Goal: Task Accomplishment & Management: Manage account settings

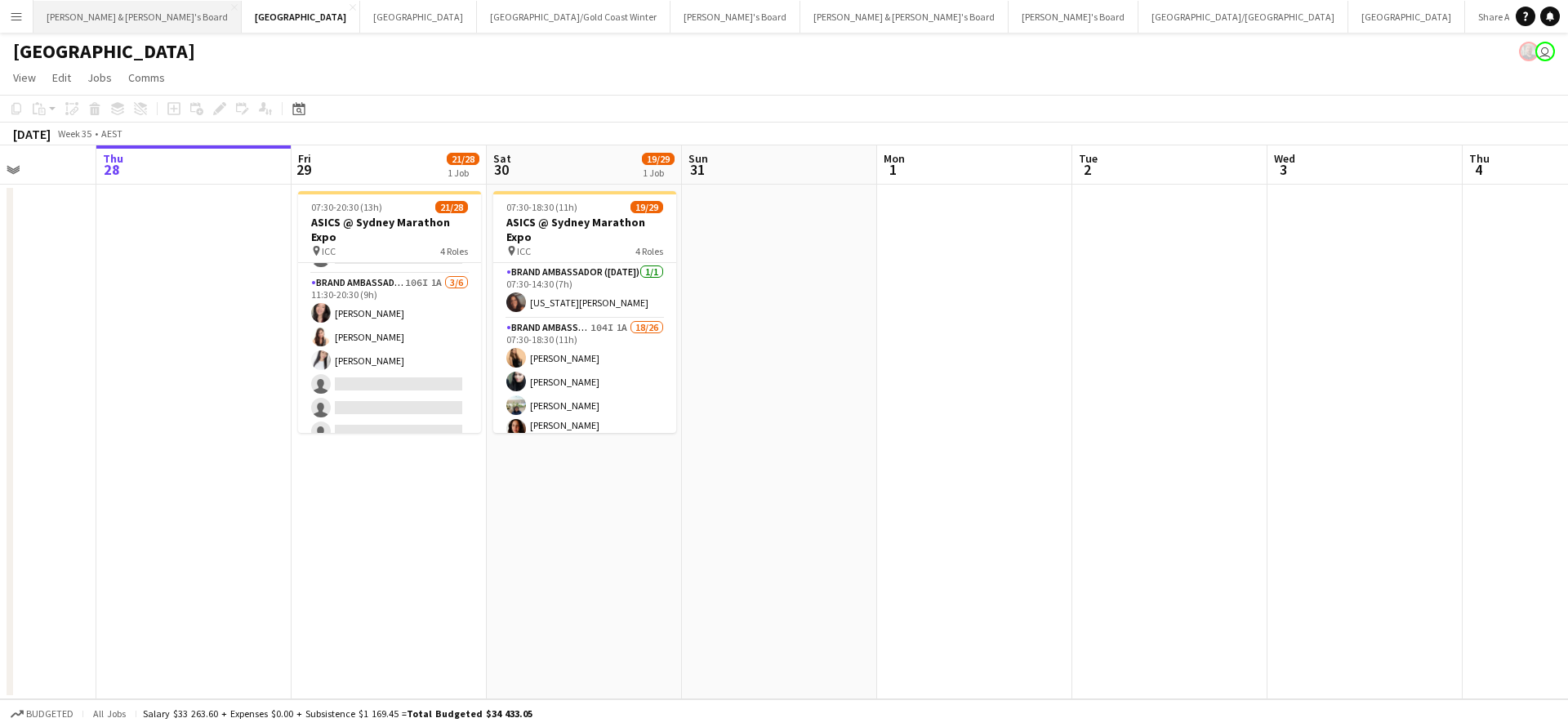
click at [83, 13] on button "[PERSON_NAME] & [PERSON_NAME]'s Board Close" at bounding box center [137, 17] width 208 height 31
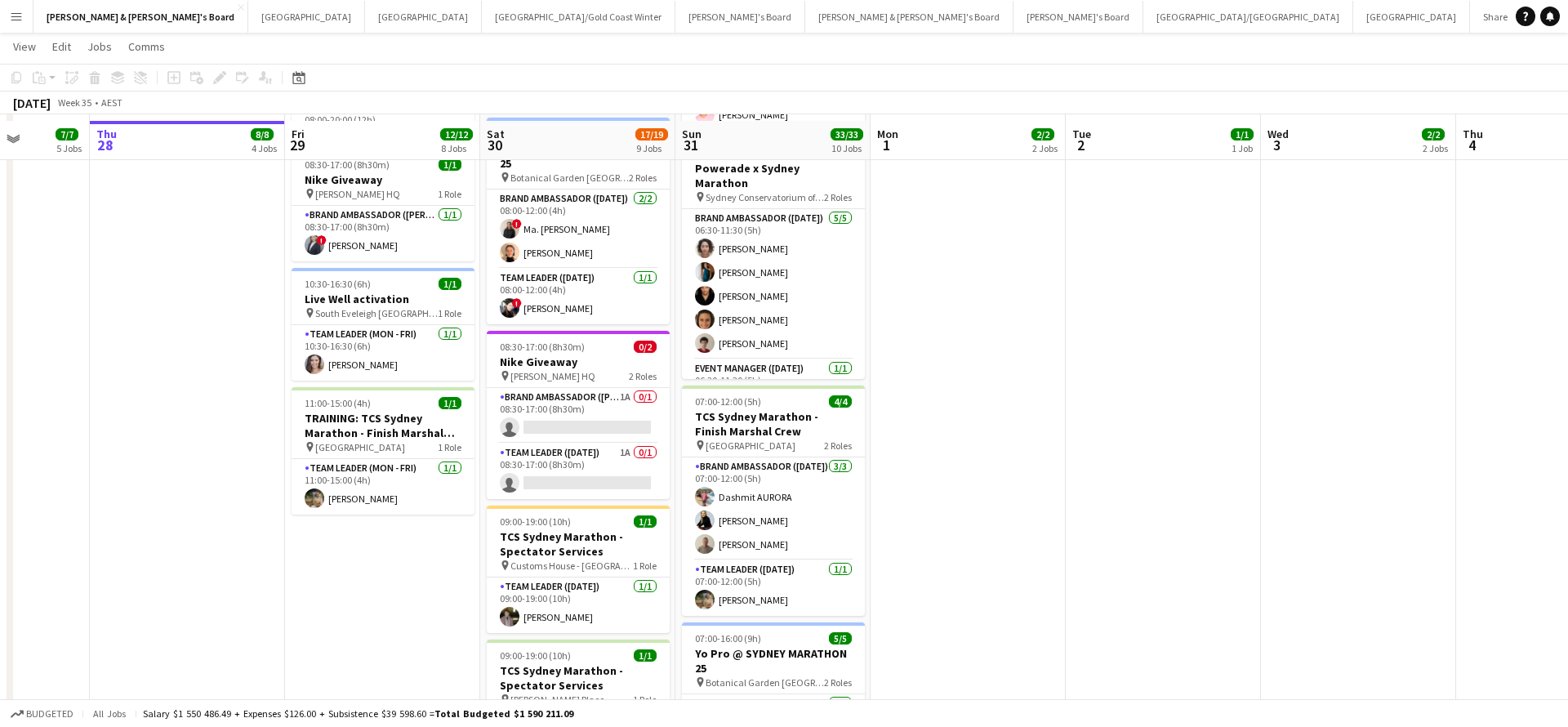
scroll to position [701, 0]
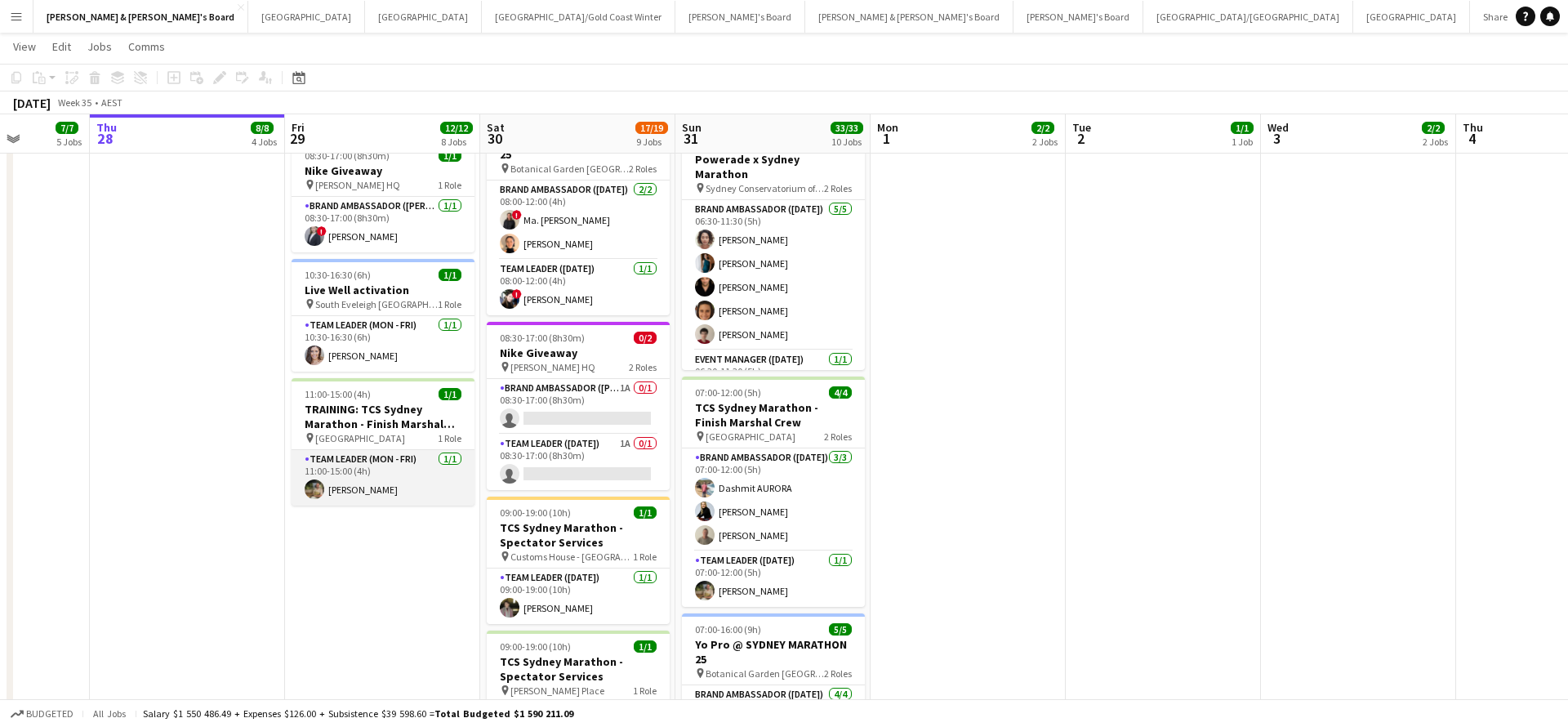
click at [361, 487] on app-card-role "Team Leader (Mon - Fri) [DATE] 11:00-15:00 (4h) [PERSON_NAME]" at bounding box center [382, 478] width 183 height 56
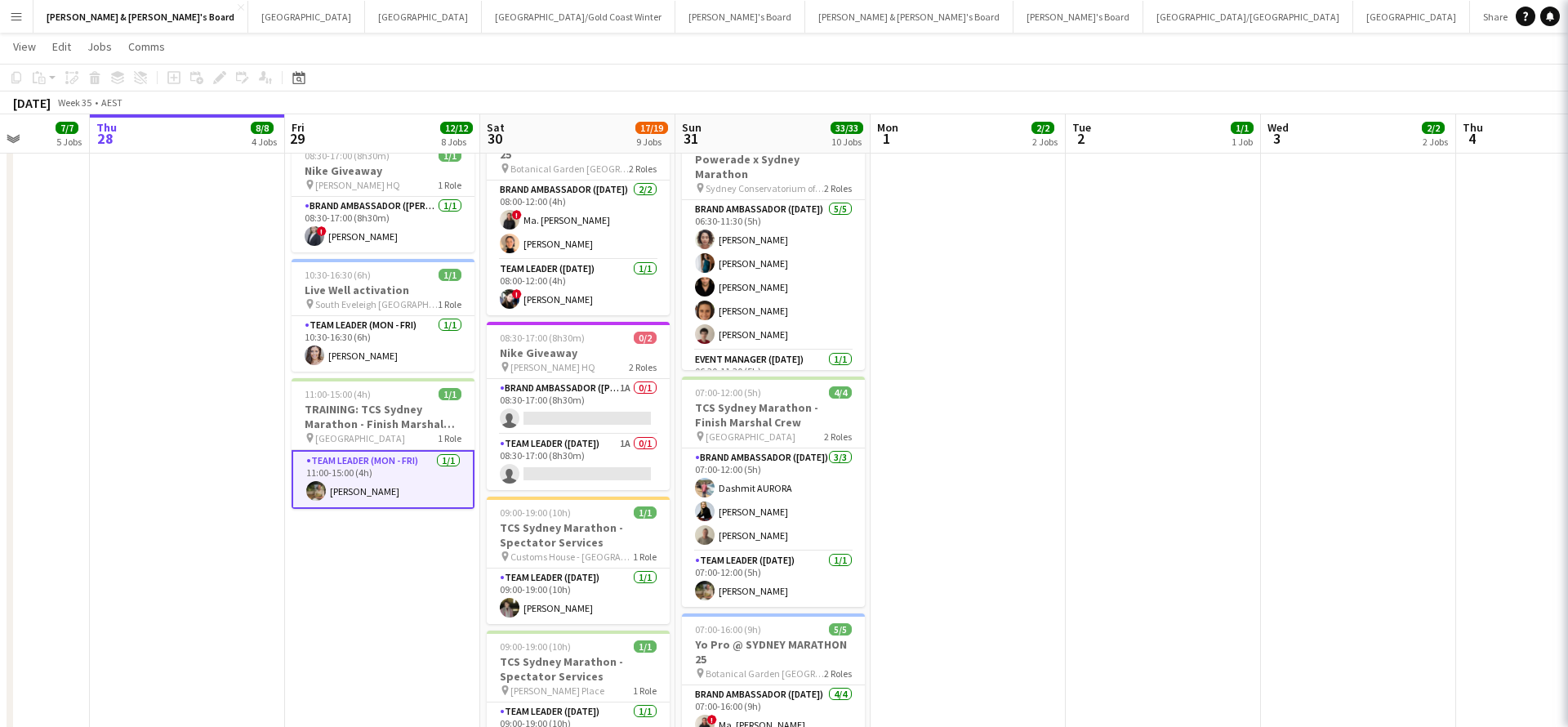
click at [361, 487] on app-card-role "Team Leader (Mon - Fri) [DATE] 11:00-15:00 (4h) [PERSON_NAME]" at bounding box center [382, 480] width 183 height 59
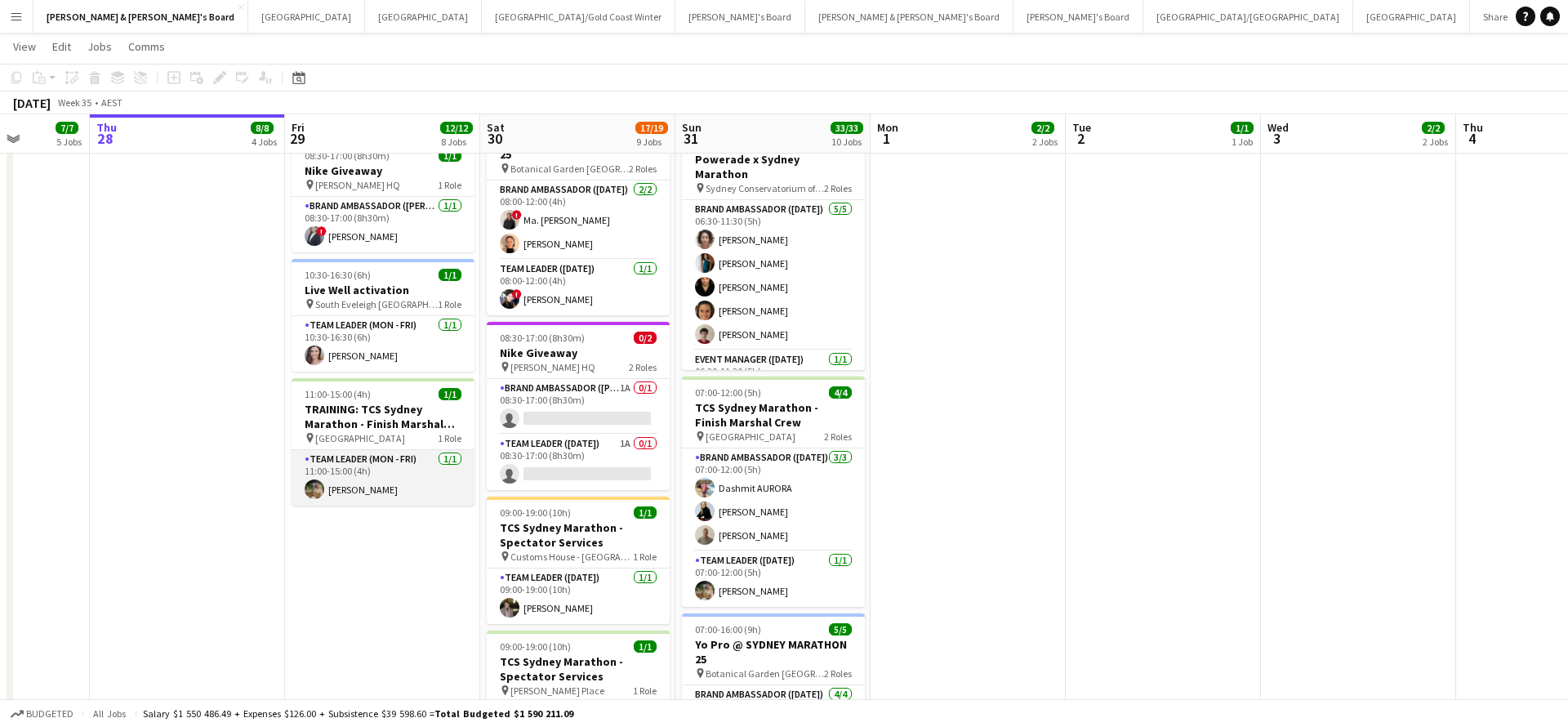
click at [418, 482] on app-card-role "Team Leader (Mon - Fri) [DATE] 11:00-15:00 (4h) [PERSON_NAME]" at bounding box center [382, 478] width 183 height 56
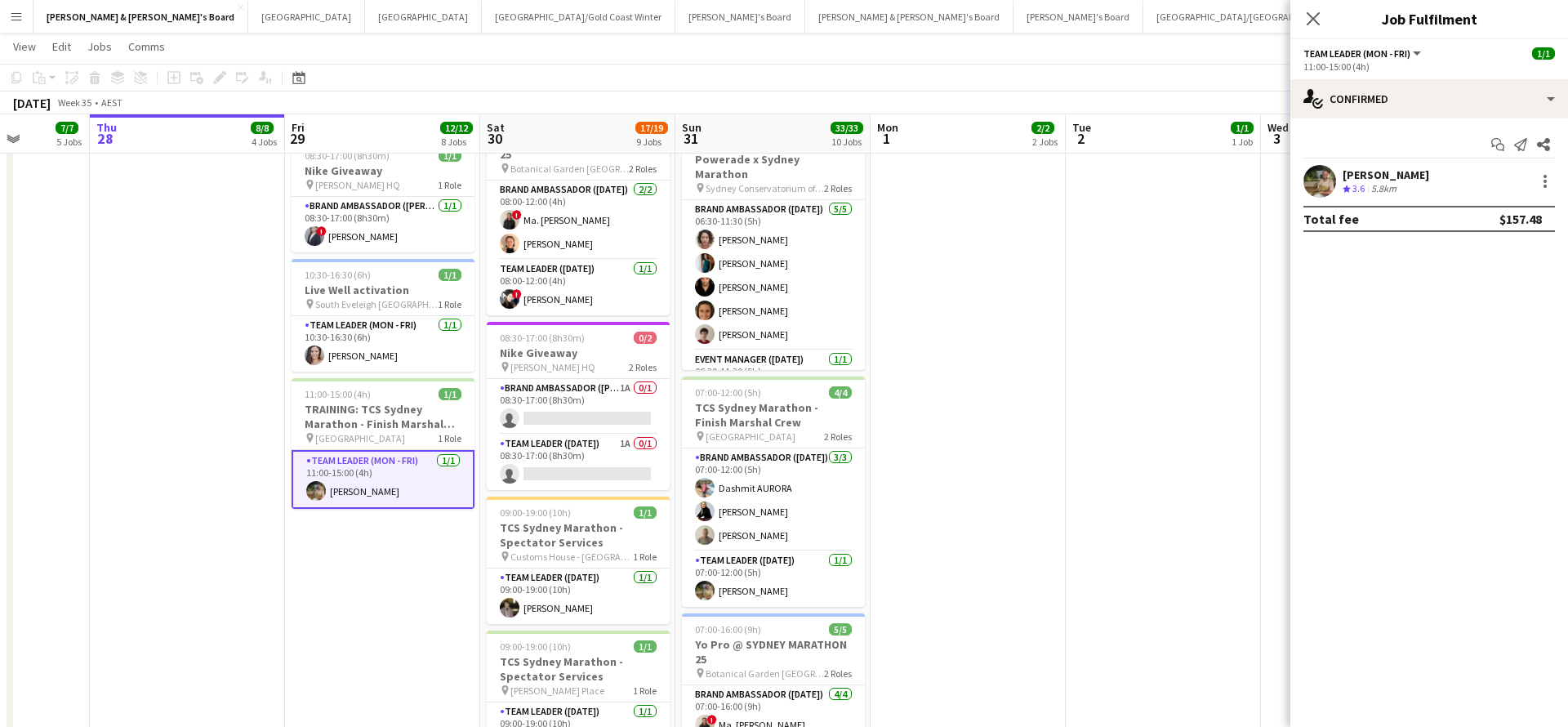
click at [1391, 183] on div "5.8km" at bounding box center [1384, 189] width 31 height 14
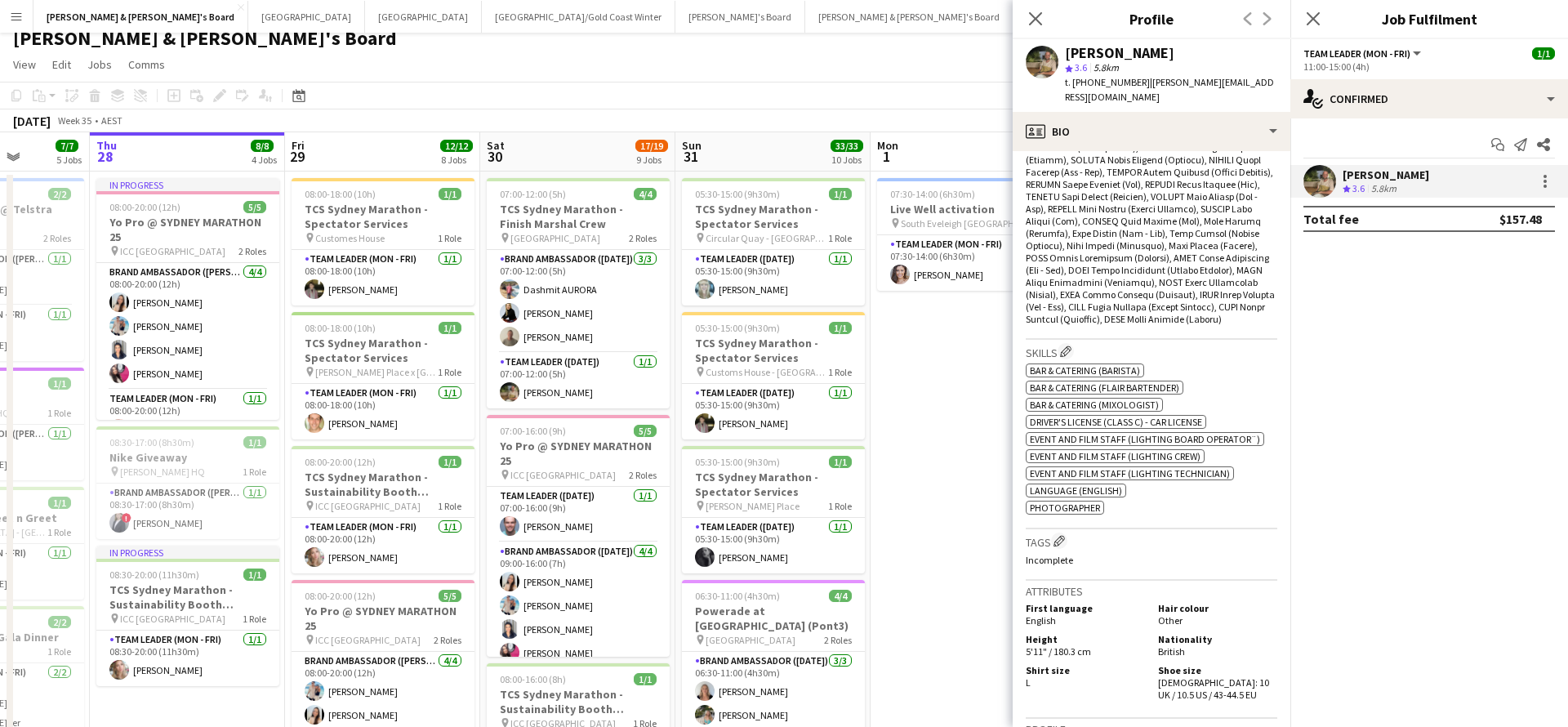
scroll to position [12, 0]
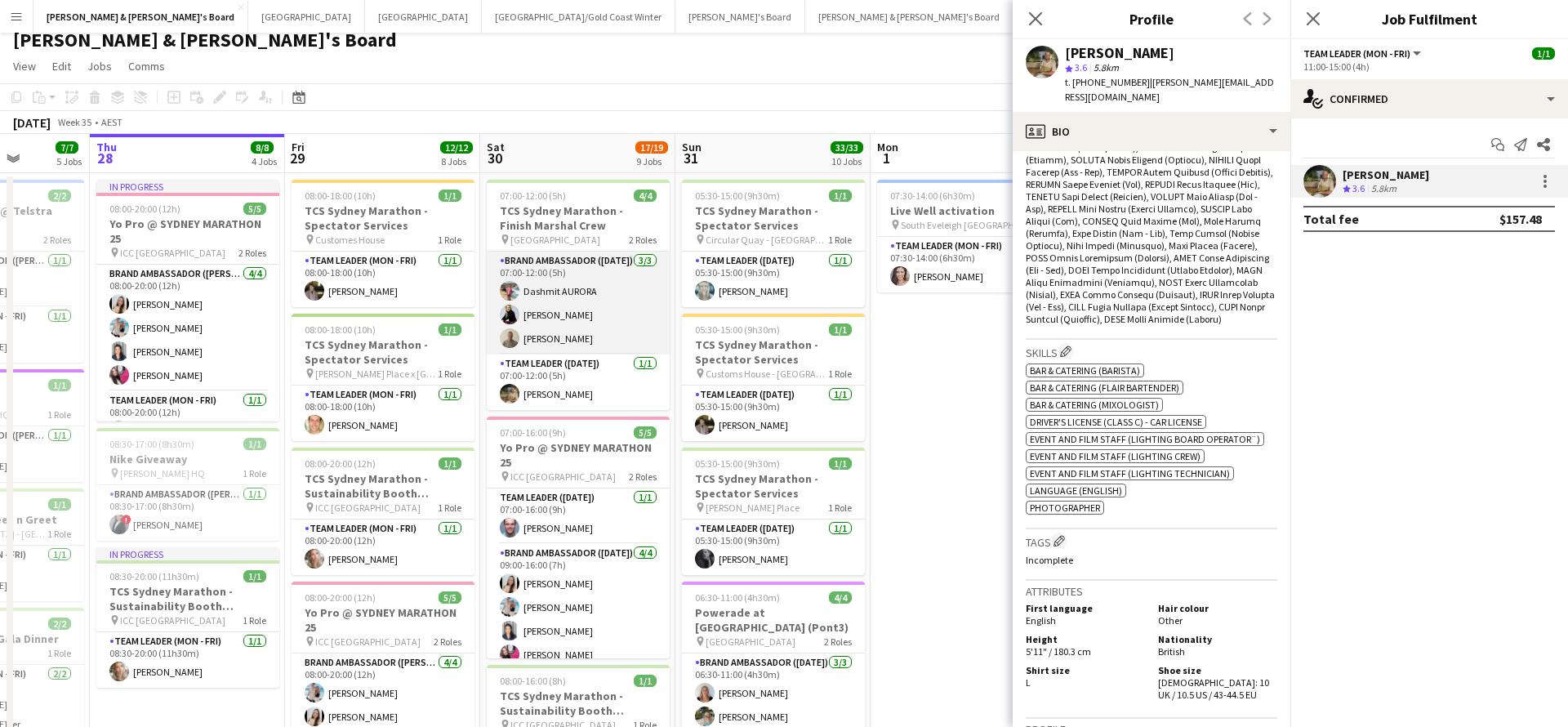
click at [572, 317] on app-card-role "Brand Ambassador ([DATE]) [DATE] 07:00-12:00 (5h) [PERSON_NAME] [PERSON_NAME]" at bounding box center [578, 303] width 183 height 103
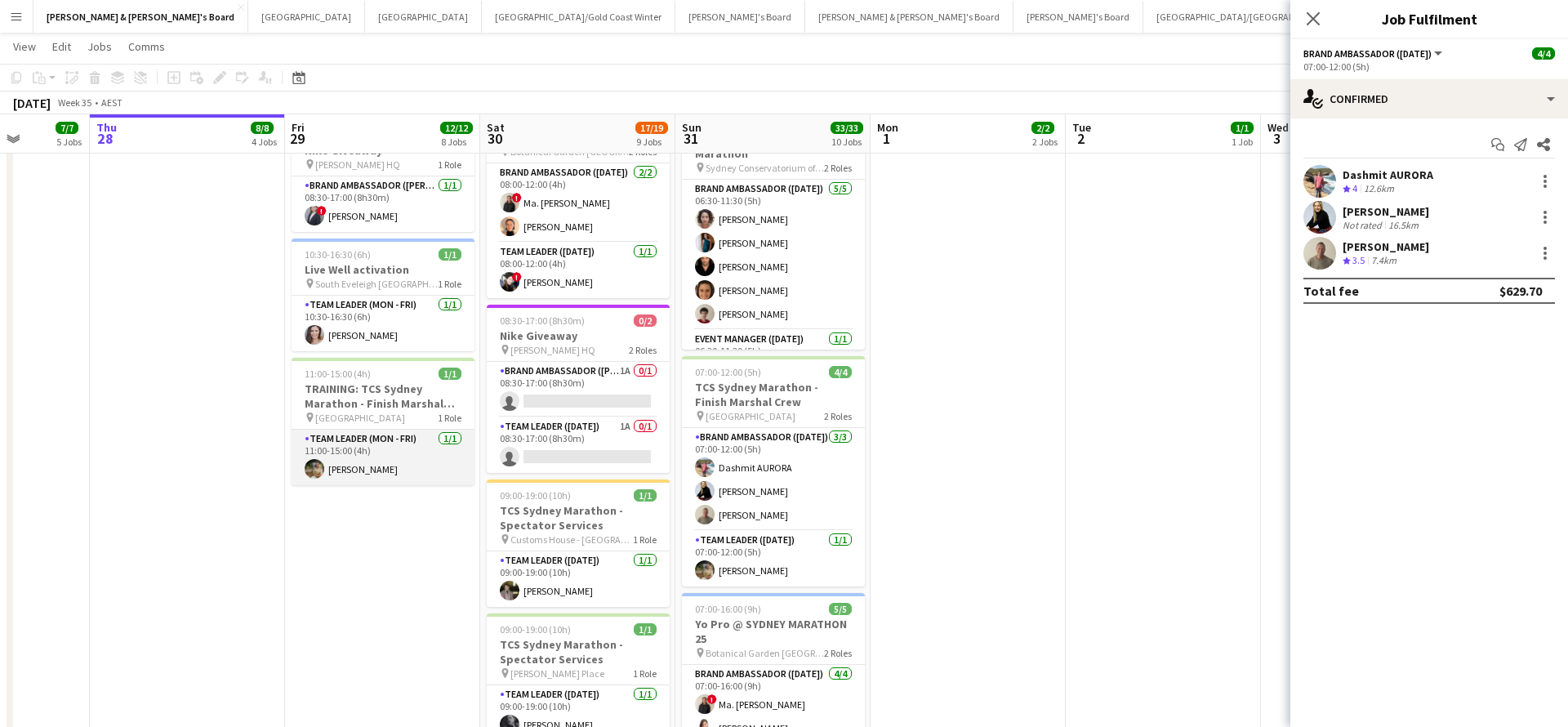
scroll to position [0, 496]
click at [365, 457] on app-card-role "Team Leader (Mon - Fri) [DATE] 11:00-15:00 (4h) [PERSON_NAME]" at bounding box center [382, 457] width 183 height 56
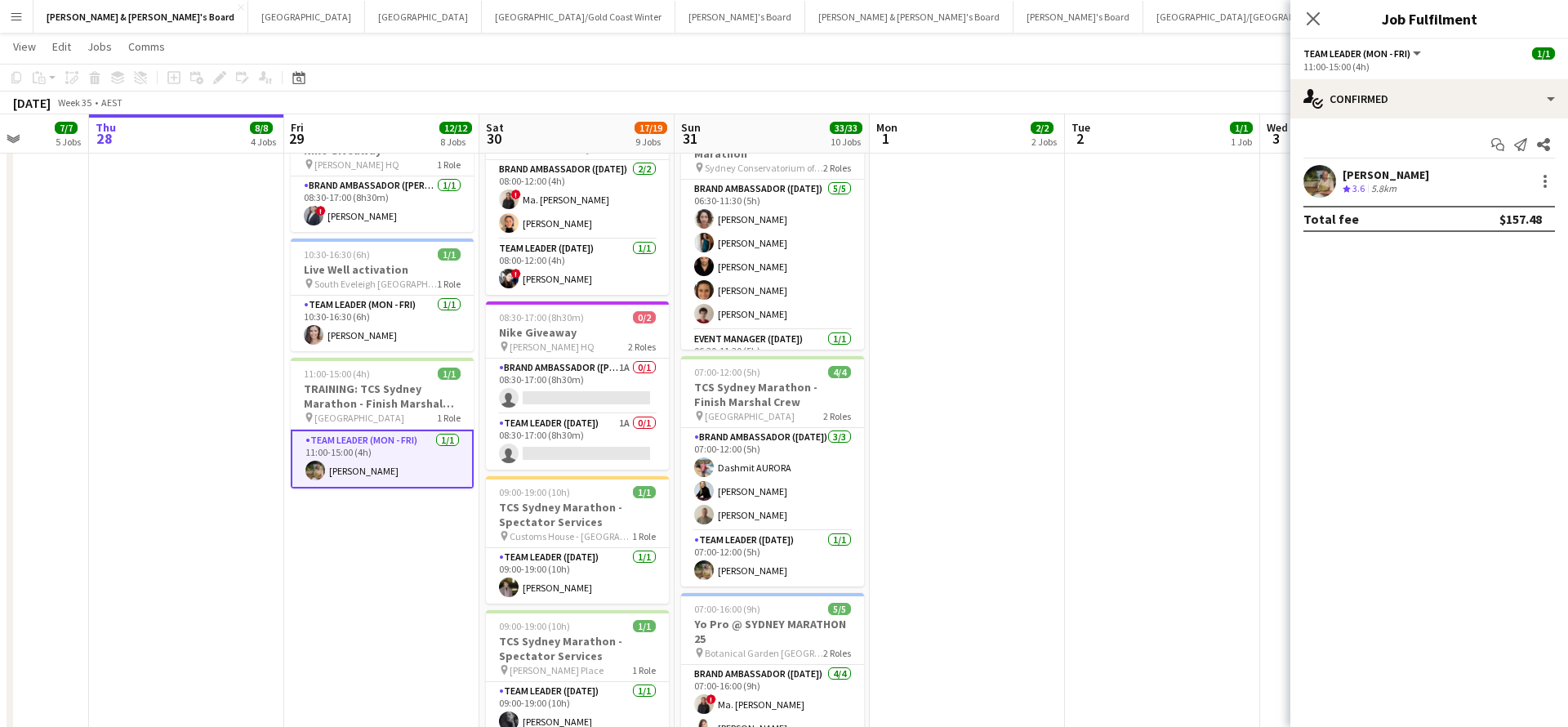
click at [1386, 179] on div "[PERSON_NAME]" at bounding box center [1386, 175] width 86 height 15
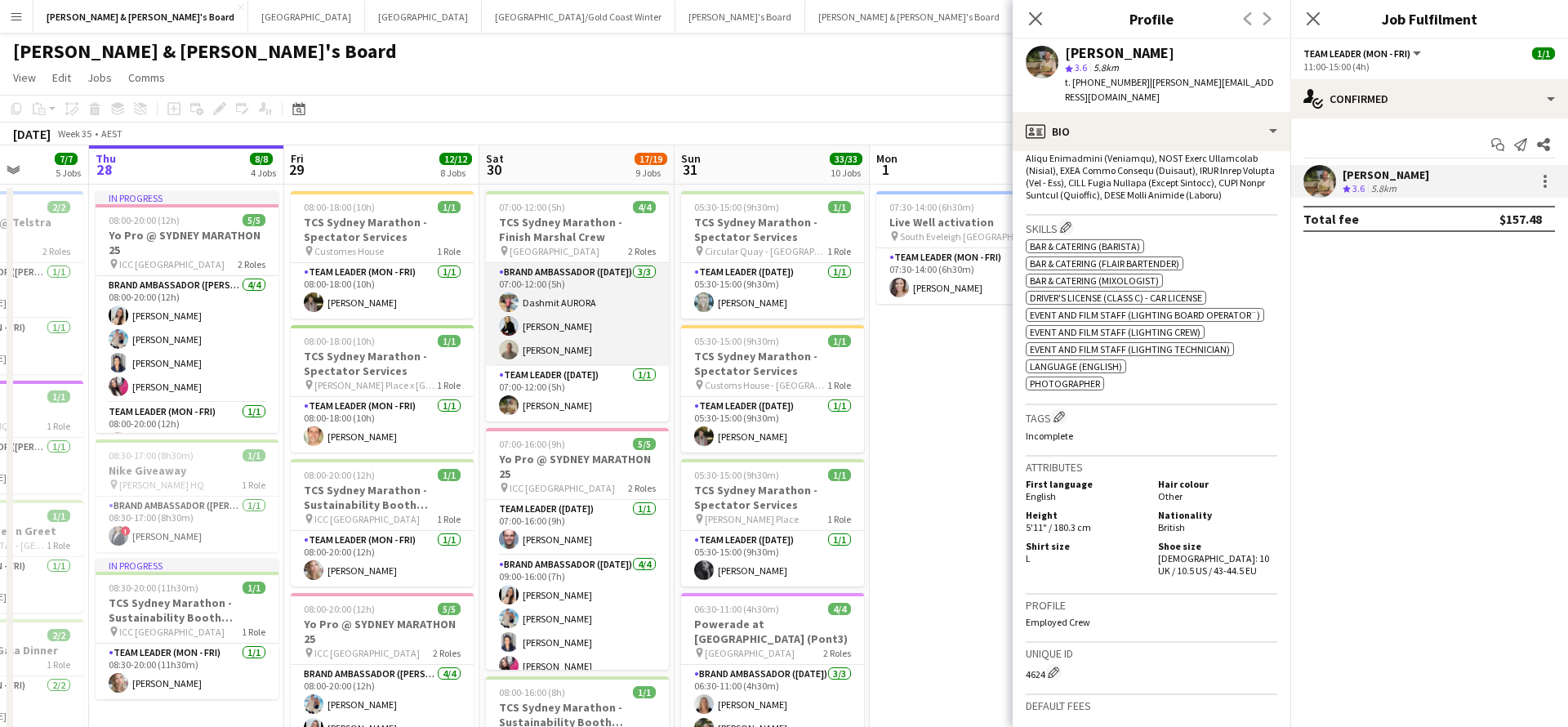
scroll to position [0, 0]
click at [555, 350] on app-card-role "Brand Ambassador ([DATE]) [DATE] 07:00-12:00 (5h) [PERSON_NAME] [PERSON_NAME]" at bounding box center [578, 314] width 183 height 103
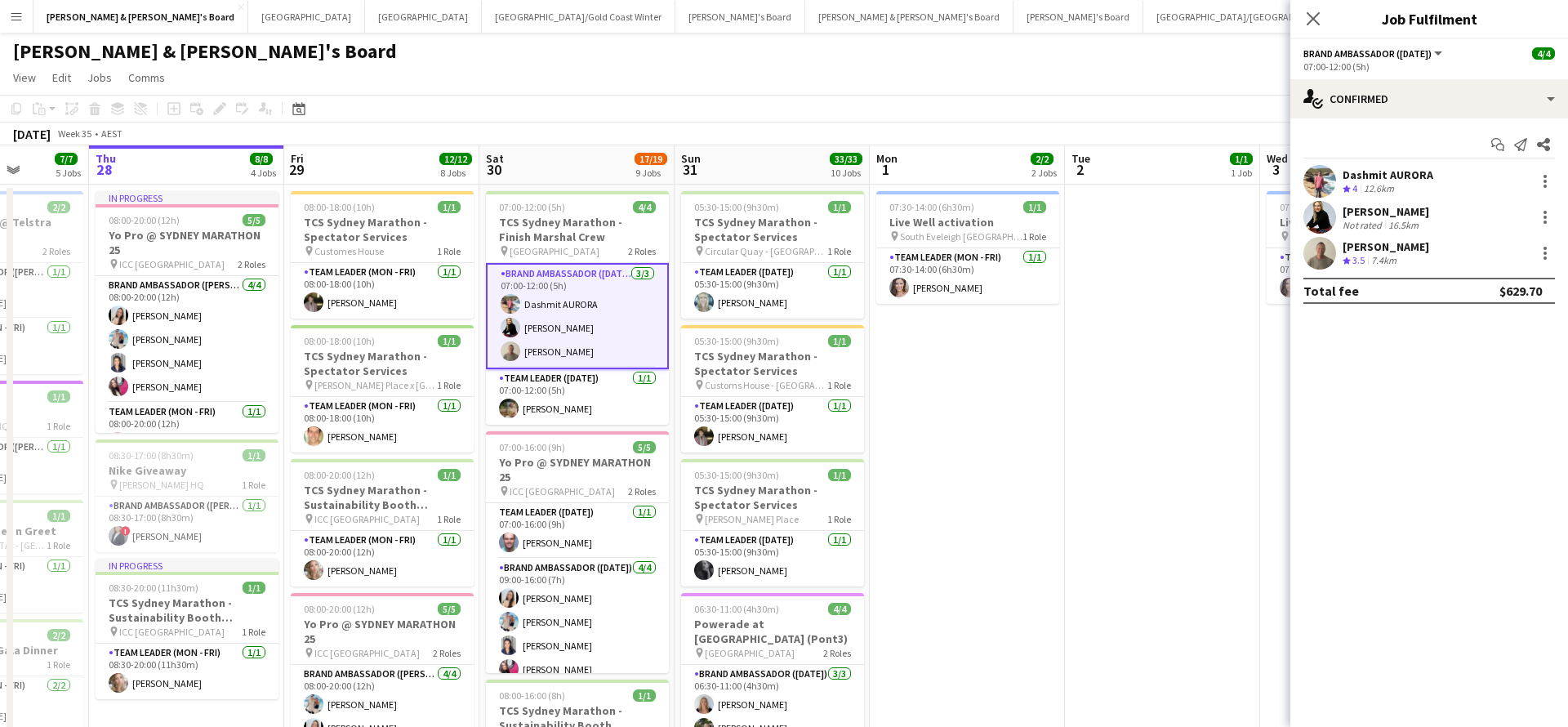
click at [1376, 251] on div "[PERSON_NAME]" at bounding box center [1386, 246] width 86 height 15
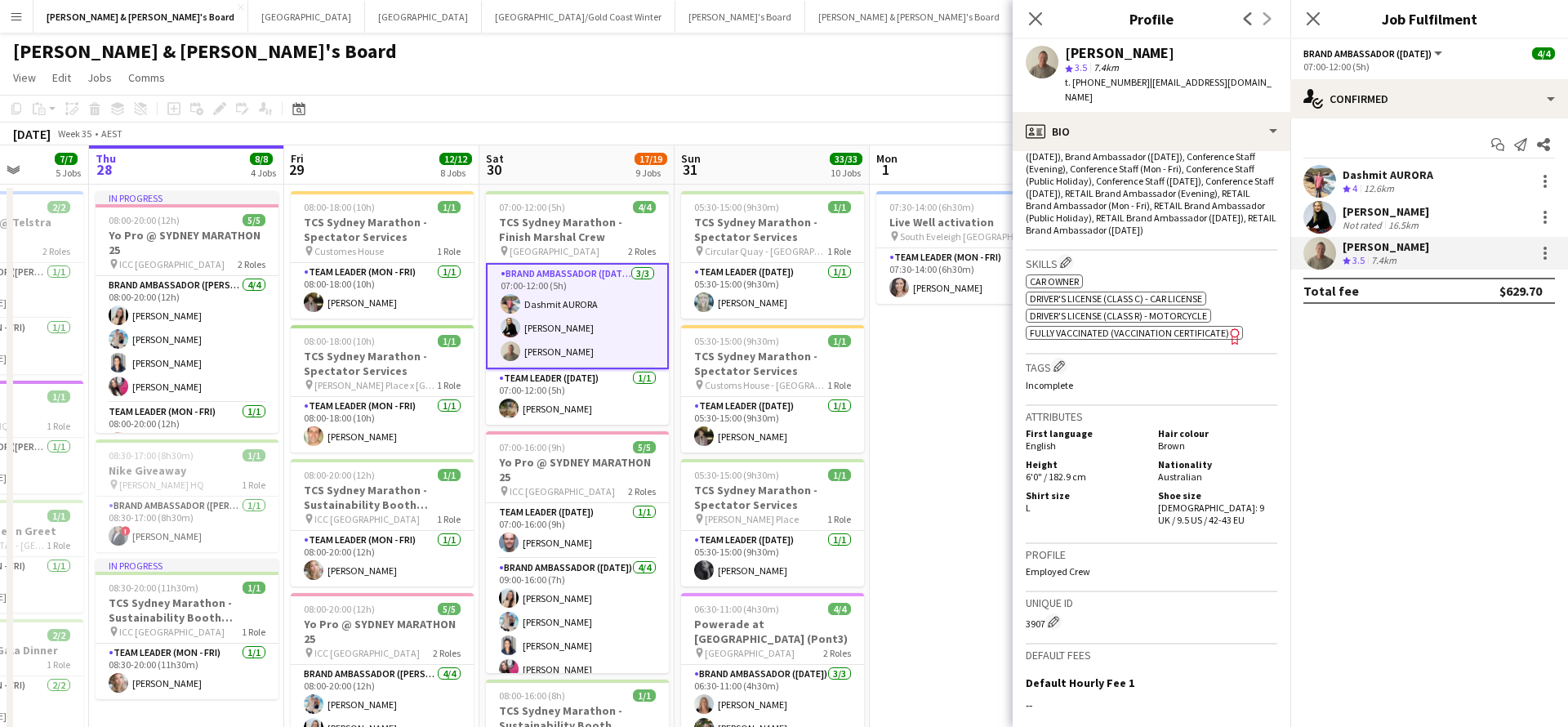
scroll to position [617, 0]
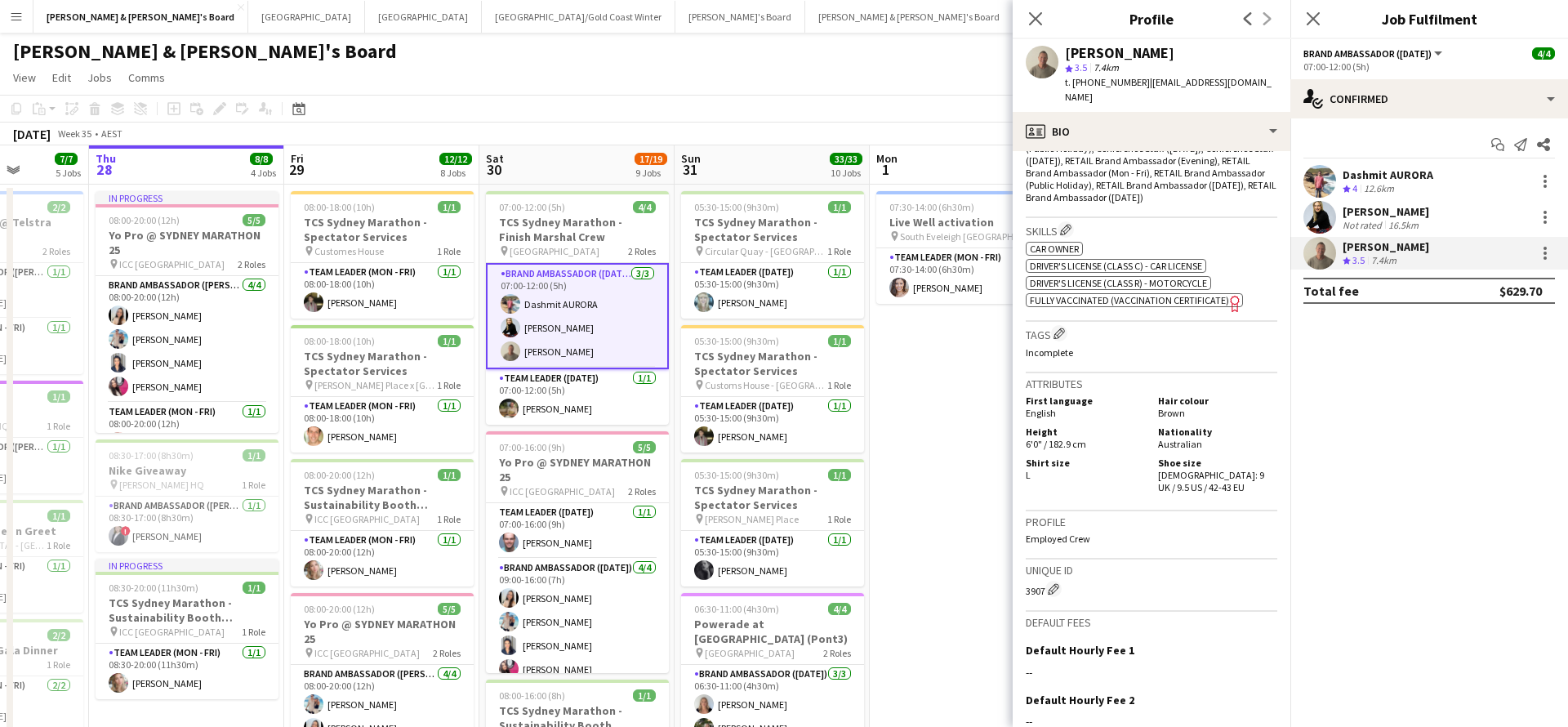
click at [1384, 255] on div "7.4km" at bounding box center [1384, 261] width 31 height 14
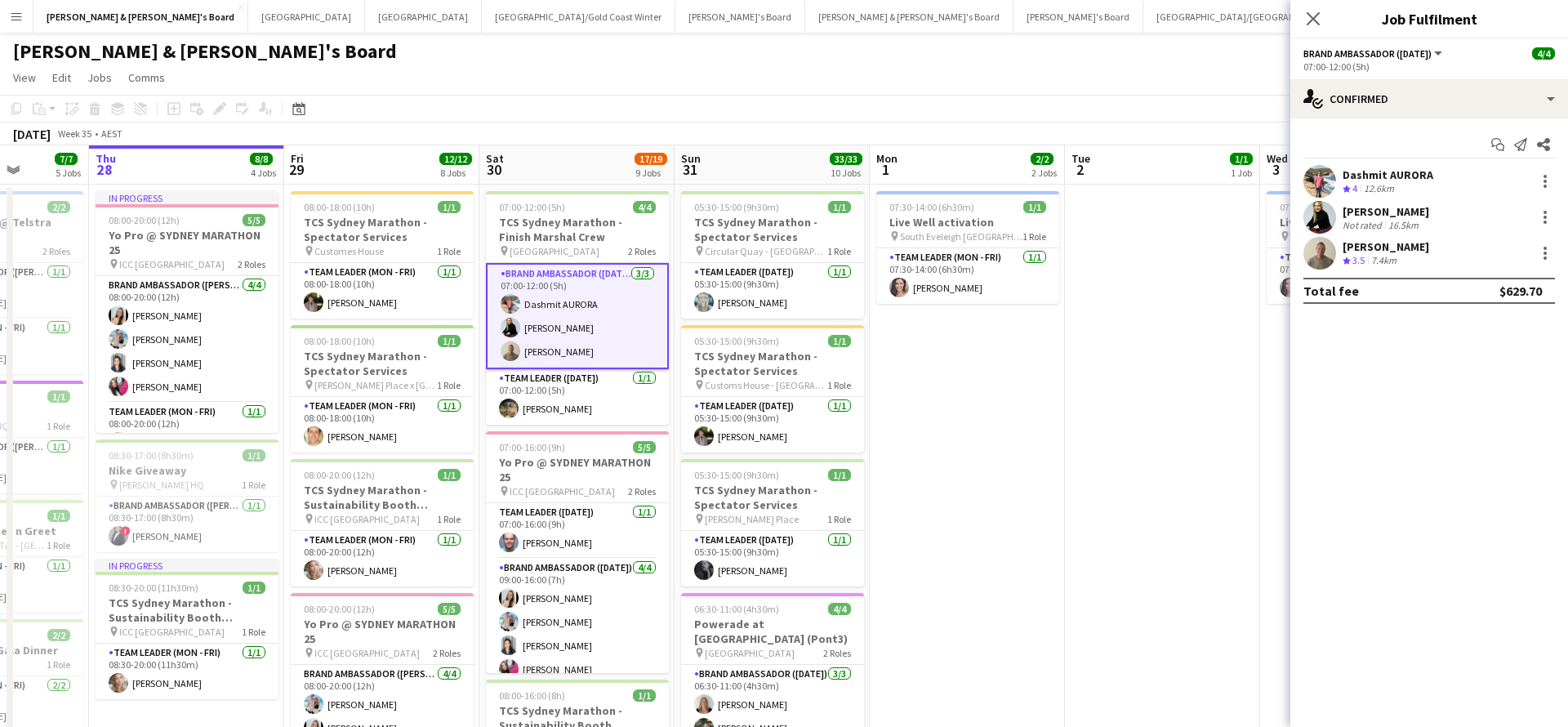
click at [1384, 255] on div "7.4km" at bounding box center [1384, 261] width 31 height 14
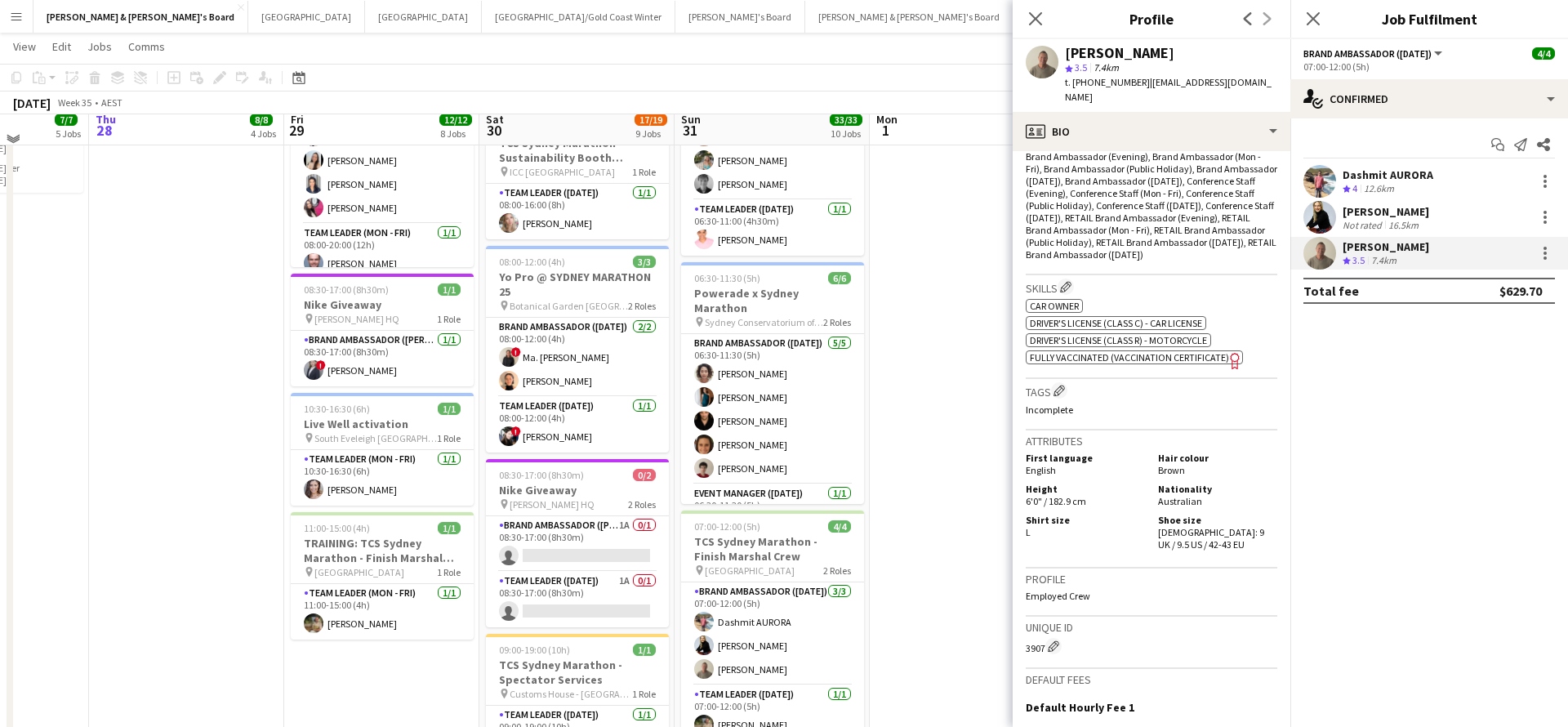
scroll to position [567, 0]
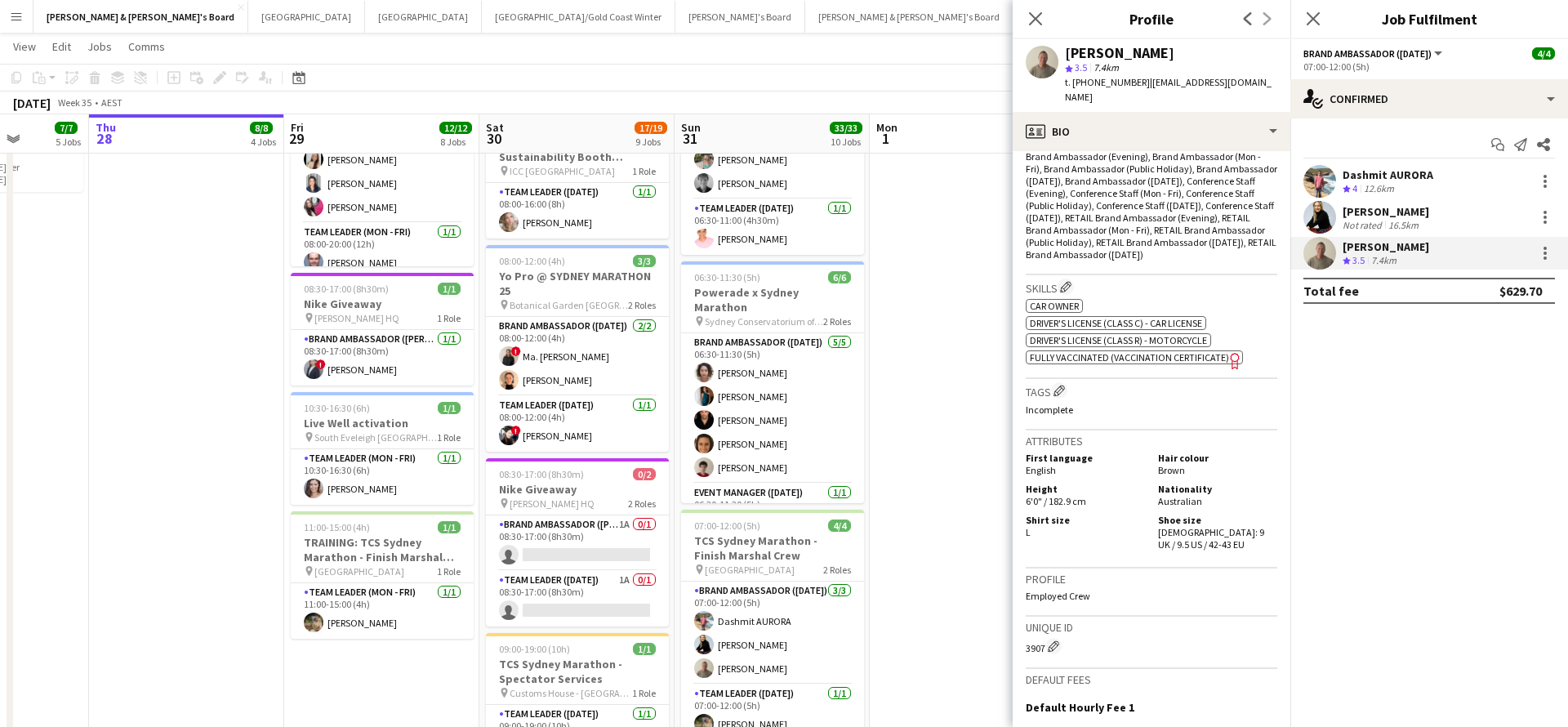
click at [946, 473] on app-date-cell "07:30-14:00 (6h30m) 1/1 Live Well activation pin South Eveleigh Sydney 1 Role T…" at bounding box center [967, 542] width 195 height 1851
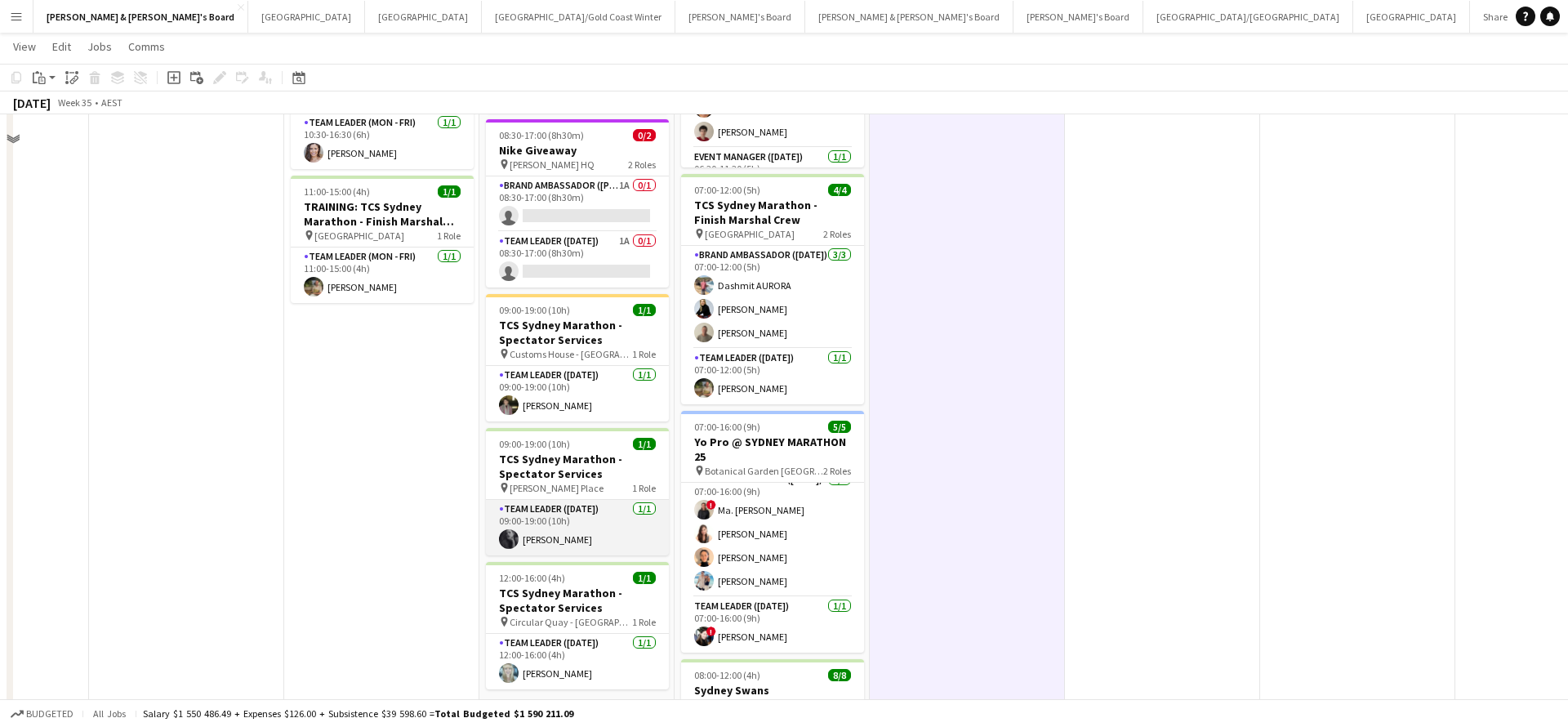
scroll to position [909, 0]
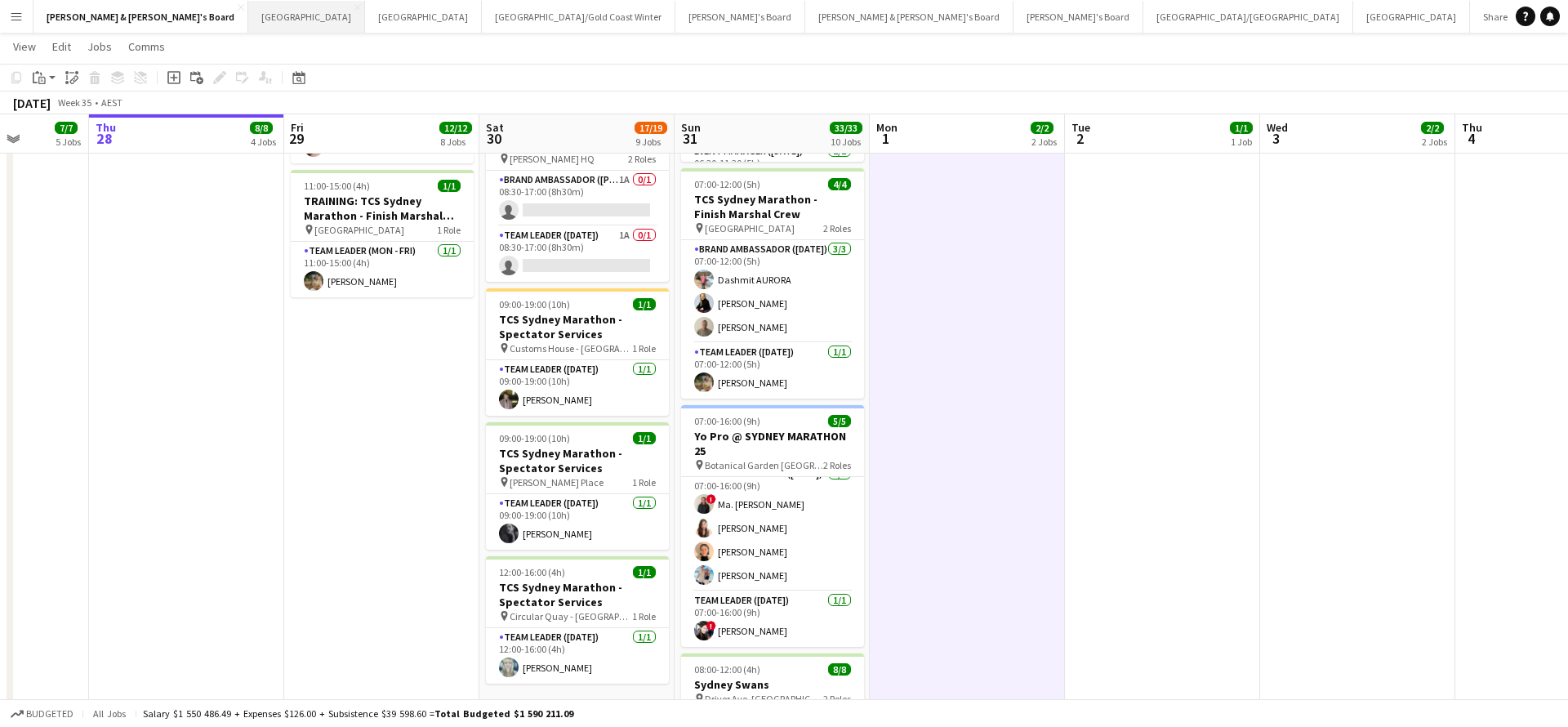
click at [248, 23] on button "Sydney Close" at bounding box center [306, 17] width 117 height 31
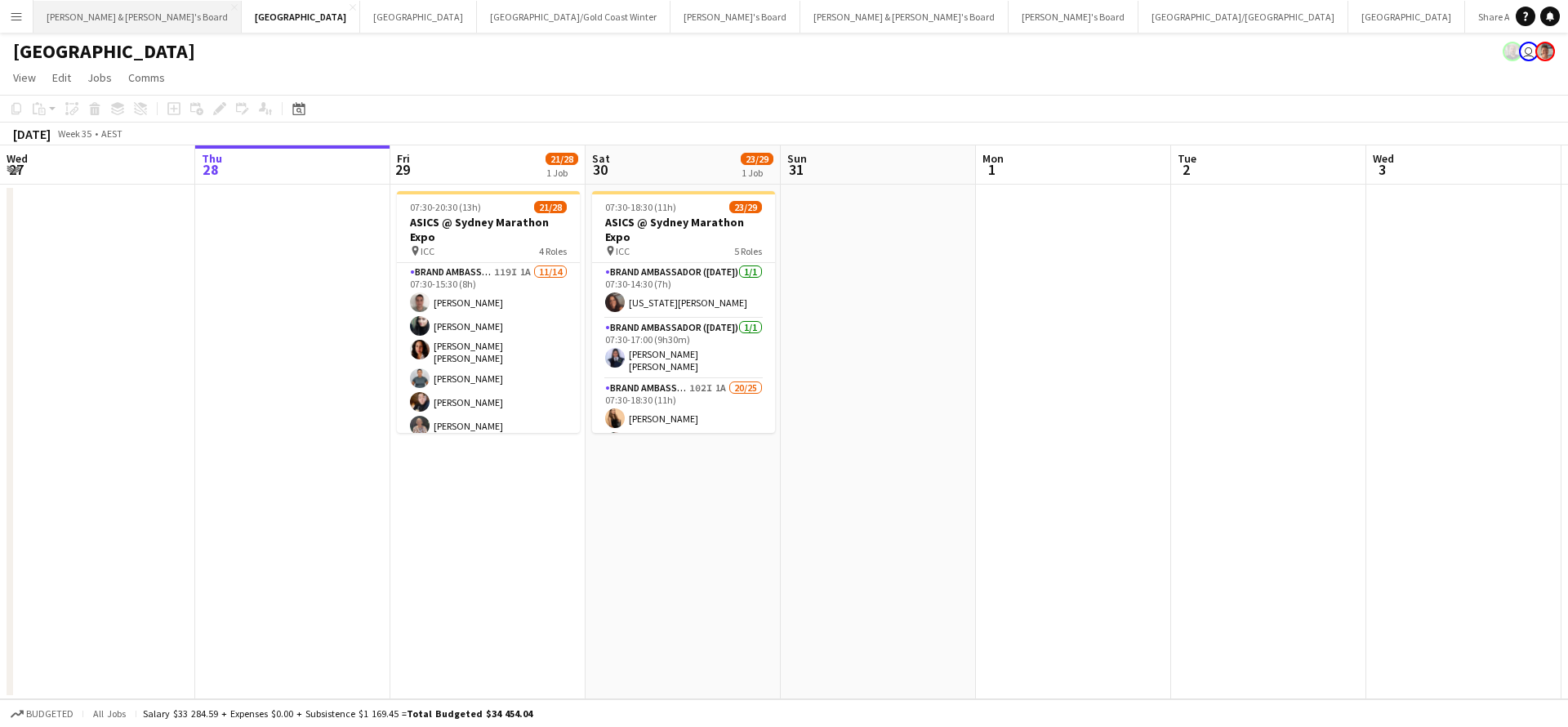
click at [96, 20] on button "[PERSON_NAME] & [PERSON_NAME]'s Board Close" at bounding box center [137, 17] width 208 height 31
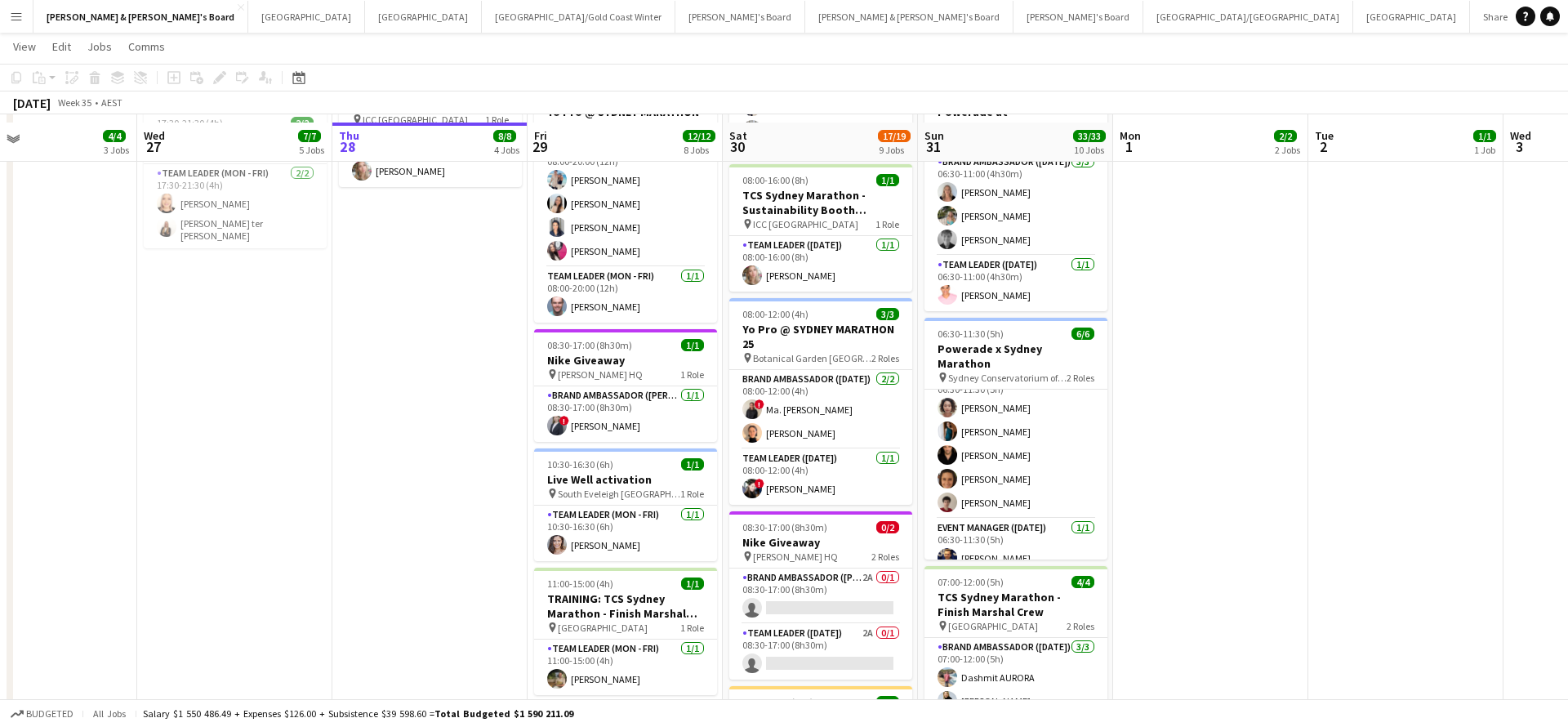
scroll to position [526, 0]
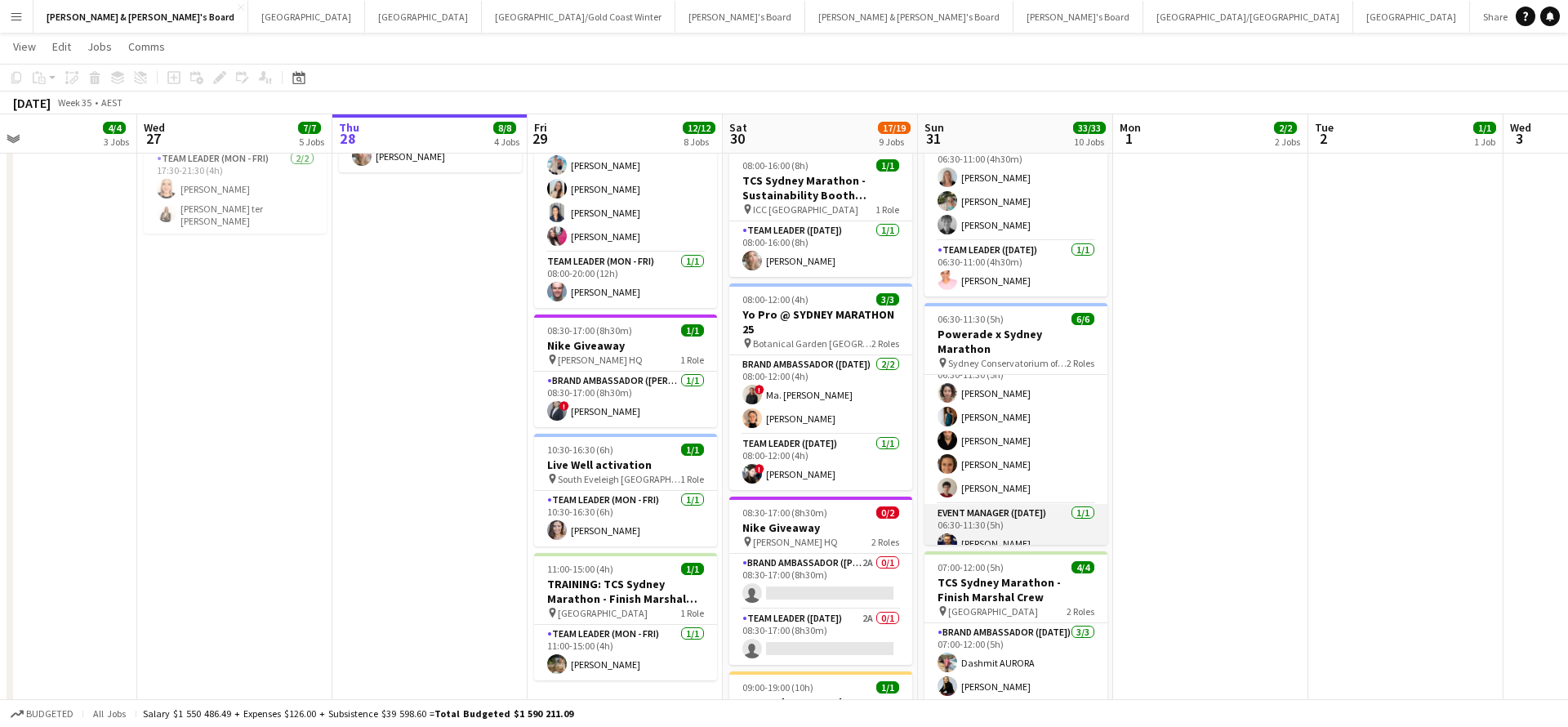
click at [1033, 519] on app-card-role "Event Manager ([DATE]) [DATE] 06:30-11:30 (5h) [PERSON_NAME]" at bounding box center [1016, 532] width 183 height 56
click at [1013, 514] on app-card-role "Event Manager ([DATE]) [DATE] 06:30-11:30 (5h) [PERSON_NAME]" at bounding box center [1016, 532] width 183 height 56
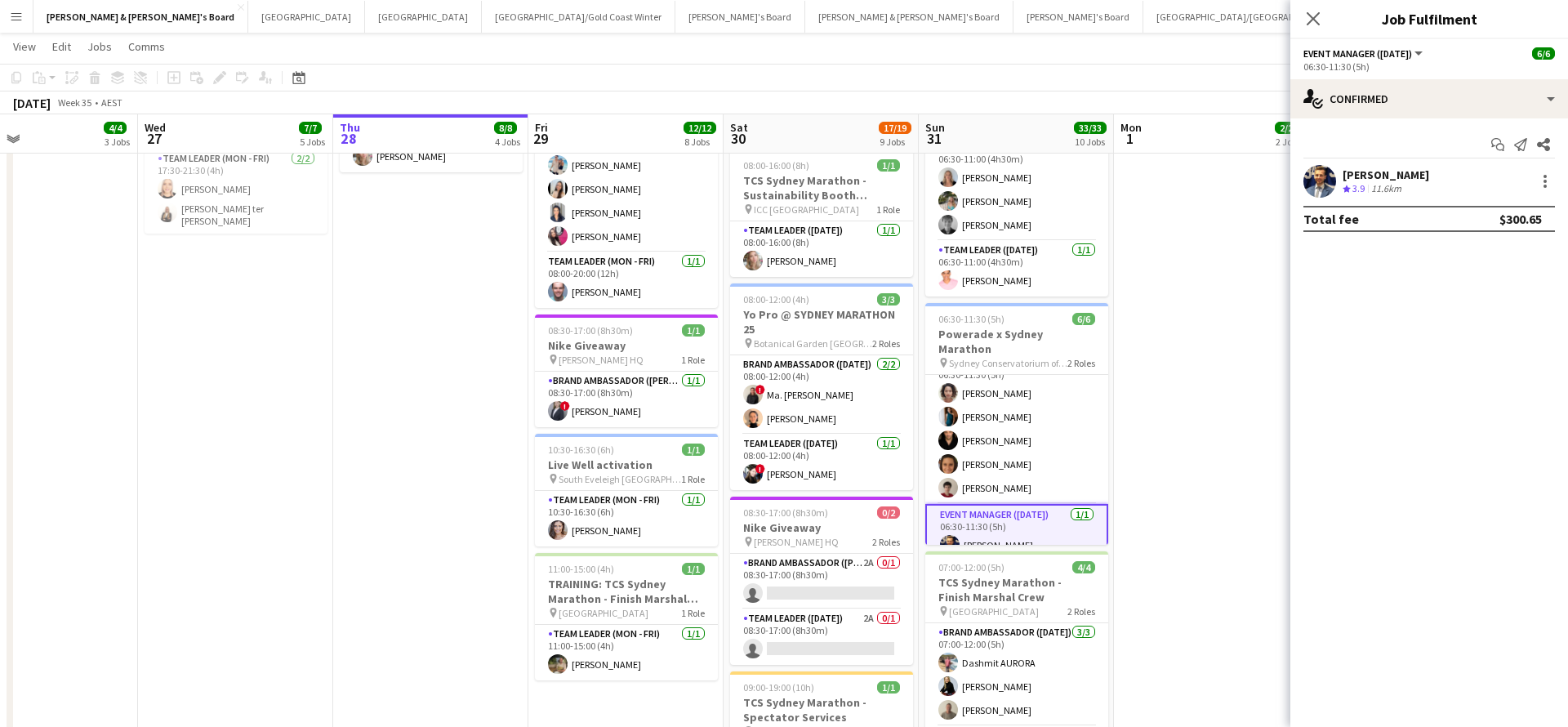
click at [1382, 179] on div "[PERSON_NAME]" at bounding box center [1386, 175] width 86 height 15
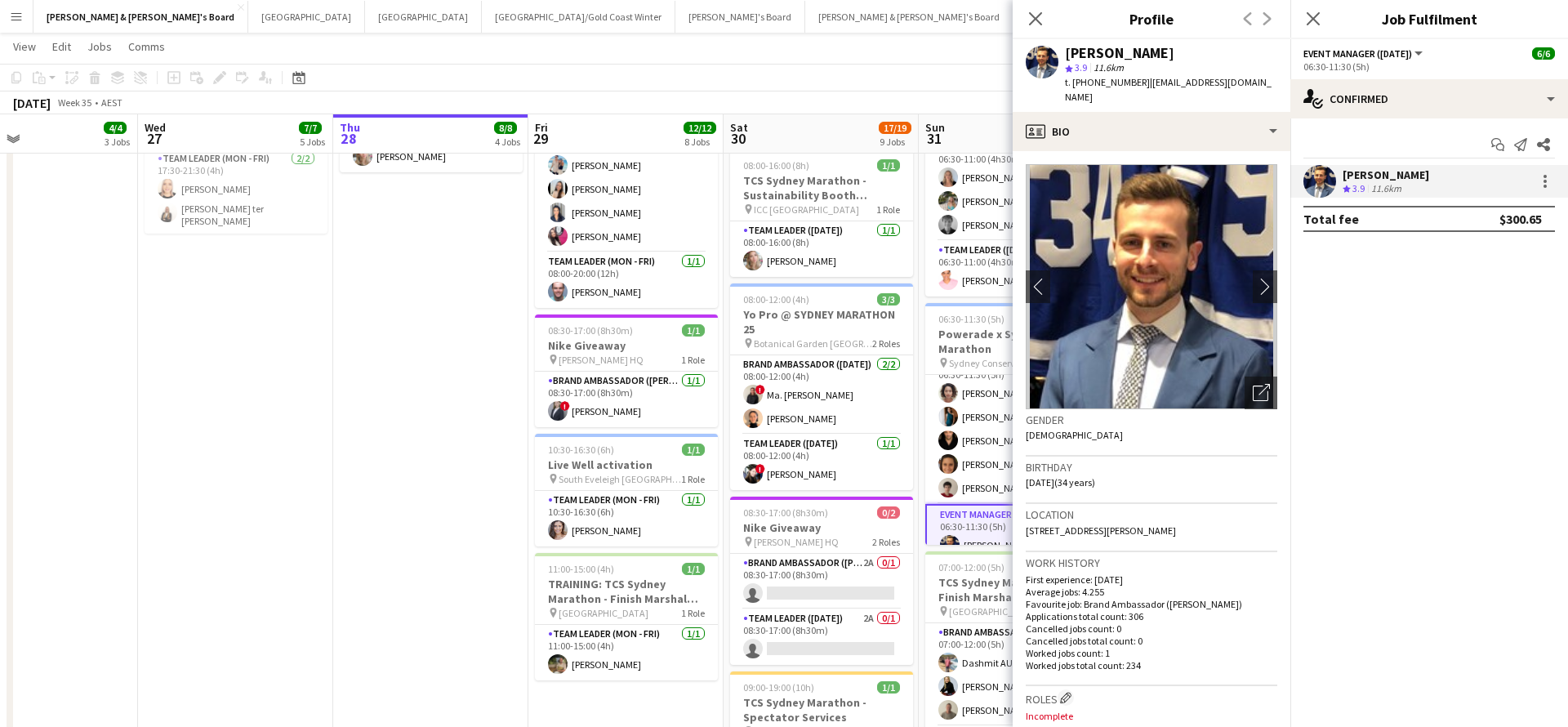
click at [485, 518] on app-date-cell "In progress 08:00-20:00 (12h) 5/[DEMOGRAPHIC_DATA] Pro @ [GEOGRAPHIC_DATA] MARA…" at bounding box center [430, 583] width 195 height 1851
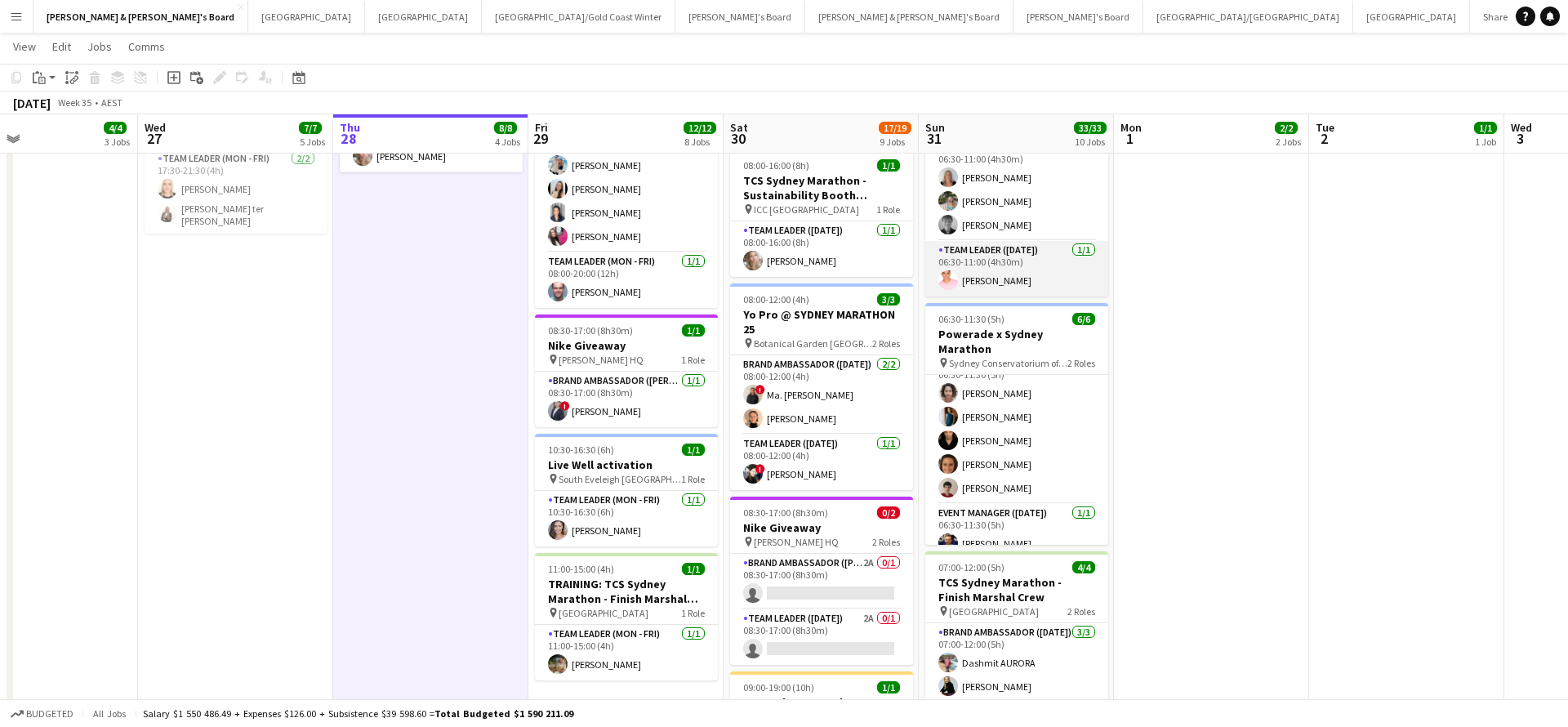
click at [996, 280] on app-card-role "Team Leader ([DATE]) [DATE] 06:30-11:00 (4h30m) [PERSON_NAME]" at bounding box center [1017, 269] width 183 height 56
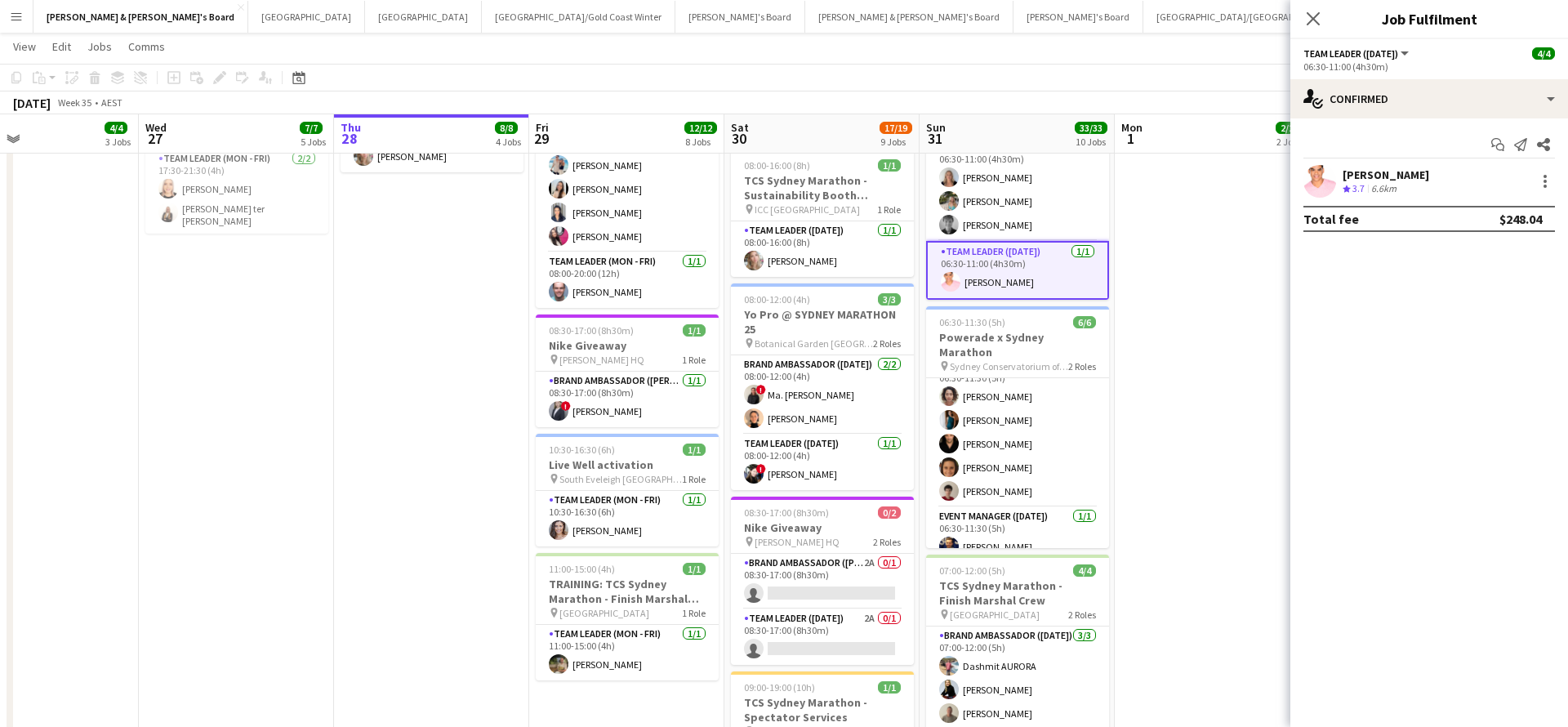
click at [1380, 187] on div "6.6km" at bounding box center [1384, 189] width 31 height 14
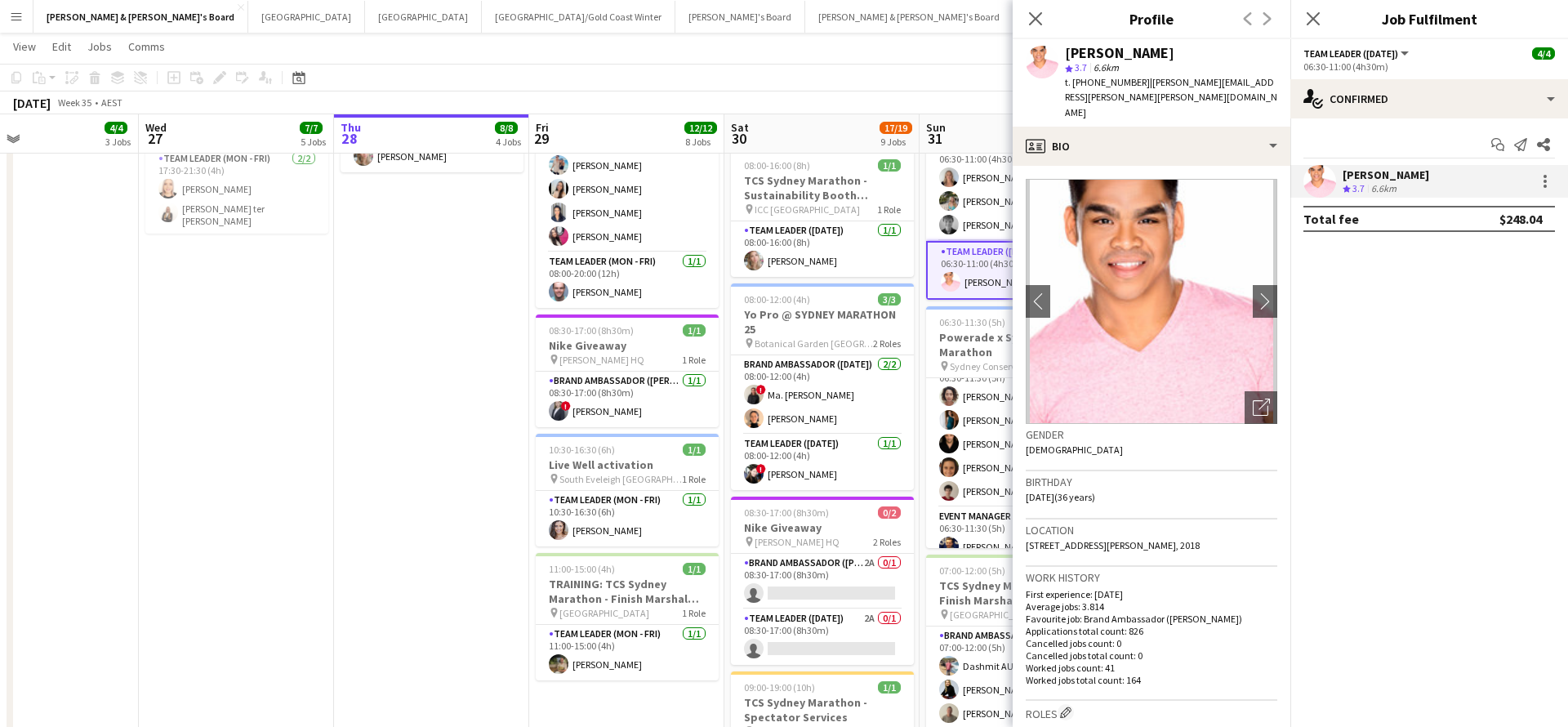
click at [406, 354] on app-date-cell "In progress 08:00-20:00 (12h) 5/[DEMOGRAPHIC_DATA] Pro @ [GEOGRAPHIC_DATA] MARA…" at bounding box center [431, 583] width 195 height 1851
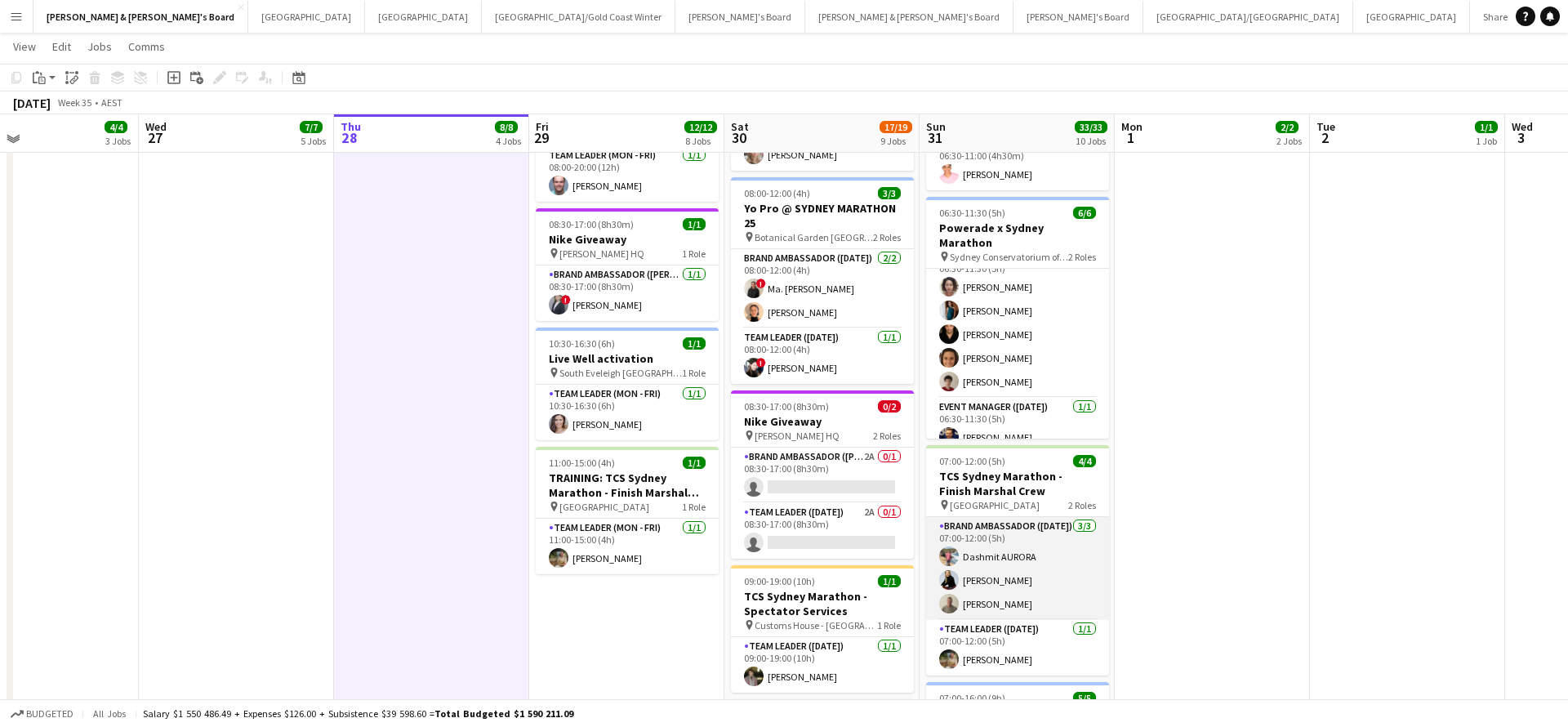
scroll to position [631, 0]
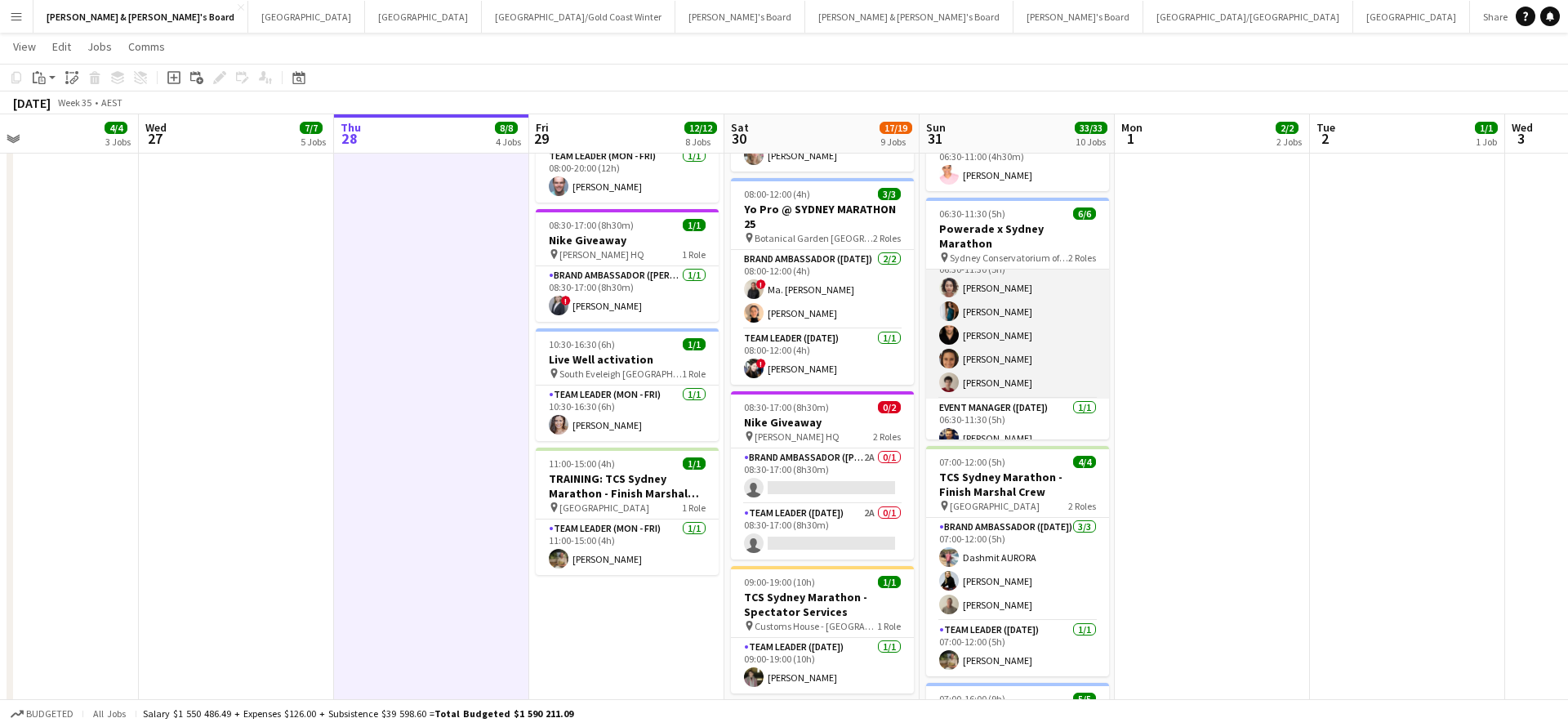
click at [1000, 306] on app-card-role "Brand Ambassador ([DATE]) [DATE] 06:30-11:30 (5h) [PERSON_NAME] [PERSON_NAME] […" at bounding box center [1018, 323] width 183 height 150
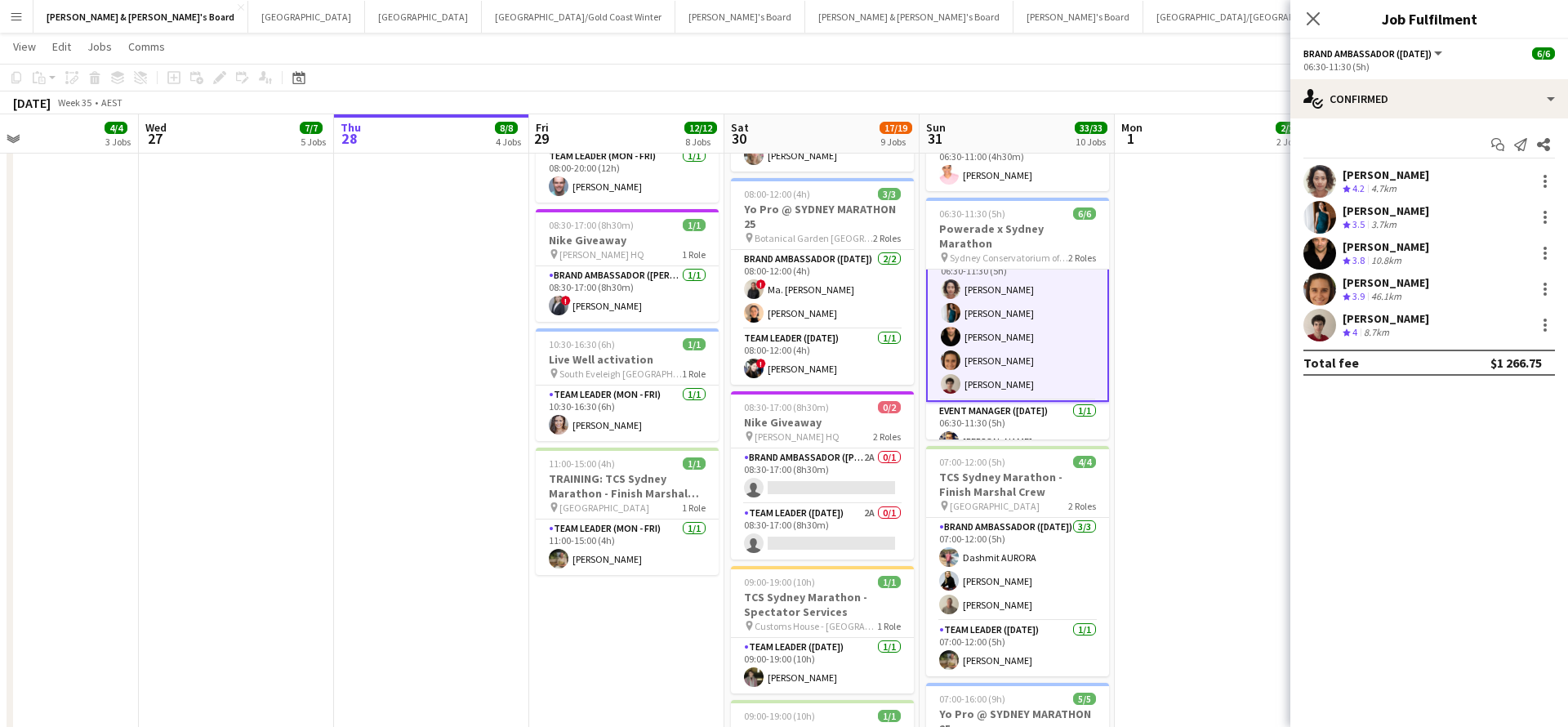
click at [1394, 216] on div "[PERSON_NAME]" at bounding box center [1386, 210] width 86 height 15
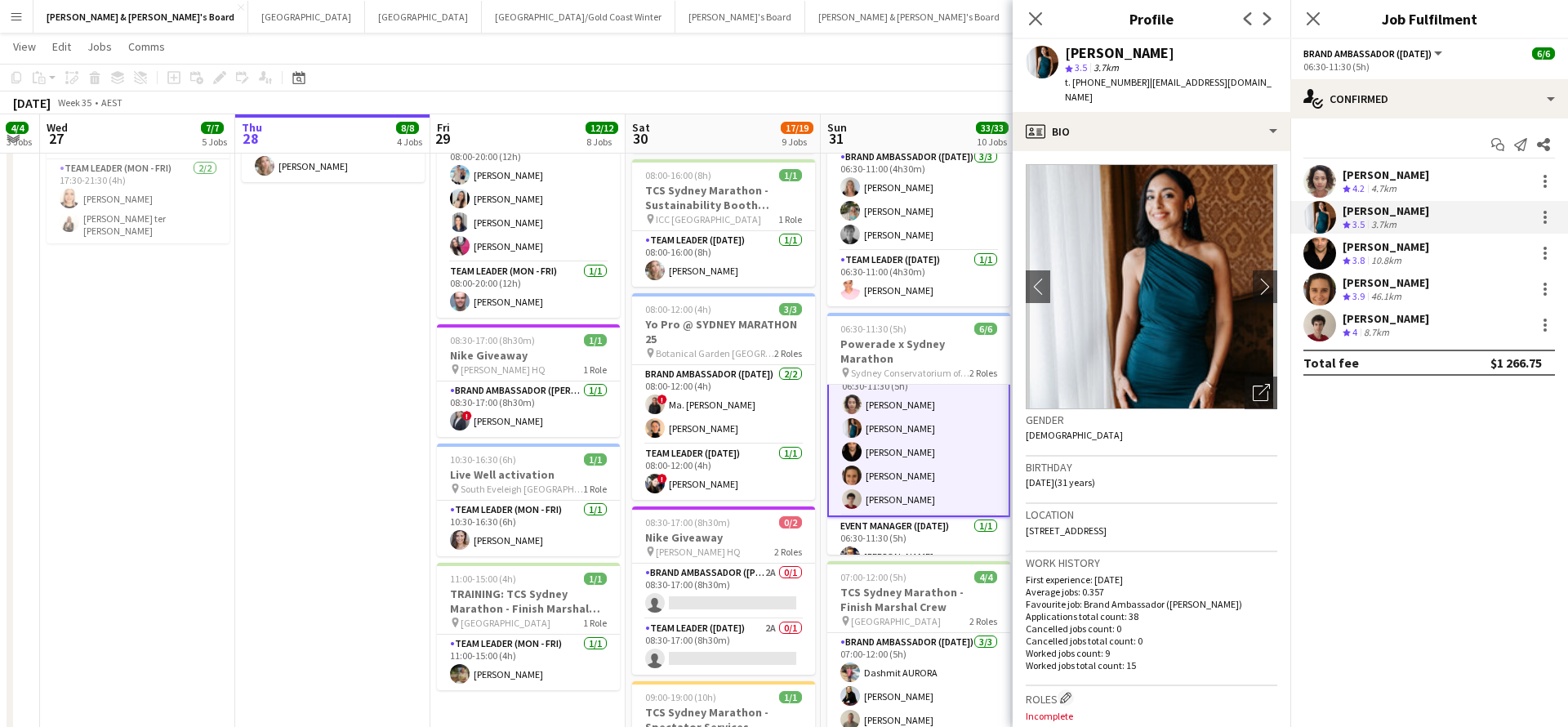
scroll to position [0, 769]
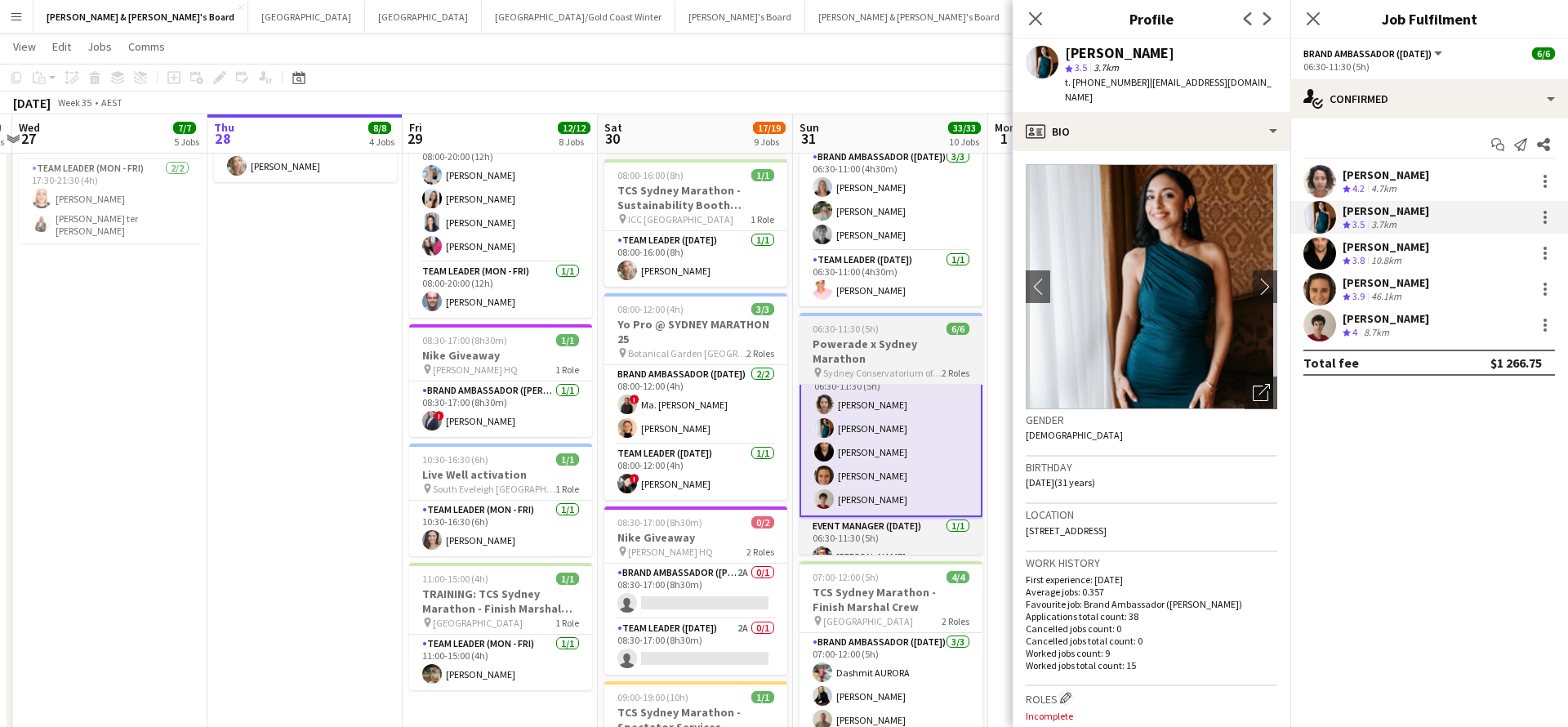
click at [890, 344] on h3 "Powerade x Sydney Marathon" at bounding box center [890, 351] width 183 height 29
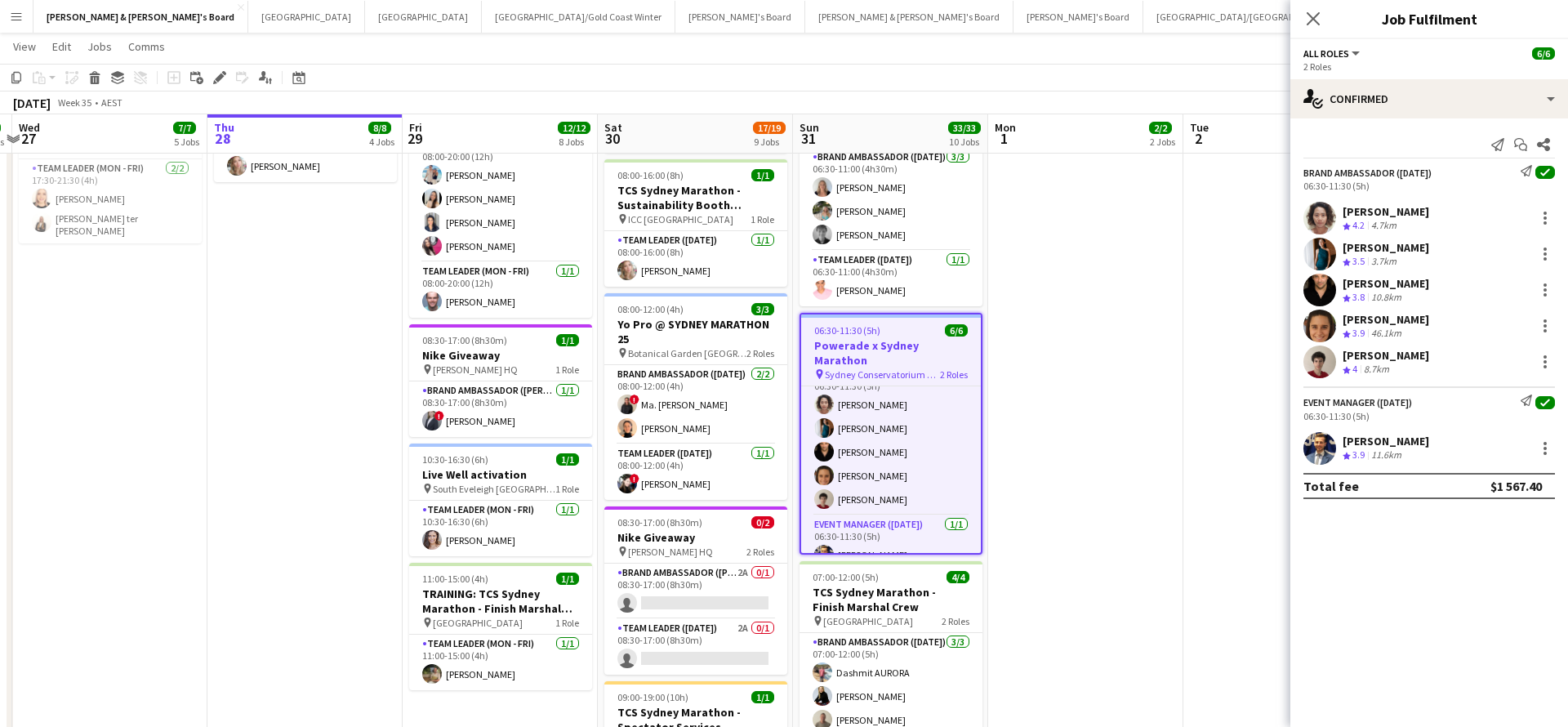
click at [890, 344] on h3 "Powerade x Sydney Marathon" at bounding box center [890, 353] width 179 height 29
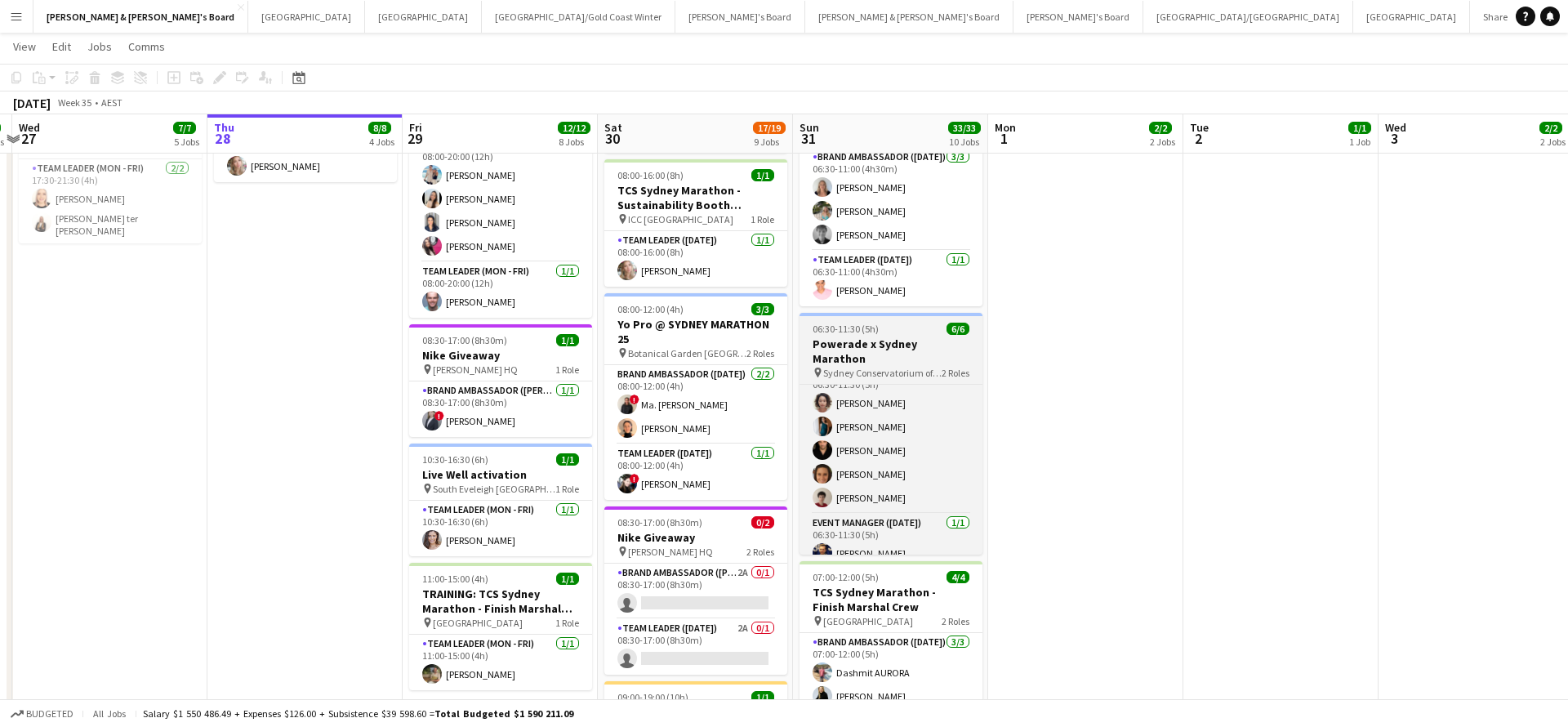
click at [890, 344] on h3 "Powerade x Sydney Marathon" at bounding box center [890, 351] width 183 height 29
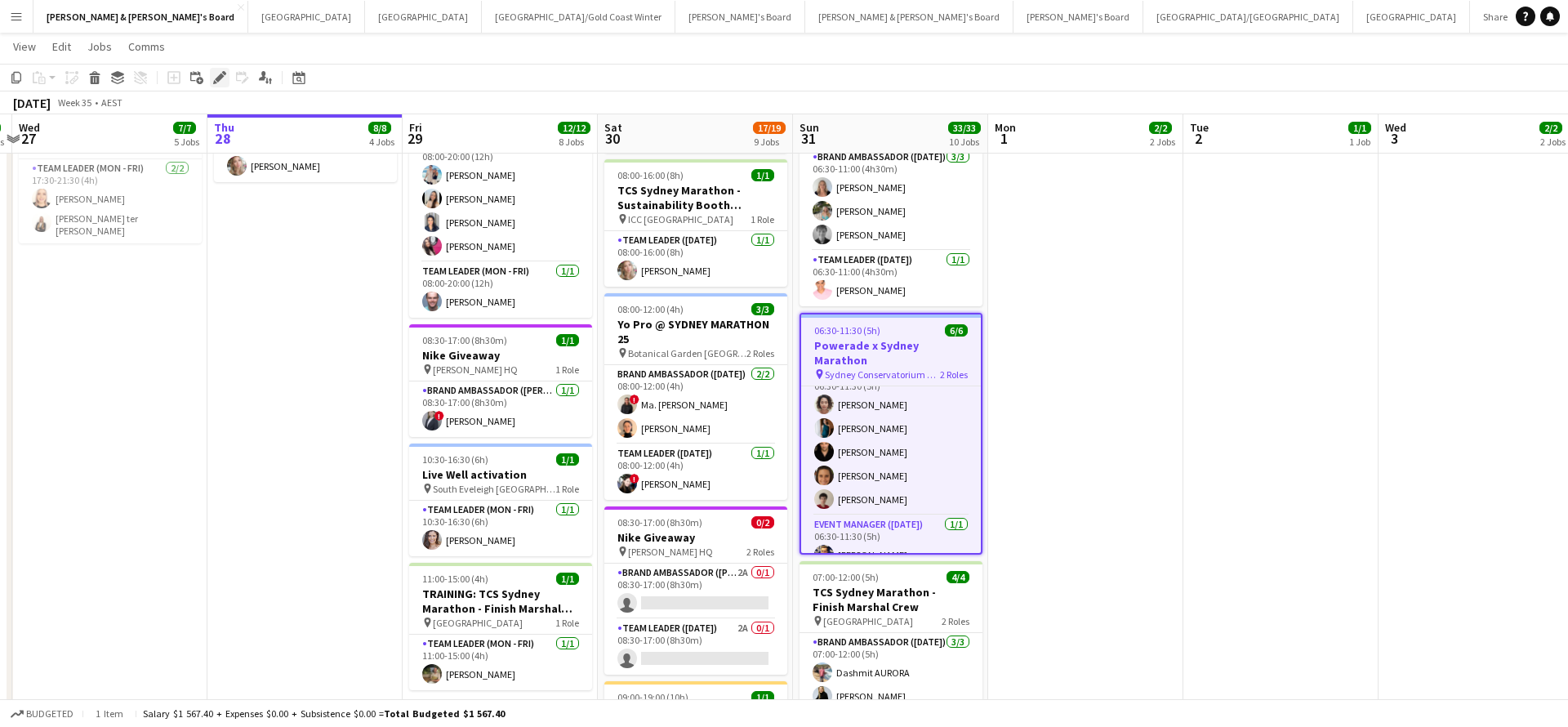
click at [219, 77] on icon at bounding box center [219, 78] width 9 height 9
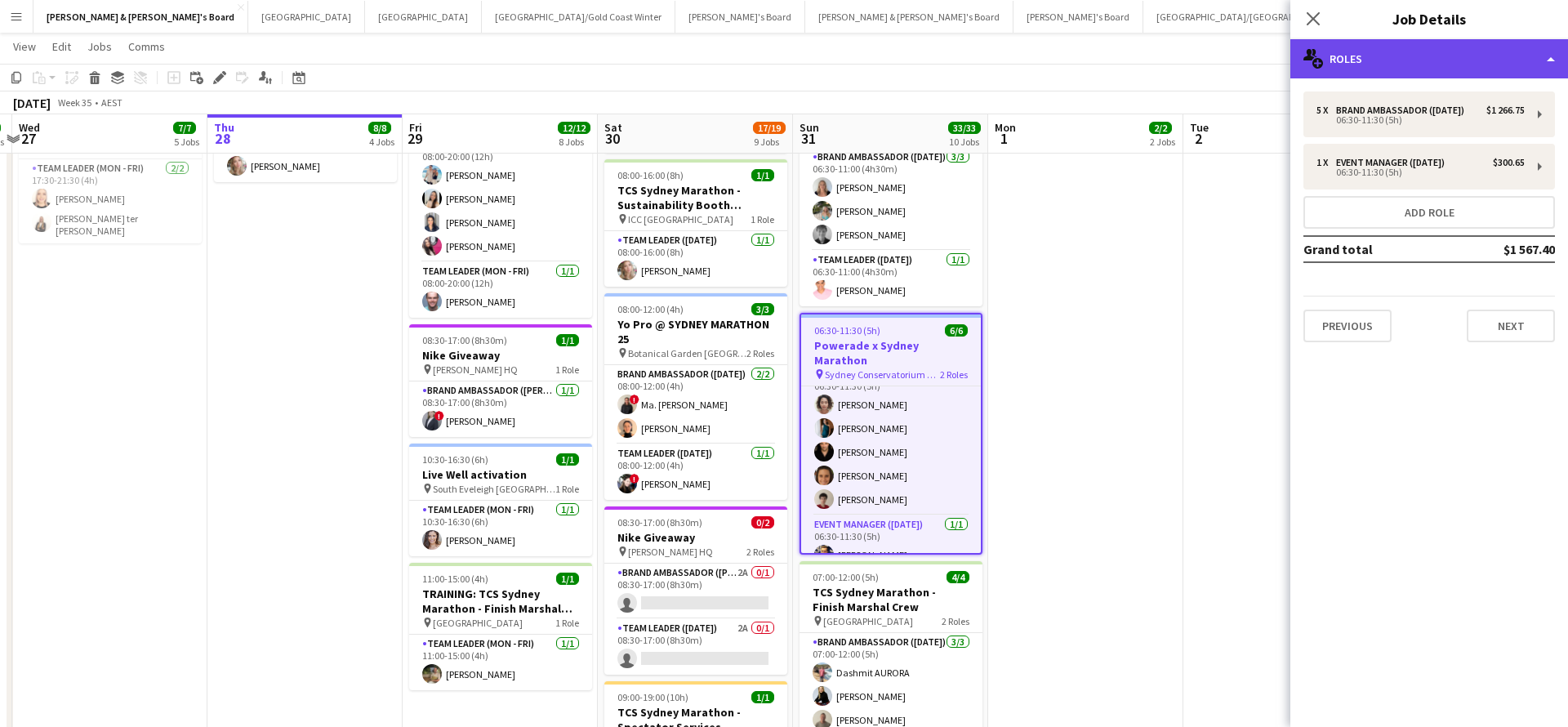
click at [1384, 66] on div "multiple-users-add Roles" at bounding box center [1429, 59] width 278 height 39
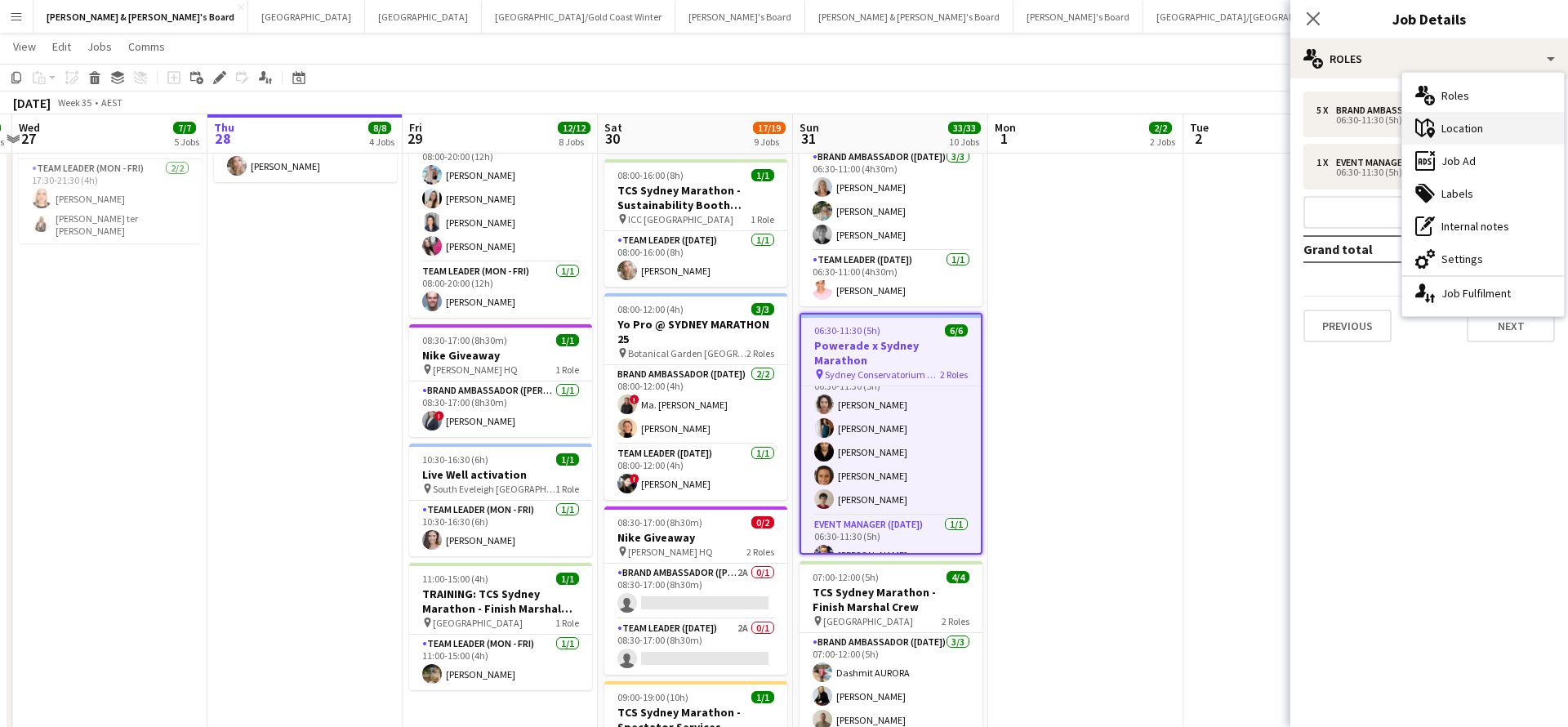
click at [1493, 130] on div "maps-pin-1 Location" at bounding box center [1483, 128] width 162 height 32
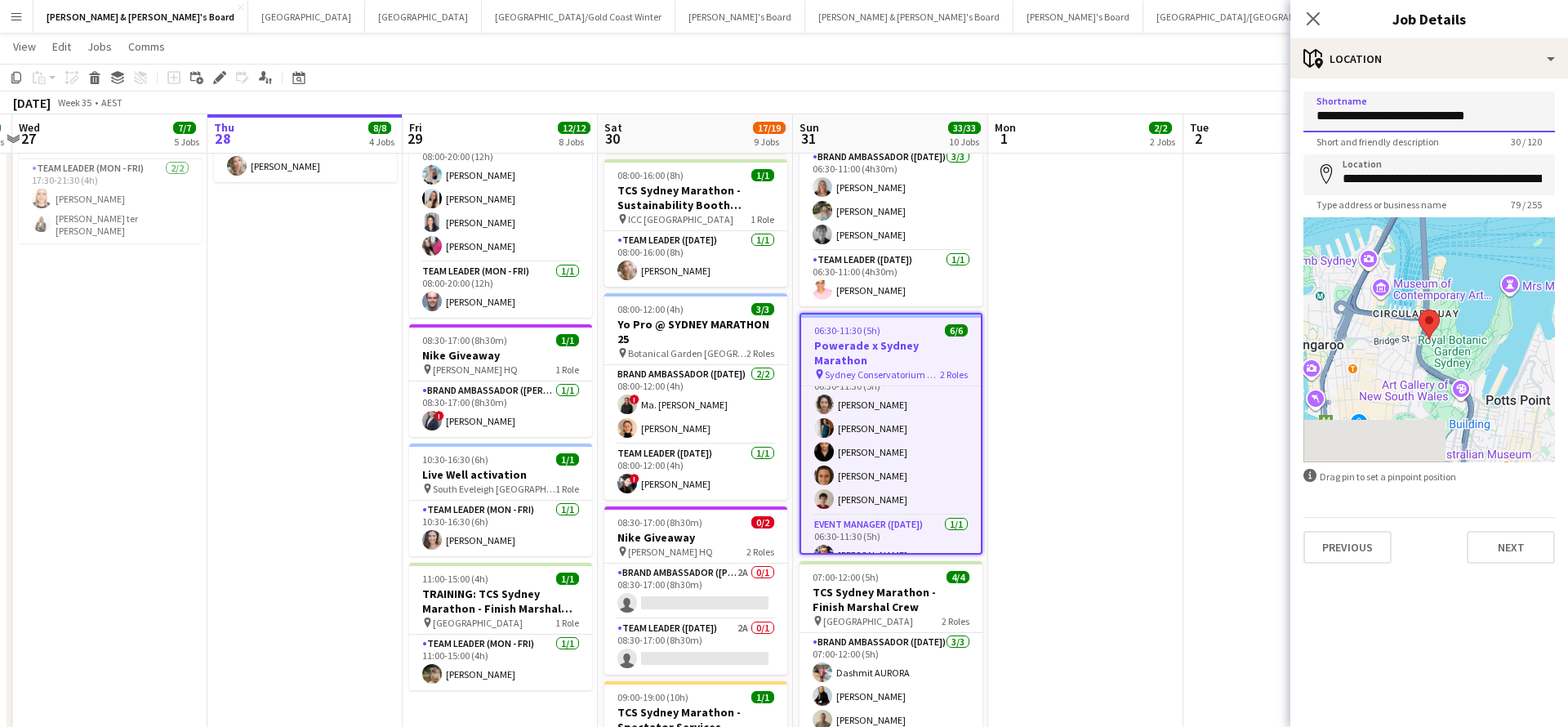
drag, startPoint x: 1506, startPoint y: 118, endPoint x: 1281, endPoint y: 119, distance: 225.0
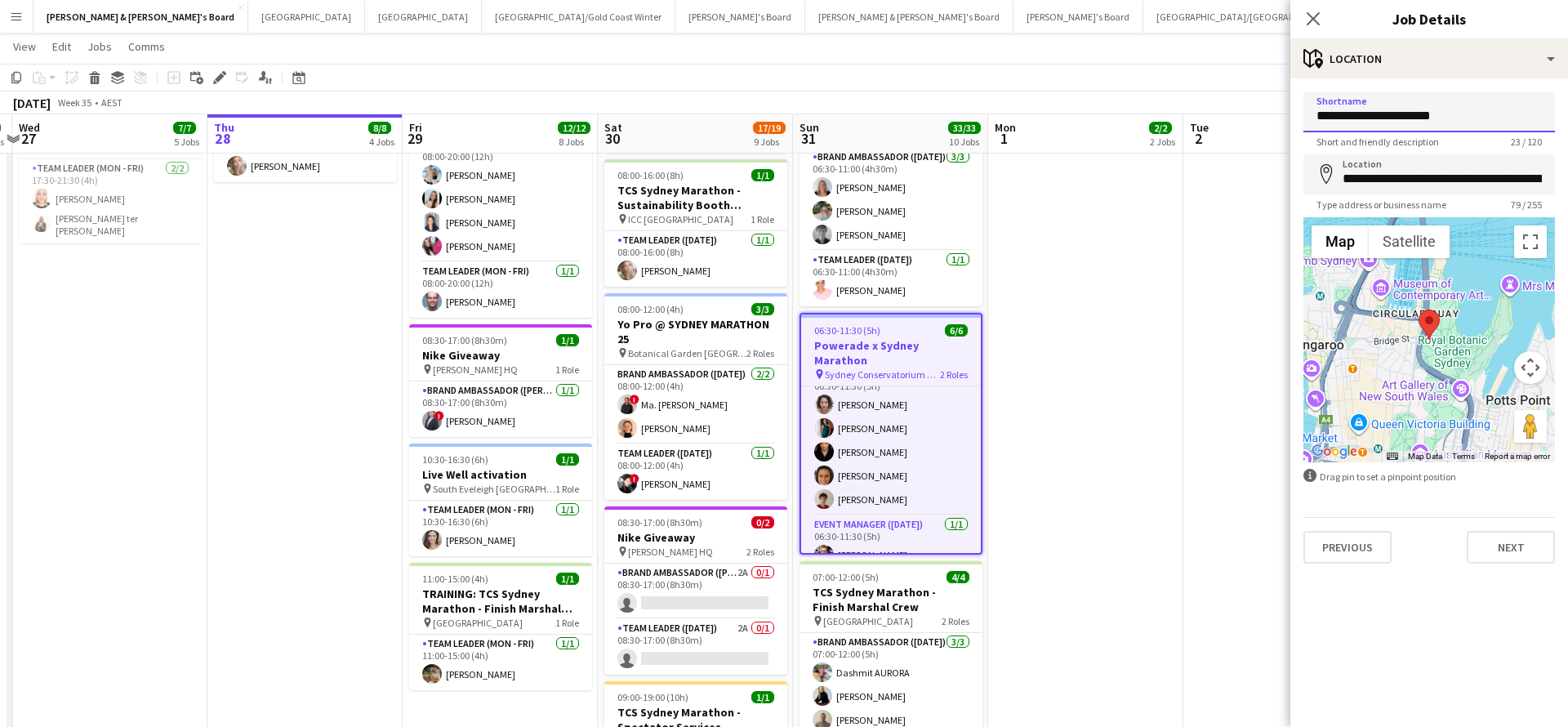
click at [1413, 117] on input "**********" at bounding box center [1429, 112] width 252 height 41
drag, startPoint x: 1461, startPoint y: 120, endPoint x: 1300, endPoint y: 105, distance: 161.7
click at [1300, 108] on form "**********" at bounding box center [1429, 327] width 278 height 472
type input "**********"
drag, startPoint x: 1344, startPoint y: 182, endPoint x: 1567, endPoint y: 188, distance: 223.1
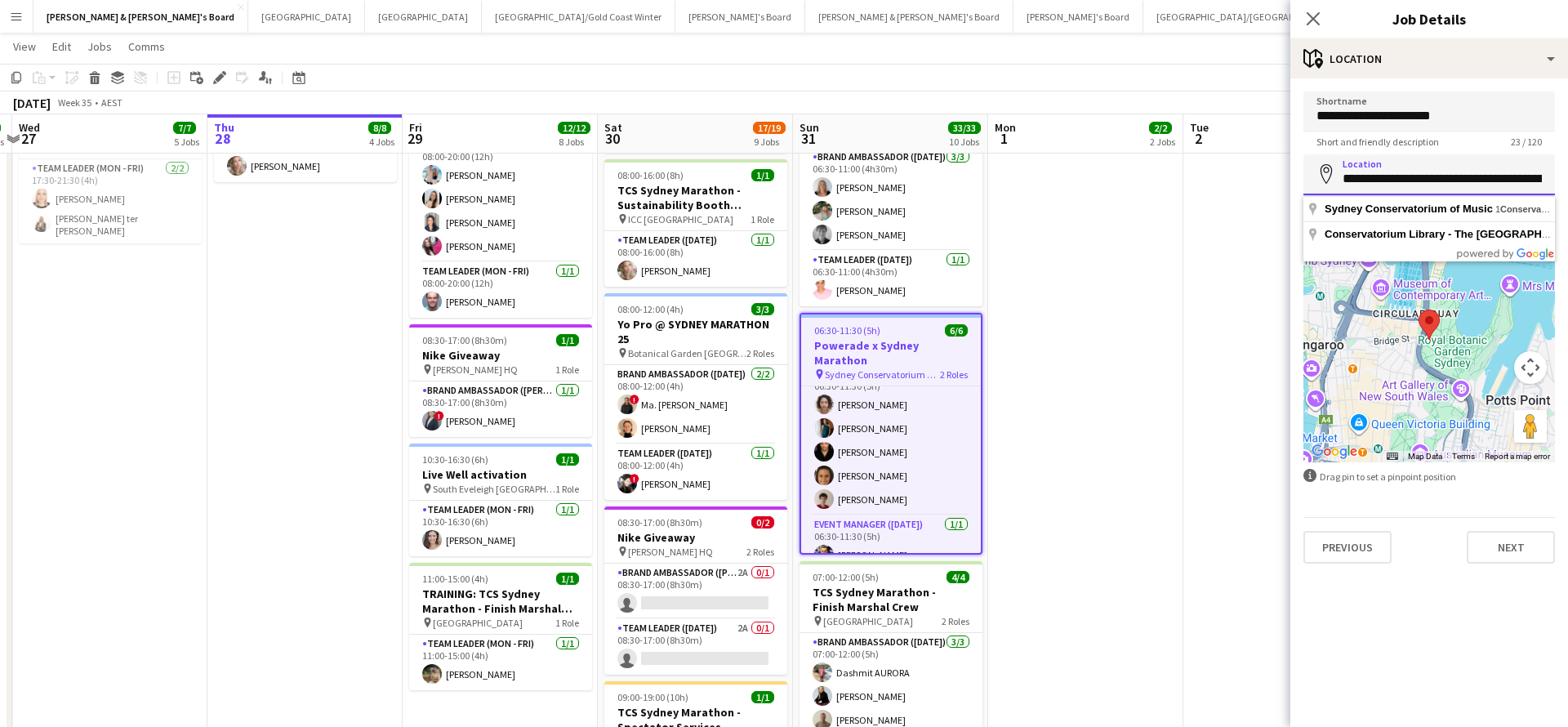
paste input
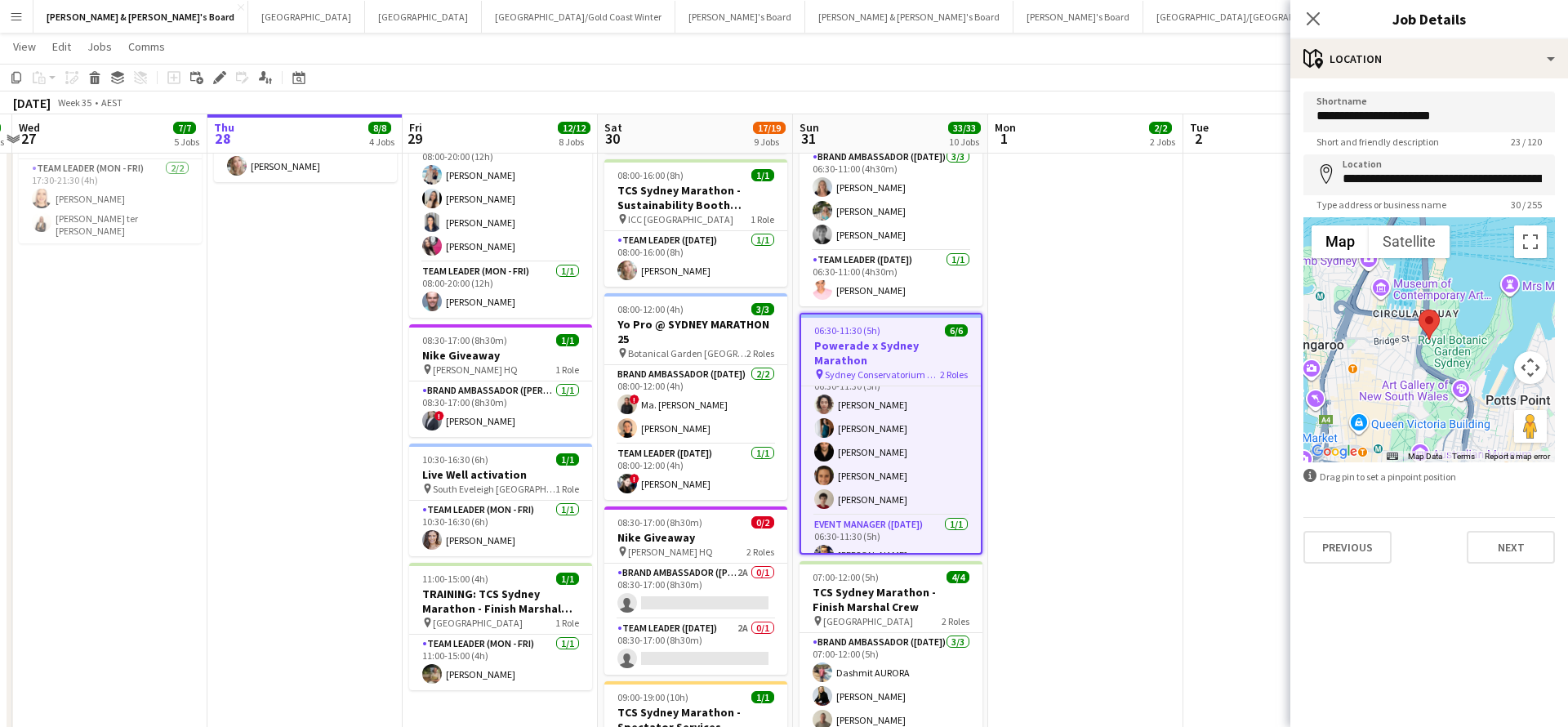
type input "**********"
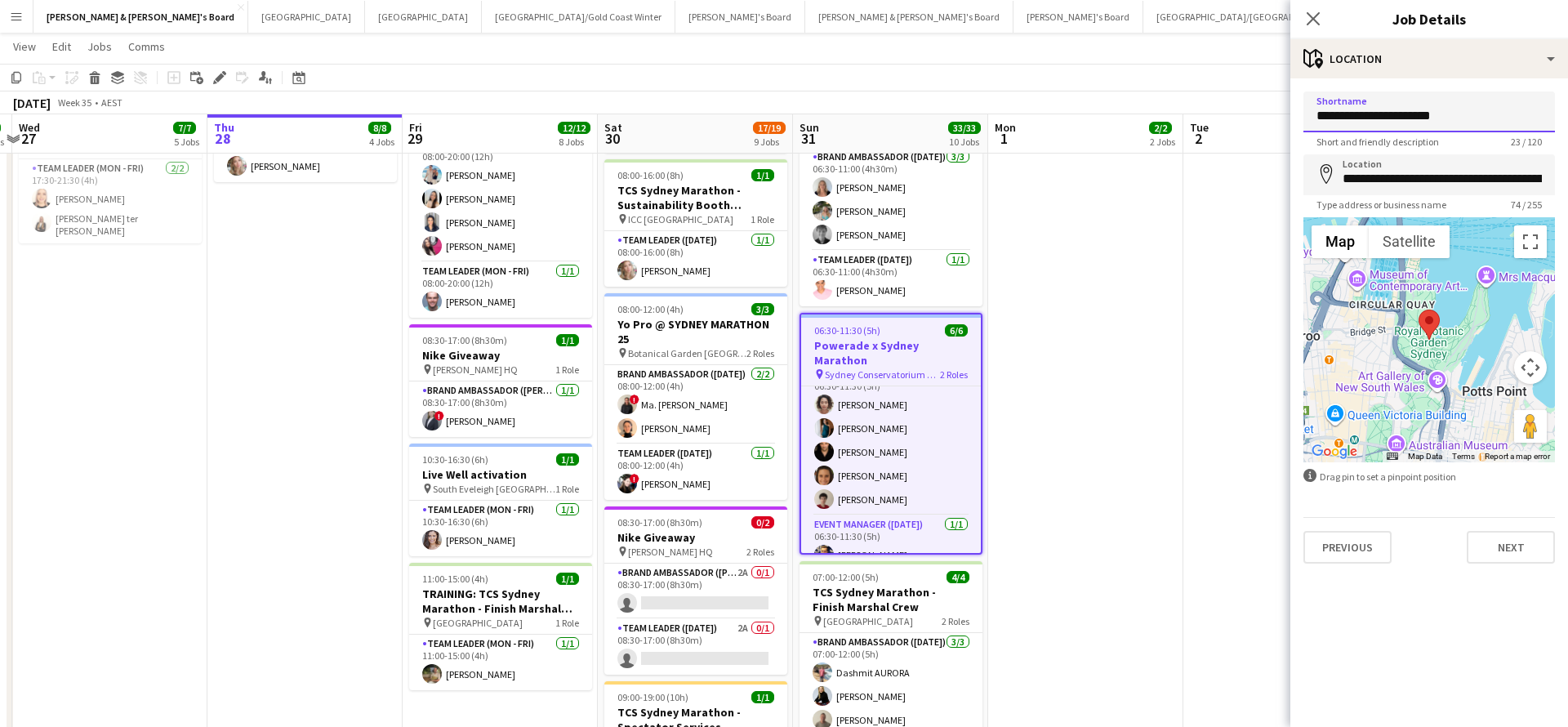
drag, startPoint x: 1465, startPoint y: 116, endPoint x: 1226, endPoint y: 106, distance: 239.2
click at [1227, 106] on body "Menu Boards Boards Boards All jobs Status Workforce Workforce My Workforce Recr…" at bounding box center [784, 612] width 1568 height 2257
click at [1499, 542] on button "Next" at bounding box center [1511, 546] width 88 height 32
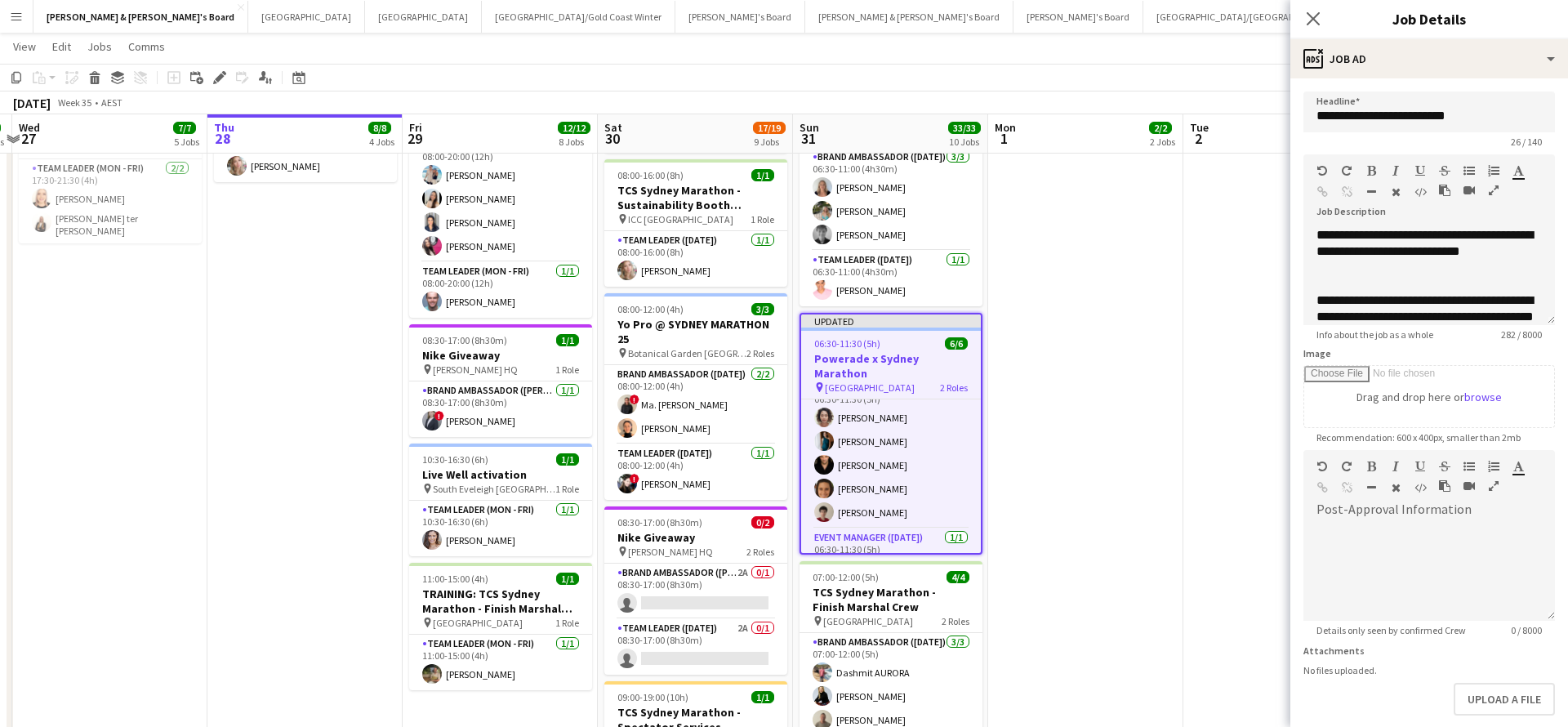
click at [1145, 511] on app-date-cell "07:30-14:00 (6h30m) 1/1 Live Well activation pin South Eveleigh Sydney 1 Role T…" at bounding box center [1086, 593] width 195 height 1851
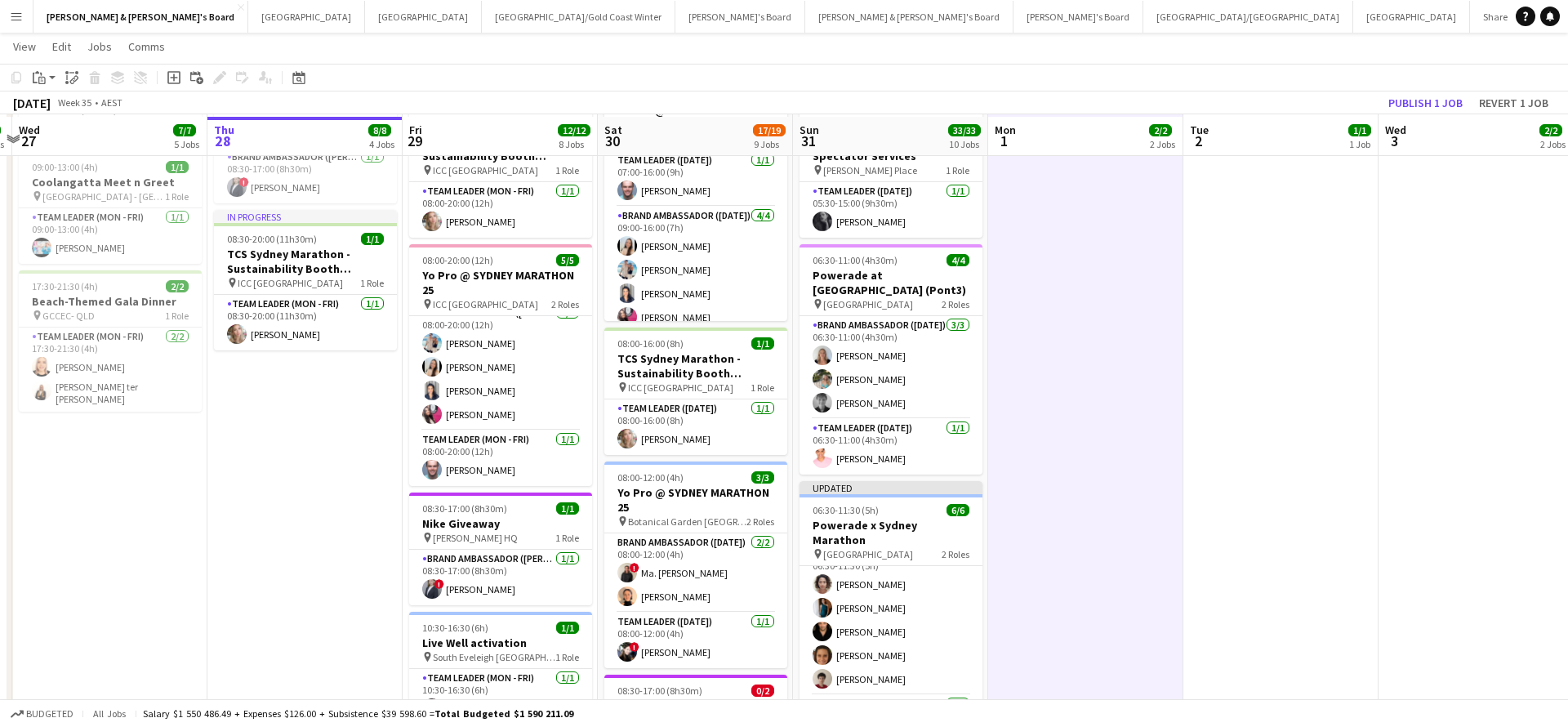
scroll to position [334, 0]
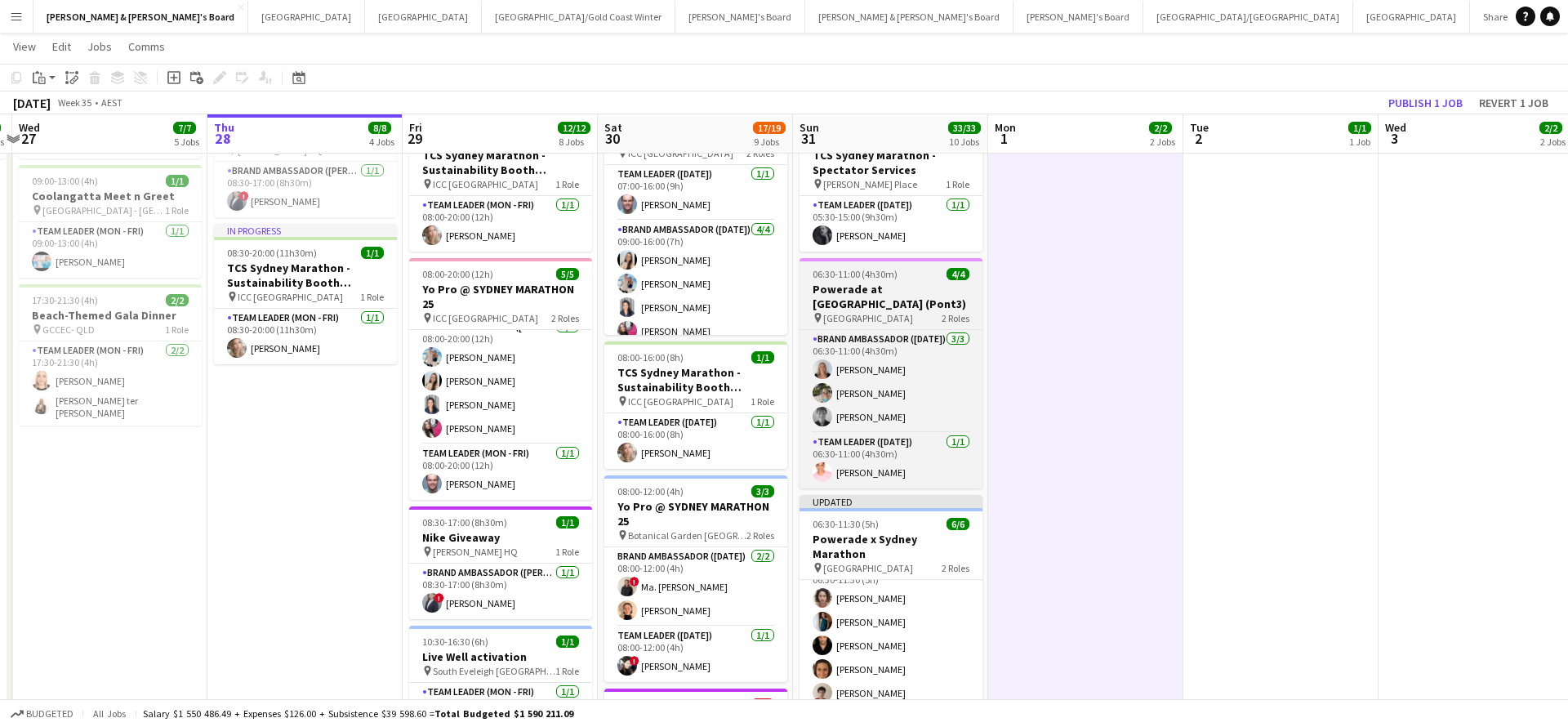
click at [912, 282] on h3 "Powerade at [GEOGRAPHIC_DATA] (Pont3)" at bounding box center [890, 296] width 183 height 29
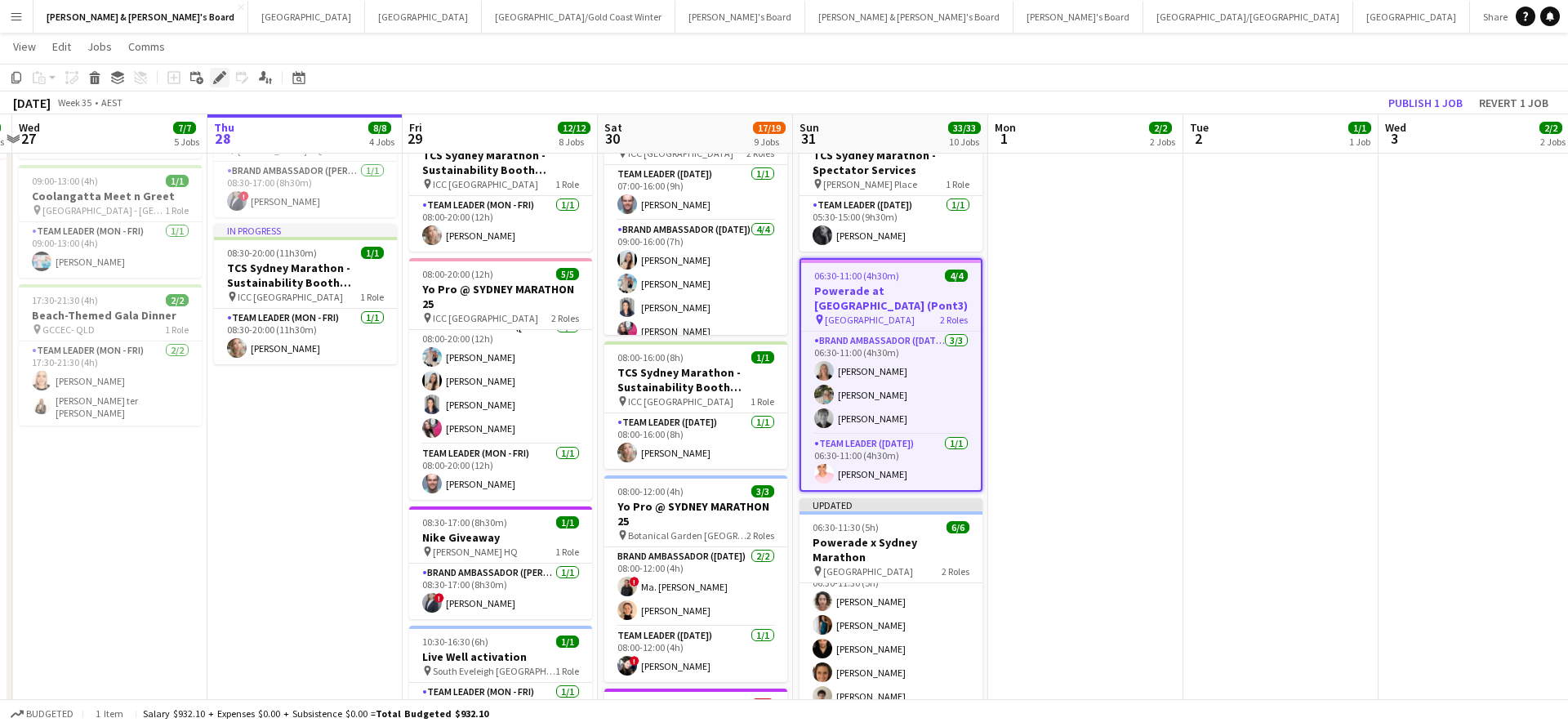
click at [217, 80] on icon at bounding box center [219, 78] width 9 height 9
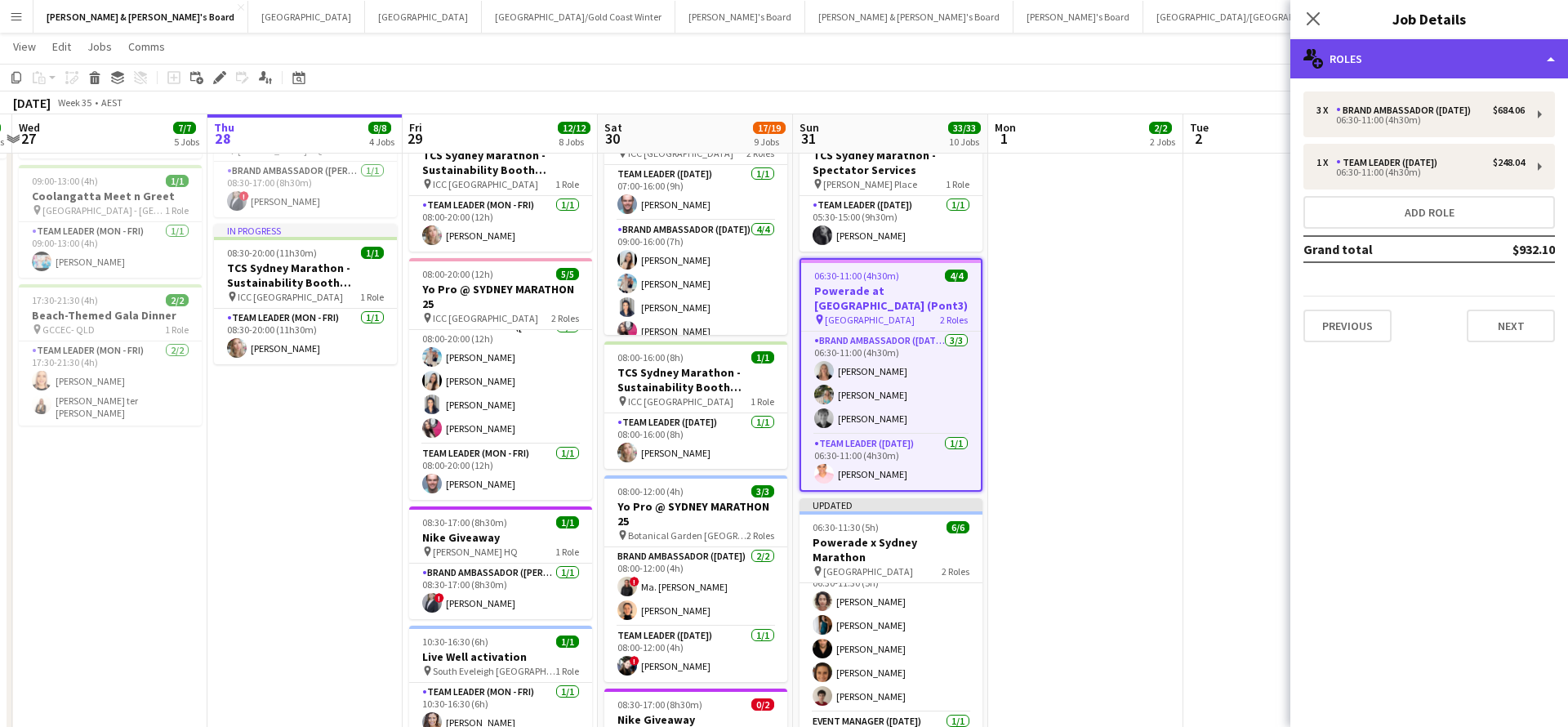
click at [1407, 66] on div "multiple-users-add Roles" at bounding box center [1429, 59] width 278 height 39
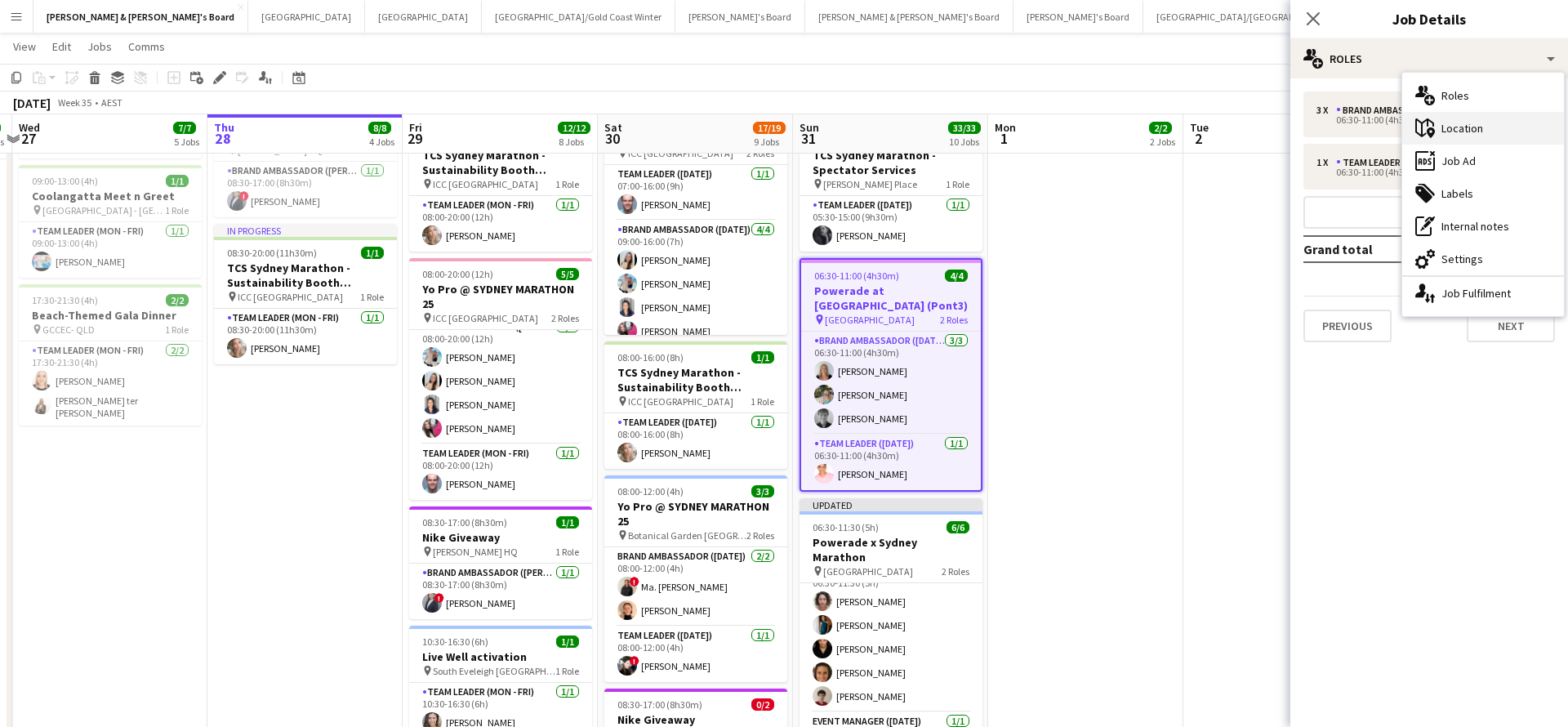
click at [1472, 130] on div "maps-pin-1 Location" at bounding box center [1483, 128] width 162 height 32
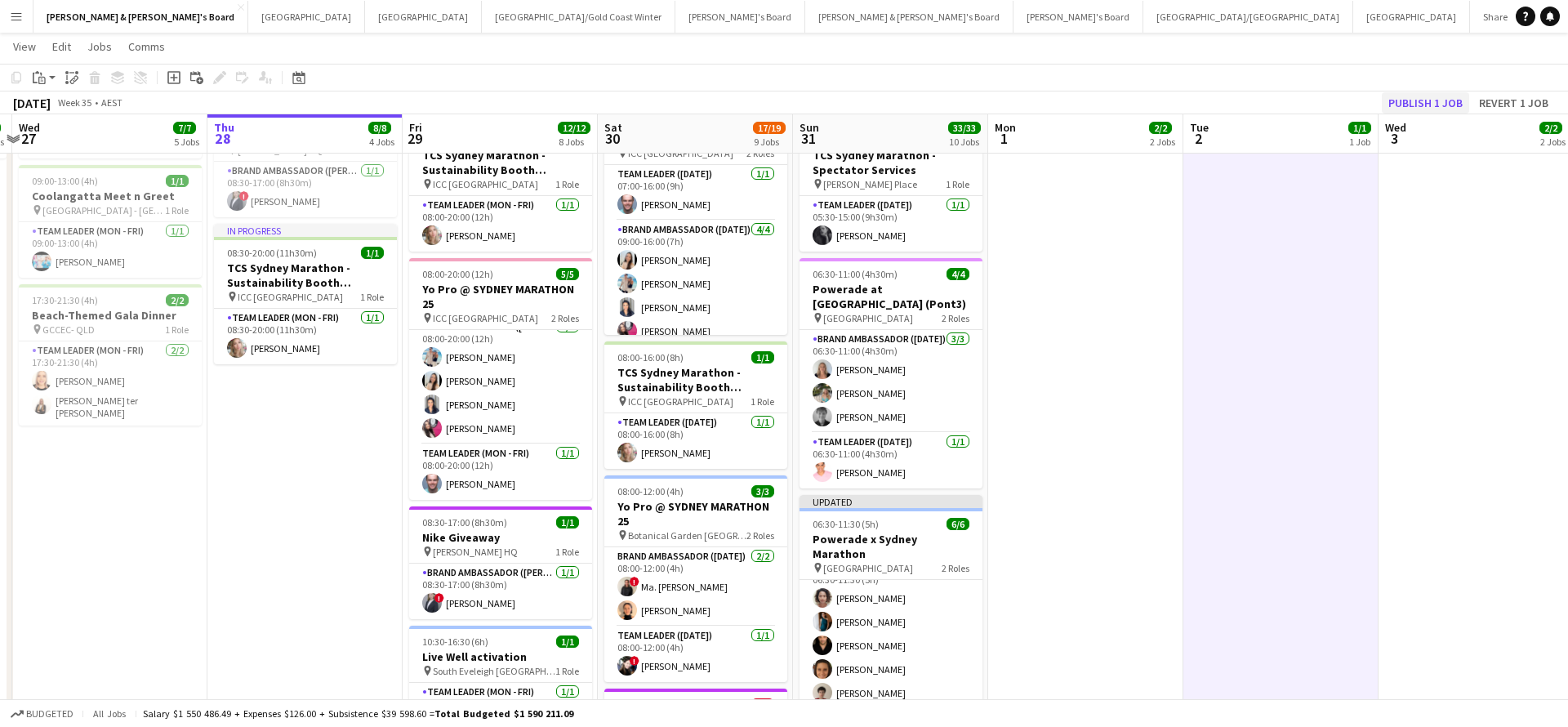
click at [1430, 99] on button "Publish 1 job" at bounding box center [1425, 103] width 87 height 22
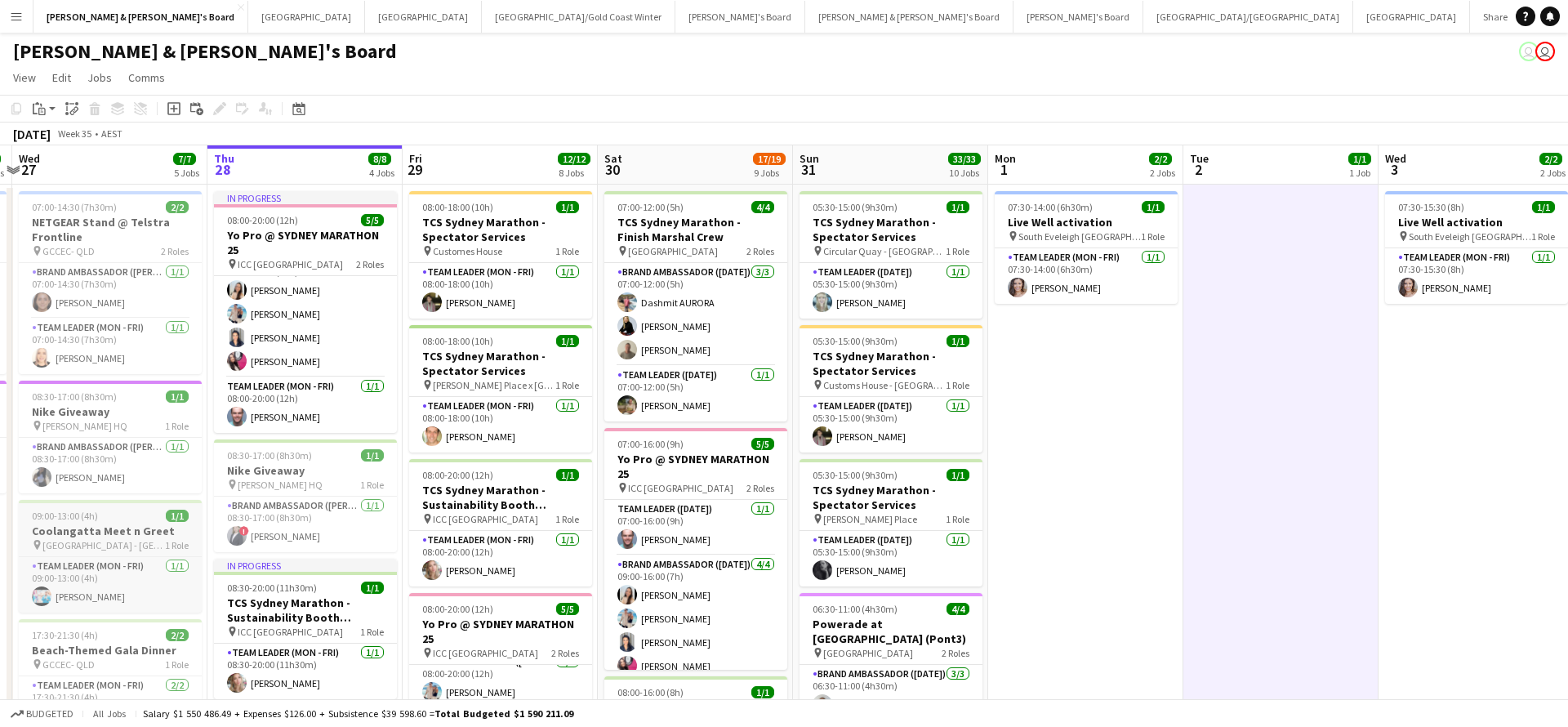
scroll to position [0, 0]
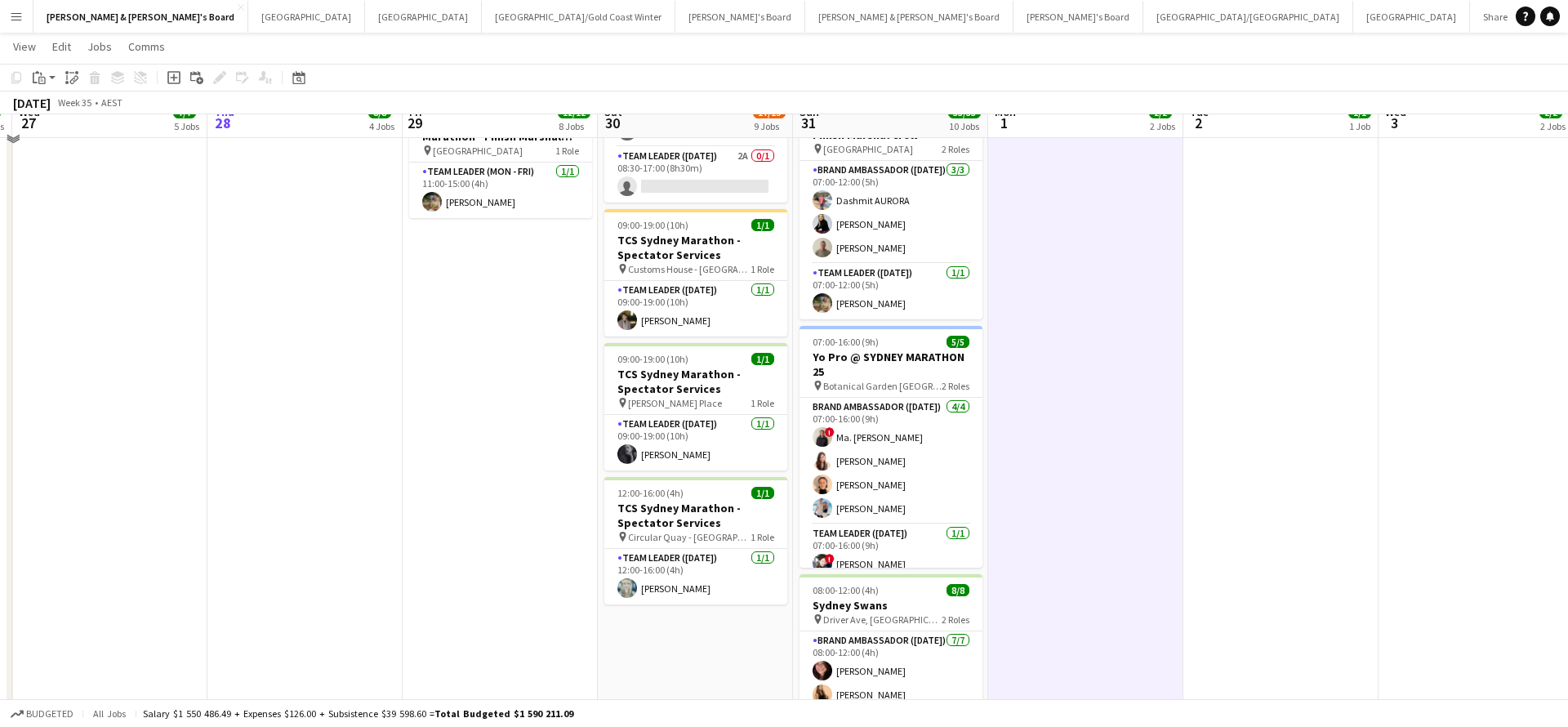
scroll to position [990, 0]
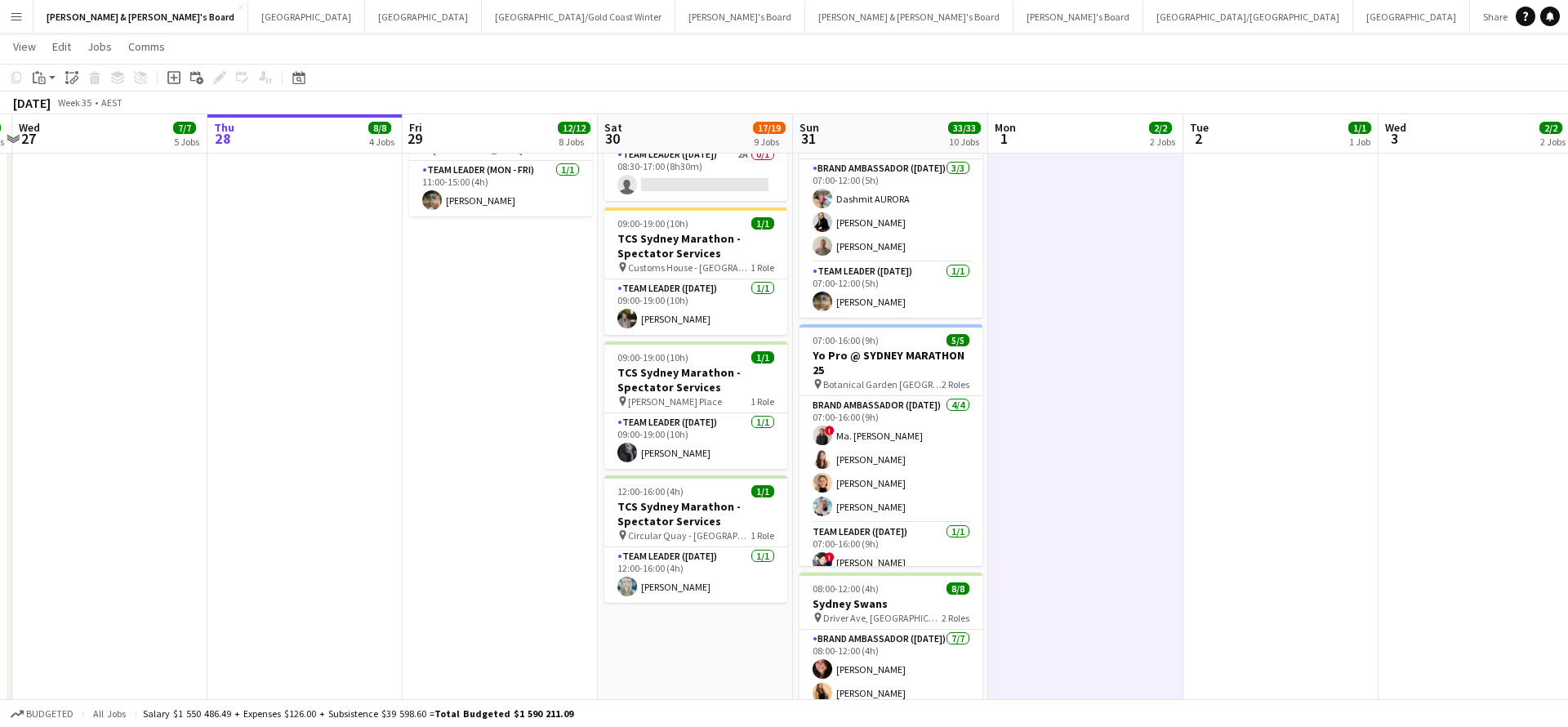
click at [1318, 528] on app-date-cell at bounding box center [1281, 119] width 195 height 1851
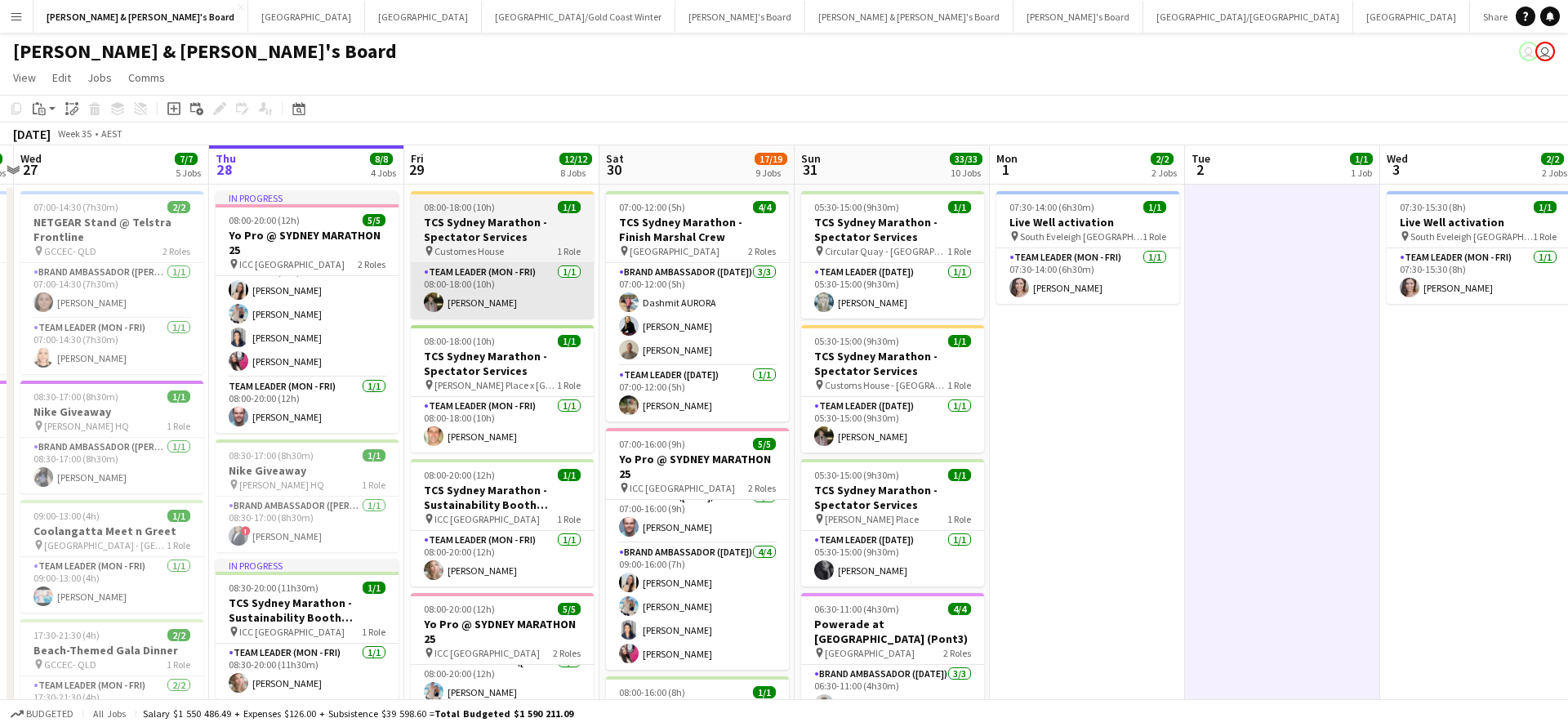
scroll to position [0, 0]
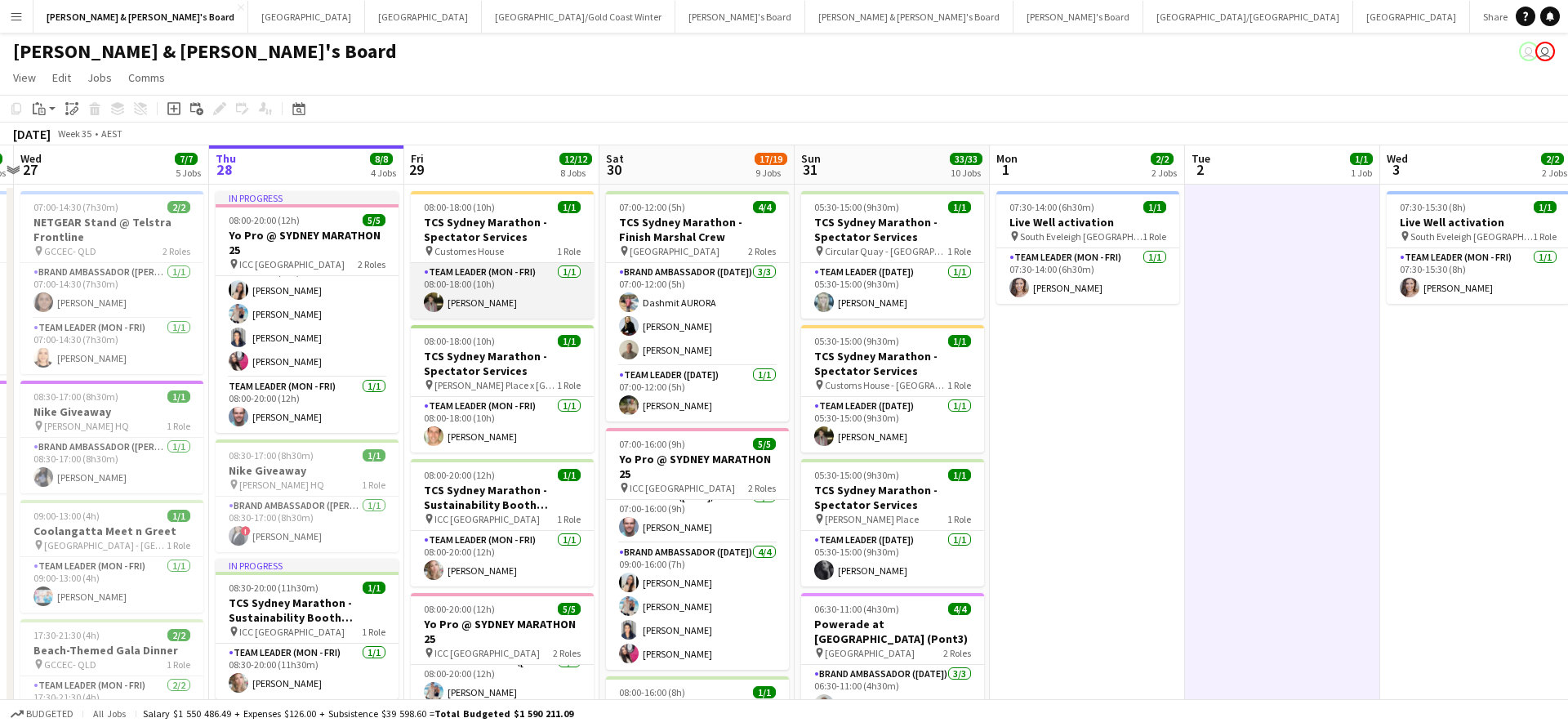
click at [492, 304] on app-card-role "Team Leader (Mon - Fri) [DATE] 08:00-18:00 (10h) [PERSON_NAME]" at bounding box center [502, 290] width 183 height 56
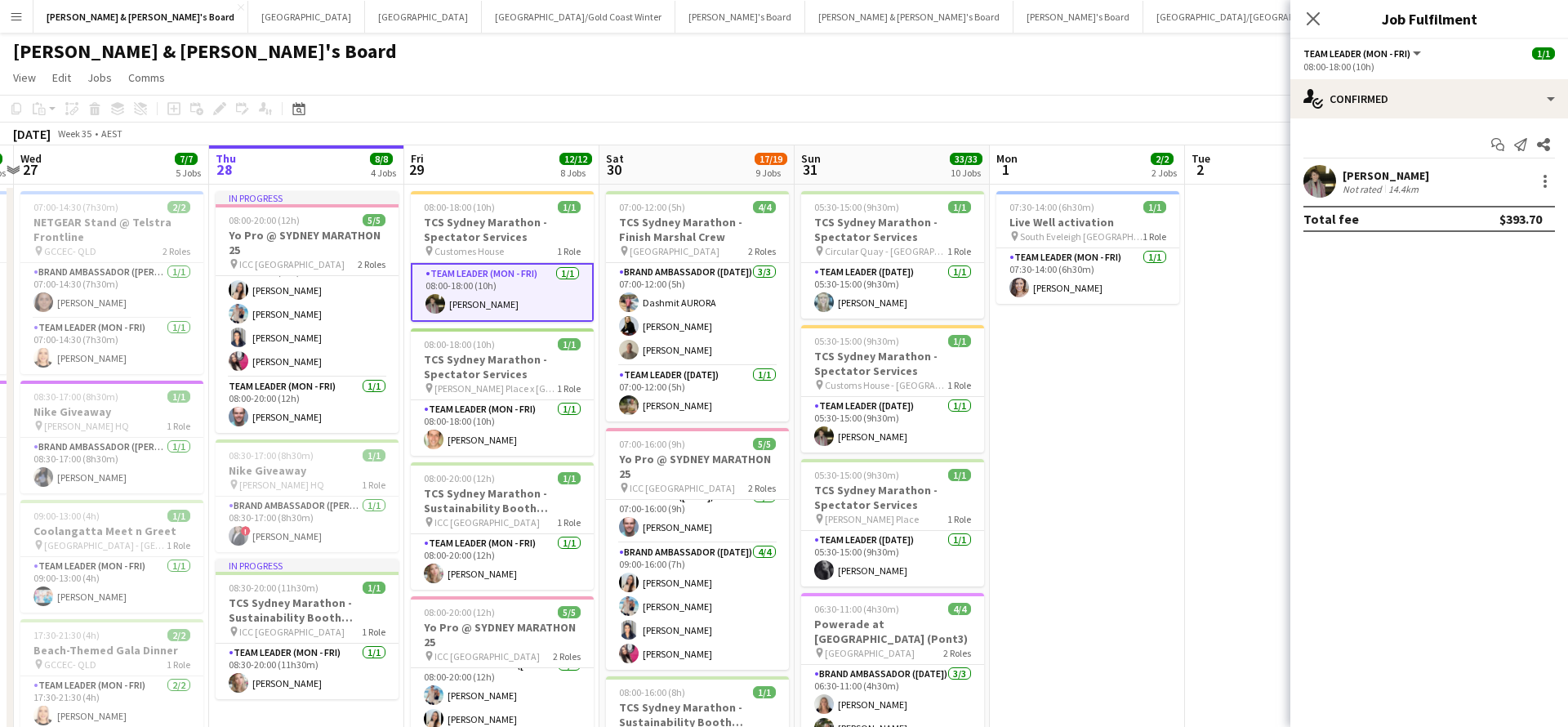
click at [1387, 178] on div "[PERSON_NAME]" at bounding box center [1386, 176] width 86 height 15
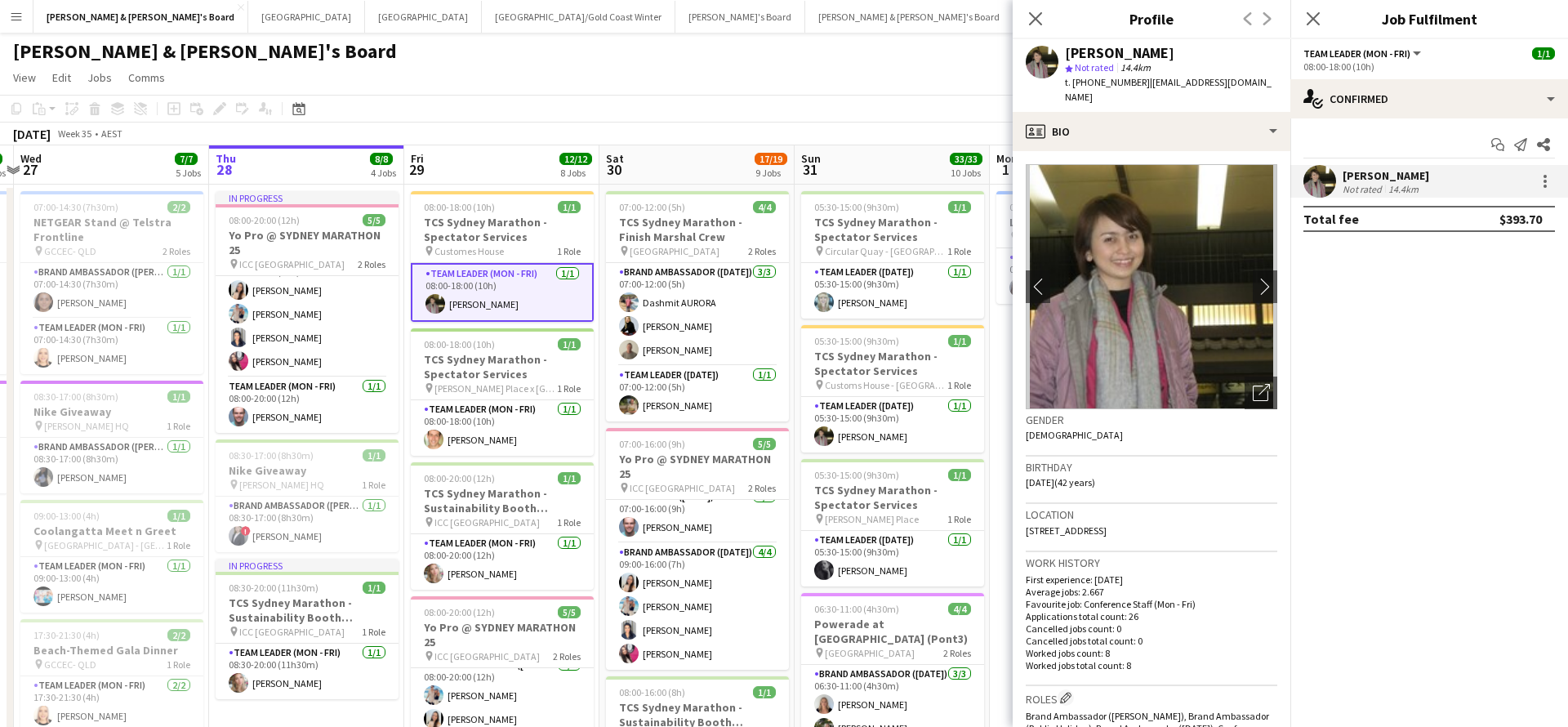
drag, startPoint x: 1138, startPoint y: 84, endPoint x: 1235, endPoint y: 83, distance: 97.0
click at [1235, 83] on div "[PERSON_NAME] star Not rated 14.4km t. [PHONE_NUMBER] | [PERSON_NAME][EMAIL_ADD…" at bounding box center [1151, 76] width 278 height 73
copy span "[EMAIL_ADDRESS][DOMAIN_NAME]"
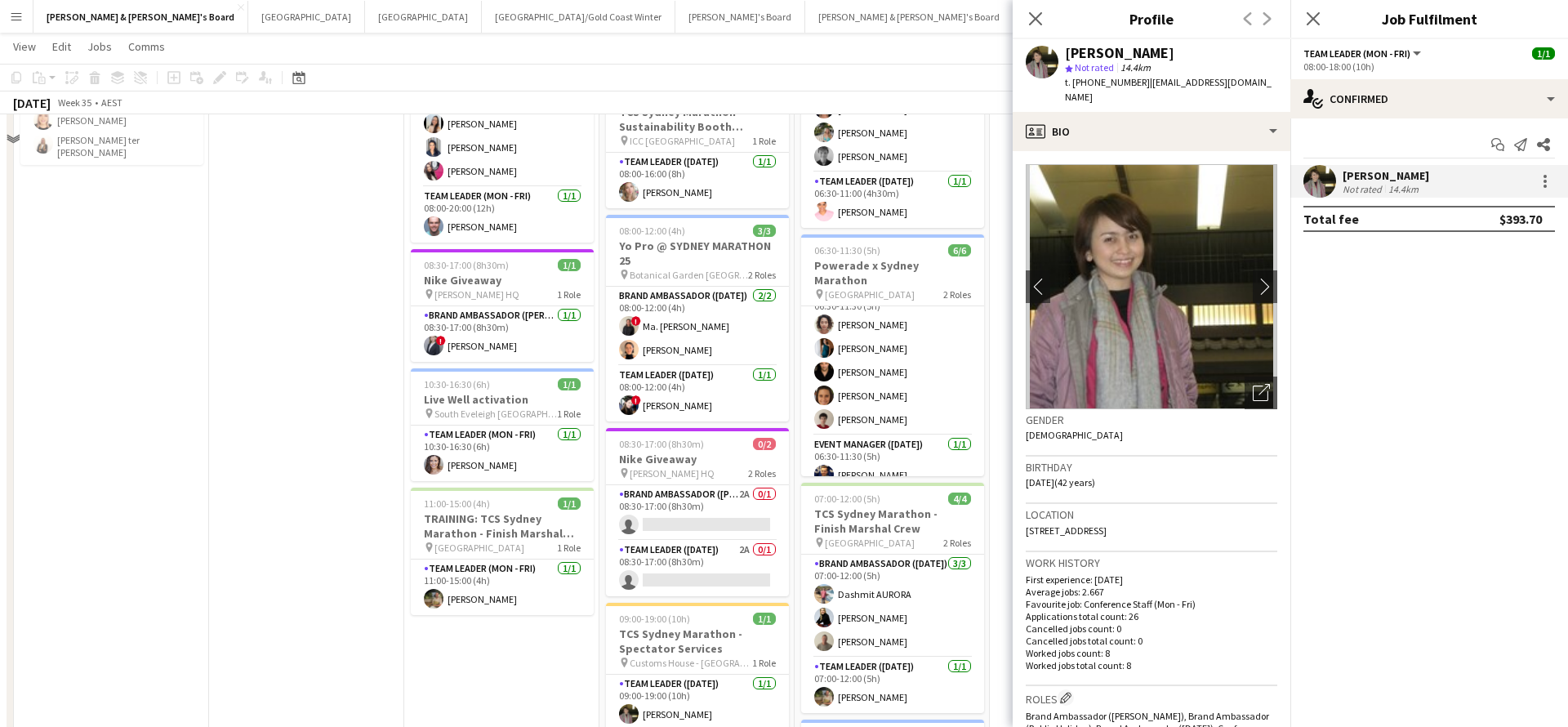
scroll to position [608, 0]
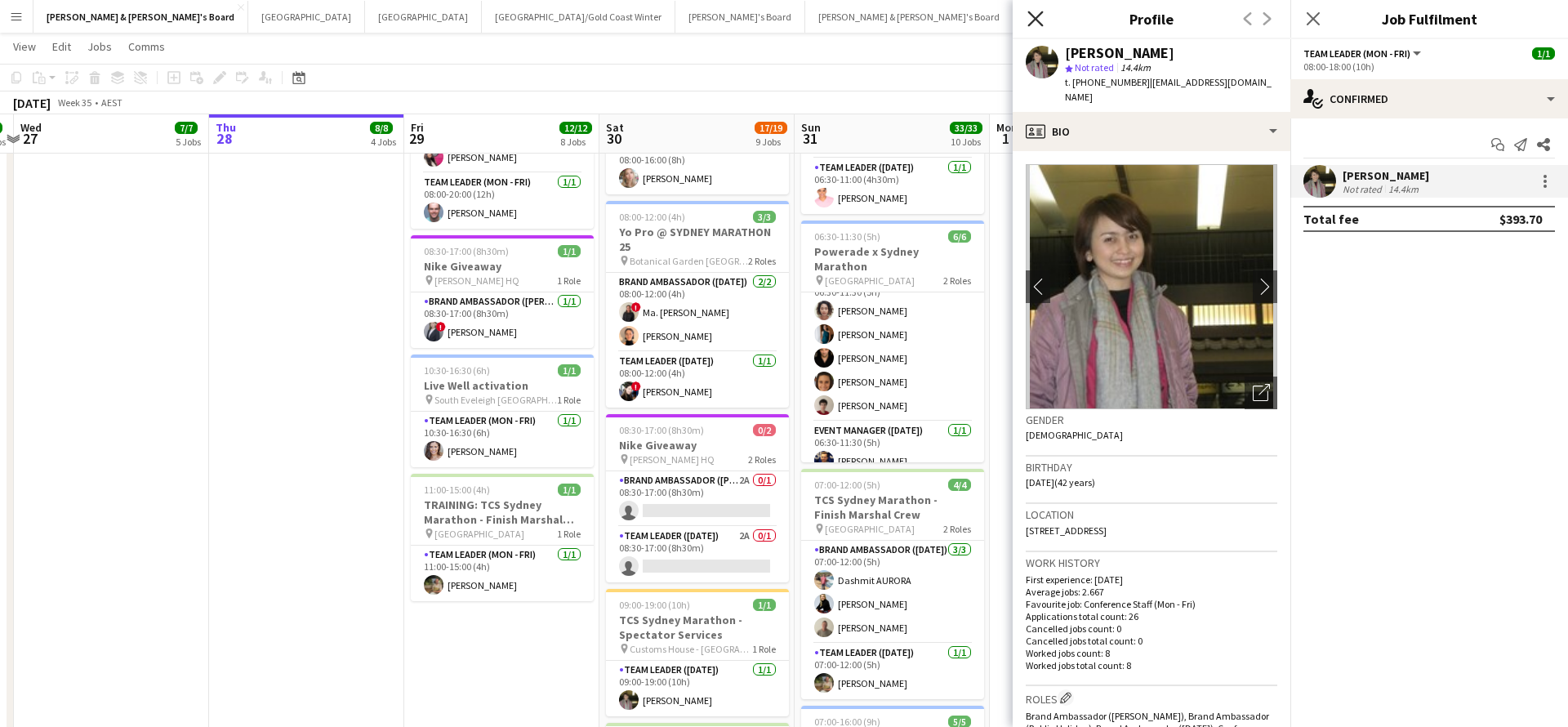
click at [1037, 22] on icon at bounding box center [1036, 19] width 16 height 16
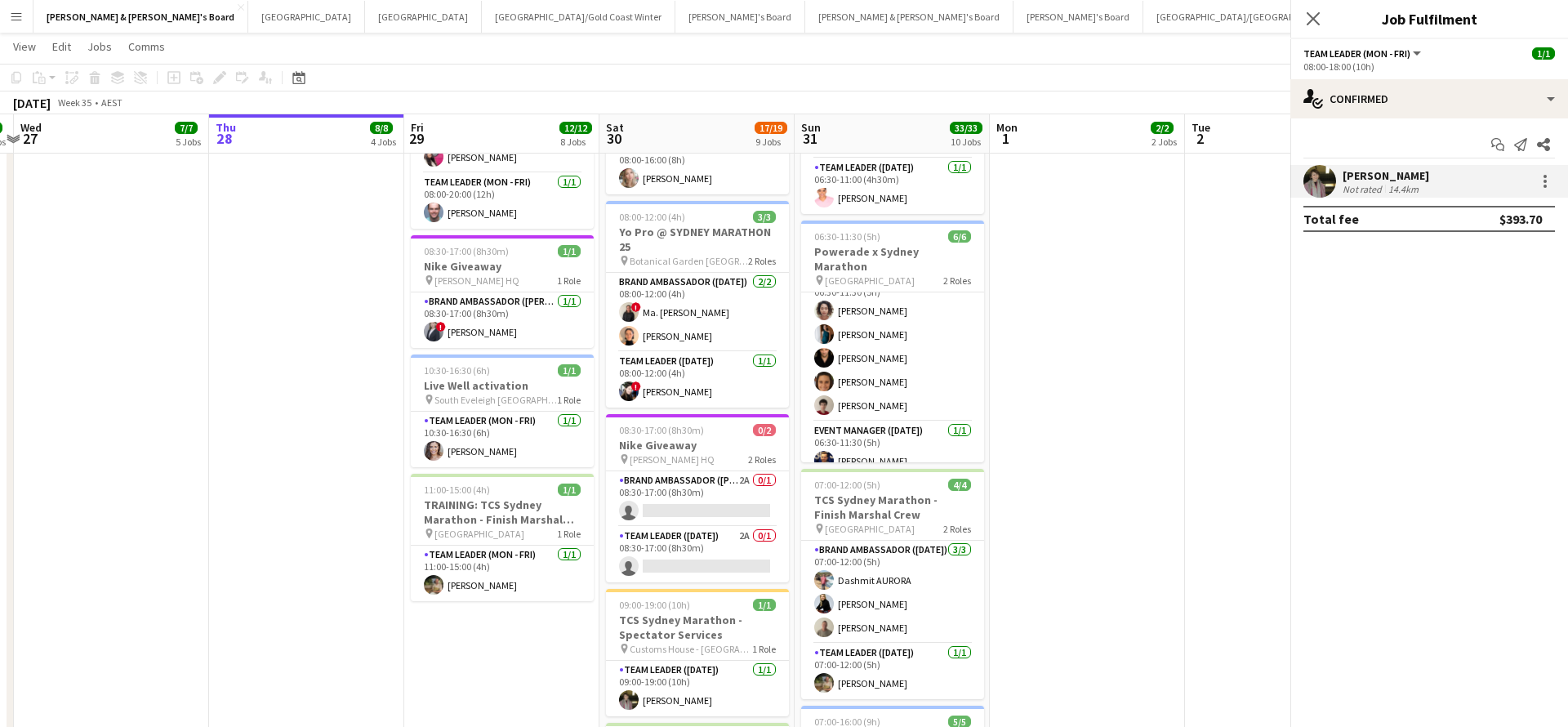
click at [1567, 22] on div "Close pop-in" at bounding box center [1591, 19] width 46 height 37
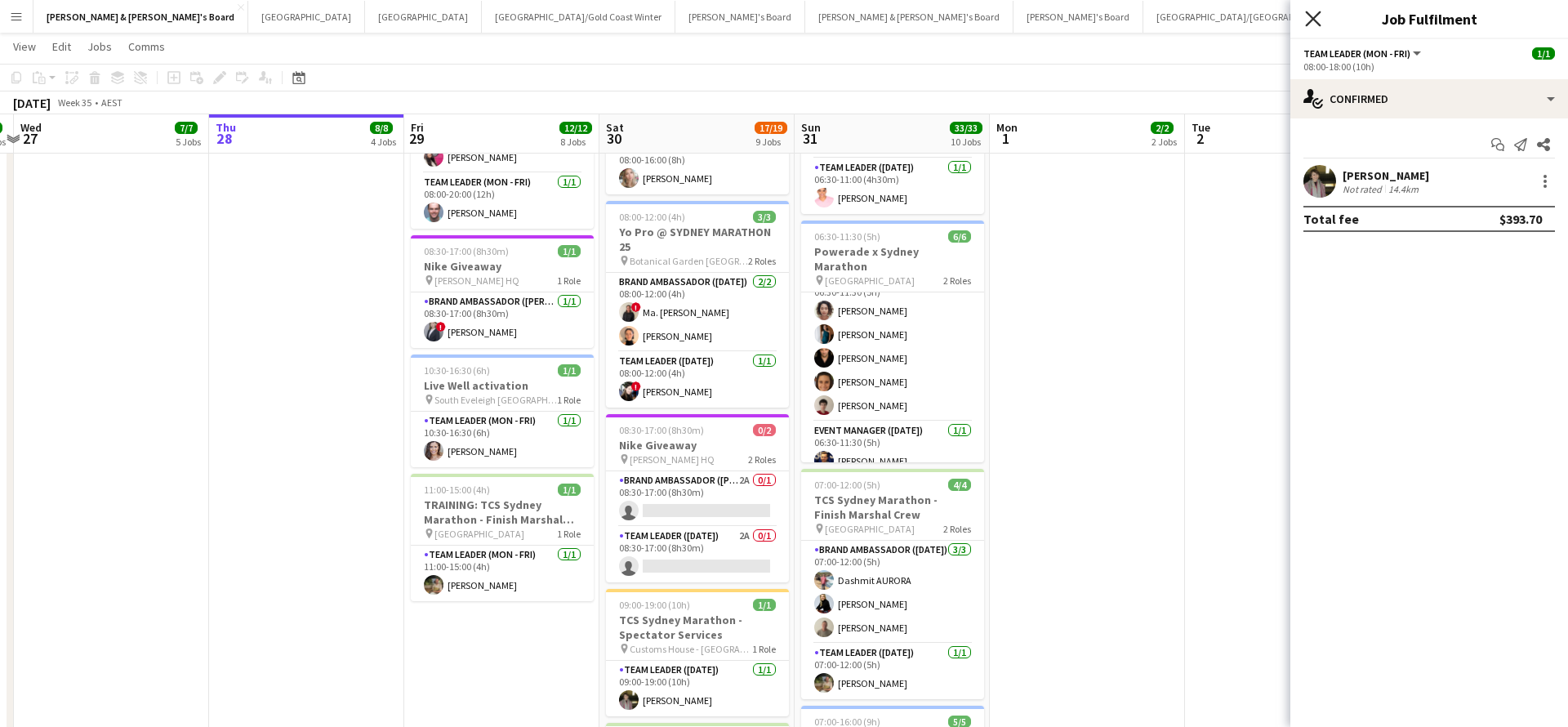
click at [1313, 22] on icon "Close pop-in" at bounding box center [1313, 19] width 16 height 16
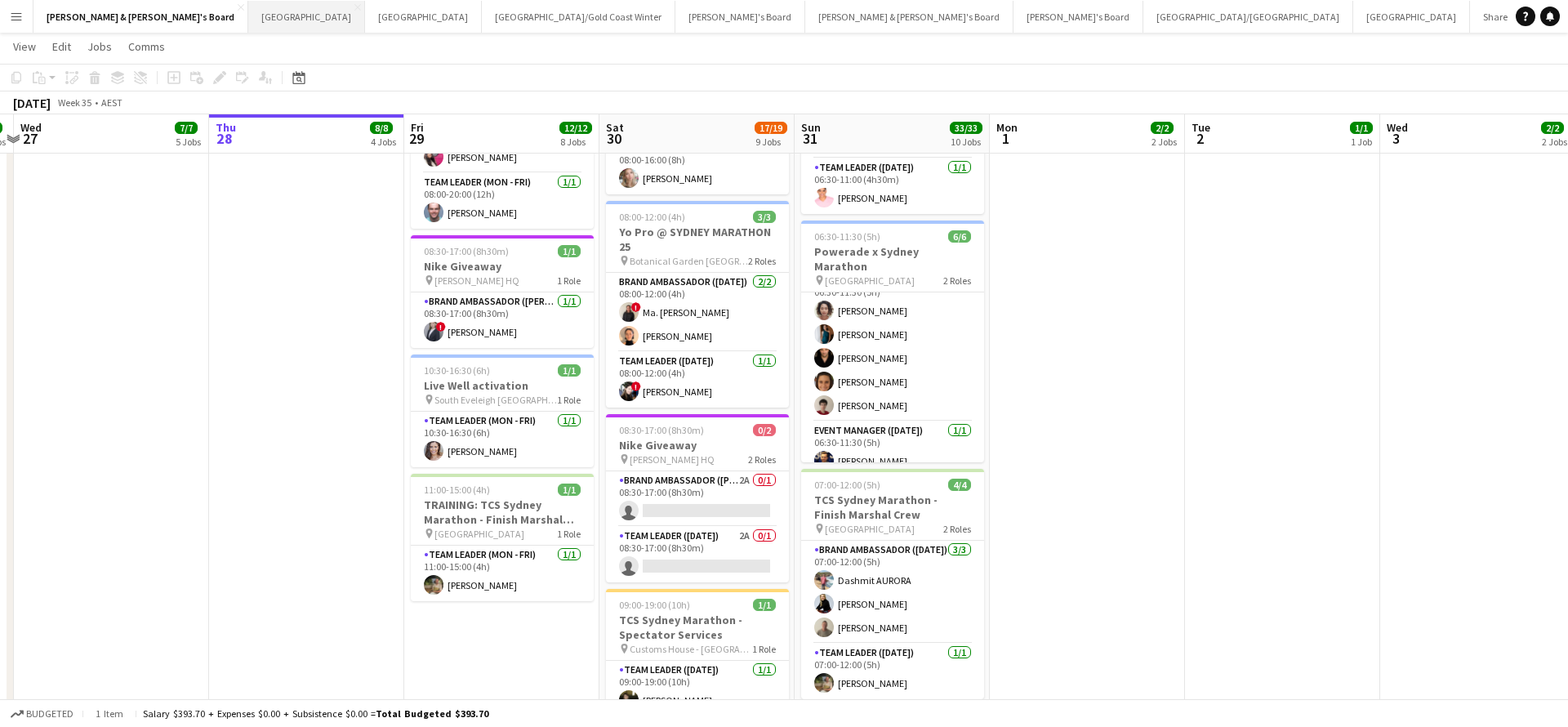
click at [248, 21] on button "Sydney Close" at bounding box center [306, 17] width 117 height 31
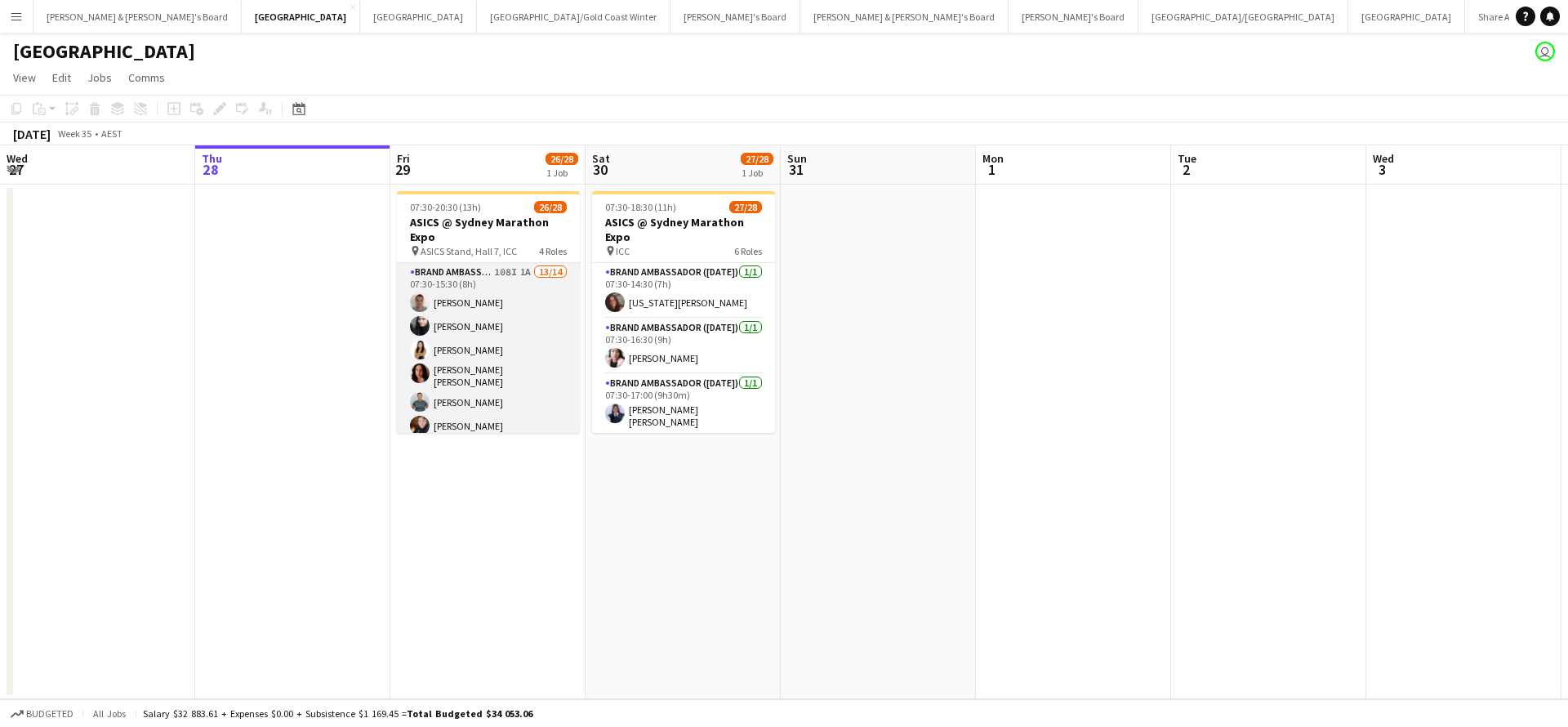
click at [474, 306] on app-card-role "Brand Ambassador (Mon - Fri) 108I 1A 13/14 07:30-15:30 (8h) [PERSON_NAME] [PERS…" at bounding box center [488, 449] width 183 height 374
click at [444, 301] on app-card-role "Brand Ambassador (Mon - Fri) 108I 1A 13/14 07:30-15:30 (8h) [PERSON_NAME] [PERS…" at bounding box center [488, 449] width 183 height 374
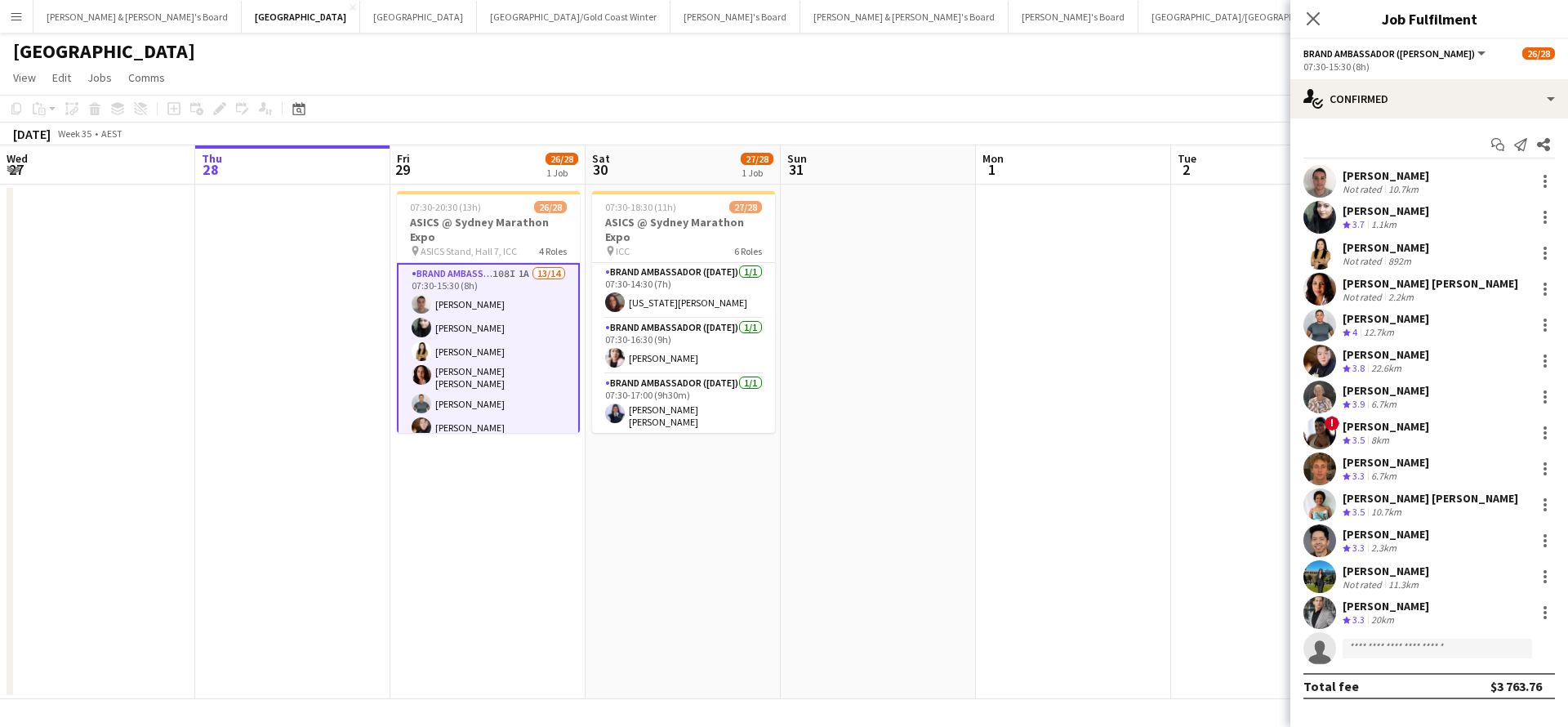
click at [1385, 176] on div "[PERSON_NAME]" at bounding box center [1386, 176] width 86 height 15
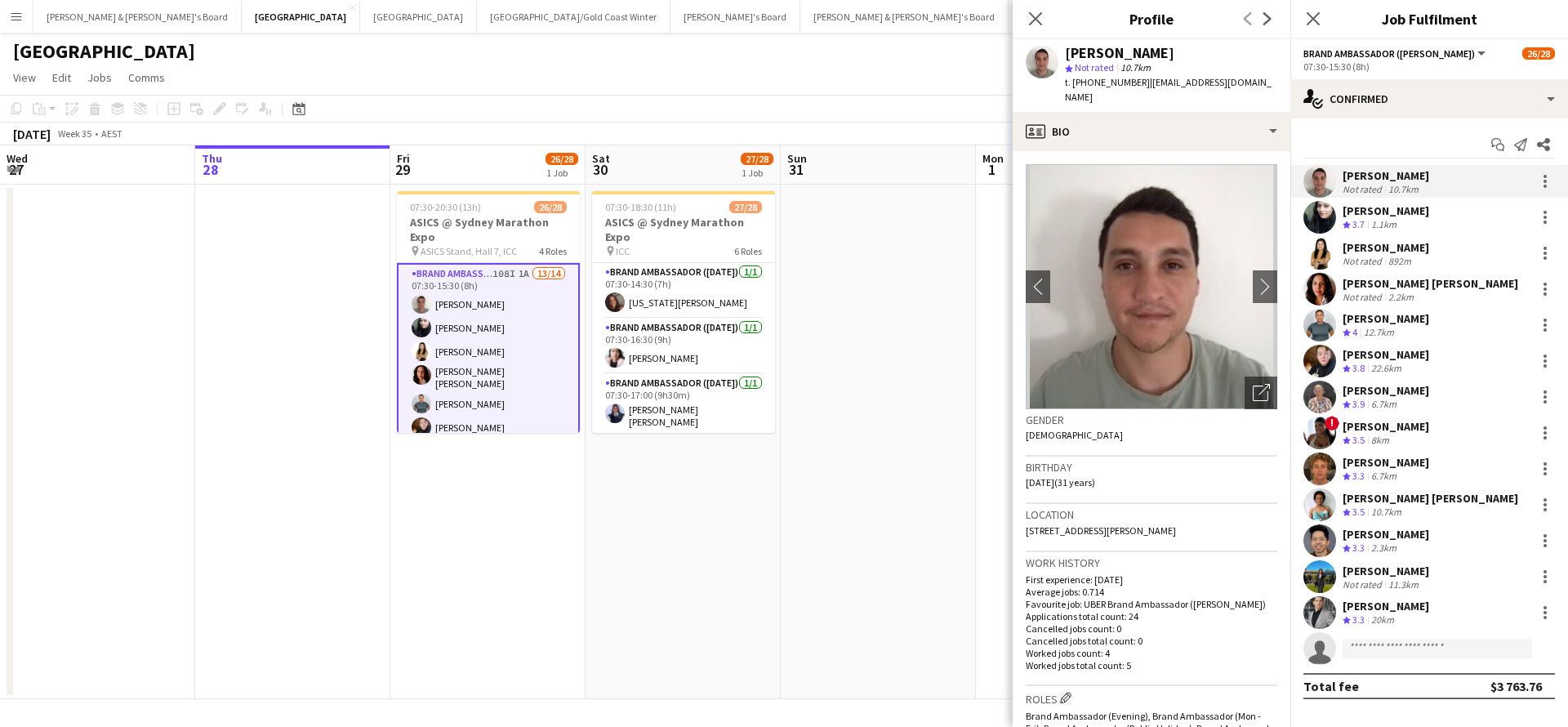
drag, startPoint x: 1138, startPoint y: 81, endPoint x: 1275, endPoint y: 87, distance: 137.1
click at [1276, 87] on div "[PERSON_NAME] star Not rated 10.7km t. [PHONE_NUMBER] | [EMAIL_ADDRESS][DOMAIN_…" at bounding box center [1151, 76] width 278 height 73
copy span "[EMAIL_ADDRESS][DOMAIN_NAME]"
click at [1388, 299] on div "2.2km" at bounding box center [1401, 297] width 31 height 12
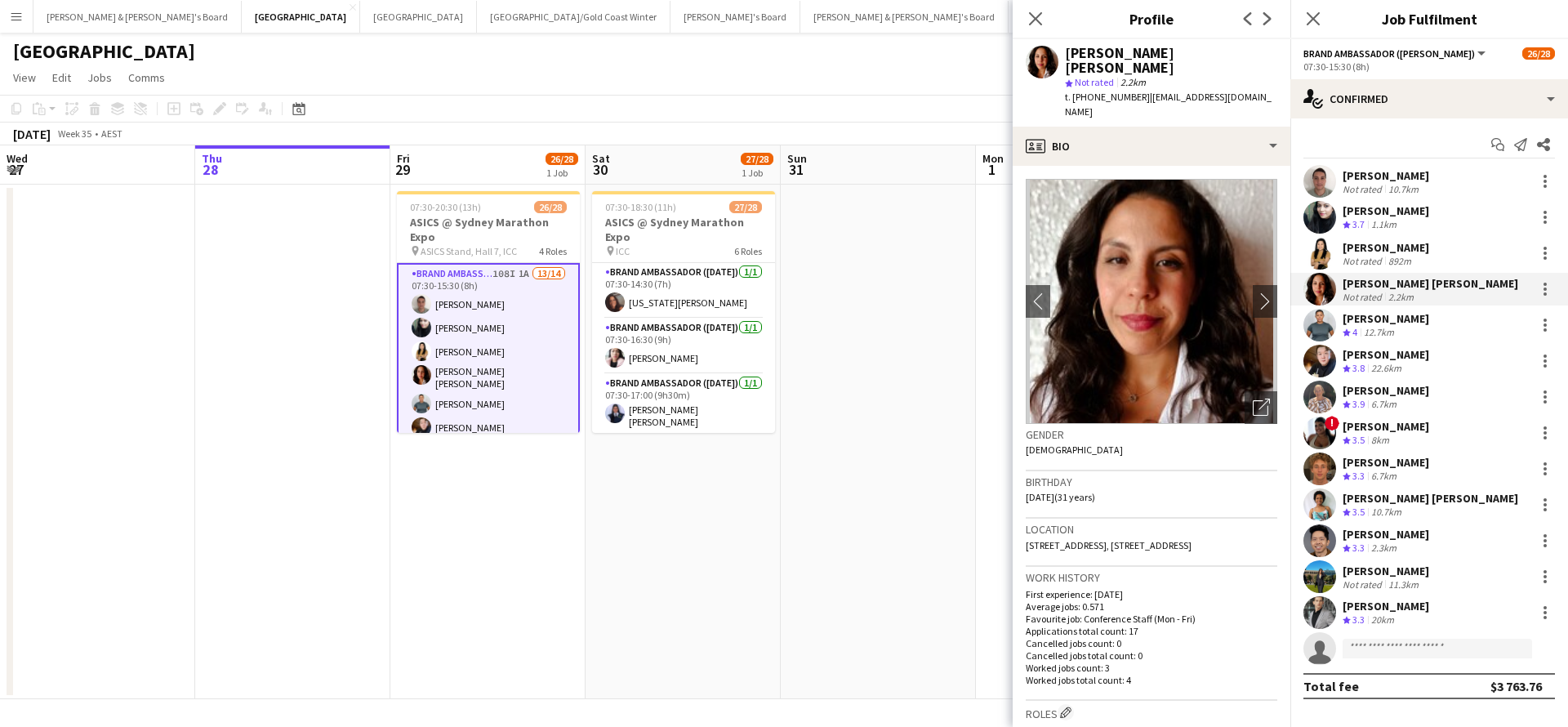
drag, startPoint x: 1139, startPoint y: 79, endPoint x: 1225, endPoint y: 85, distance: 86.2
click at [1225, 90] on div "t. [PHONE_NUMBER] | [EMAIL_ADDRESS][DOMAIN_NAME]" at bounding box center [1171, 105] width 213 height 29
copy span "[EMAIL_ADDRESS][DOMAIN_NAME]"
click at [1402, 503] on div "[PERSON_NAME] [PERSON_NAME]" at bounding box center [1430, 498] width 176 height 15
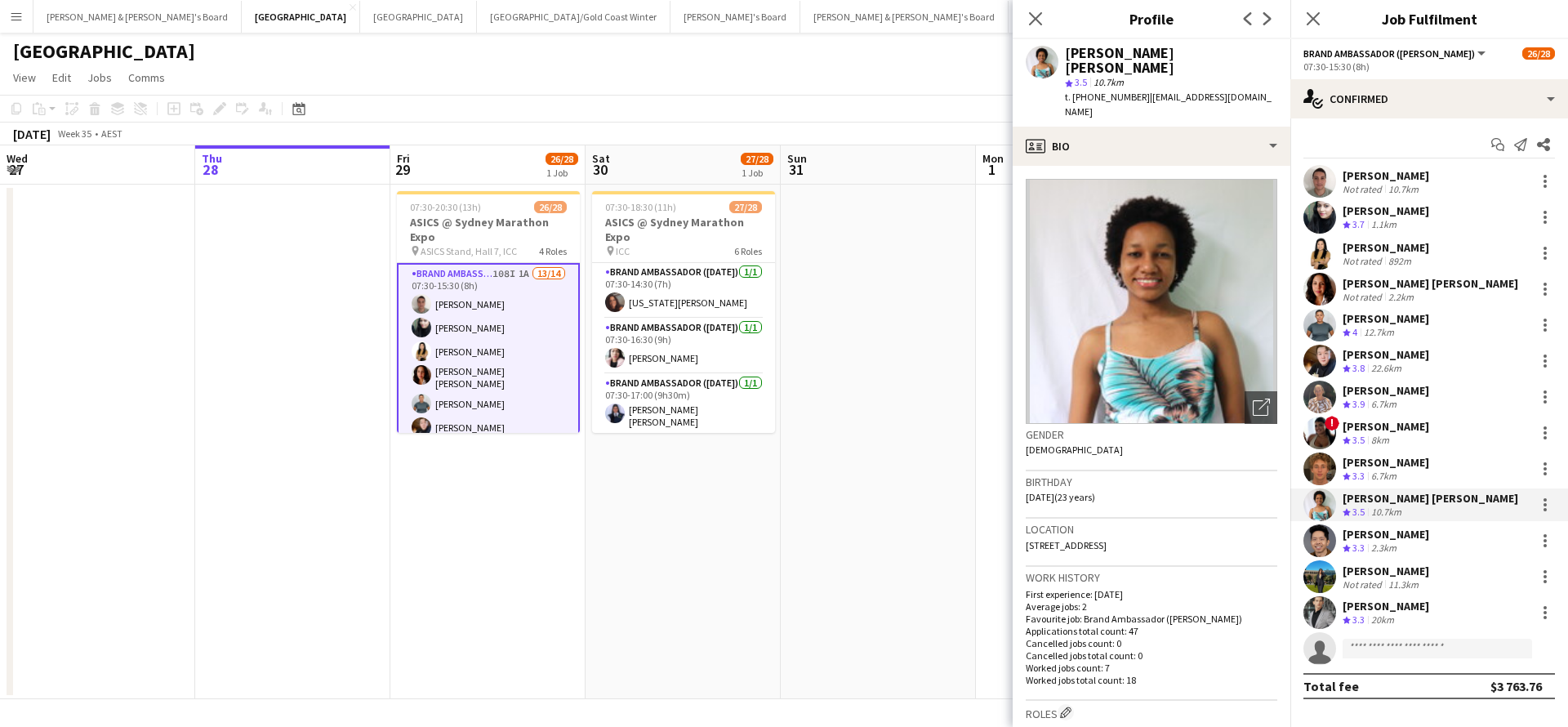
drag, startPoint x: 1139, startPoint y: 83, endPoint x: 1244, endPoint y: 84, distance: 105.0
click at [1244, 90] on span "| [EMAIL_ADDRESS][DOMAIN_NAME]" at bounding box center [1168, 103] width 207 height 26
copy span "[EMAIL_ADDRESS][DOMAIN_NAME]"
click at [1381, 570] on div "[PERSON_NAME]" at bounding box center [1386, 571] width 86 height 15
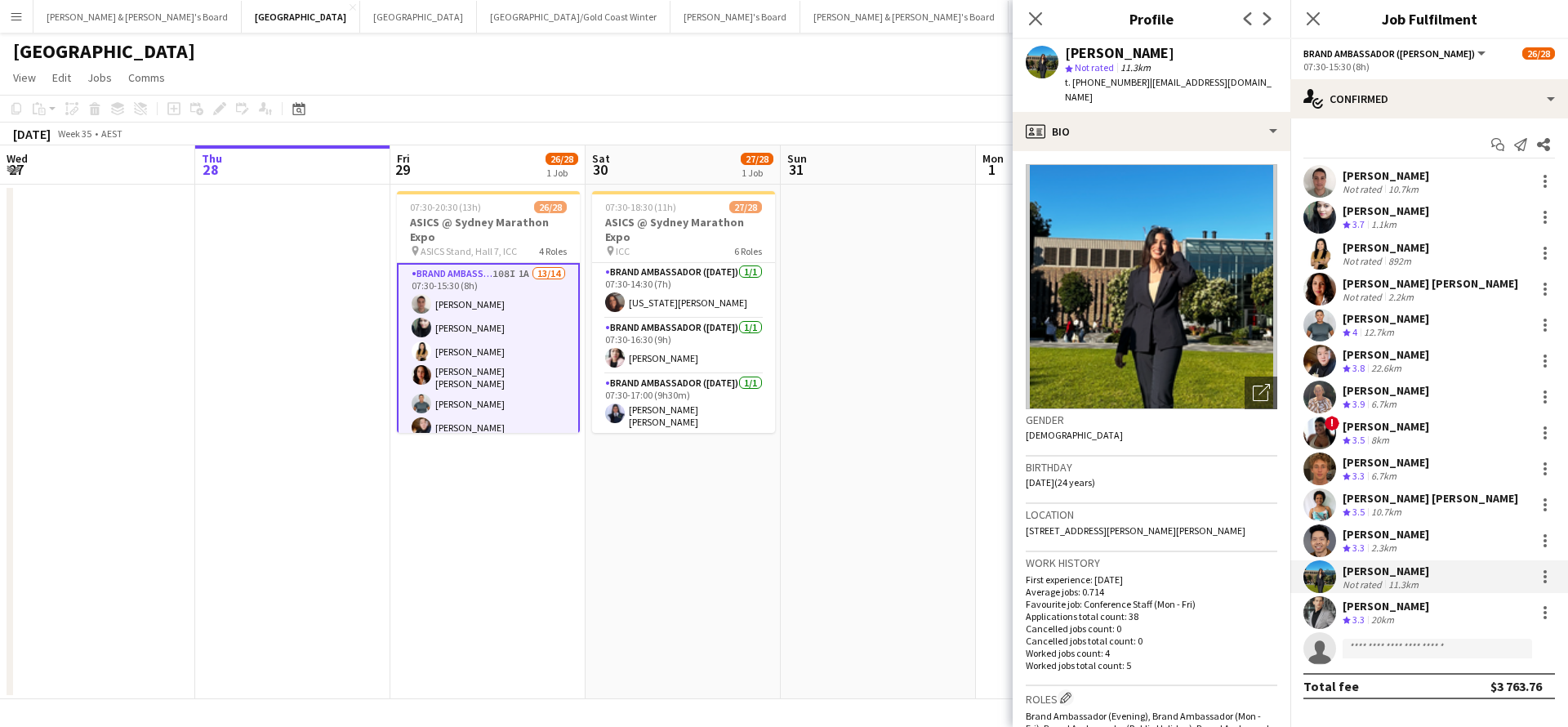
drag, startPoint x: 1139, startPoint y: 82, endPoint x: 1238, endPoint y: 83, distance: 99.0
click at [1238, 83] on span "| [EMAIL_ADDRESS][DOMAIN_NAME]" at bounding box center [1168, 88] width 207 height 26
copy span "[EMAIL_ADDRESS][DOMAIN_NAME]"
click at [1401, 614] on div "Crew rating 3.3 20km" at bounding box center [1386, 621] width 86 height 14
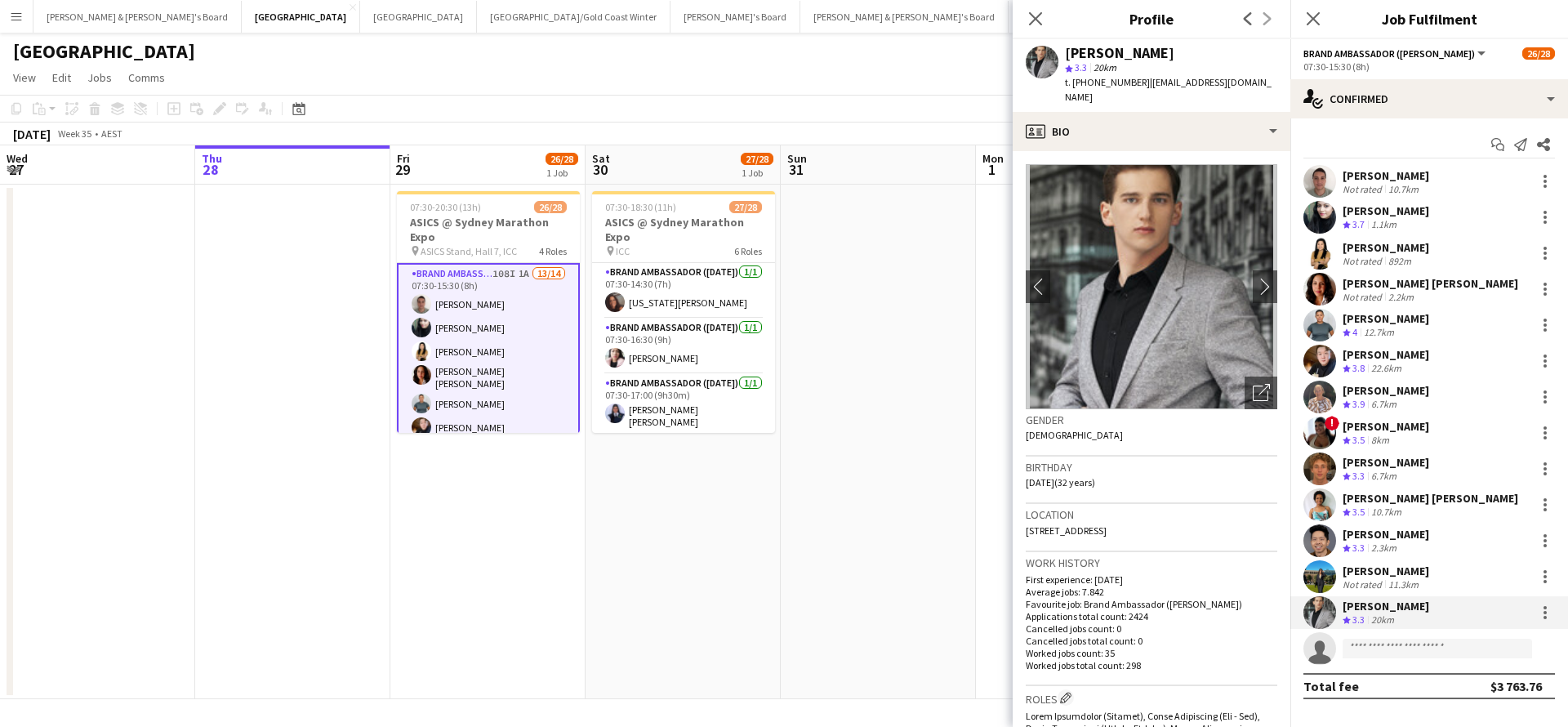
drag, startPoint x: 1143, startPoint y: 80, endPoint x: 1228, endPoint y: 84, distance: 85.1
click at [1229, 84] on div "[PERSON_NAME] star 3.3 20km t. [PHONE_NUMBER] | [EMAIL_ADDRESS][DOMAIN_NAME]" at bounding box center [1151, 76] width 278 height 73
copy span "[EMAIL_ADDRESS][DOMAIN_NAME]"
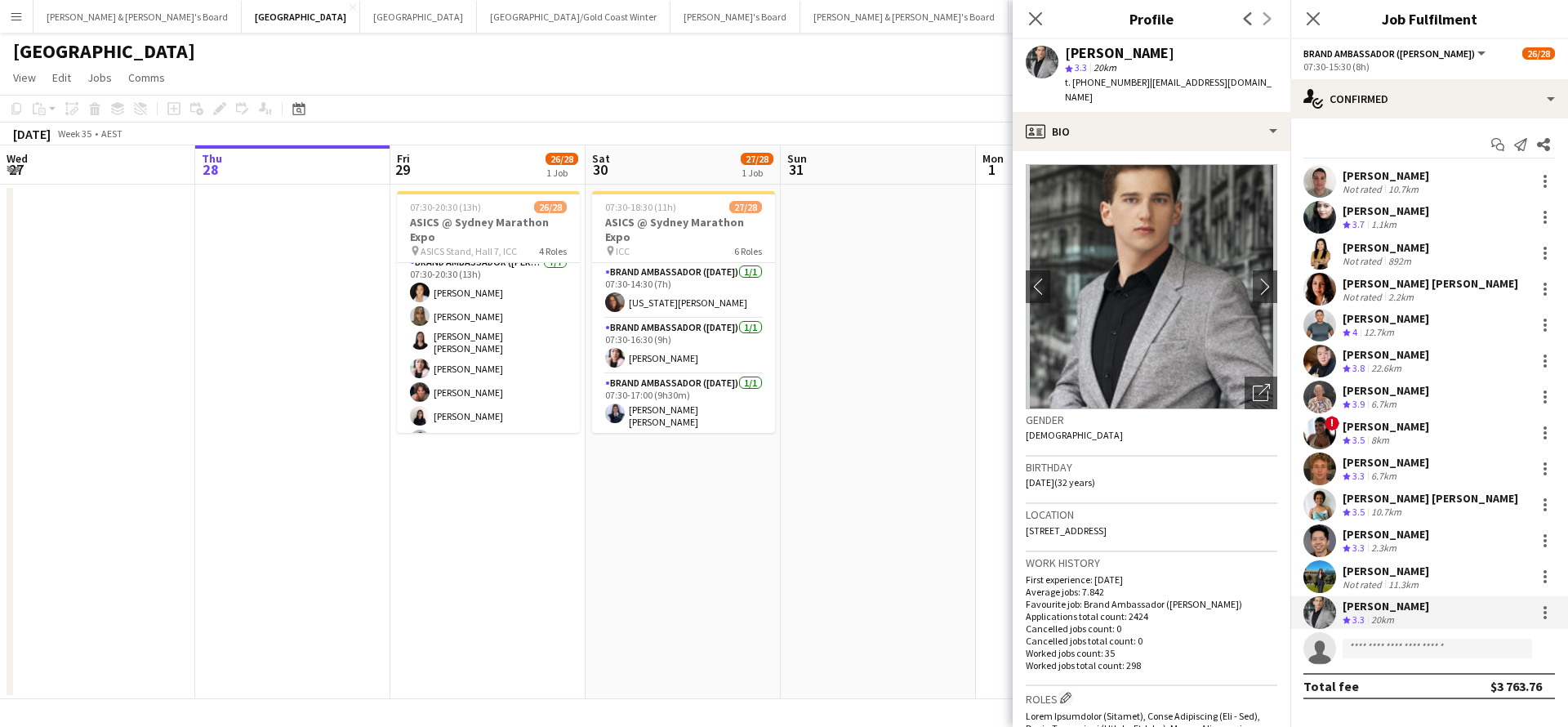
scroll to position [467, 0]
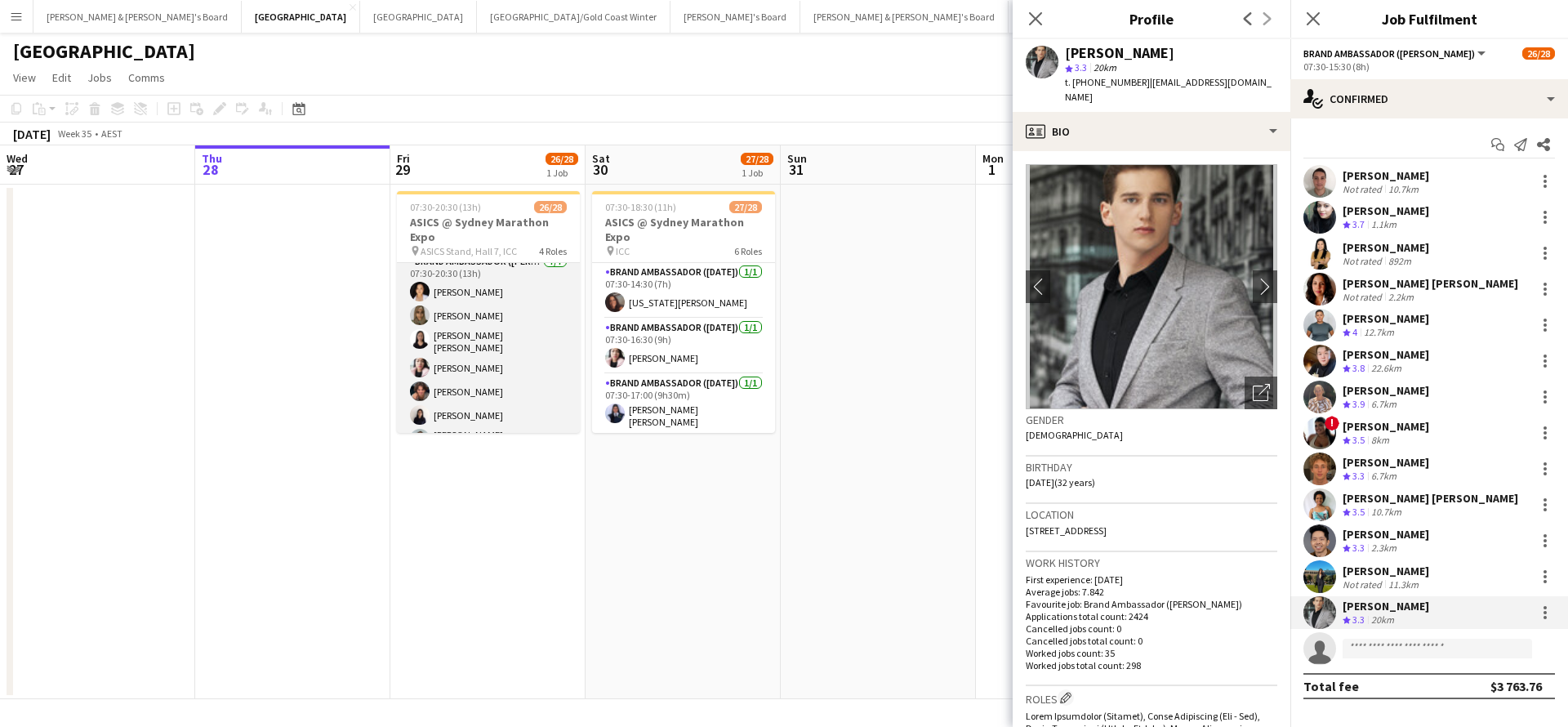
click at [549, 384] on app-card-role "Brand Ambassador ([PERSON_NAME]) [DATE] 07:30-20:30 (13h) [PERSON_NAME] Ou [PER…" at bounding box center [488, 356] width 183 height 208
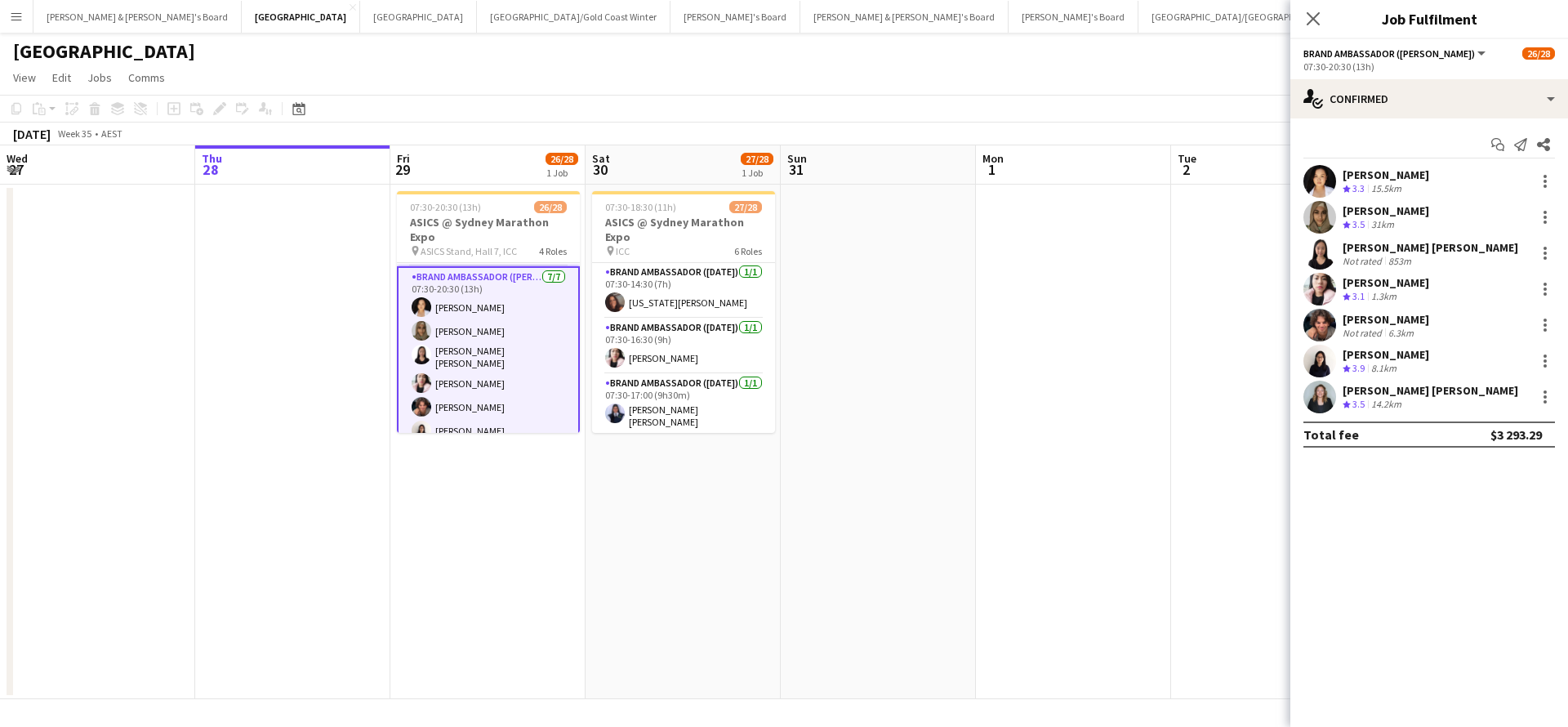
scroll to position [450, 0]
click at [1391, 253] on div "[PERSON_NAME] [PERSON_NAME]" at bounding box center [1430, 247] width 176 height 15
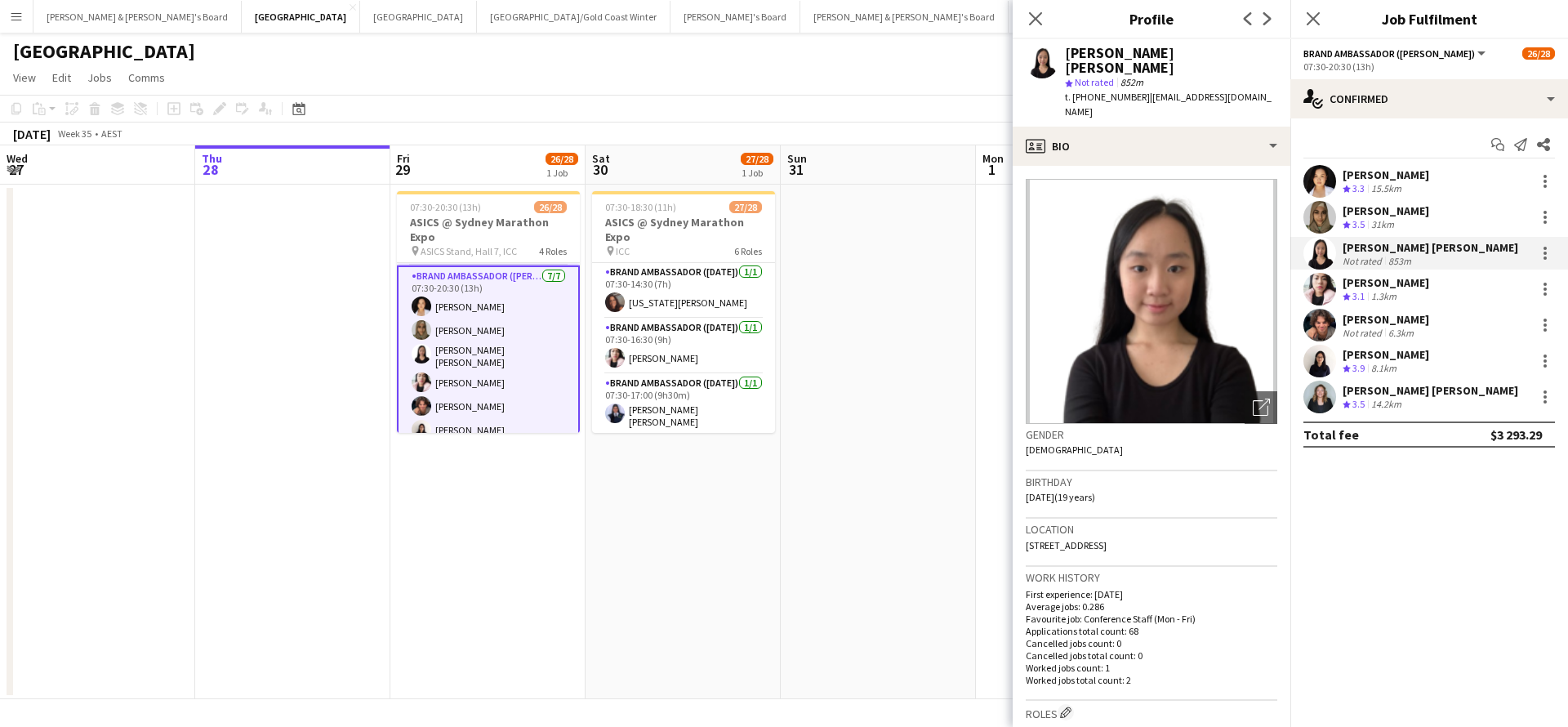
drag, startPoint x: 1139, startPoint y: 80, endPoint x: 1241, endPoint y: 85, distance: 102.1
click at [1241, 90] on span "| [EMAIL_ADDRESS][DOMAIN_NAME]" at bounding box center [1168, 103] width 207 height 26
copy span "[EMAIL_ADDRESS][DOMAIN_NAME]"
click at [1408, 287] on div "[PERSON_NAME]" at bounding box center [1386, 283] width 86 height 15
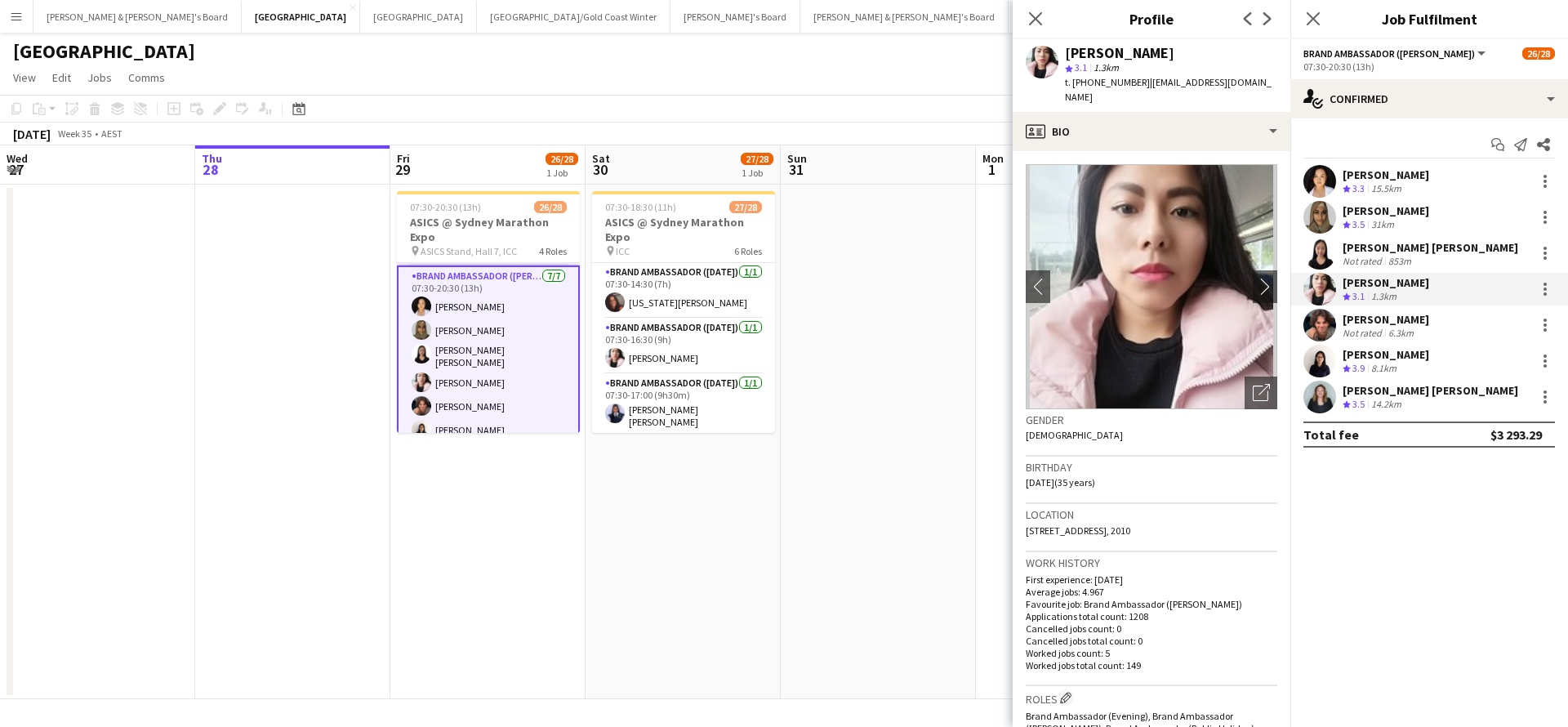
drag, startPoint x: 1143, startPoint y: 80, endPoint x: 1254, endPoint y: 83, distance: 111.0
click at [1254, 83] on span "| [EMAIL_ADDRESS][DOMAIN_NAME]" at bounding box center [1168, 88] width 207 height 26
copy span "[EMAIL_ADDRESS][DOMAIN_NAME]"
click at [1386, 327] on div "6.3km" at bounding box center [1401, 333] width 31 height 12
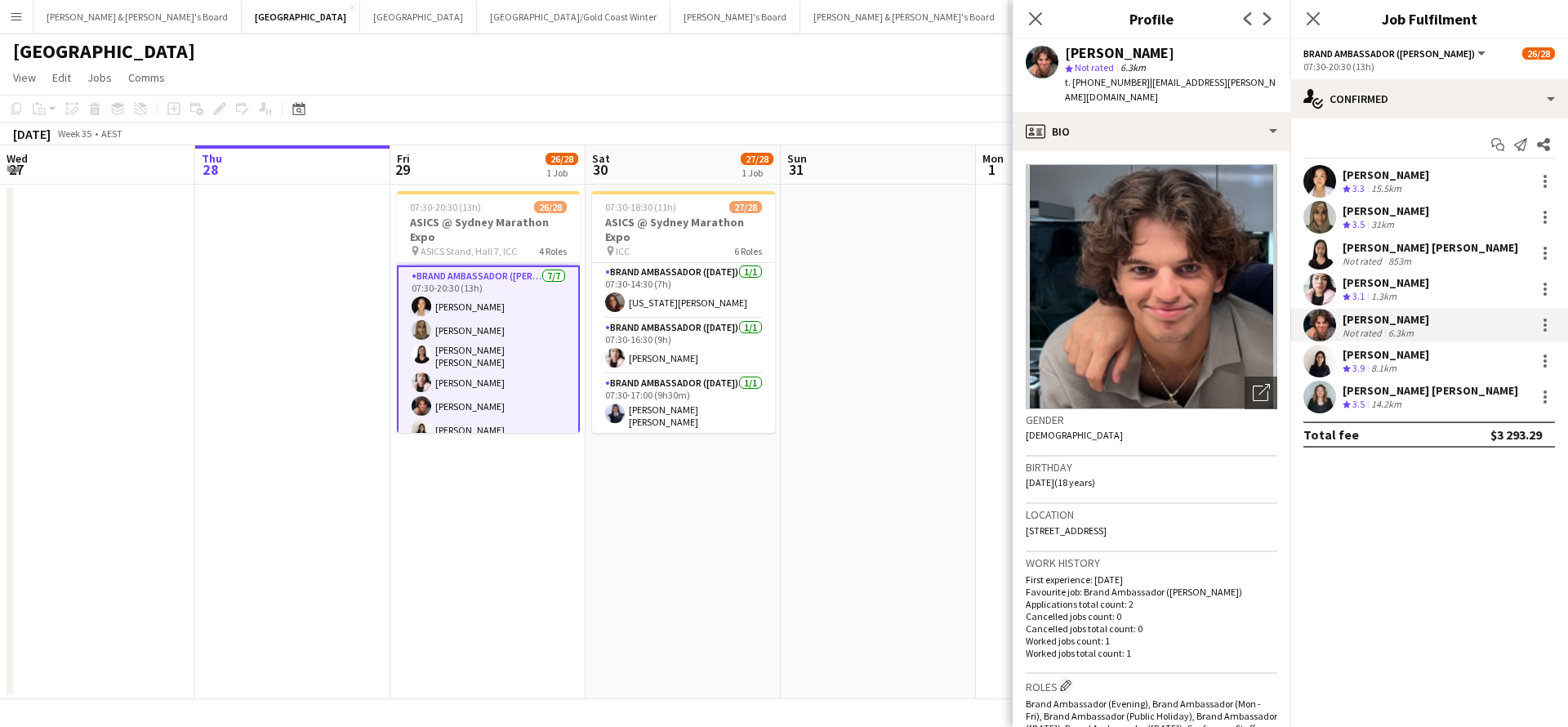
drag, startPoint x: 1138, startPoint y: 81, endPoint x: 1245, endPoint y: 79, distance: 107.0
click at [1245, 79] on div "[PERSON_NAME] star Not rated 6.3km t. [PHONE_NUMBER] | [EMAIL_ADDRESS][PERSON_N…" at bounding box center [1151, 76] width 278 height 73
copy span "[EMAIL_ADDRESS][PERSON_NAME][DOMAIN_NAME]"
click at [1398, 390] on div "[PERSON_NAME] [PERSON_NAME]" at bounding box center [1430, 390] width 176 height 15
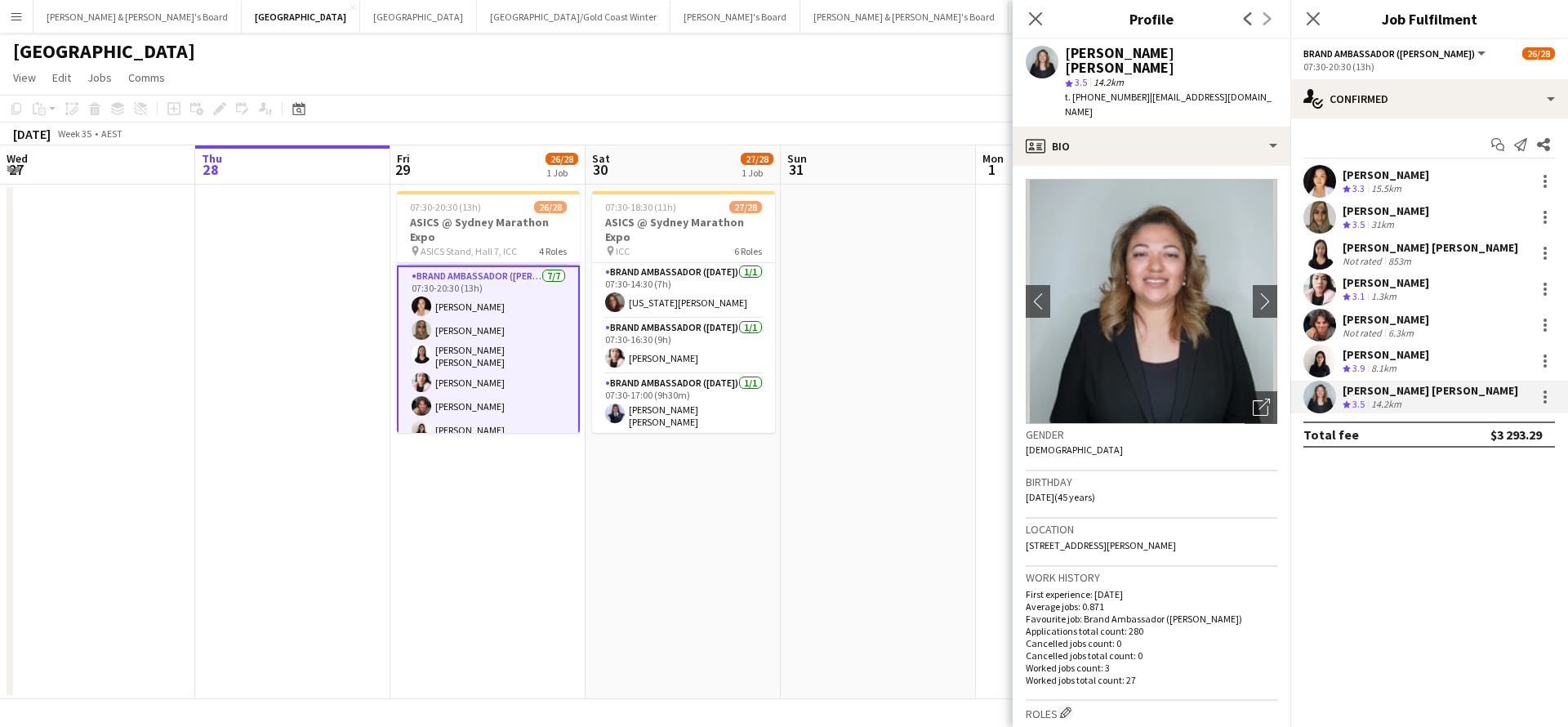
drag, startPoint x: 1138, startPoint y: 82, endPoint x: 1245, endPoint y: 85, distance: 107.0
click at [1245, 90] on span "| [EMAIL_ADDRESS][DOMAIN_NAME]" at bounding box center [1168, 103] width 207 height 26
copy span "[EMAIL_ADDRESS][DOMAIN_NAME]"
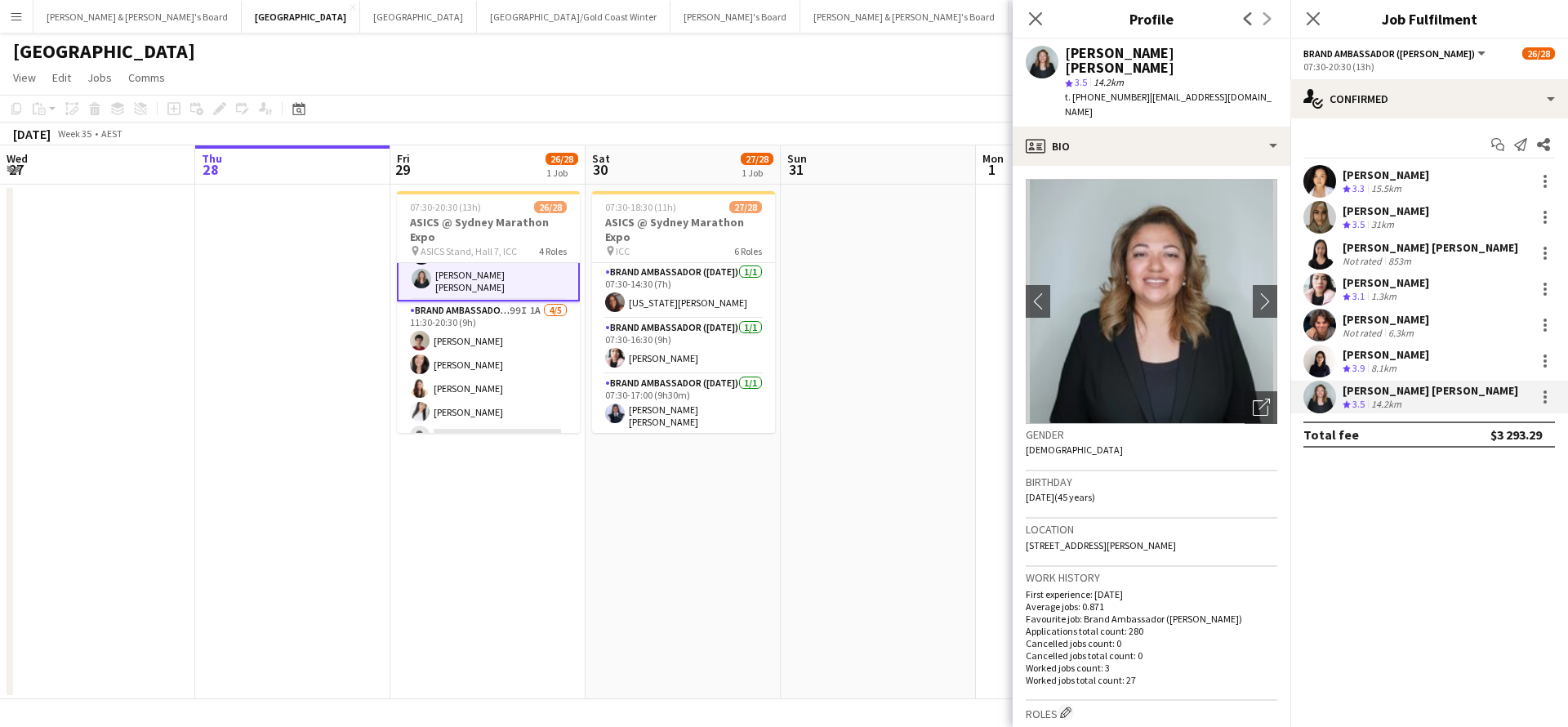
scroll to position [624, 0]
click at [541, 357] on app-card-role "Brand Ambassador (Mon - Fri) 99I 1A [DATE] 11:30-20:30 (9h) [PERSON_NAME] [PERS…" at bounding box center [488, 377] width 183 height 150
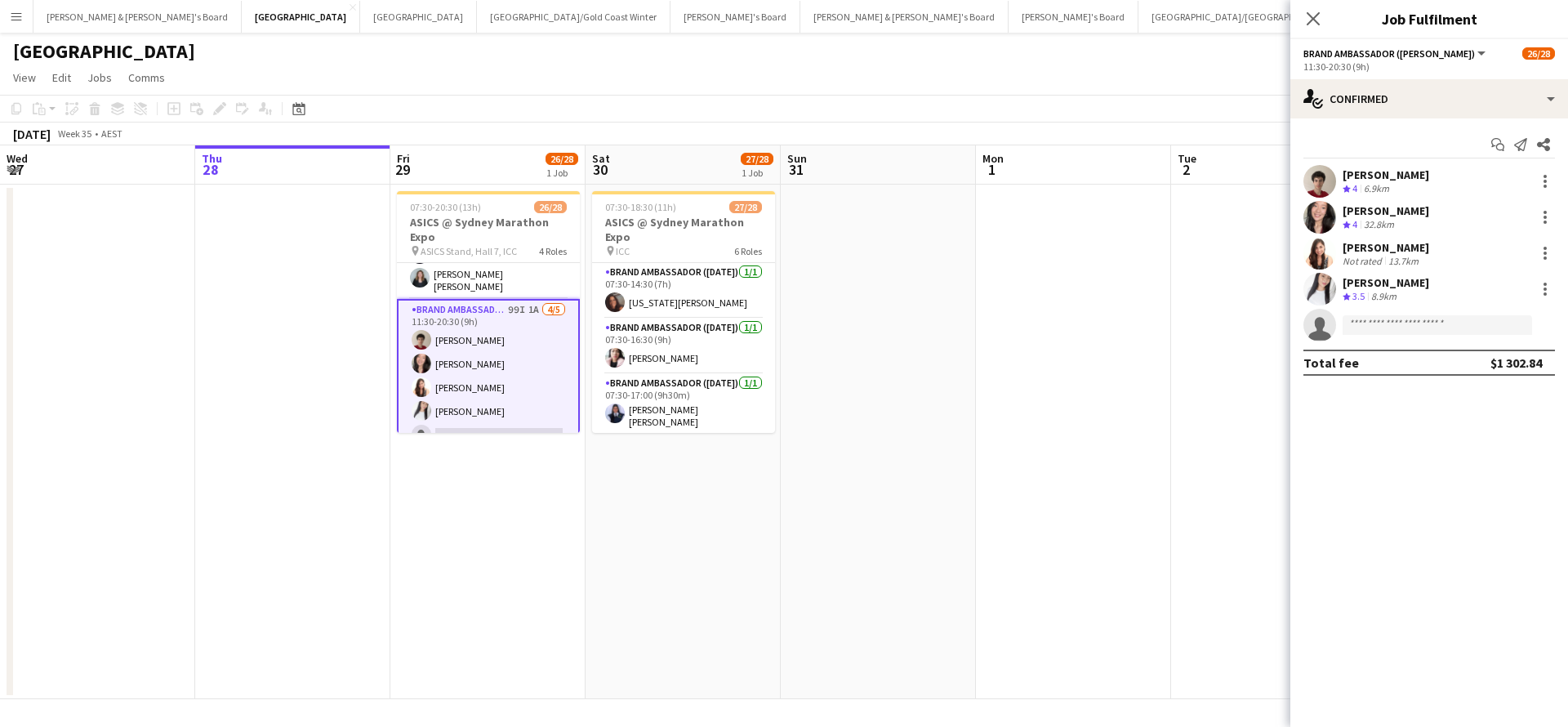
click at [1386, 207] on div "[PERSON_NAME]" at bounding box center [1386, 210] width 86 height 15
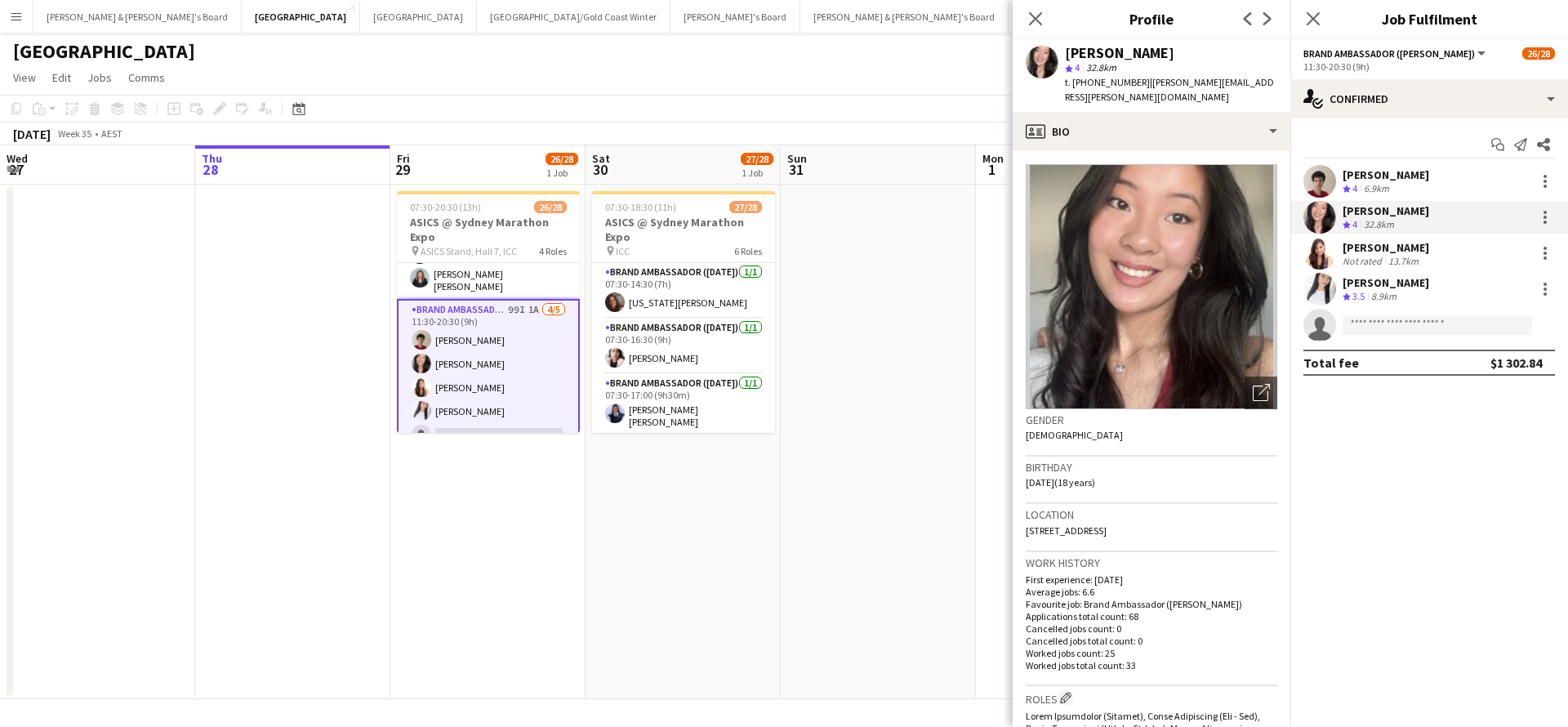
drag, startPoint x: 1138, startPoint y: 82, endPoint x: 1235, endPoint y: 84, distance: 97.0
click at [1235, 84] on span "| [PERSON_NAME][EMAIL_ADDRESS][PERSON_NAME][DOMAIN_NAME]" at bounding box center [1169, 88] width 209 height 26
click at [1387, 252] on div "[PERSON_NAME]" at bounding box center [1386, 247] width 86 height 15
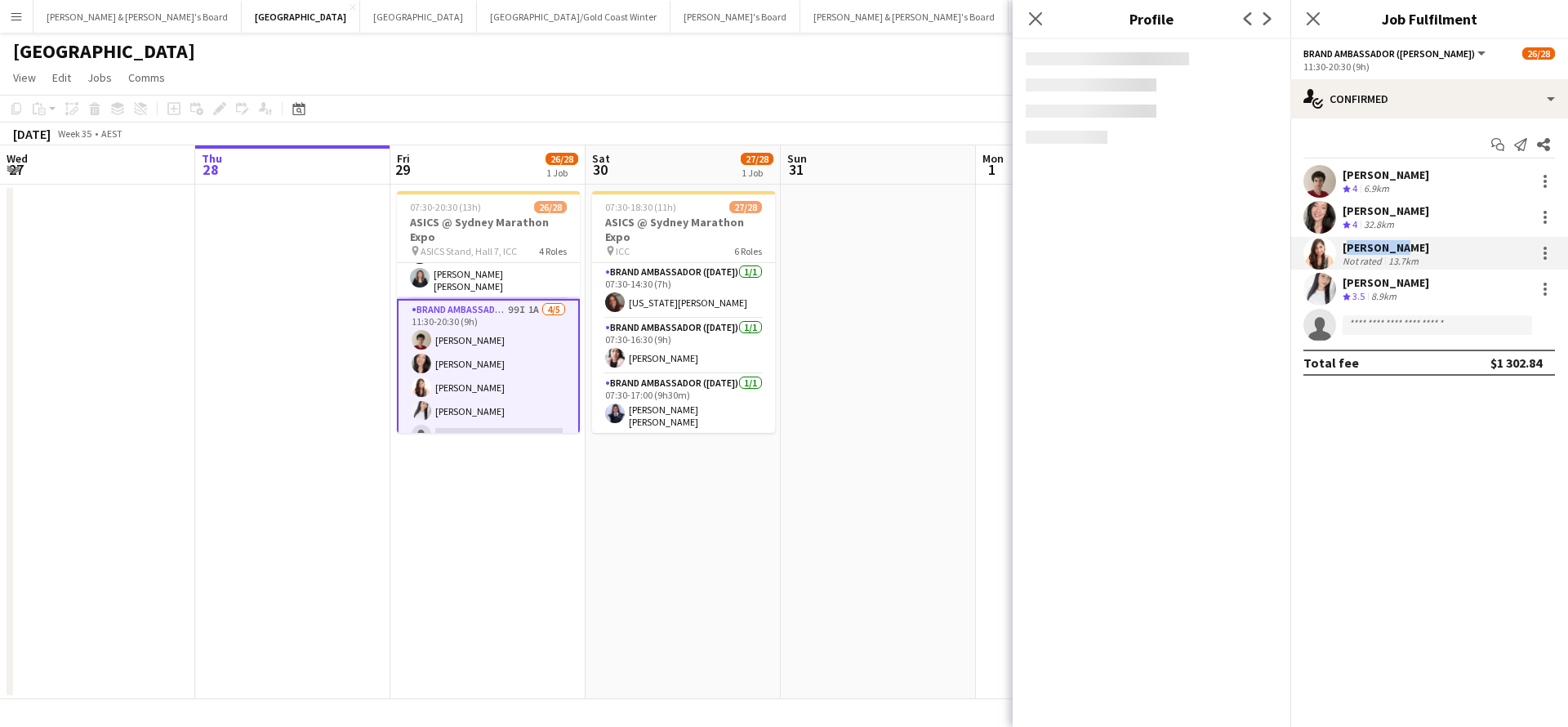
click at [1387, 252] on div "[PERSON_NAME]" at bounding box center [1386, 247] width 86 height 15
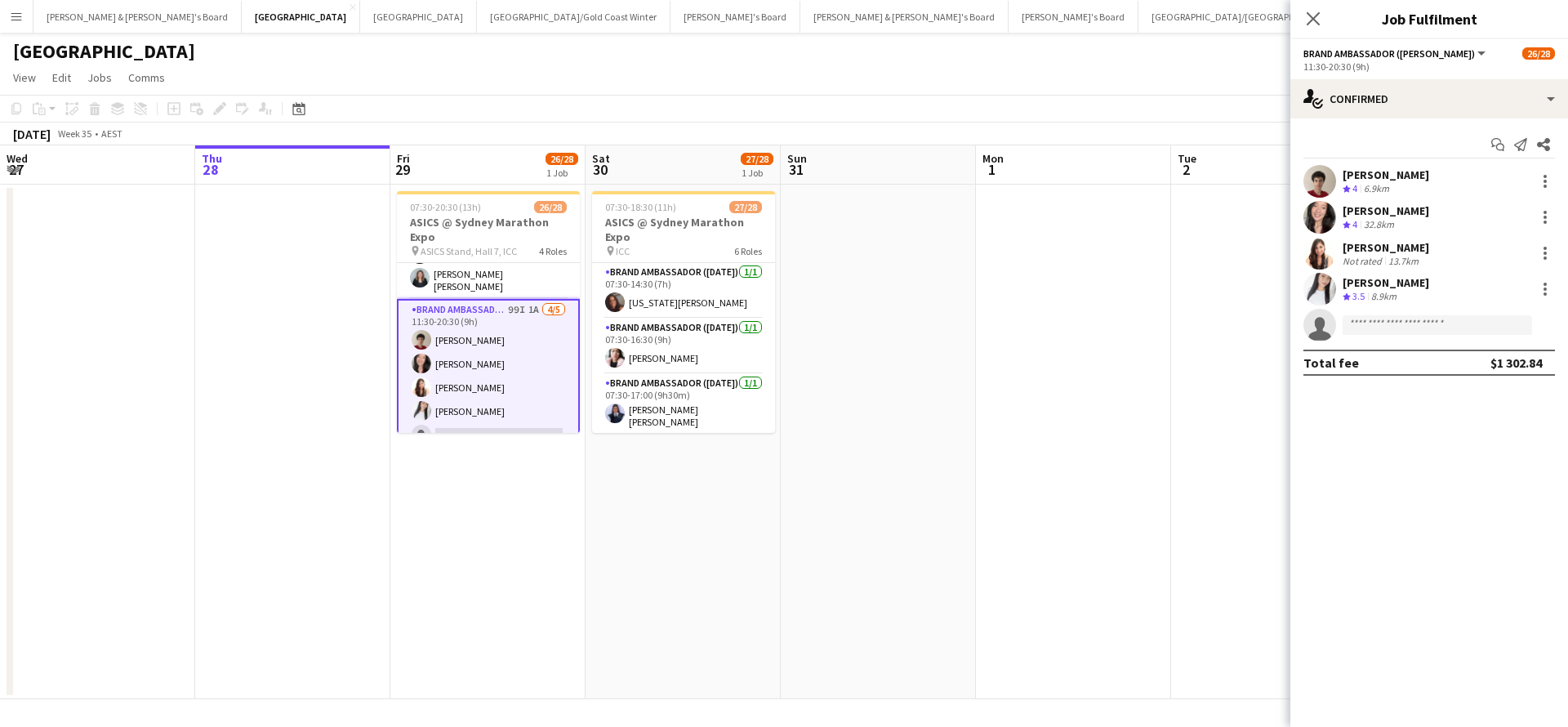
click at [1407, 257] on div "13.7km" at bounding box center [1403, 261] width 36 height 12
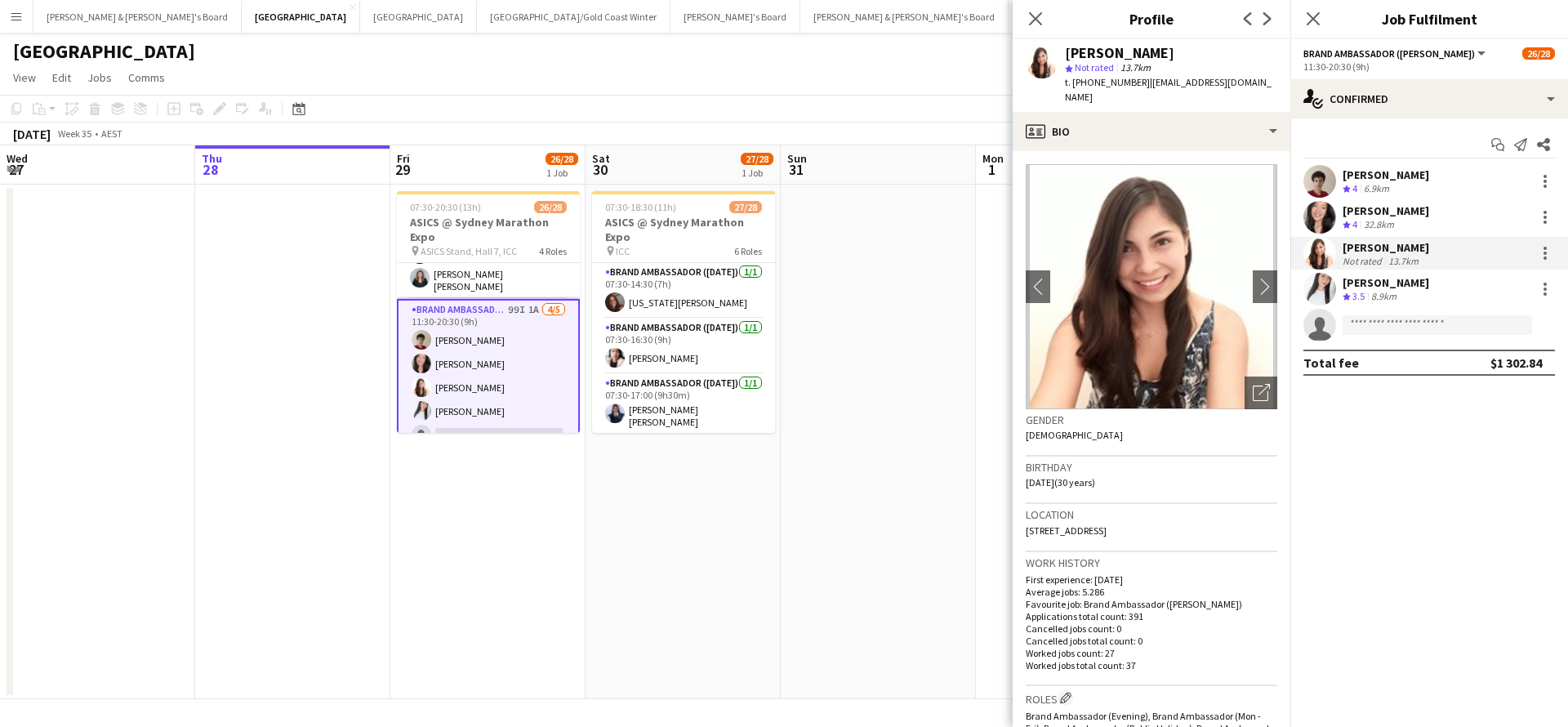
drag, startPoint x: 1139, startPoint y: 83, endPoint x: 1223, endPoint y: 90, distance: 84.3
click at [1223, 90] on div "[PERSON_NAME] star Not rated 13.7km t. [PHONE_NUMBER] | [EMAIL_ADDRESS][DOMAIN_…" at bounding box center [1151, 76] width 278 height 73
click at [1407, 287] on div "[PERSON_NAME]" at bounding box center [1386, 283] width 86 height 15
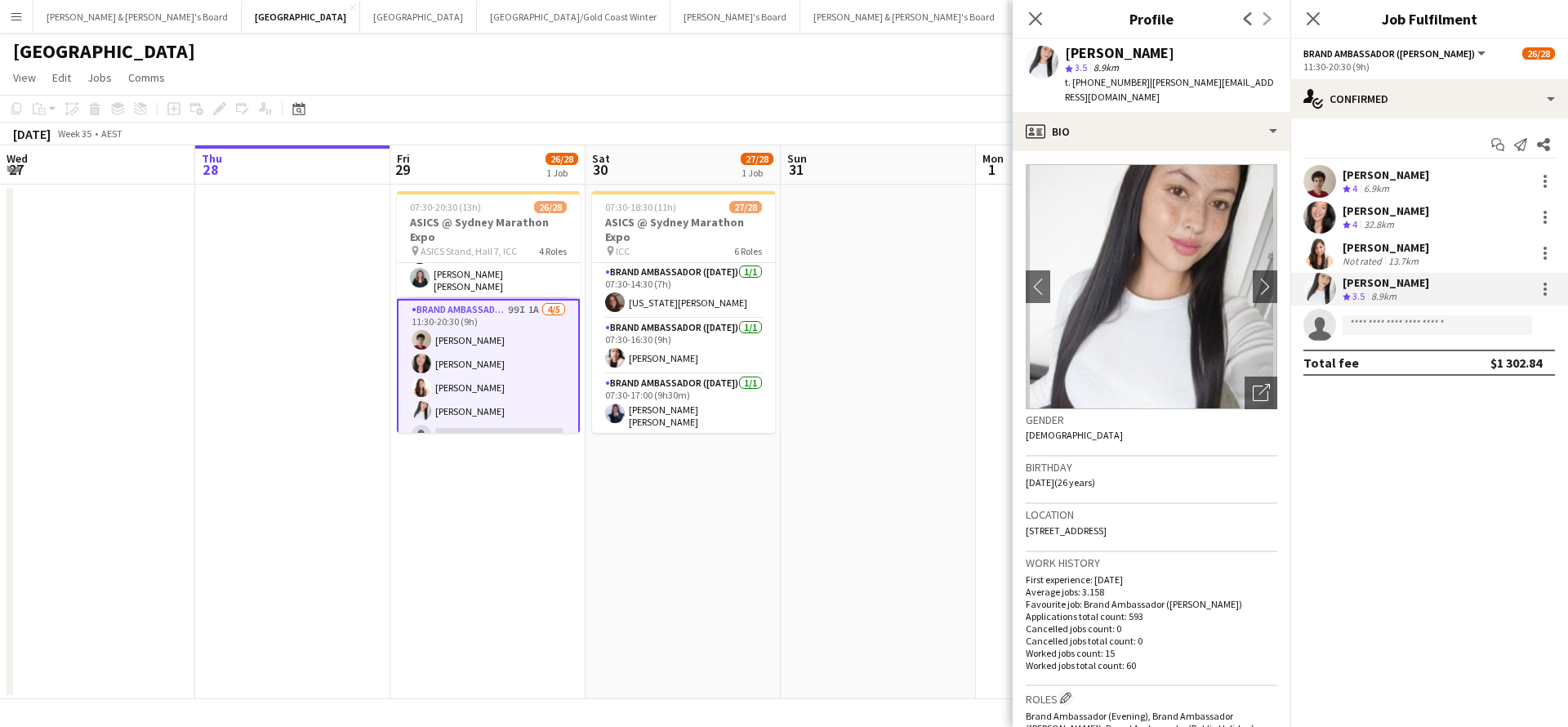
drag, startPoint x: 1139, startPoint y: 81, endPoint x: 1249, endPoint y: 85, distance: 110.1
click at [1249, 85] on span "| [PERSON_NAME][EMAIL_ADDRESS][DOMAIN_NAME]" at bounding box center [1169, 88] width 209 height 26
click at [711, 296] on app-card-role "Brand Ambassador ([DATE]) [DATE] 07:30-14:30 (7h) [US_STATE][PERSON_NAME]" at bounding box center [683, 290] width 183 height 56
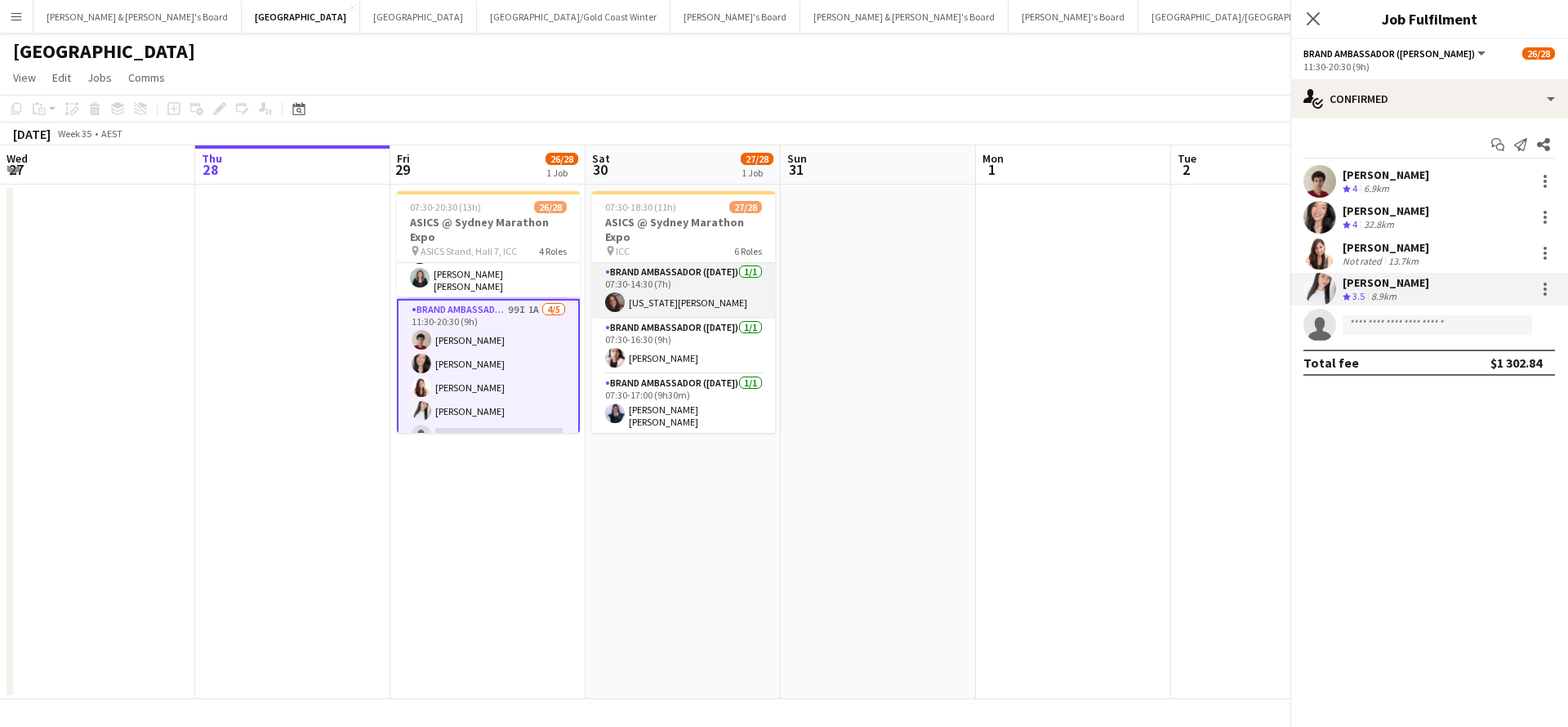
scroll to position [621, 0]
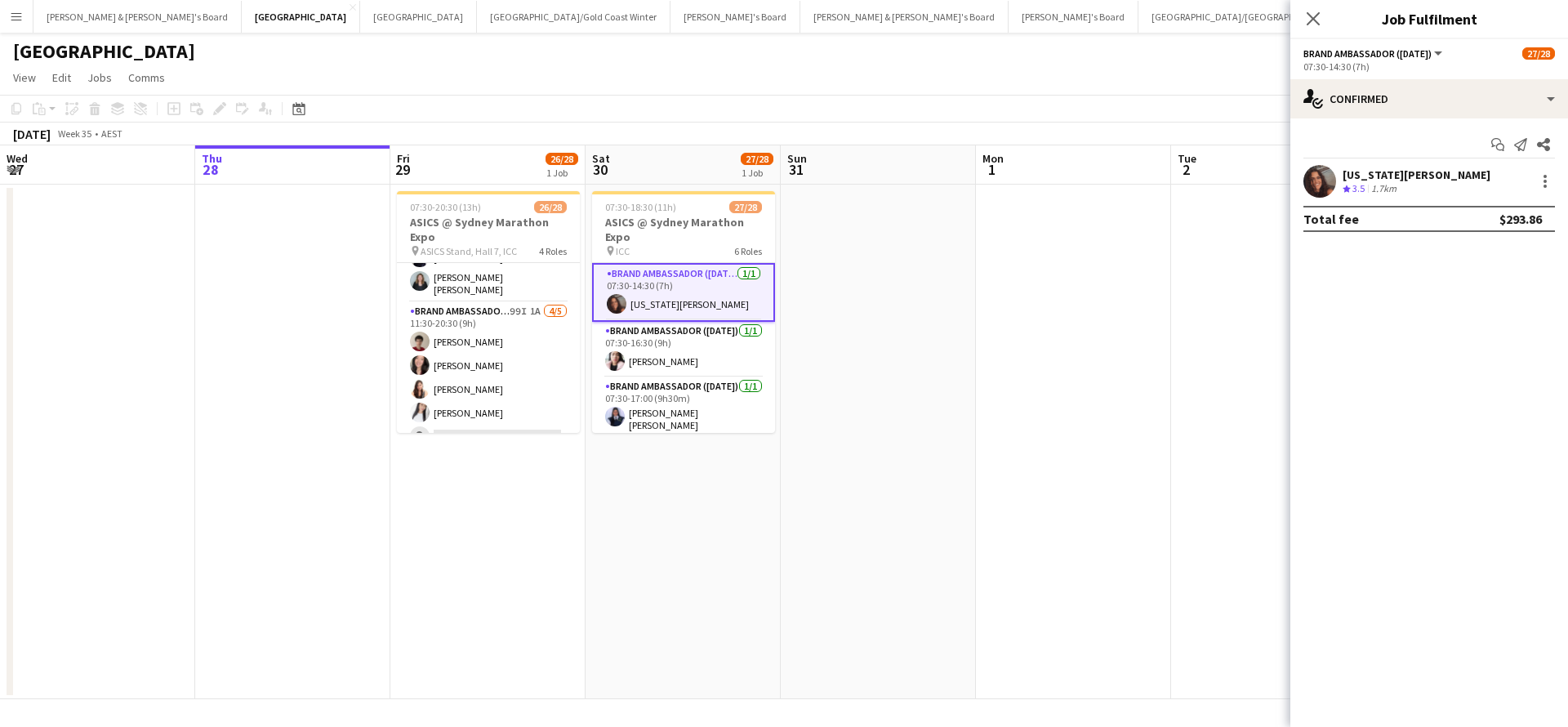
click at [1383, 182] on div "1.7km" at bounding box center [1384, 189] width 31 height 14
click at [1383, 183] on div "1.7km" at bounding box center [1384, 189] width 31 height 14
click at [1385, 183] on div "1.7km" at bounding box center [1384, 189] width 31 height 14
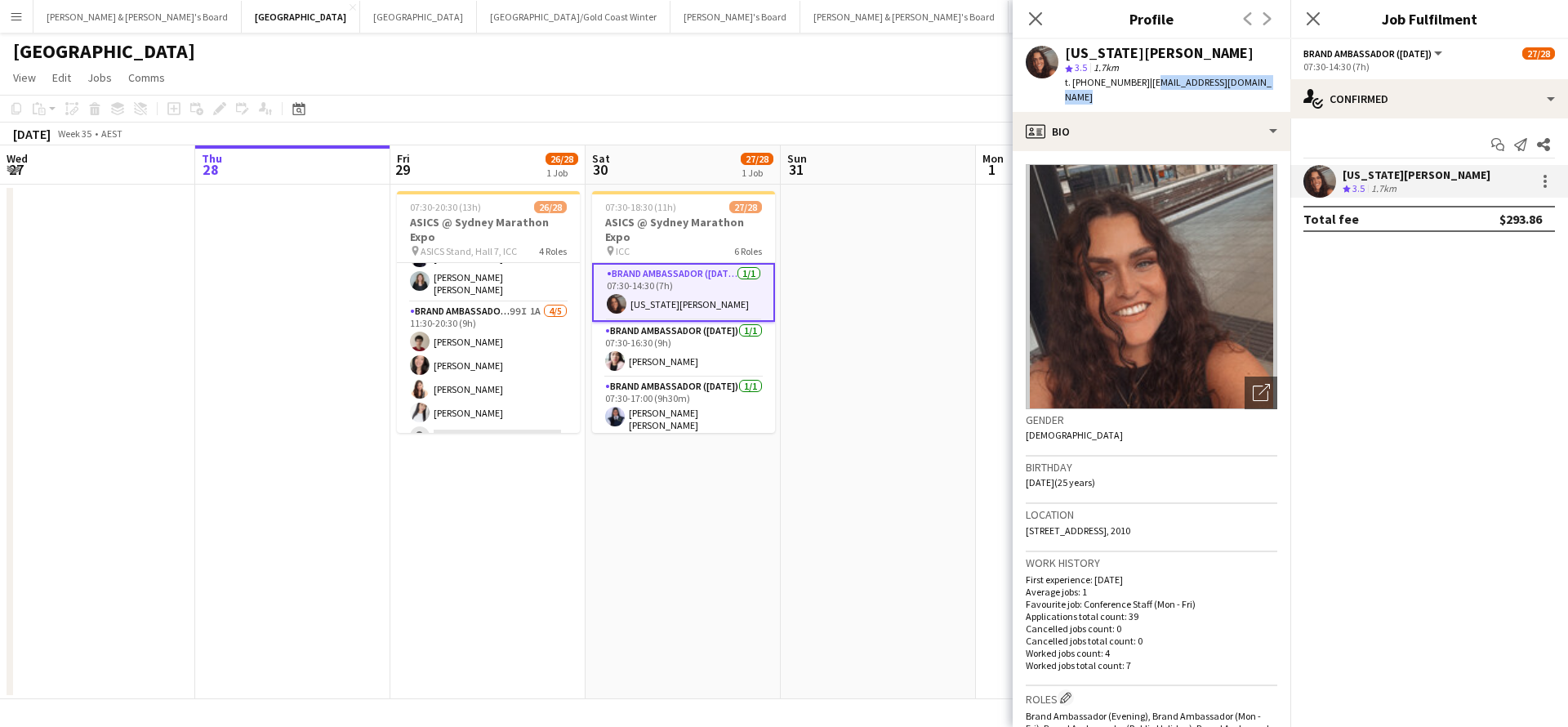
drag, startPoint x: 1140, startPoint y: 81, endPoint x: 1181, endPoint y: 89, distance: 41.8
click at [1215, 89] on div "t. [PHONE_NUMBER] | [EMAIL_ADDRESS][DOMAIN_NAME]" at bounding box center [1171, 90] width 213 height 29
drag, startPoint x: 1138, startPoint y: 83, endPoint x: 1259, endPoint y: 85, distance: 121.0
click at [1259, 85] on div "[US_STATE][PERSON_NAME] 3.5 1.7km t. [PHONE_NUMBER] | [EMAIL_ADDRESS][DOMAIN_NA…" at bounding box center [1151, 76] width 278 height 73
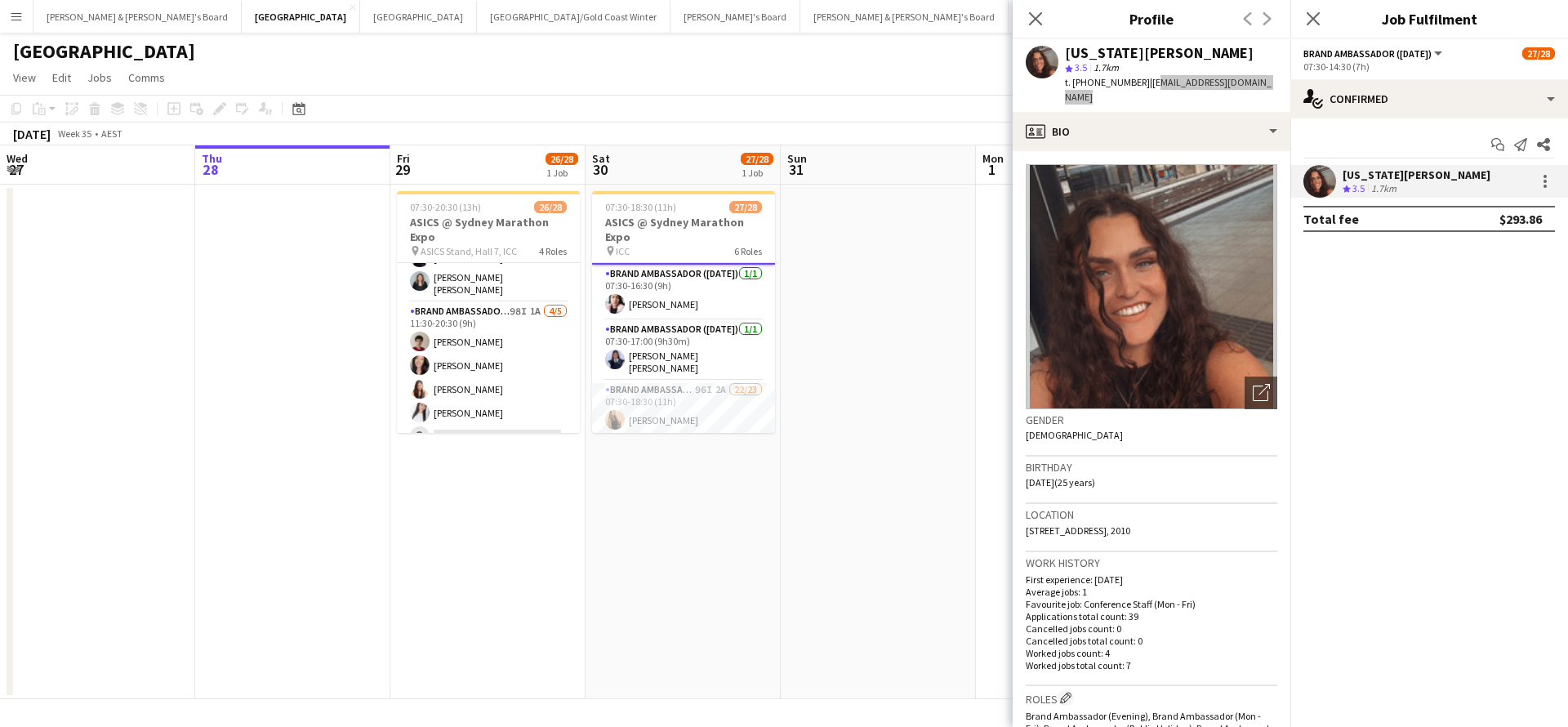
scroll to position [70, 0]
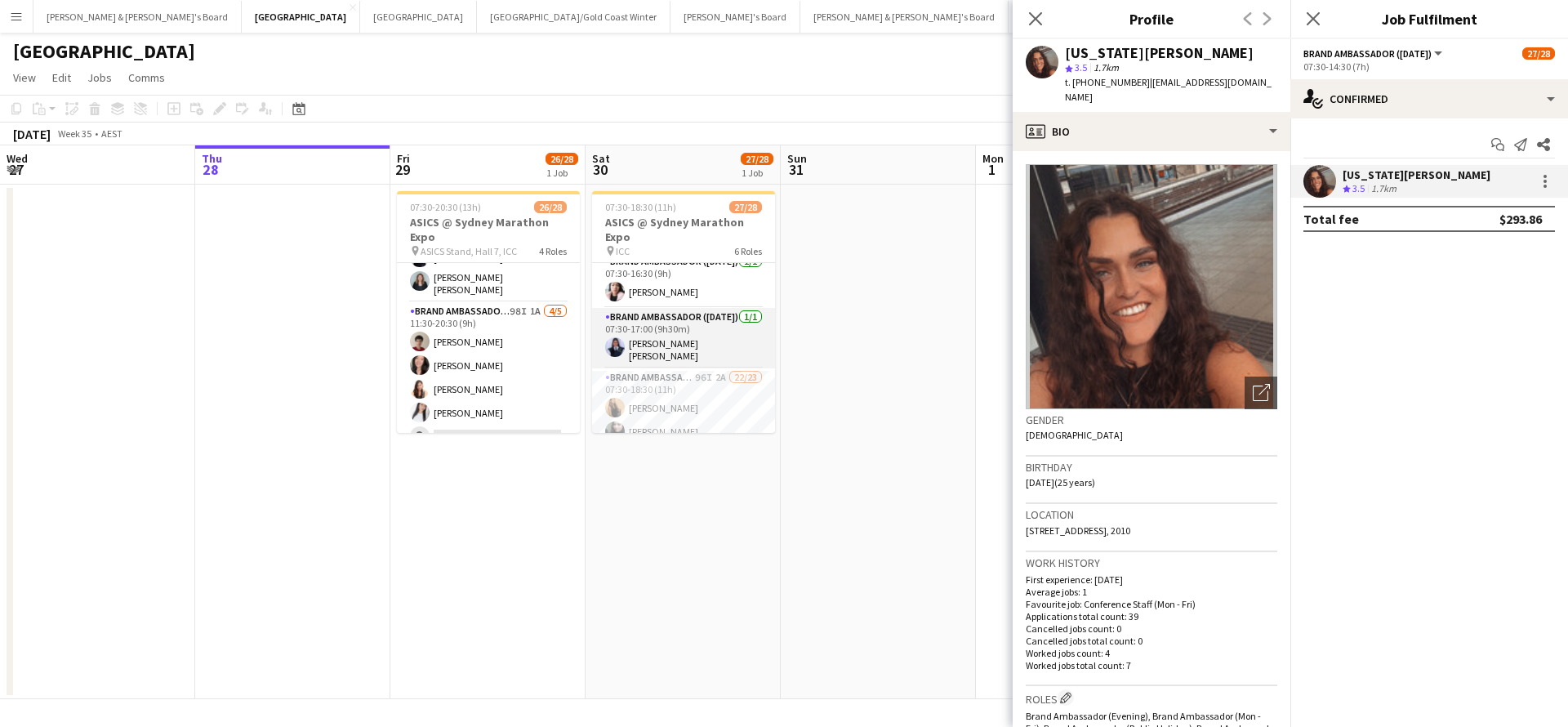
click at [715, 347] on app-card-role "Brand Ambassador ([DATE]) [DATE] 07:30-17:00 (9h30m) [PERSON_NAME] [PERSON_NAME]" at bounding box center [683, 338] width 183 height 61
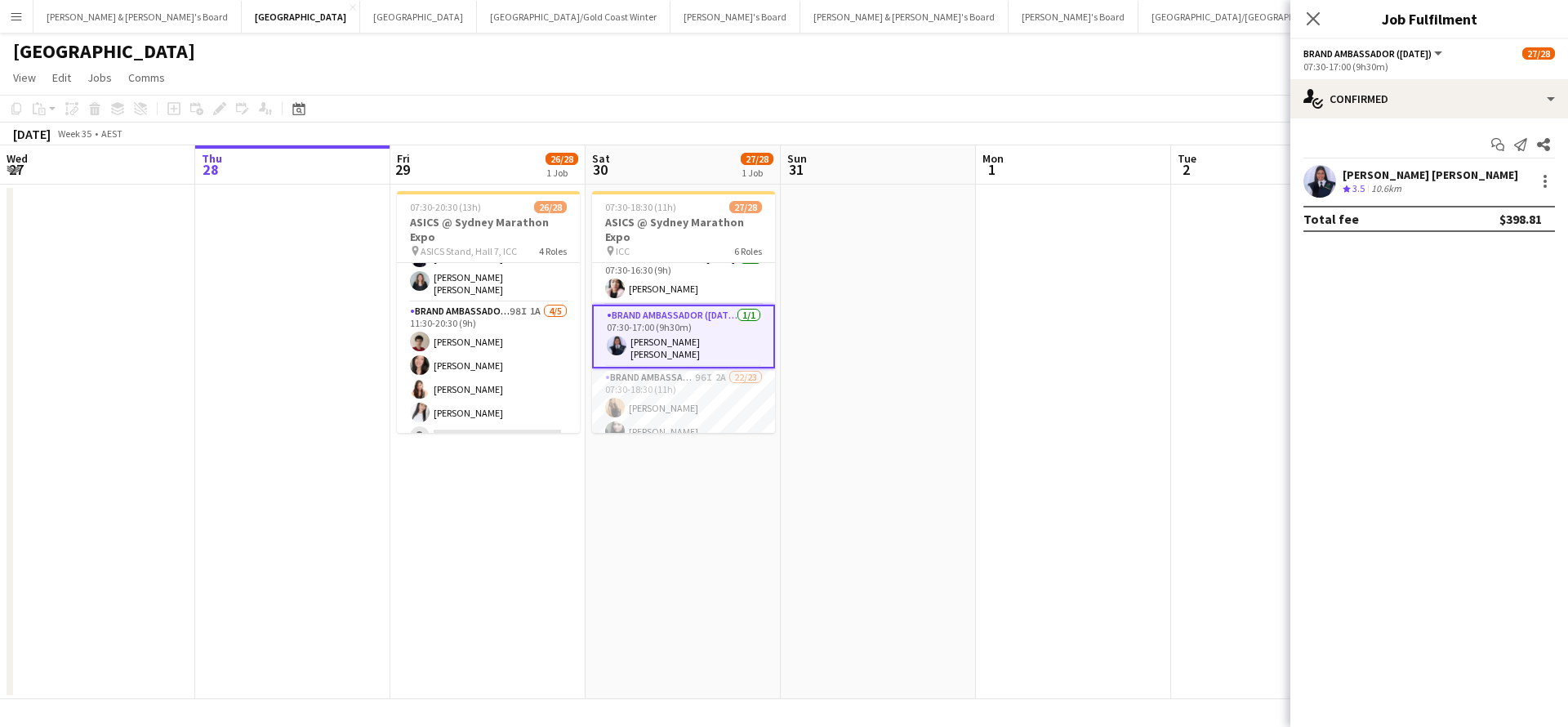
click at [715, 347] on app-card-role "Brand Ambassador ([DATE]) [DATE] 07:30-17:00 (9h30m) [PERSON_NAME] [PERSON_NAME]" at bounding box center [683, 337] width 183 height 64
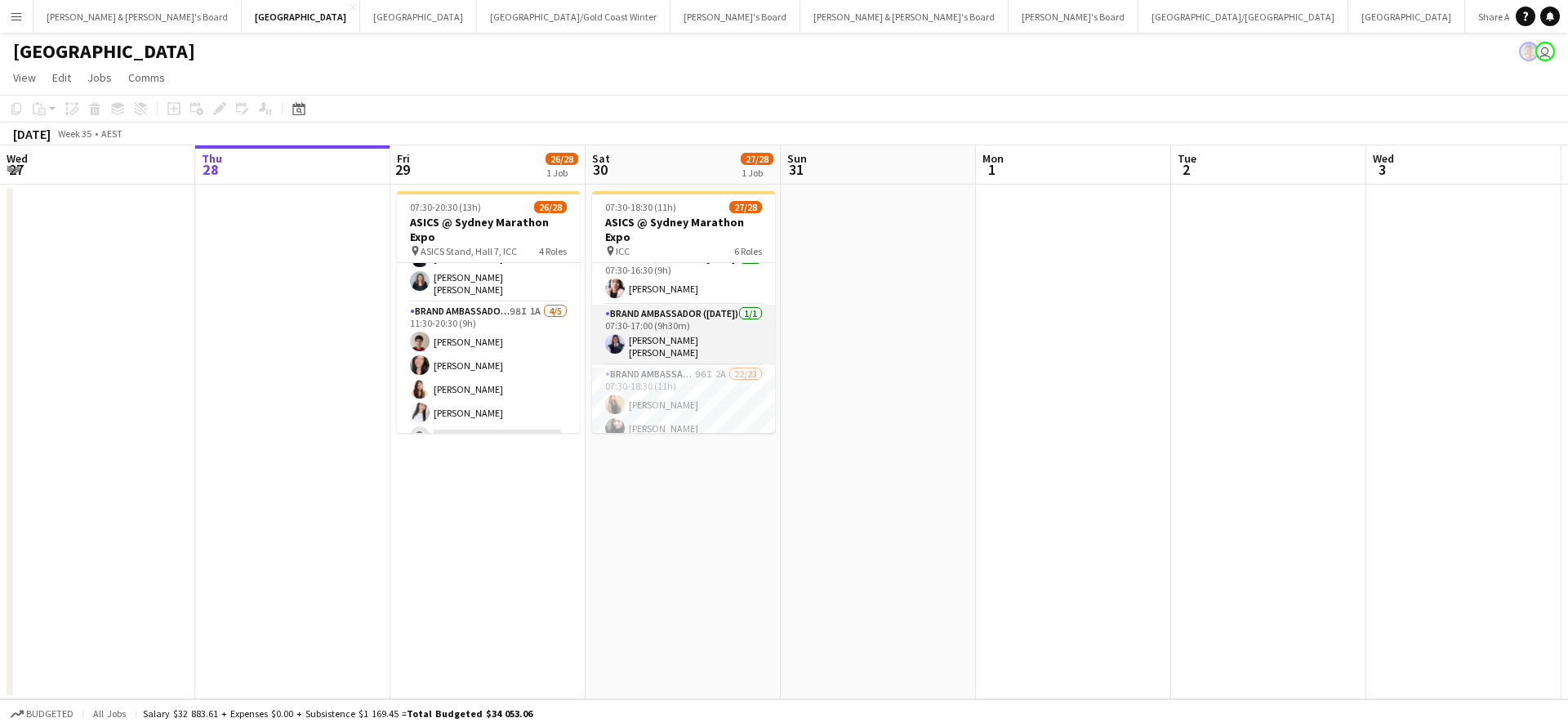
click at [715, 347] on app-card-role "Brand Ambassador ([DATE]) [DATE] 07:30-17:00 (9h30m) [PERSON_NAME] [PERSON_NAME]" at bounding box center [683, 336] width 183 height 61
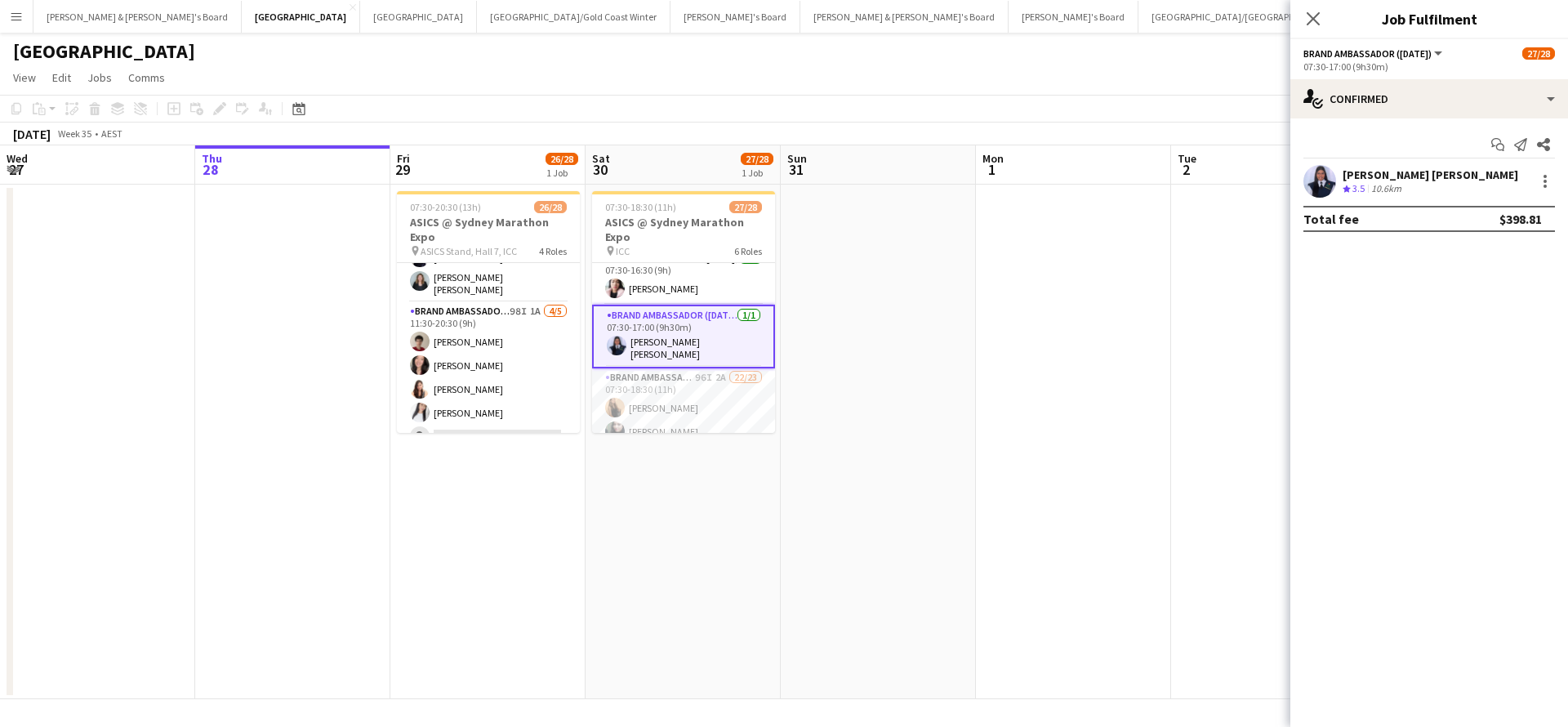
click at [1419, 178] on div "[PERSON_NAME] [PERSON_NAME]" at bounding box center [1430, 175] width 176 height 15
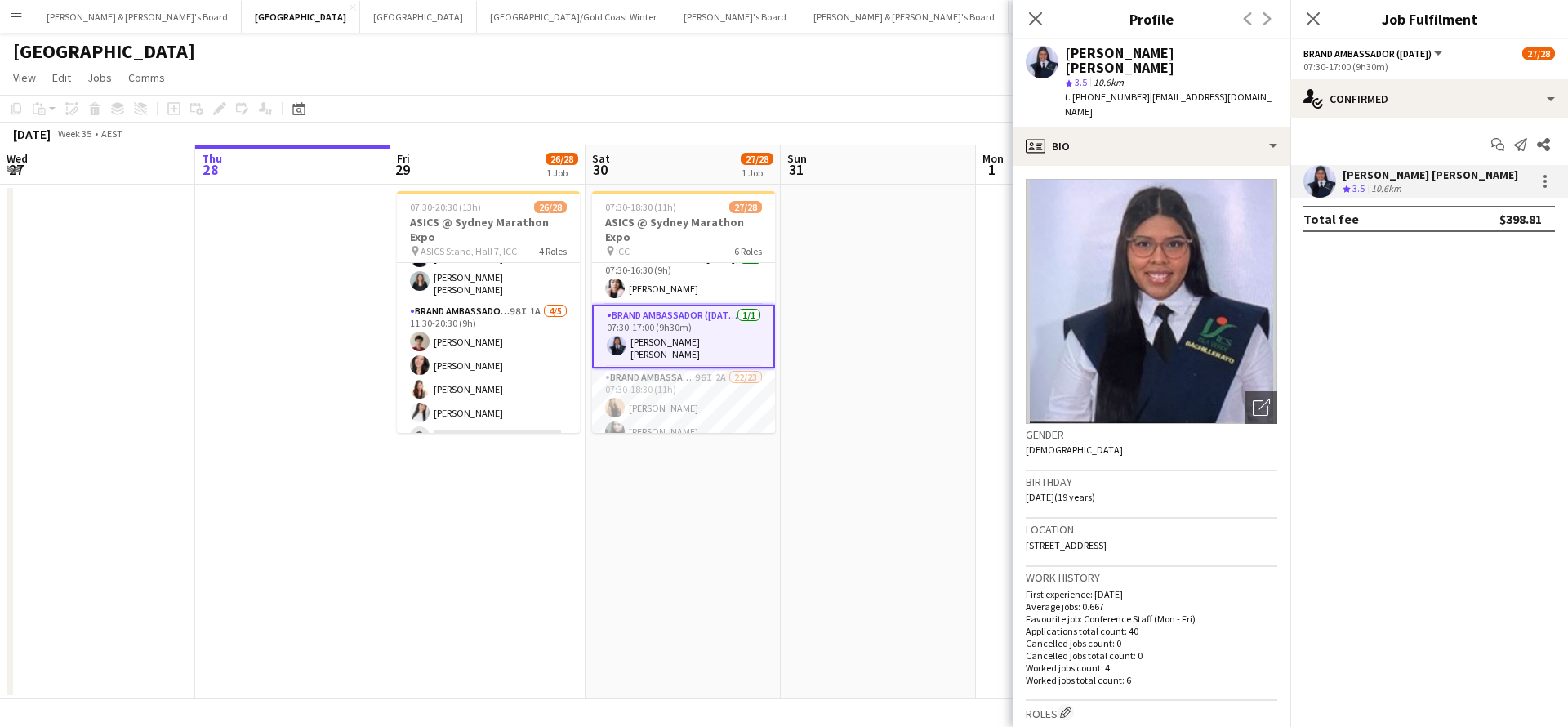
drag, startPoint x: 1138, startPoint y: 84, endPoint x: 1211, endPoint y: 89, distance: 73.2
click at [1211, 90] on div "t. [PHONE_NUMBER] | [EMAIL_ADDRESS][DOMAIN_NAME]" at bounding box center [1171, 105] width 213 height 29
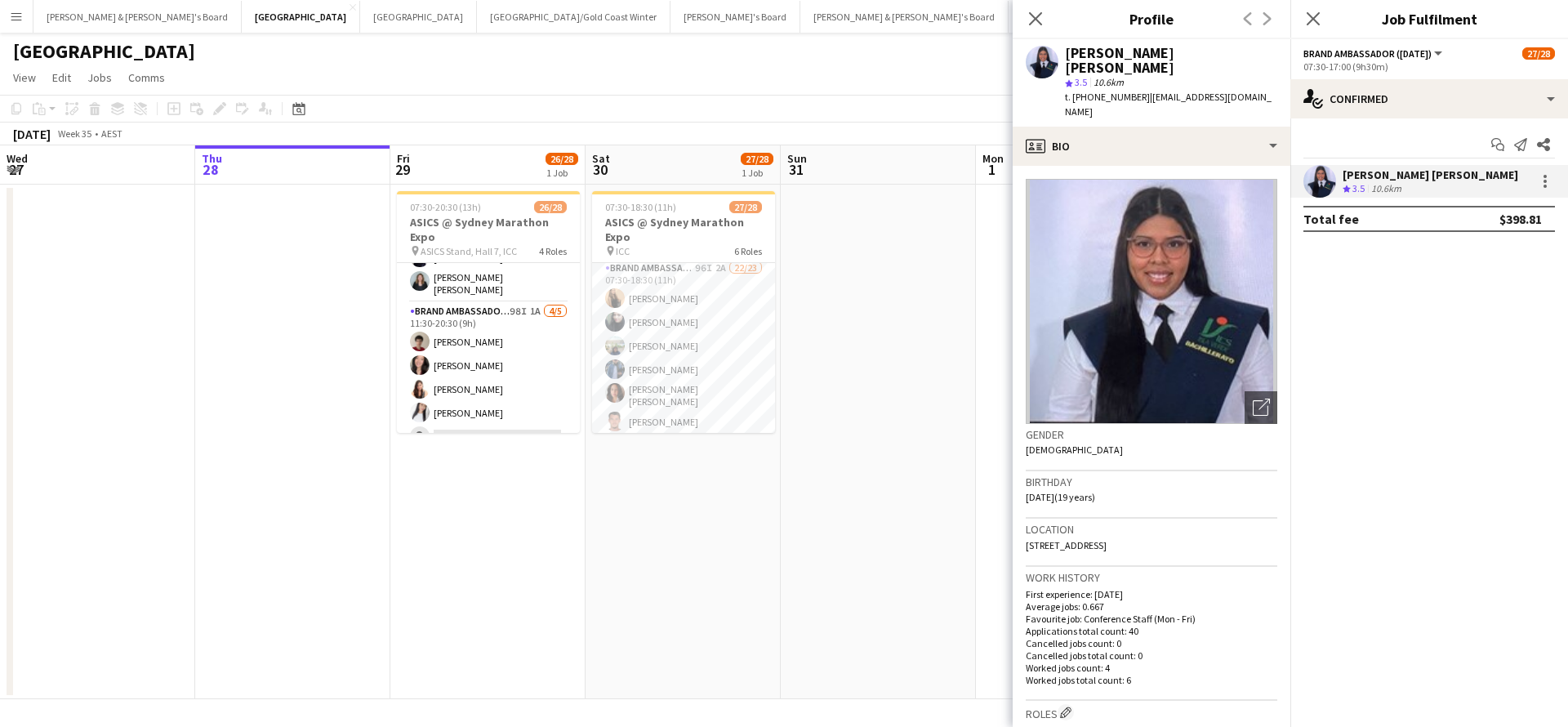
scroll to position [183, 0]
click at [716, 335] on app-card-role "Brand Ambassador ([DATE]) 96I 2A 22/23 07:30-18:30 (11h) [PERSON_NAME] [PERSON_…" at bounding box center [683, 545] width 183 height 582
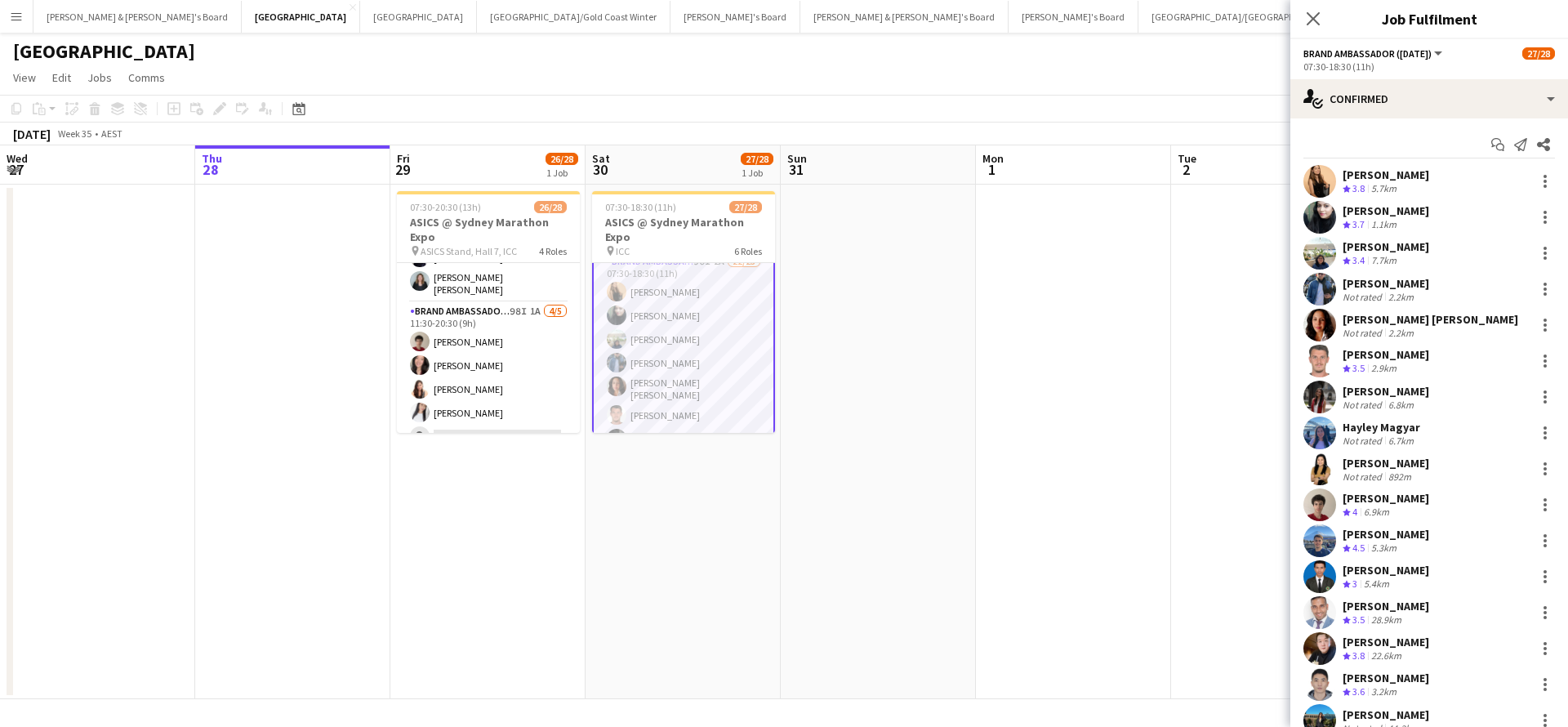
click at [1381, 187] on div "5.7km" at bounding box center [1384, 189] width 31 height 14
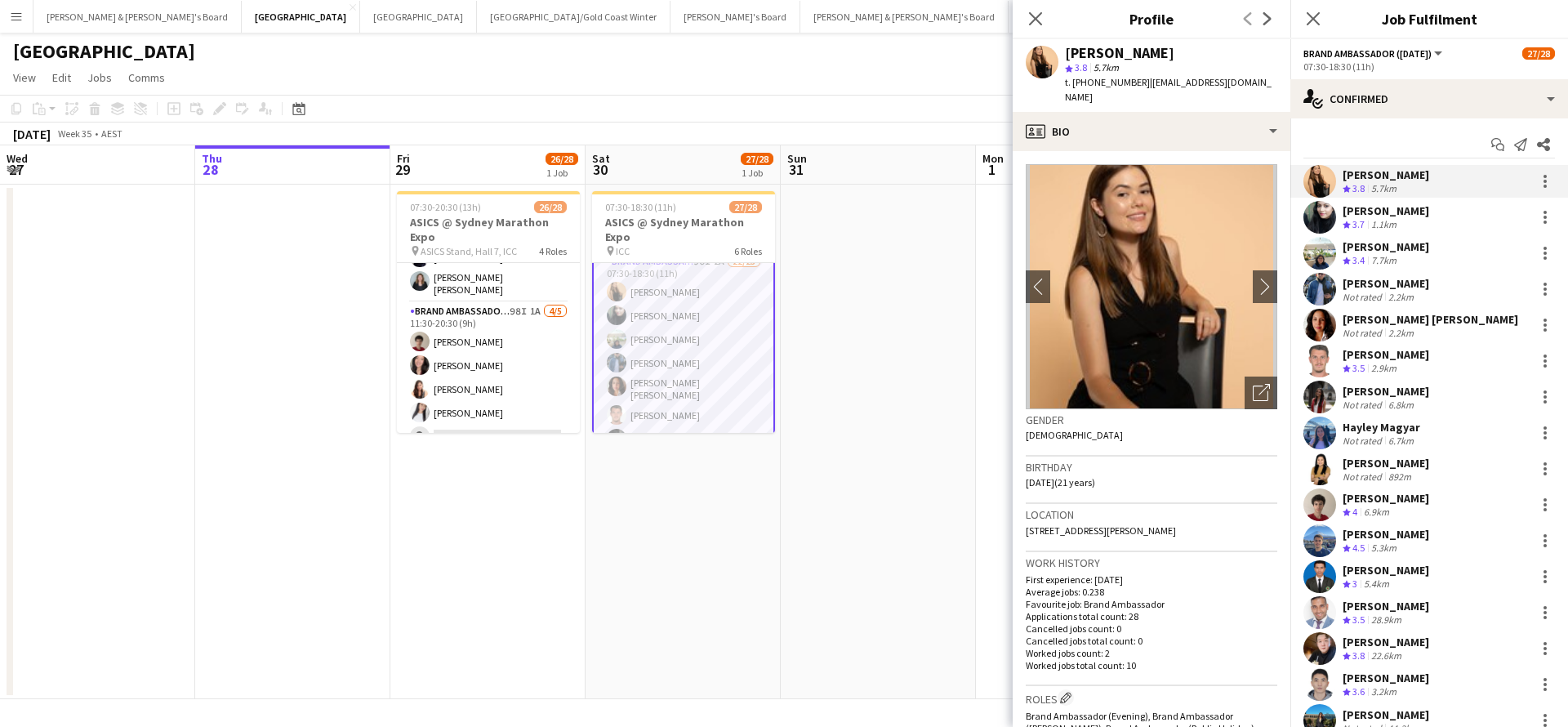
drag, startPoint x: 1144, startPoint y: 83, endPoint x: 1251, endPoint y: 85, distance: 107.0
click at [1251, 85] on div "[PERSON_NAME] star 3.8 5.7km t. [PHONE_NUMBER] | [EMAIL_ADDRESS][DOMAIN_NAME]" at bounding box center [1151, 76] width 278 height 73
click at [1380, 292] on div "Not rated" at bounding box center [1363, 297] width 42 height 12
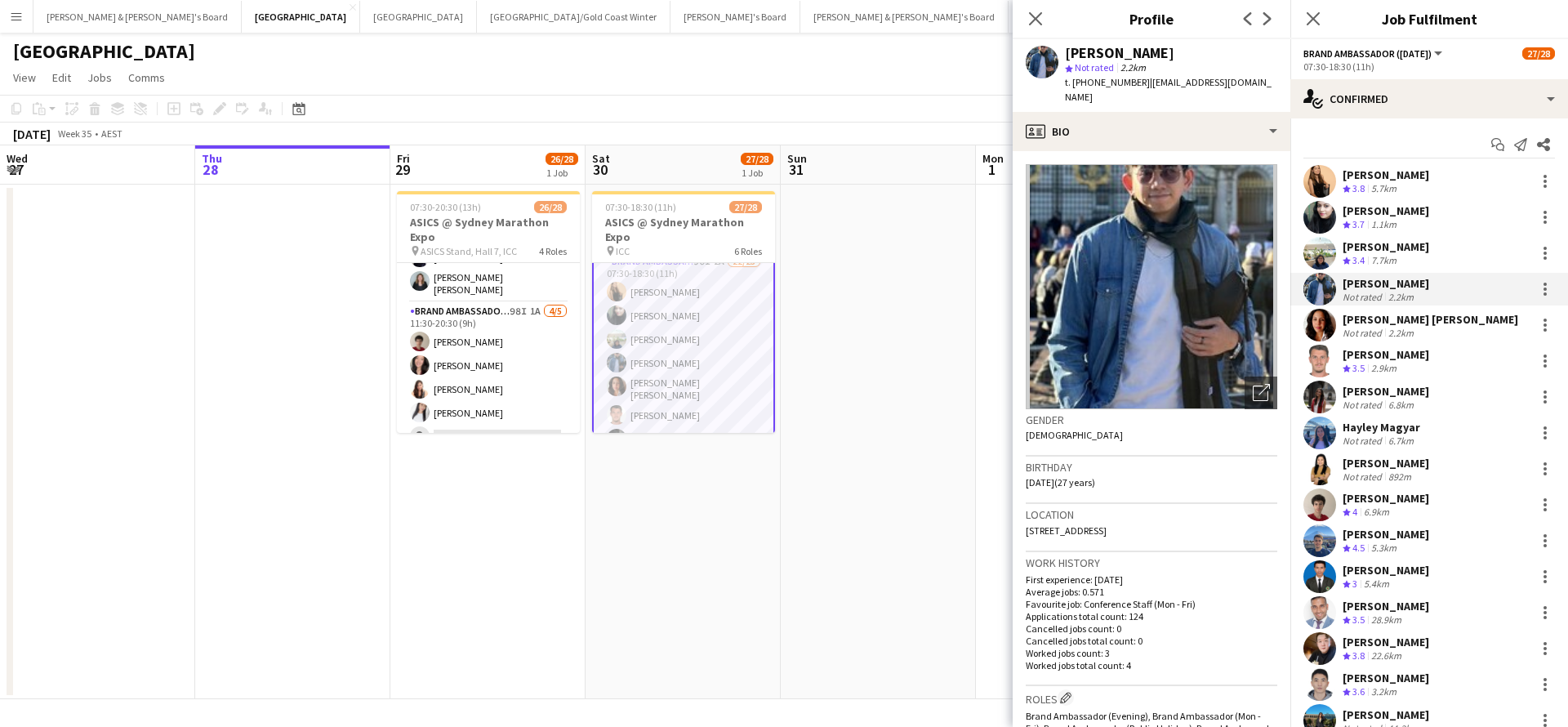
drag, startPoint x: 1138, startPoint y: 83, endPoint x: 1230, endPoint y: 84, distance: 92.0
click at [1232, 84] on div "[PERSON_NAME] star Not rated 2.2km t. [PHONE_NUMBER] | [EMAIL_ADDRESS][DOMAIN_N…" at bounding box center [1151, 76] width 278 height 73
click at [1389, 365] on div "2.9km" at bounding box center [1384, 369] width 31 height 14
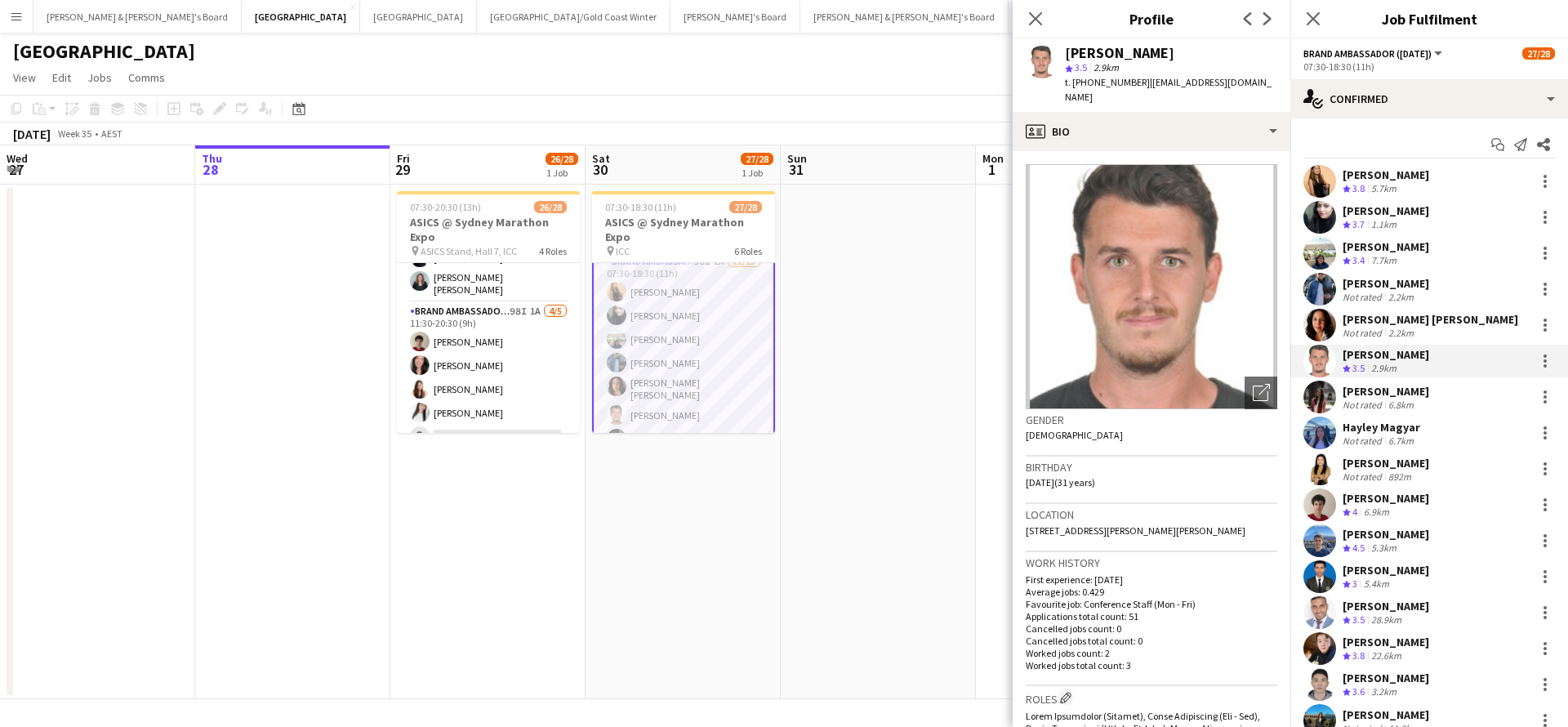
drag, startPoint x: 1139, startPoint y: 81, endPoint x: 1230, endPoint y: 84, distance: 91.0
click at [1230, 84] on div "[PERSON_NAME] star 3.5 2.9km t. [PHONE_NUMBER] | [EMAIL_ADDRESS][DOMAIN_NAME]" at bounding box center [1151, 76] width 278 height 73
click at [1370, 399] on div "Not rated" at bounding box center [1363, 404] width 42 height 12
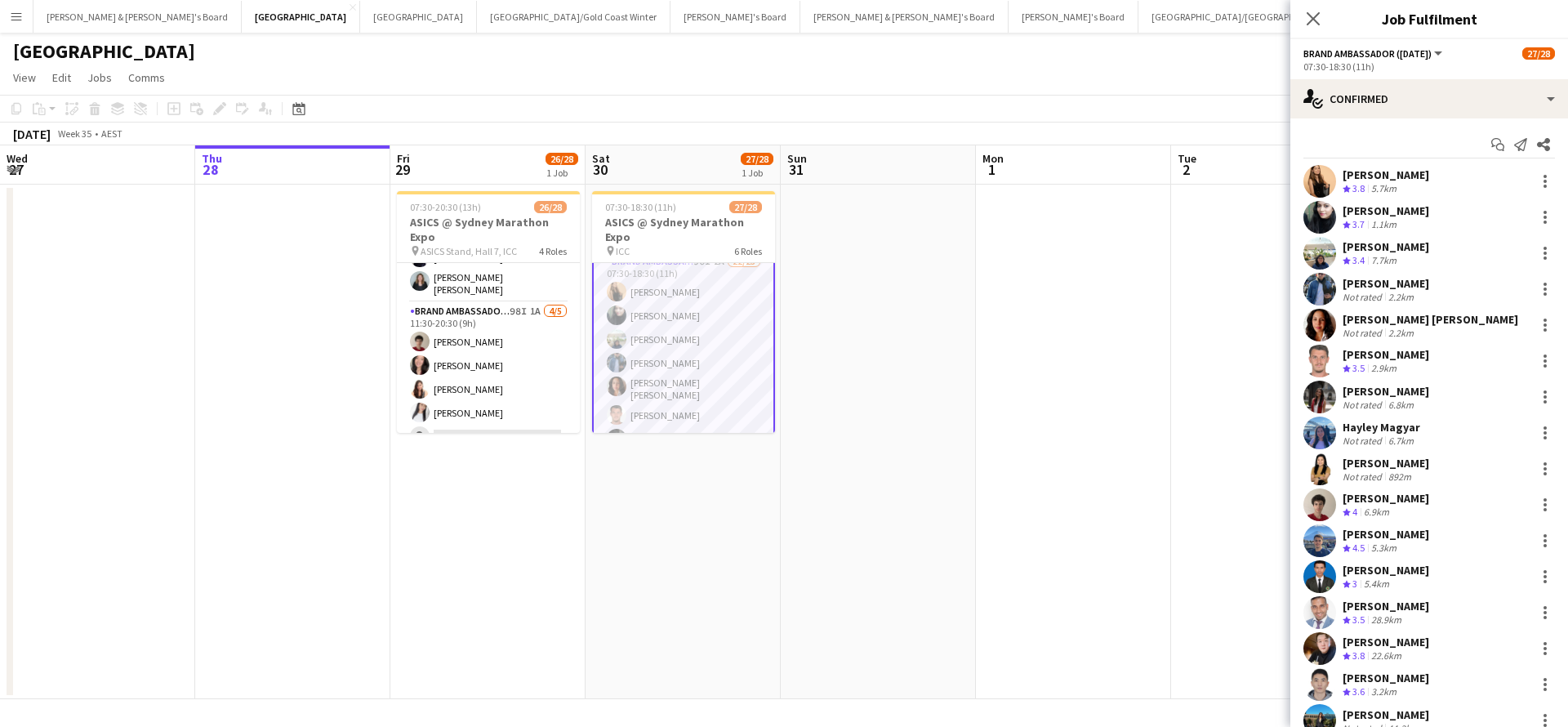
click at [1405, 396] on div "[PERSON_NAME]" at bounding box center [1386, 390] width 86 height 15
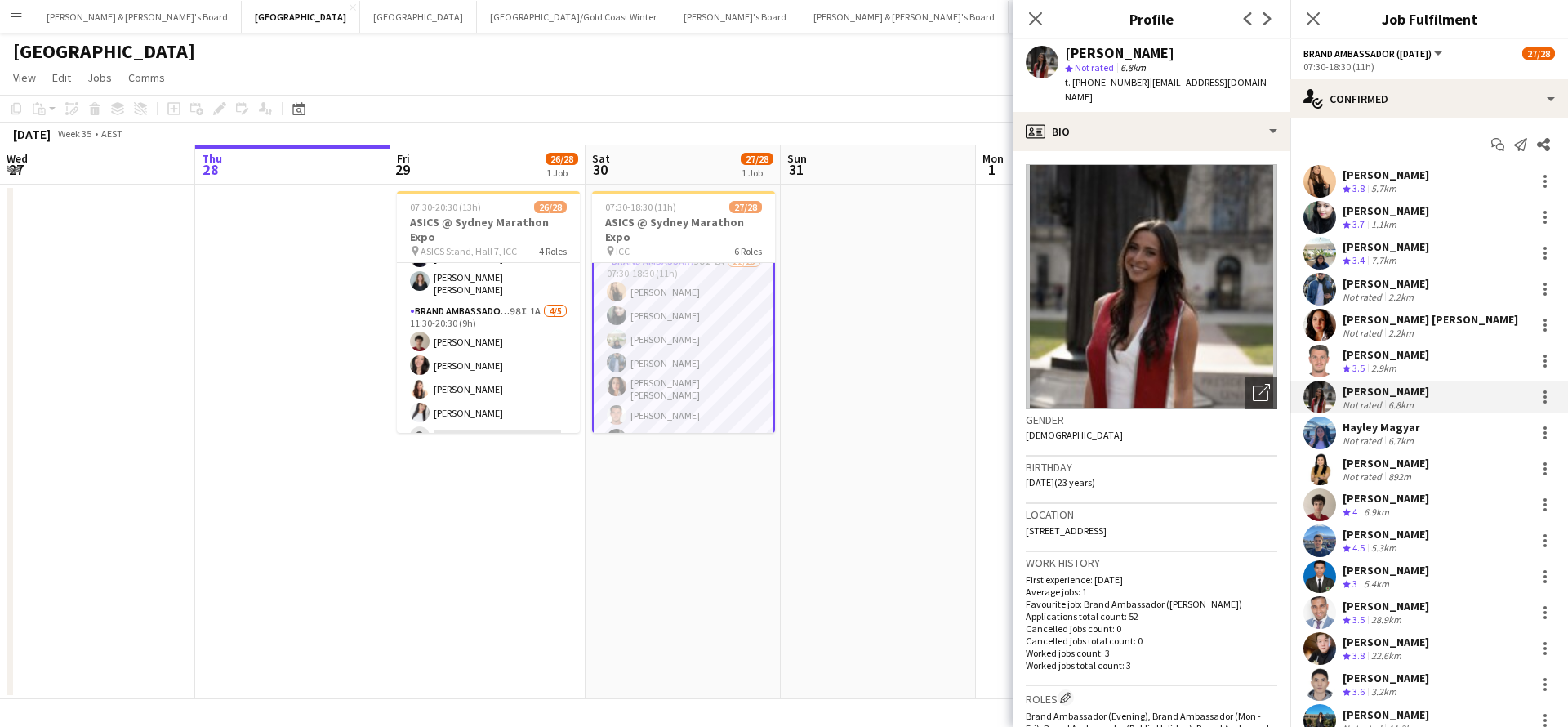
drag, startPoint x: 1139, startPoint y: 82, endPoint x: 1248, endPoint y: 78, distance: 109.1
click at [1248, 78] on div "[PERSON_NAME] star Not rated 6.8km t. [PHONE_NUMBER] | [EMAIL_ADDRESS][DOMAIN_N…" at bounding box center [1151, 76] width 278 height 73
click at [1392, 425] on div "Hayley Magyar" at bounding box center [1381, 427] width 77 height 15
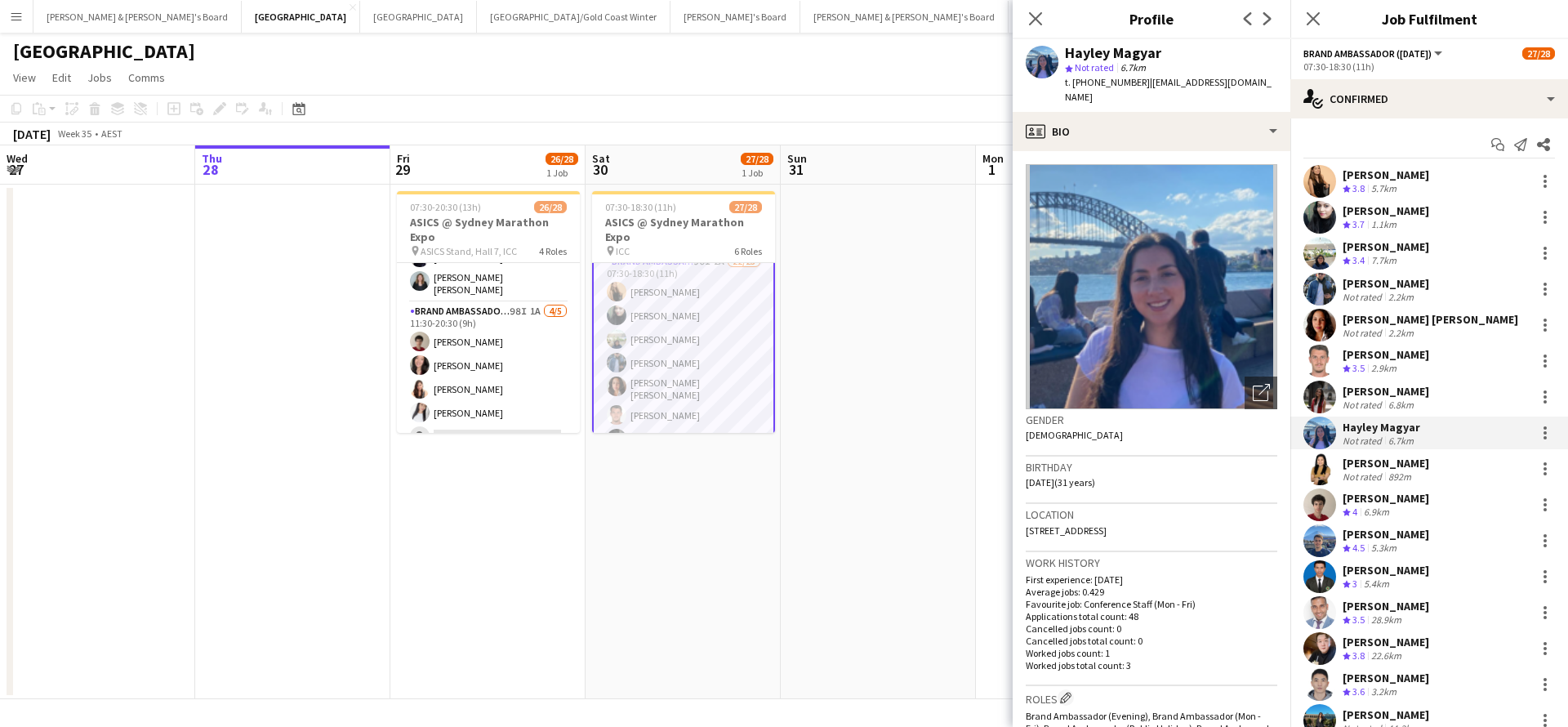
drag, startPoint x: 1139, startPoint y: 82, endPoint x: 1262, endPoint y: 85, distance: 123.0
click at [1262, 85] on span "| [EMAIL_ADDRESS][DOMAIN_NAME]" at bounding box center [1168, 88] width 207 height 26
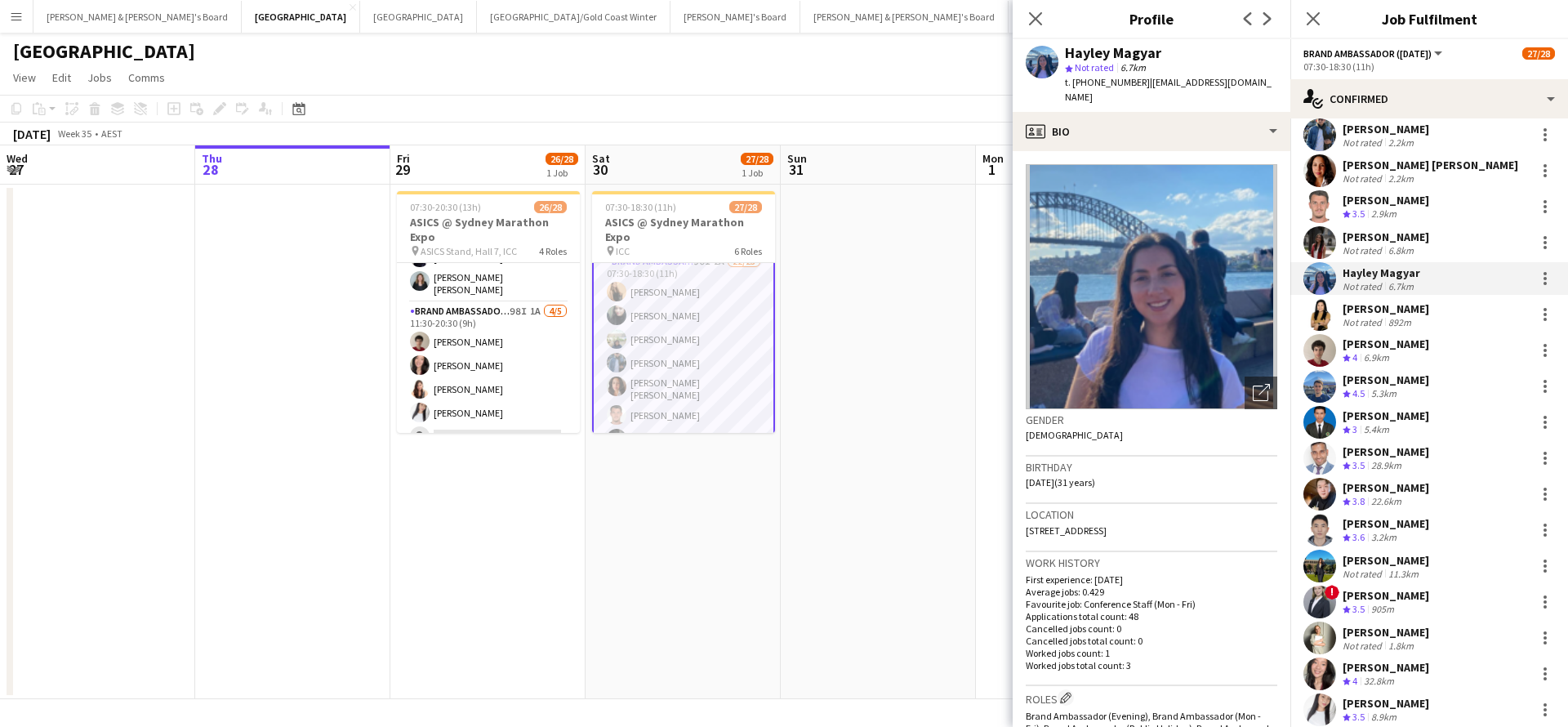
scroll to position [159, 0]
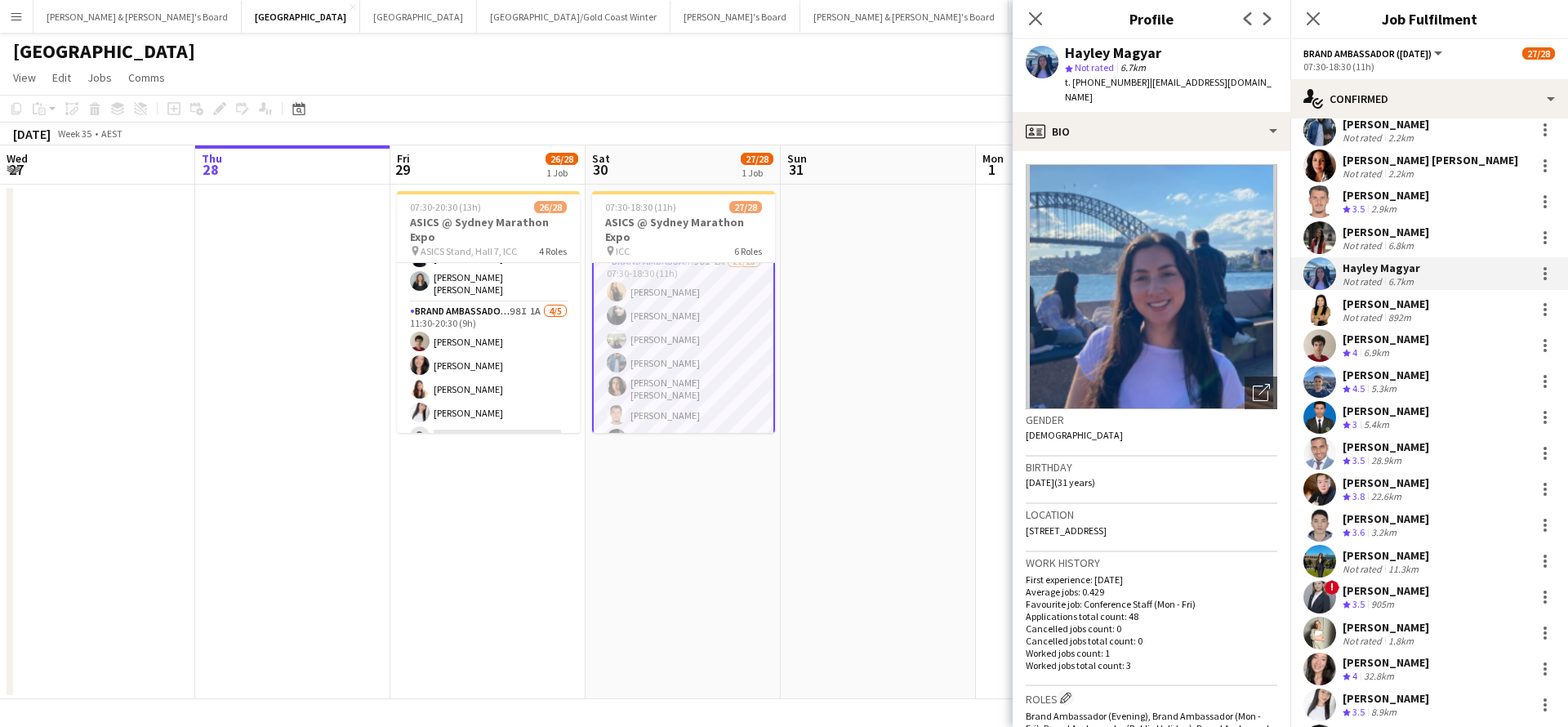
click at [1391, 389] on div "5.3km" at bounding box center [1384, 389] width 31 height 14
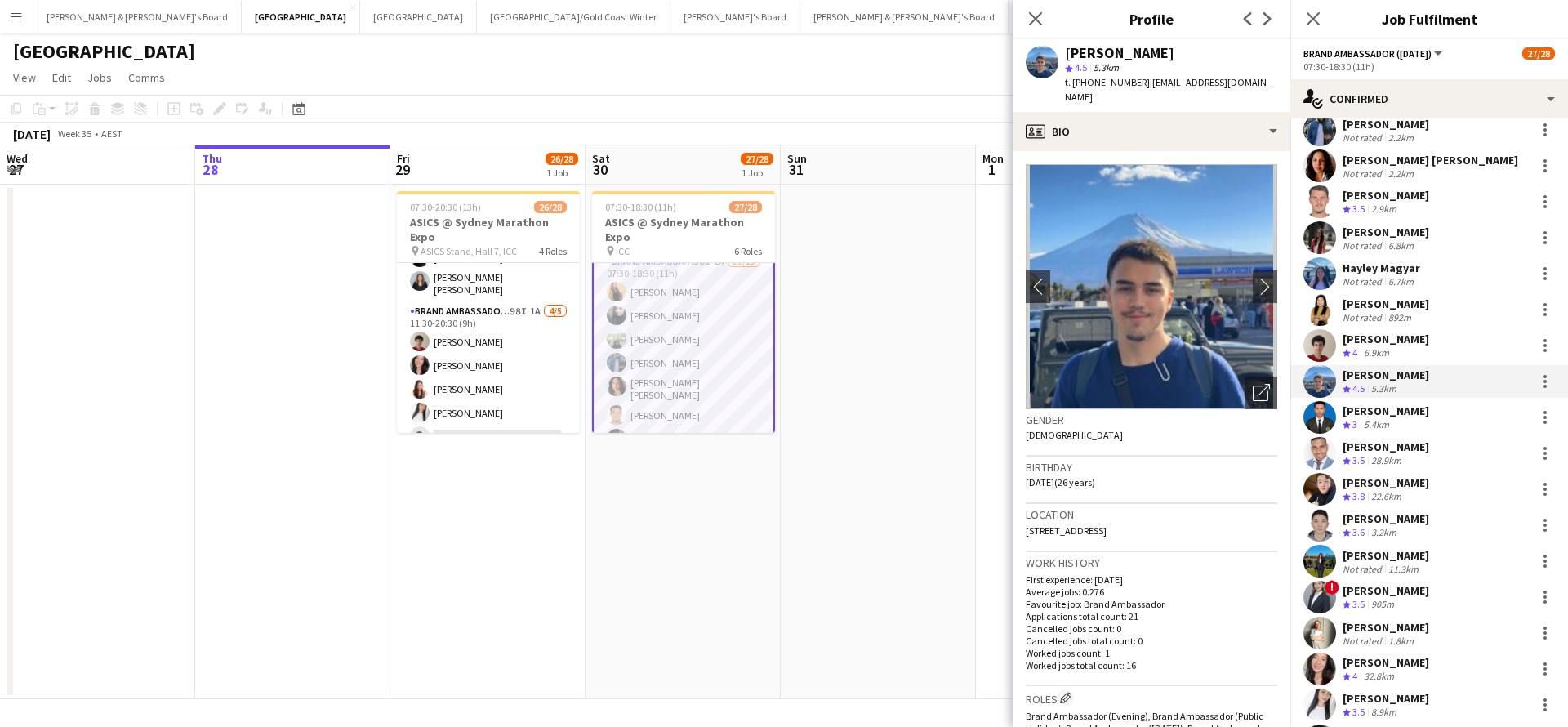
drag, startPoint x: 1138, startPoint y: 80, endPoint x: 1225, endPoint y: 83, distance: 87.1
click at [1225, 83] on div "[PERSON_NAME] star 4.5 5.3km t. [PHONE_NUMBER] | [EMAIL_ADDRESS][DOMAIN_NAME]" at bounding box center [1151, 76] width 278 height 73
click at [1392, 418] on div "5.4km" at bounding box center [1377, 425] width 31 height 14
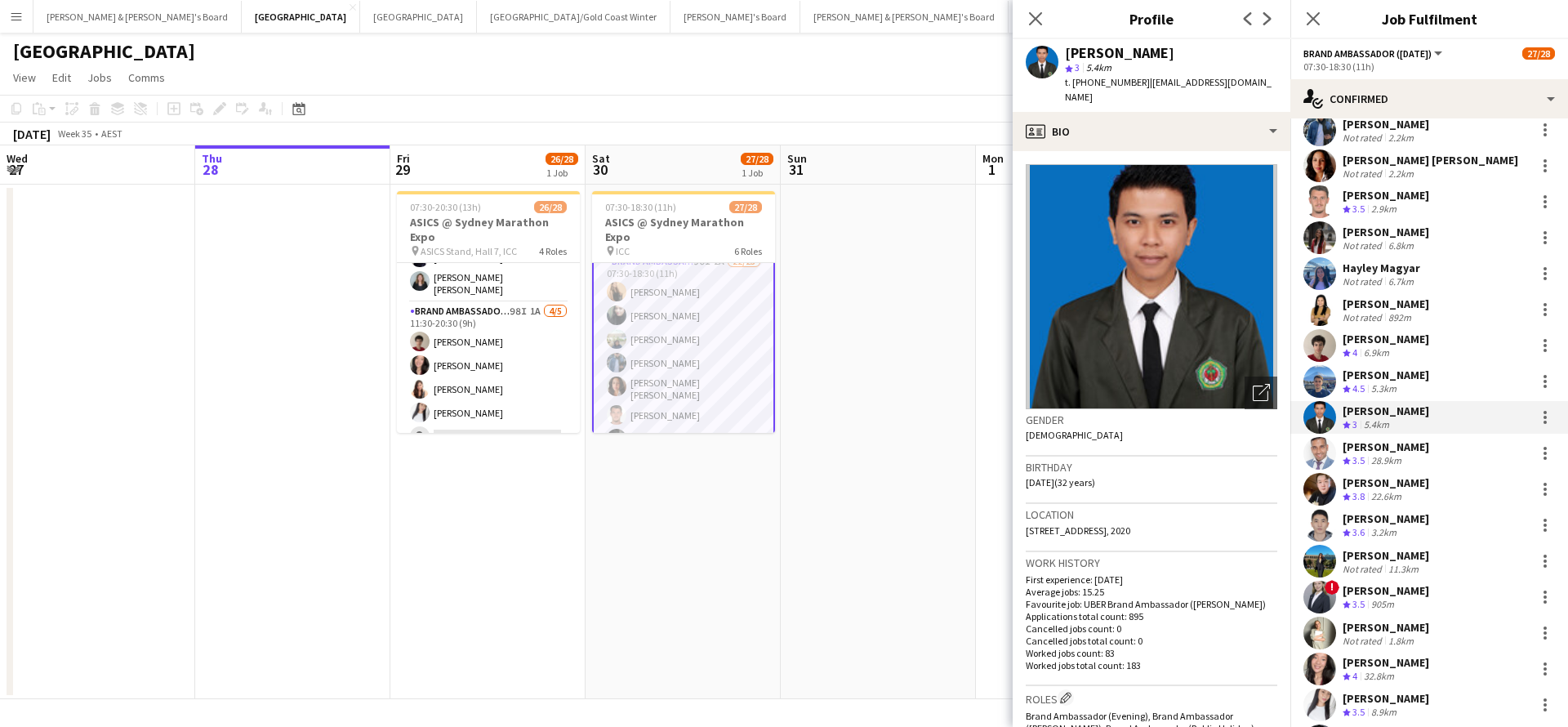
drag, startPoint x: 1138, startPoint y: 81, endPoint x: 1254, endPoint y: 83, distance: 116.0
click at [1254, 83] on div "[PERSON_NAME] star 3 5.4km t. [PHONE_NUMBER] | [EMAIL_ADDRESS][DOMAIN_NAME]" at bounding box center [1151, 76] width 278 height 73
click at [1367, 450] on div "[PERSON_NAME]" at bounding box center [1386, 446] width 86 height 15
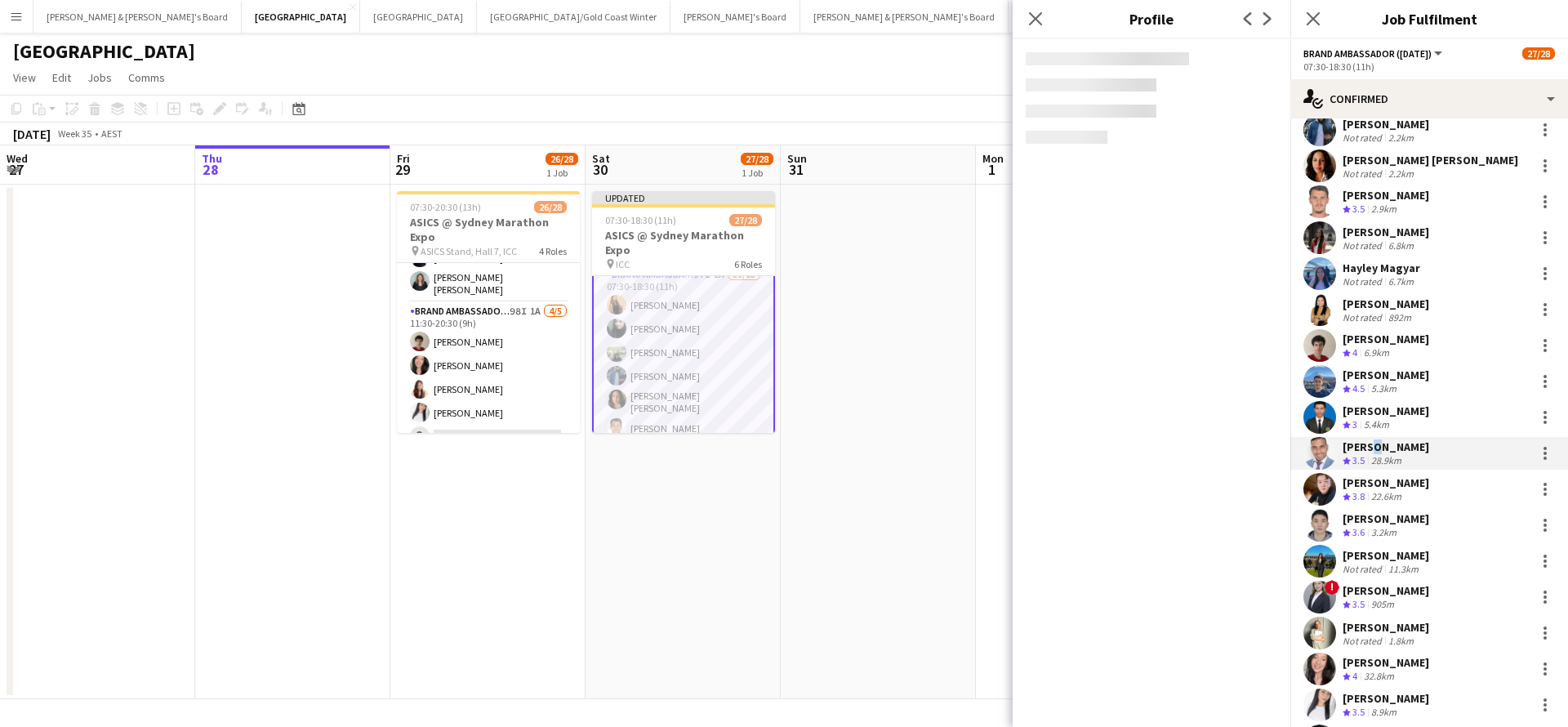
click at [1367, 450] on div "[PERSON_NAME]" at bounding box center [1386, 446] width 86 height 15
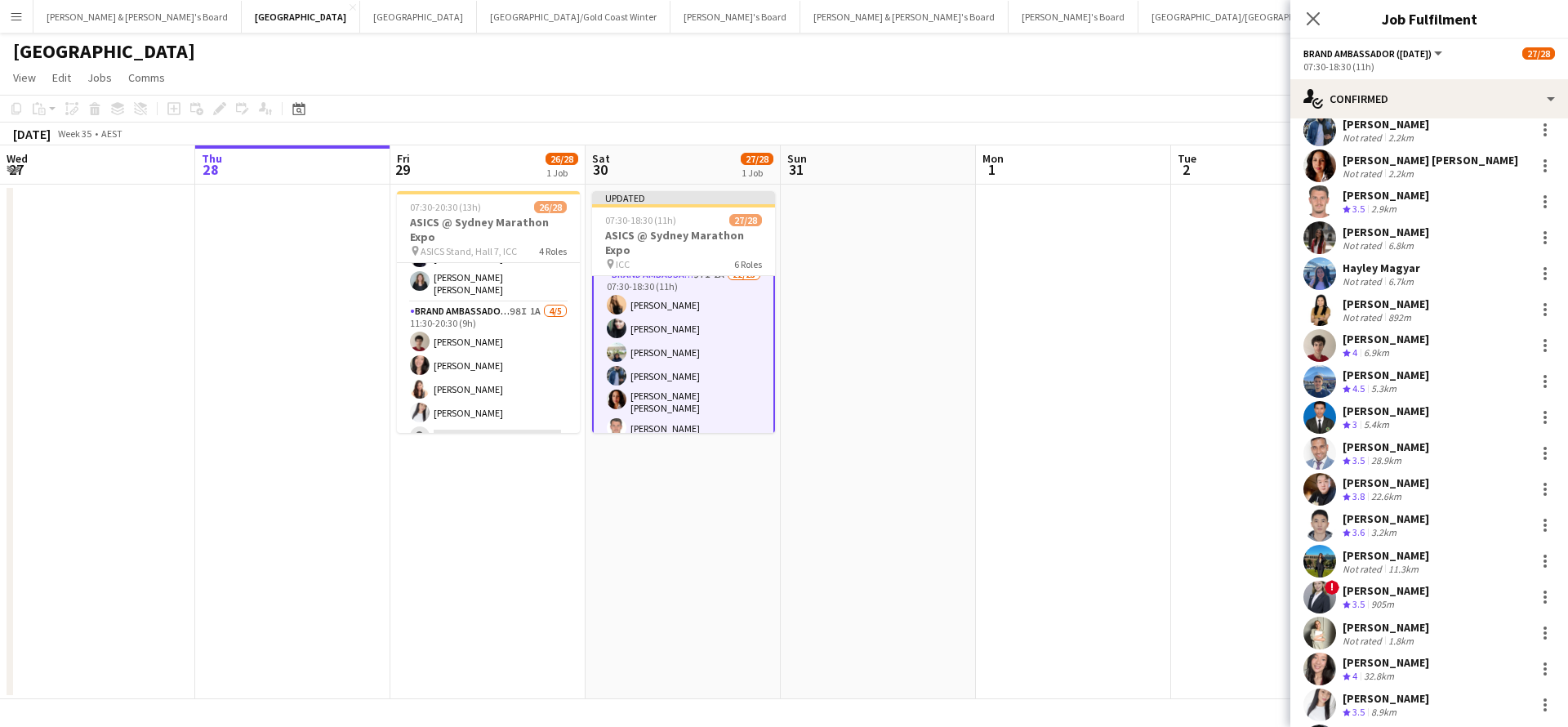
click at [1351, 457] on div "Crew rating 3.5" at bounding box center [1355, 461] width 25 height 14
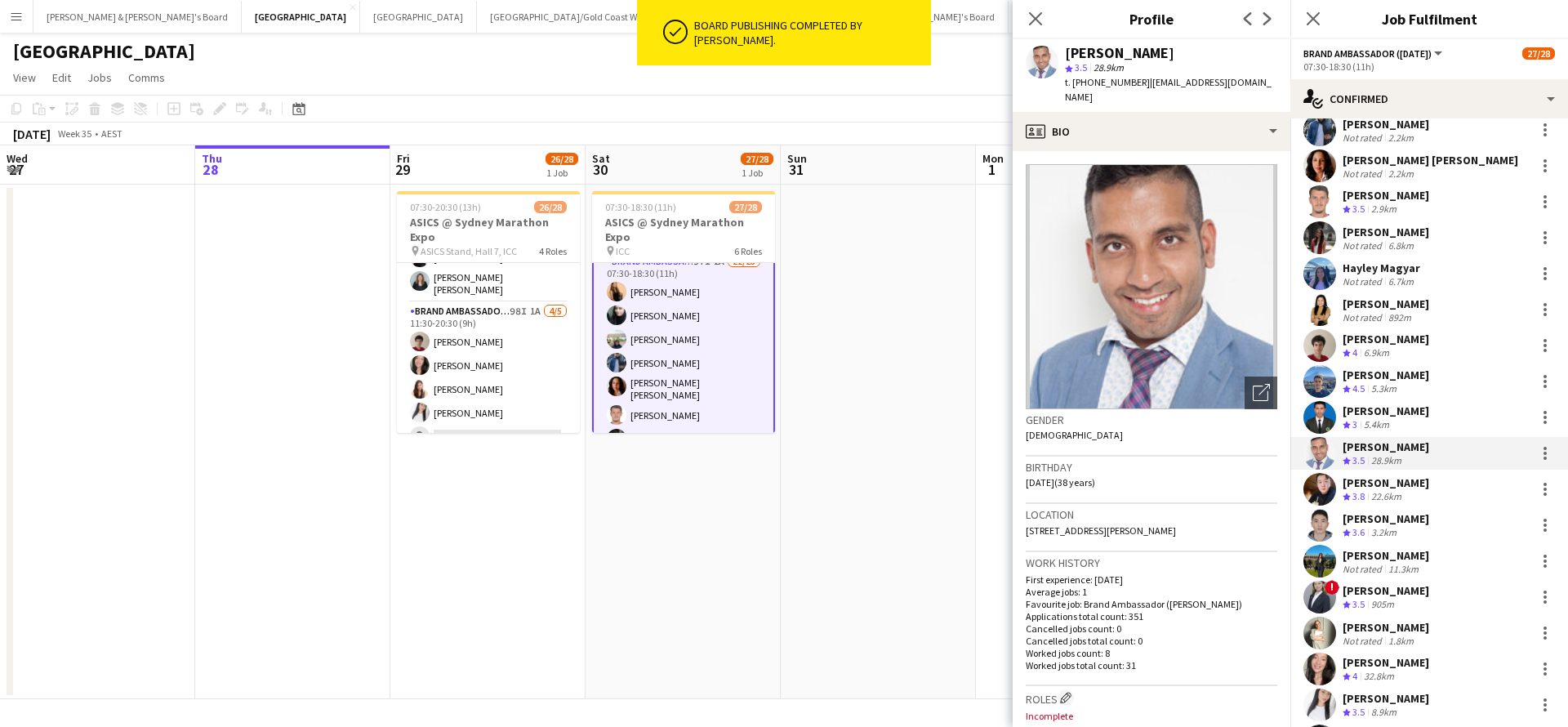
drag, startPoint x: 1139, startPoint y: 80, endPoint x: 1239, endPoint y: 88, distance: 100.3
click at [1239, 88] on div "t. [PHONE_NUMBER] | [EMAIL_ADDRESS][DOMAIN_NAME]" at bounding box center [1171, 90] width 213 height 29
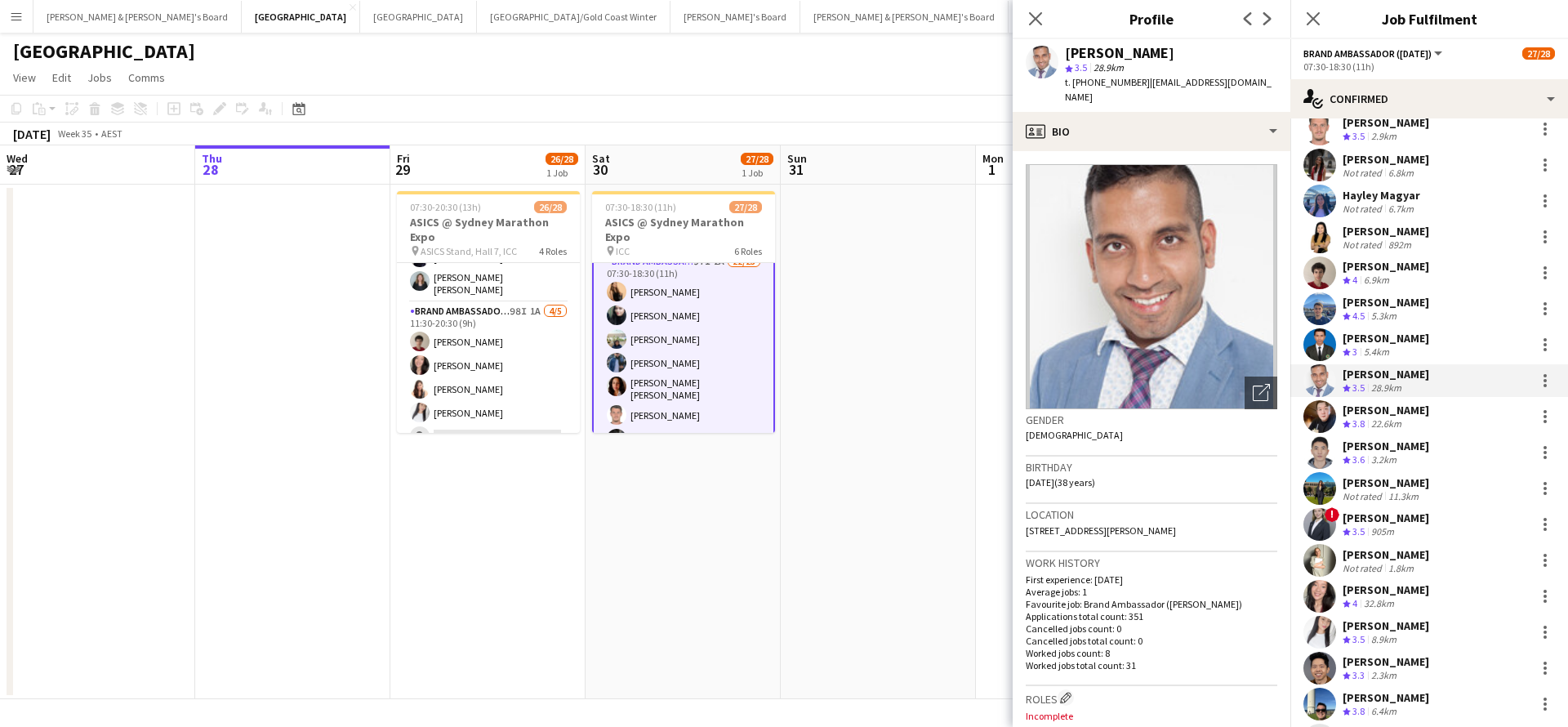
scroll to position [242, 0]
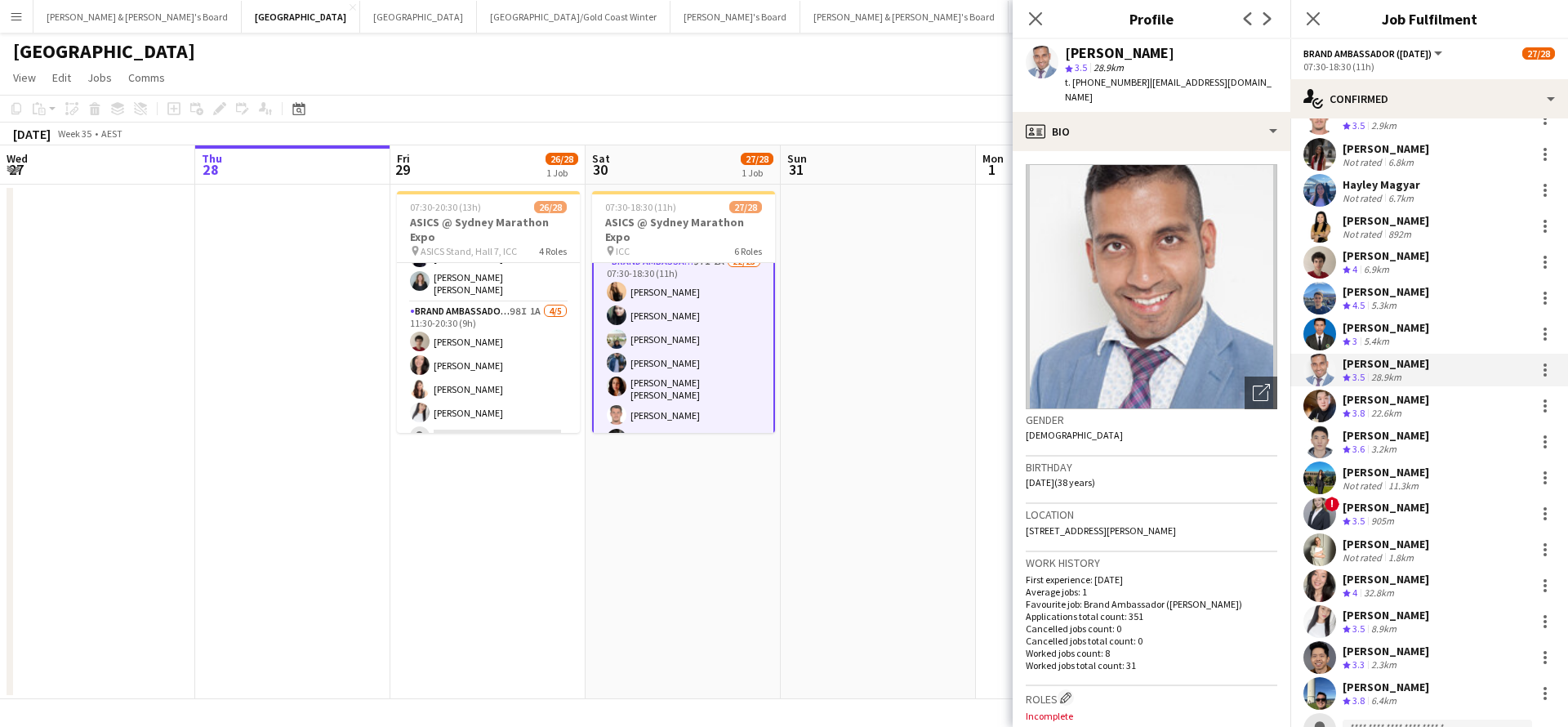
click at [1386, 442] on div "3.2km" at bounding box center [1384, 449] width 31 height 14
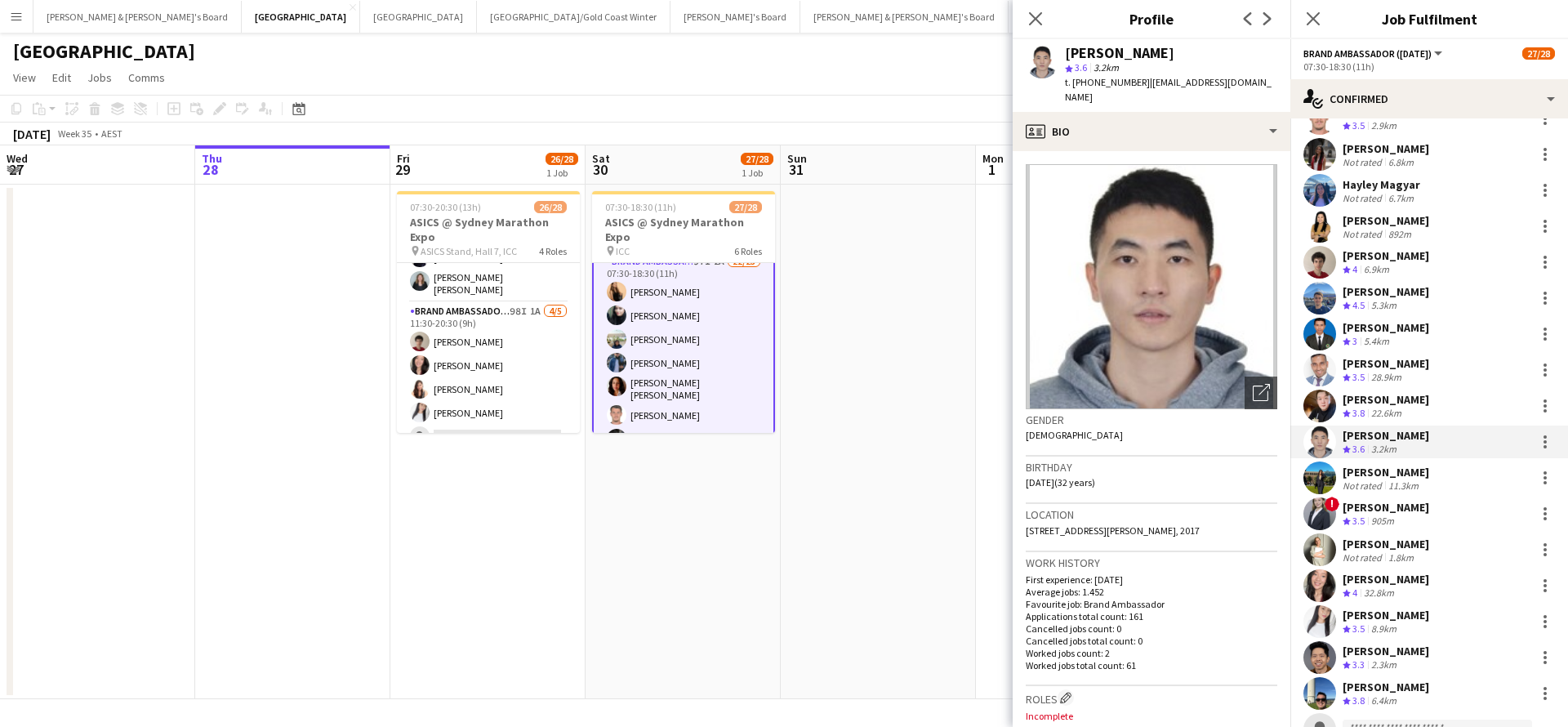
drag, startPoint x: 1138, startPoint y: 82, endPoint x: 1256, endPoint y: 88, distance: 118.2
click at [1256, 88] on div "t. [PHONE_NUMBER] | [EMAIL_ADDRESS][DOMAIN_NAME]" at bounding box center [1171, 90] width 213 height 29
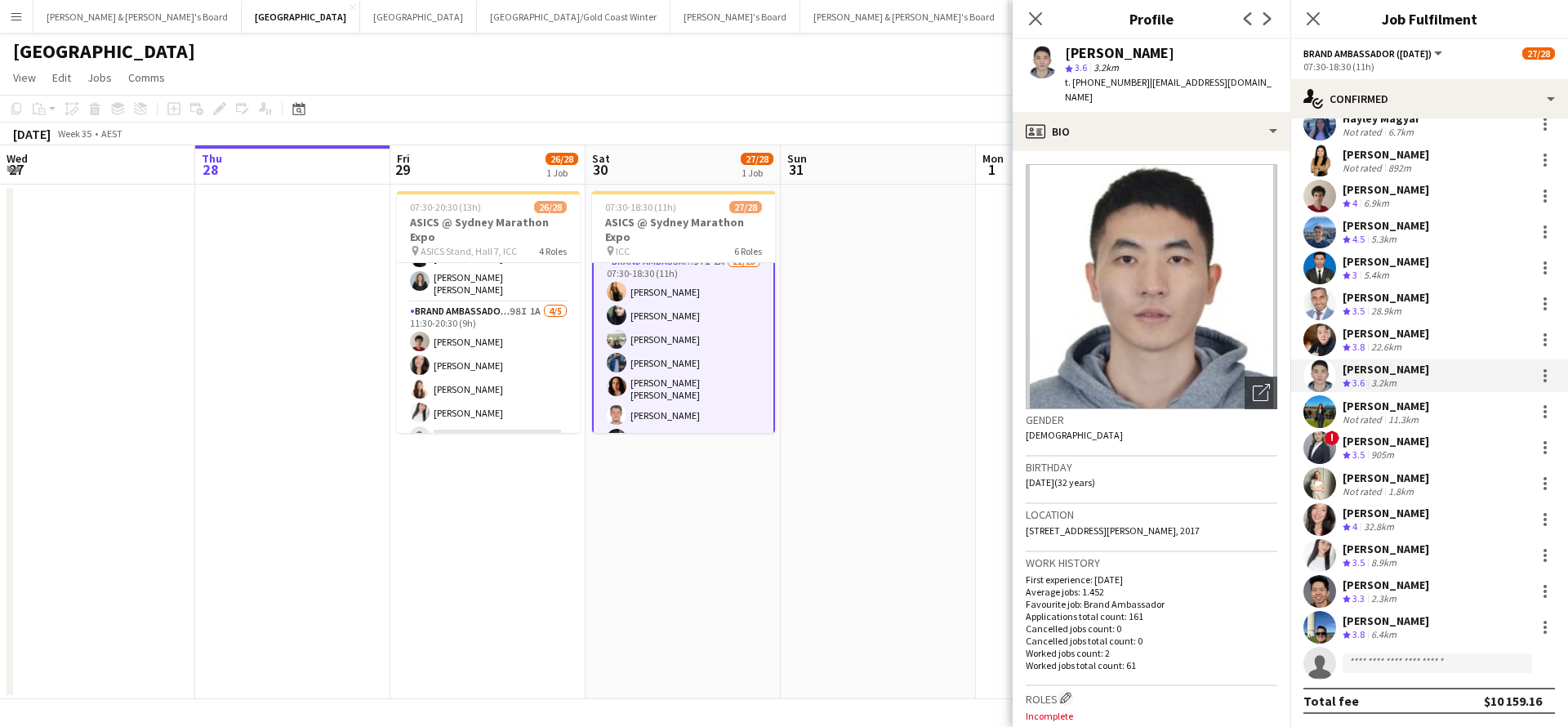
scroll to position [309, 0]
click at [1391, 448] on div "905m" at bounding box center [1383, 455] width 29 height 14
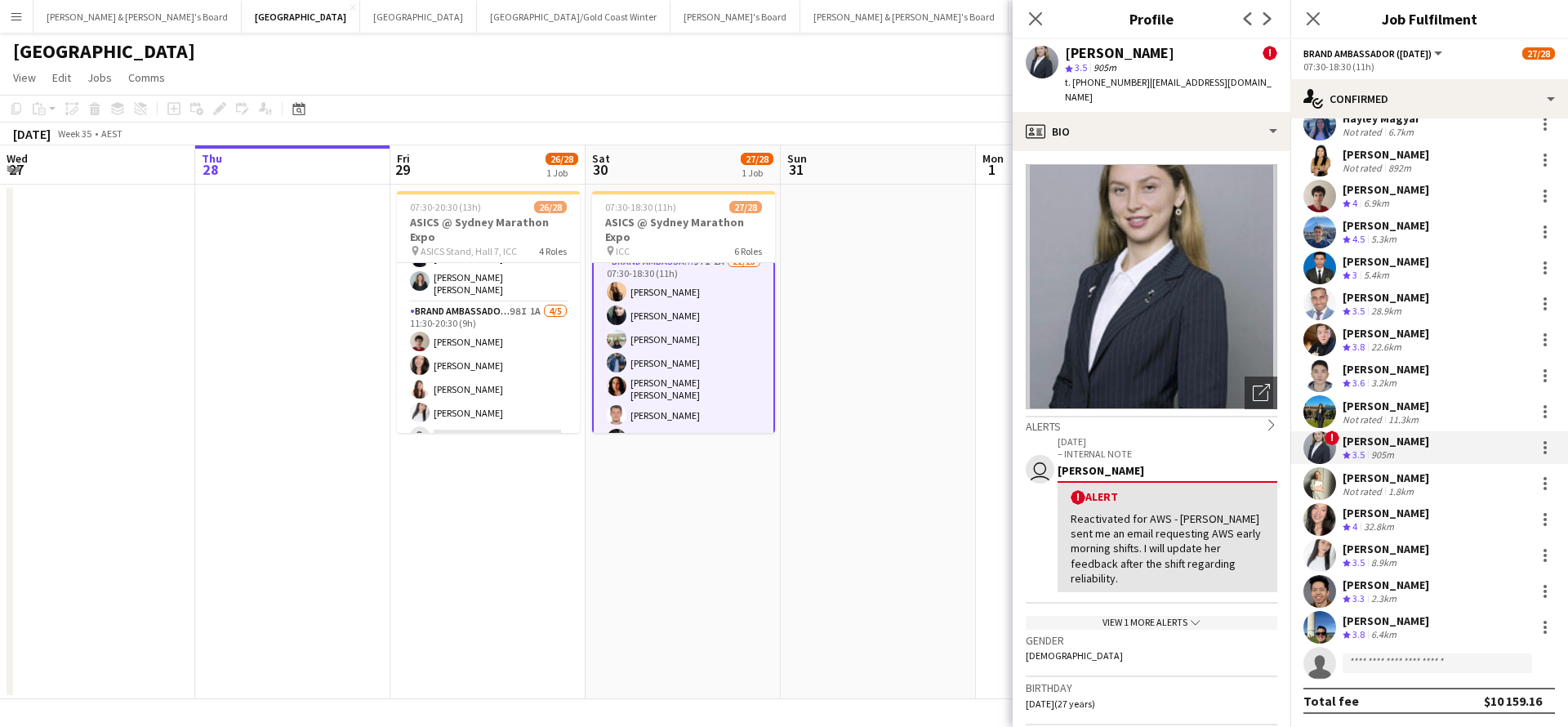
drag, startPoint x: 1140, startPoint y: 82, endPoint x: 1274, endPoint y: 89, distance: 134.2
click at [1274, 89] on div "t. [PHONE_NUMBER] | [EMAIL_ADDRESS][DOMAIN_NAME]" at bounding box center [1171, 90] width 213 height 29
click at [1391, 478] on div "[PERSON_NAME]" at bounding box center [1386, 478] width 86 height 15
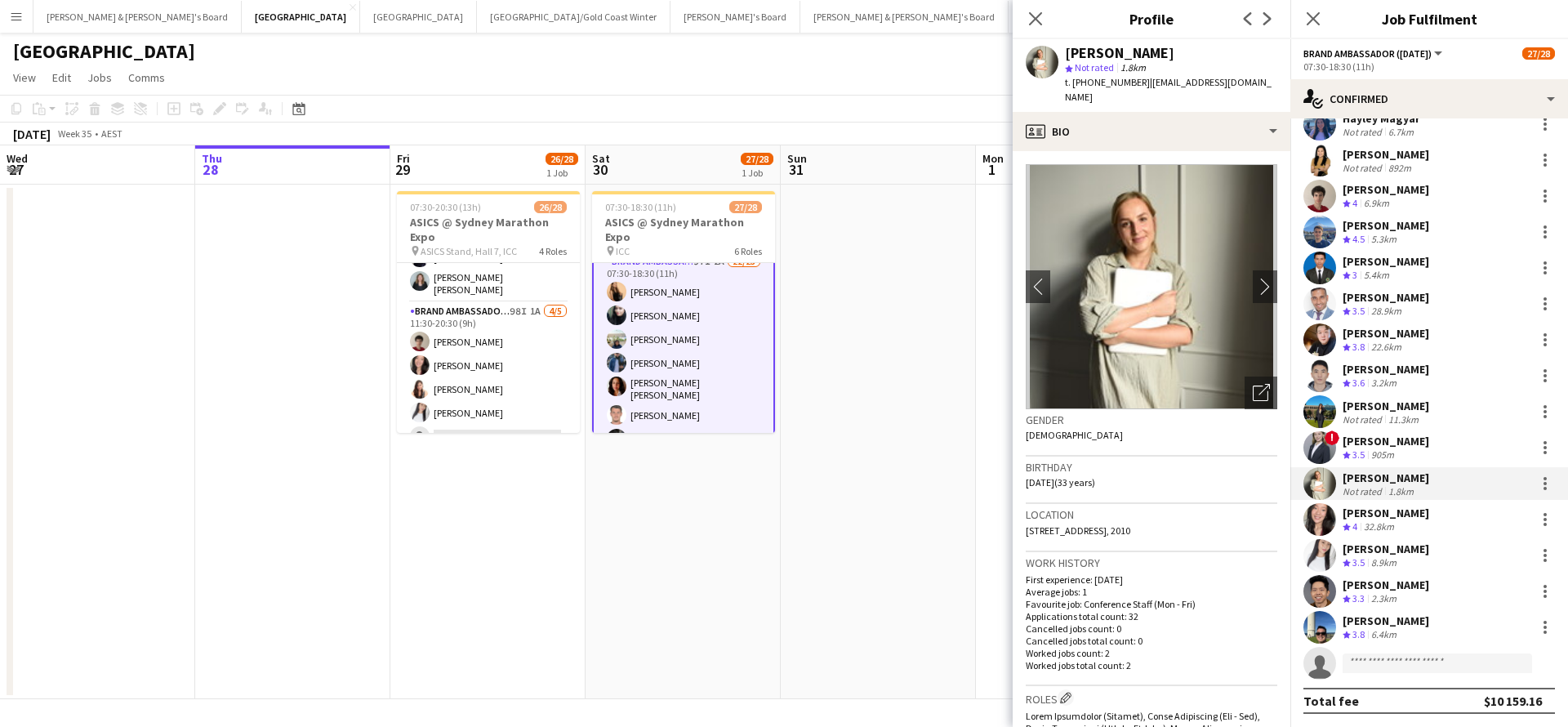
drag, startPoint x: 1138, startPoint y: 80, endPoint x: 1248, endPoint y: 78, distance: 110.0
click at [1248, 78] on div "[PERSON_NAME] star Not rated 1.8km t. [PHONE_NUMBER] | [EMAIL_ADDRESS][DOMAIN_N…" at bounding box center [1151, 76] width 278 height 73
click at [1391, 557] on div "8.9km" at bounding box center [1384, 563] width 31 height 14
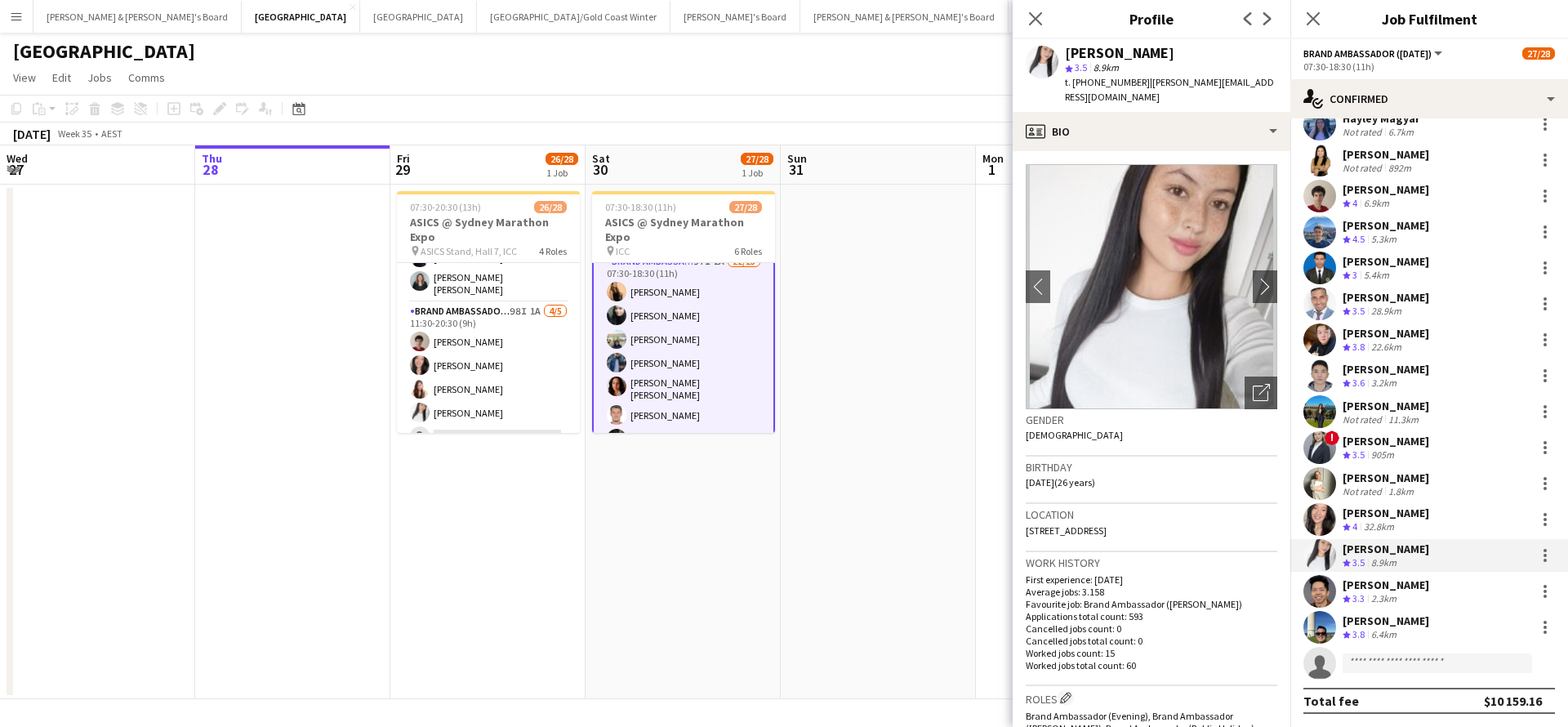
drag, startPoint x: 1138, startPoint y: 80, endPoint x: 1248, endPoint y: 83, distance: 110.0
click at [1248, 83] on span "| [PERSON_NAME][EMAIL_ADDRESS][DOMAIN_NAME]" at bounding box center [1169, 88] width 209 height 26
click at [1384, 552] on div "[PERSON_NAME]" at bounding box center [1386, 548] width 86 height 15
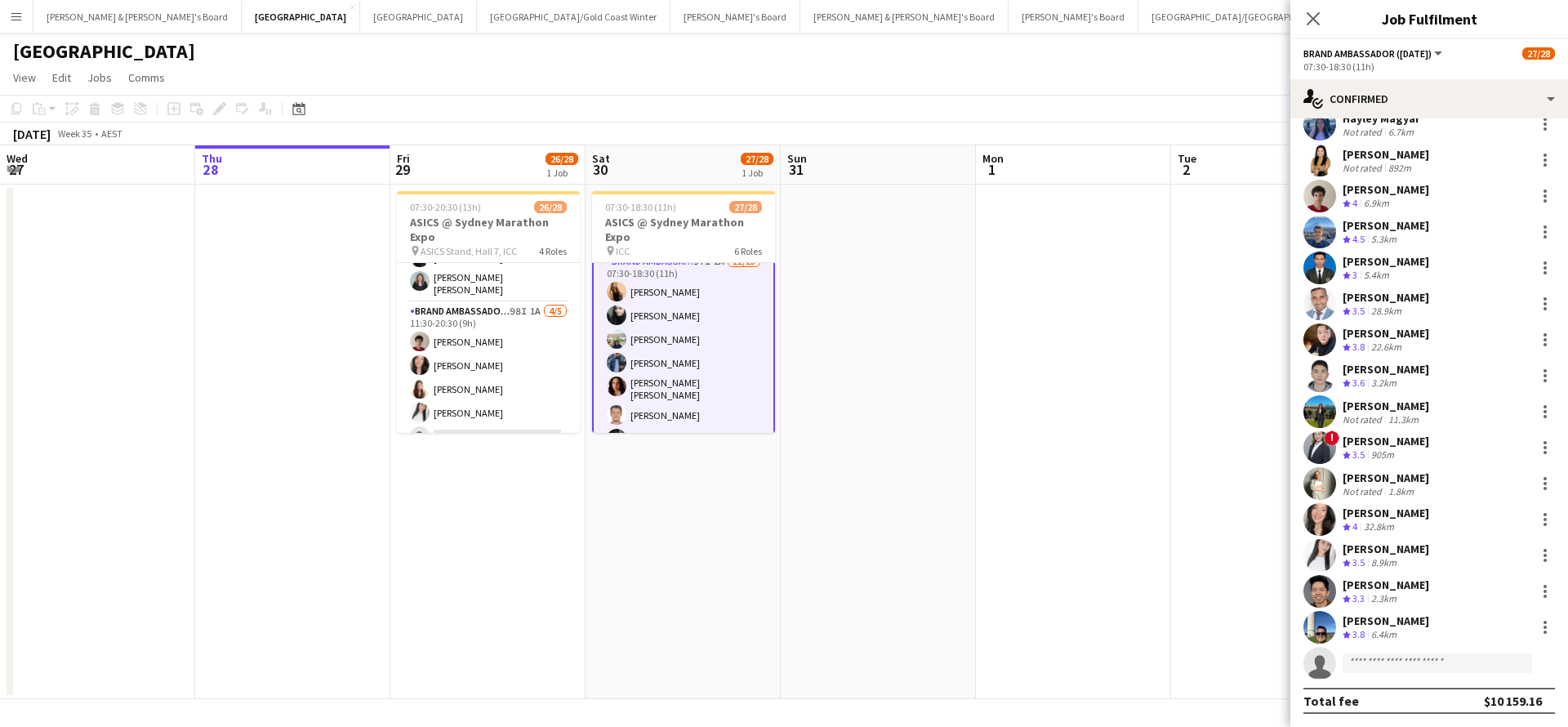
click at [1384, 551] on div "[PERSON_NAME]" at bounding box center [1386, 548] width 86 height 15
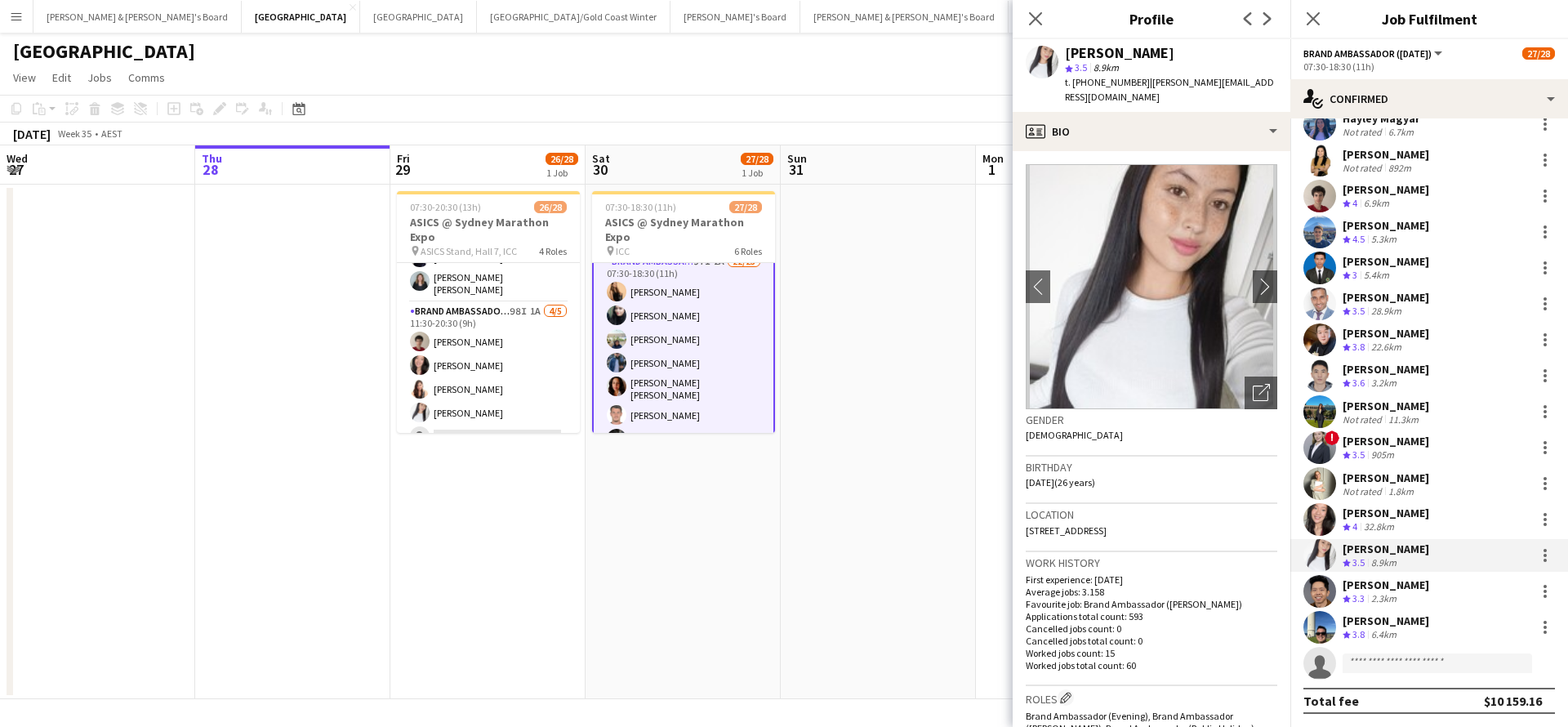
drag, startPoint x: 1138, startPoint y: 80, endPoint x: 1260, endPoint y: 83, distance: 122.0
click at [1260, 83] on div "[PERSON_NAME] star 3.5 8.9km t. [PHONE_NUMBER] | [PERSON_NAME][EMAIL_ADDRESS][D…" at bounding box center [1151, 76] width 278 height 73
drag, startPoint x: 3, startPoint y: 517, endPoint x: 1143, endPoint y: 82, distance: 1220.2
click at [1143, 82] on span "| [PERSON_NAME][EMAIL_ADDRESS][DOMAIN_NAME]" at bounding box center [1169, 88] width 209 height 26
drag, startPoint x: 1138, startPoint y: 84, endPoint x: 1248, endPoint y: 86, distance: 110.0
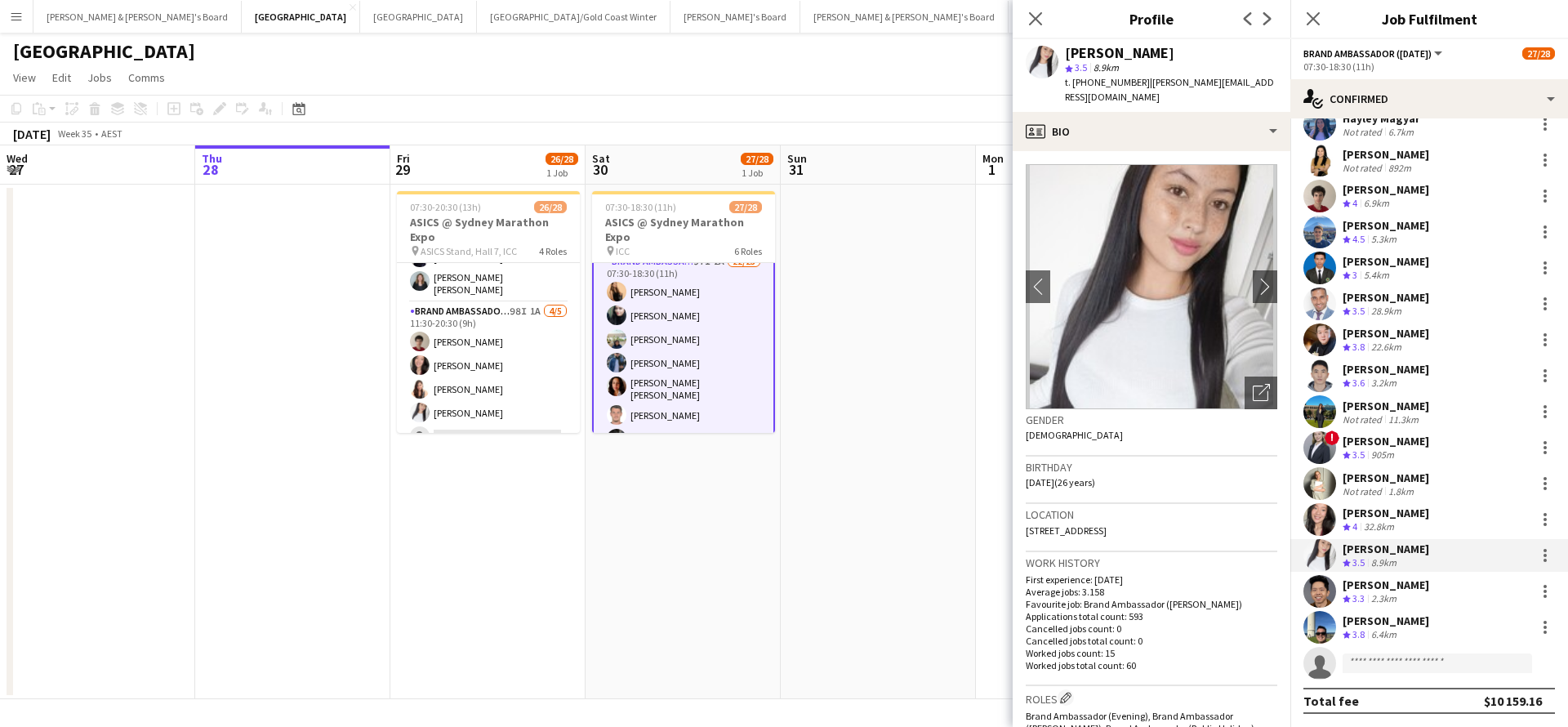
click at [1251, 85] on div "[PERSON_NAME] star 3.5 8.9km t. [PHONE_NUMBER] | [PERSON_NAME][EMAIL_ADDRESS][D…" at bounding box center [1151, 76] width 278 height 73
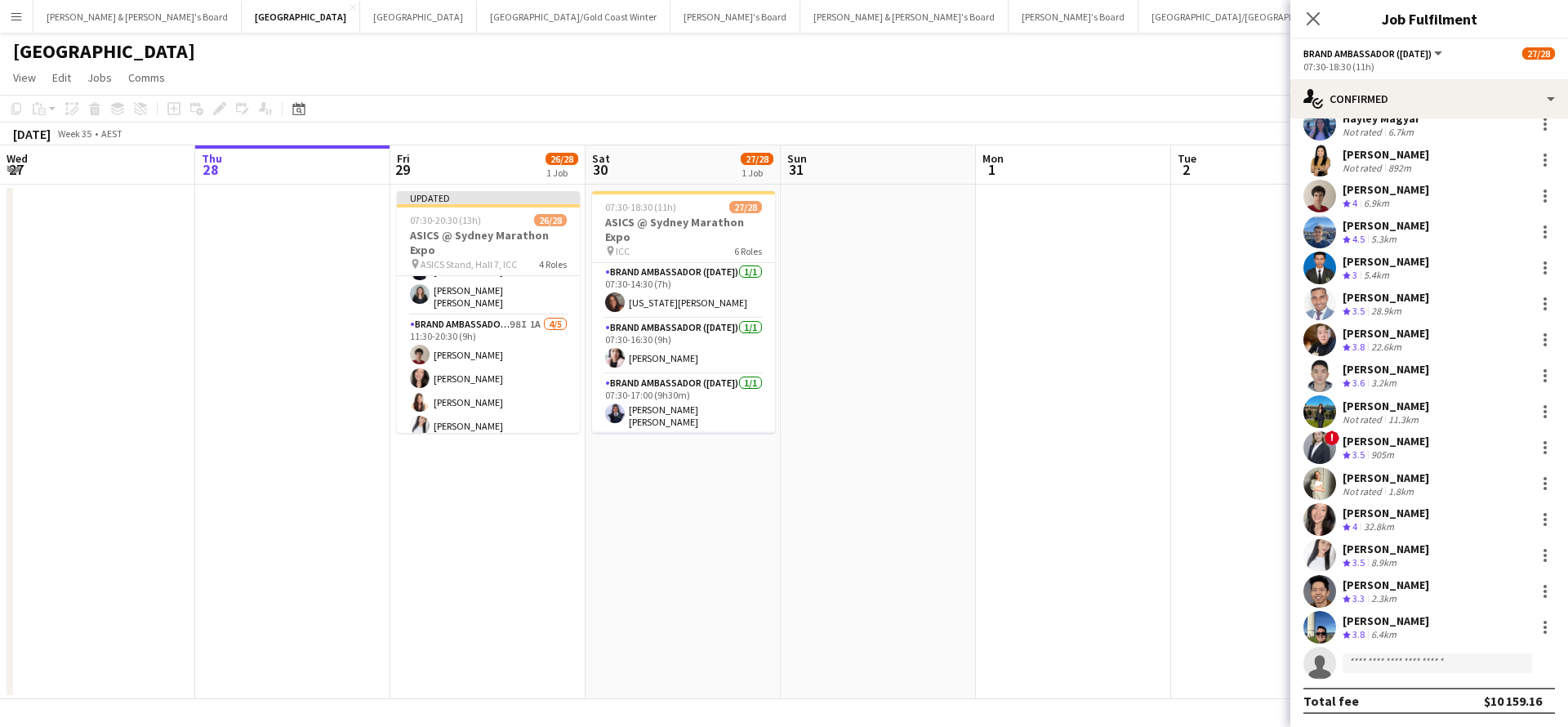
click at [1066, 497] on app-date-cell at bounding box center [1073, 441] width 195 height 515
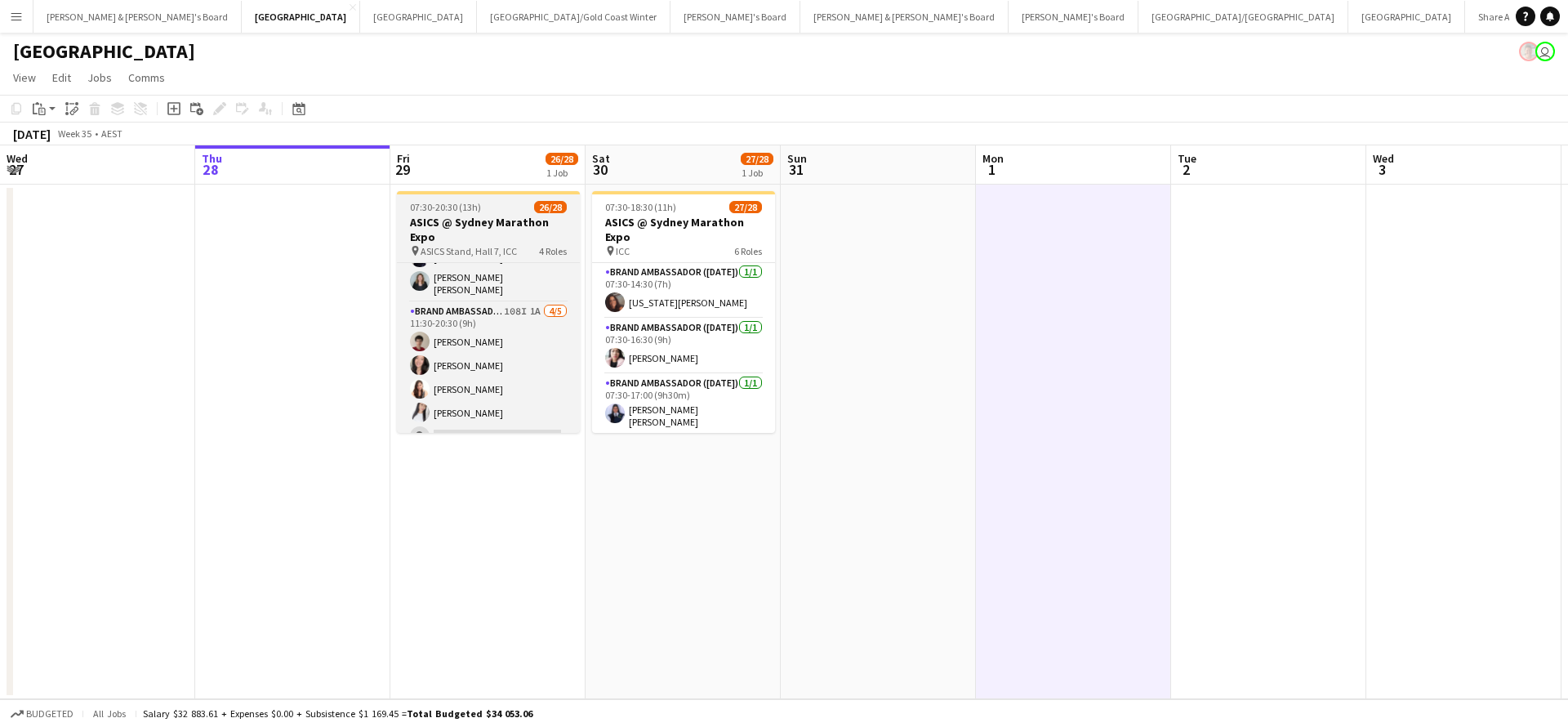
click at [515, 236] on h3 "ASICS @ Sydney Marathon Expo" at bounding box center [488, 230] width 183 height 29
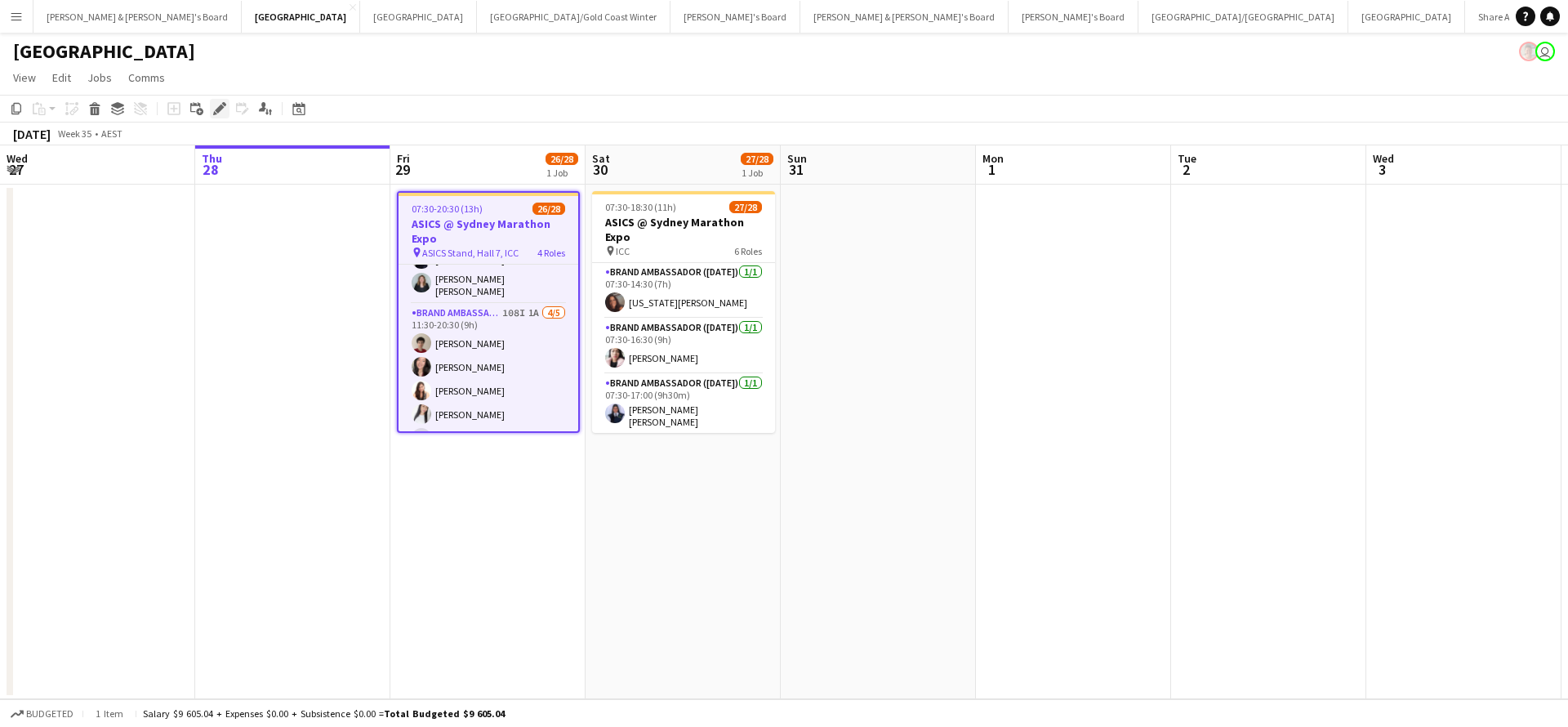
click at [218, 106] on icon "Edit" at bounding box center [219, 108] width 13 height 13
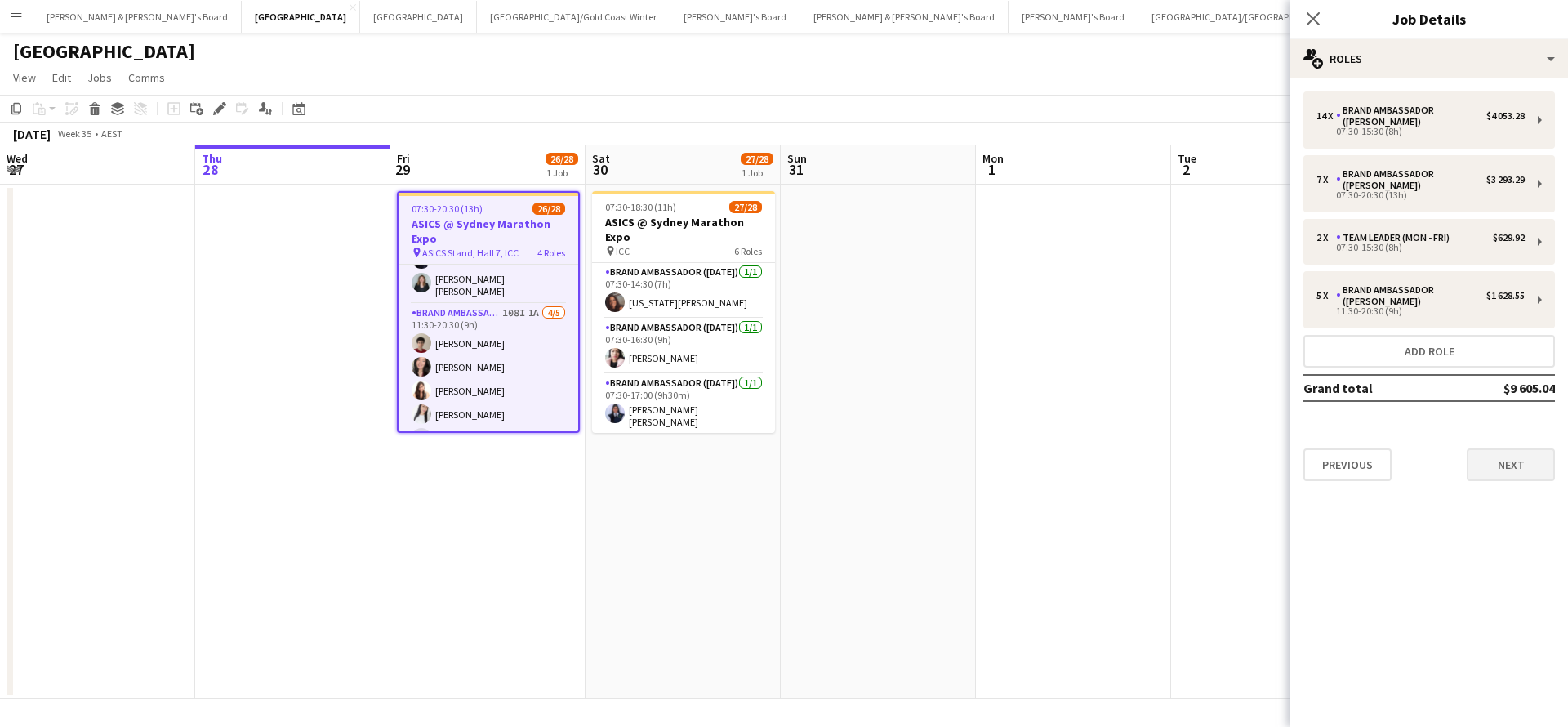
click at [1488, 466] on button "Next" at bounding box center [1511, 464] width 88 height 32
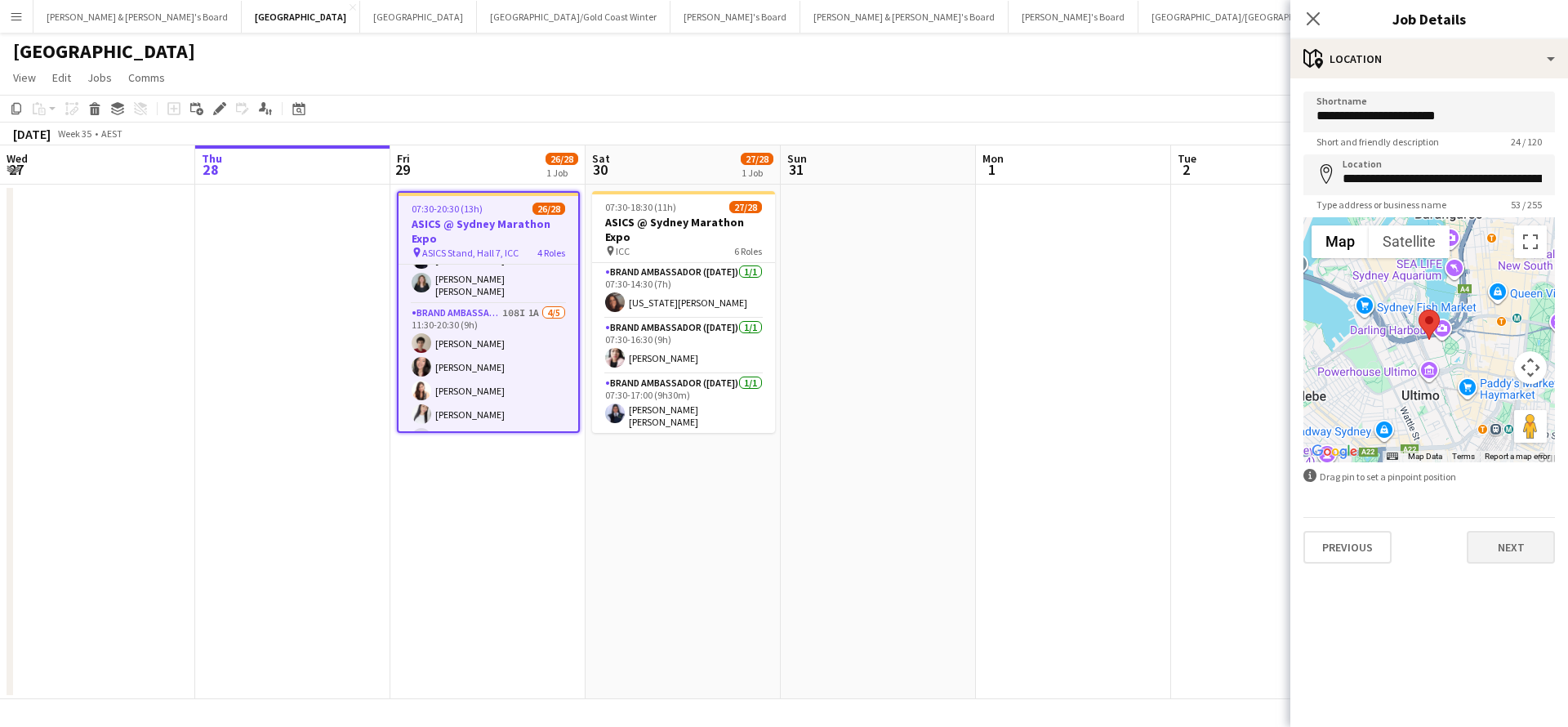
click at [1503, 555] on button "Next" at bounding box center [1511, 546] width 88 height 32
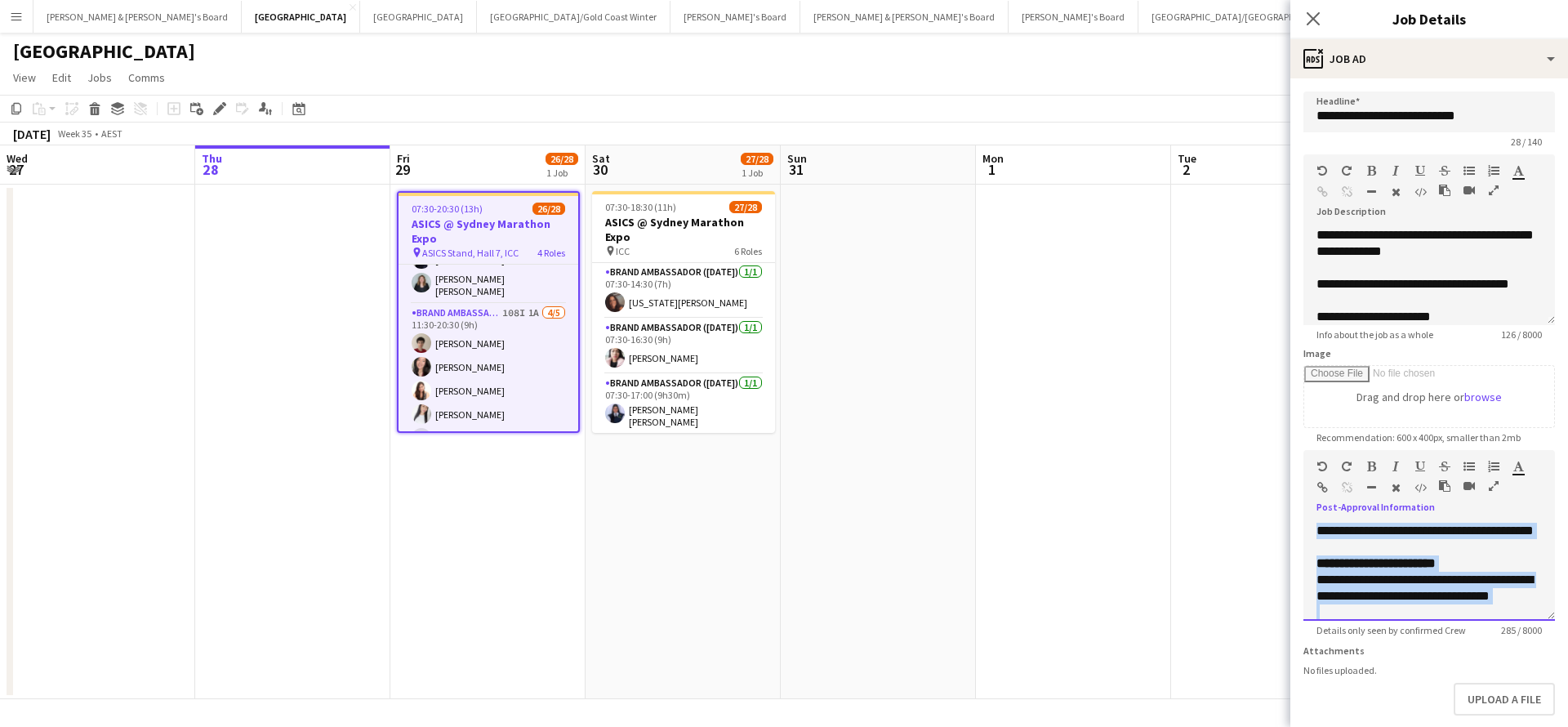
scroll to position [144, 0]
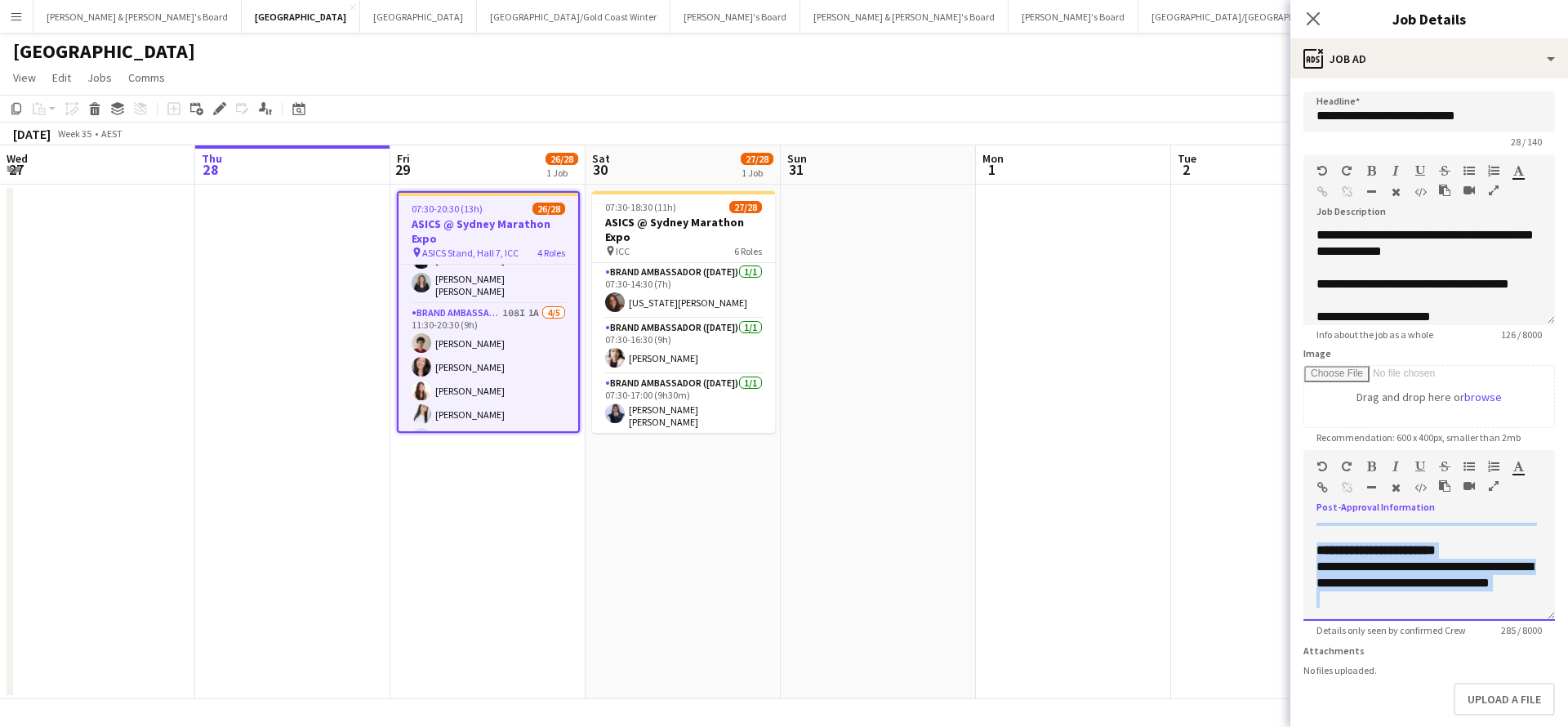
drag, startPoint x: 1318, startPoint y: 544, endPoint x: 1484, endPoint y: 593, distance: 173.1
click at [1486, 593] on div "**********" at bounding box center [1429, 572] width 252 height 98
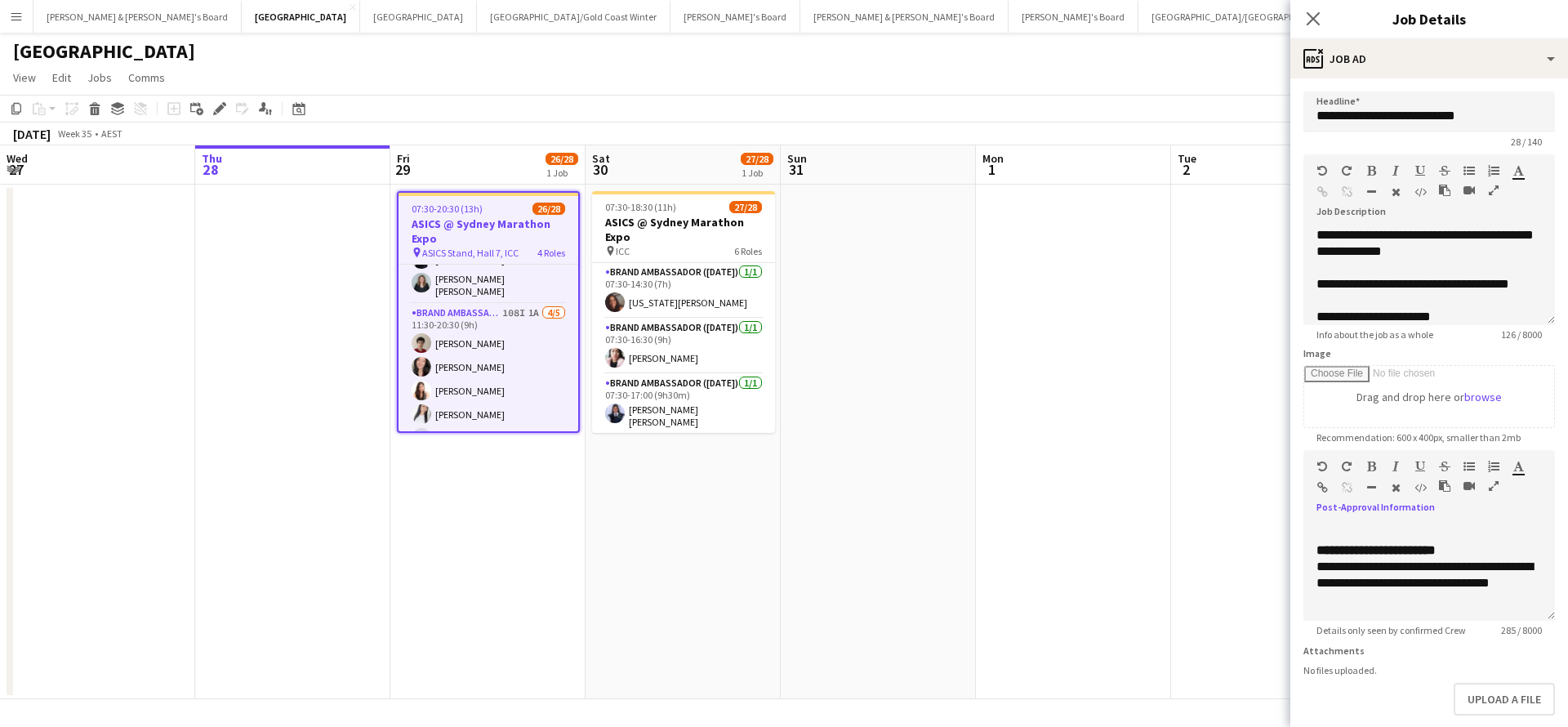
click at [1203, 267] on app-date-cell at bounding box center [1268, 441] width 195 height 515
